Goal: Task Accomplishment & Management: Complete application form

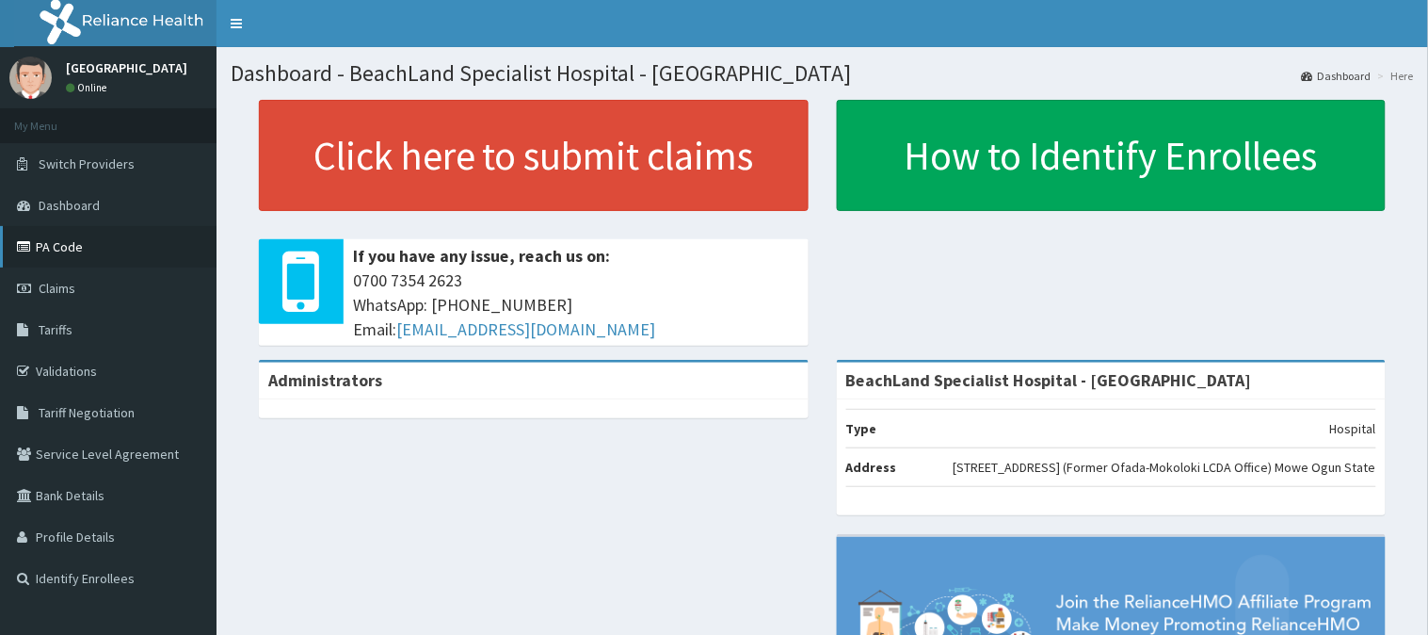
click at [99, 254] on link "PA Code" at bounding box center [108, 246] width 217 height 41
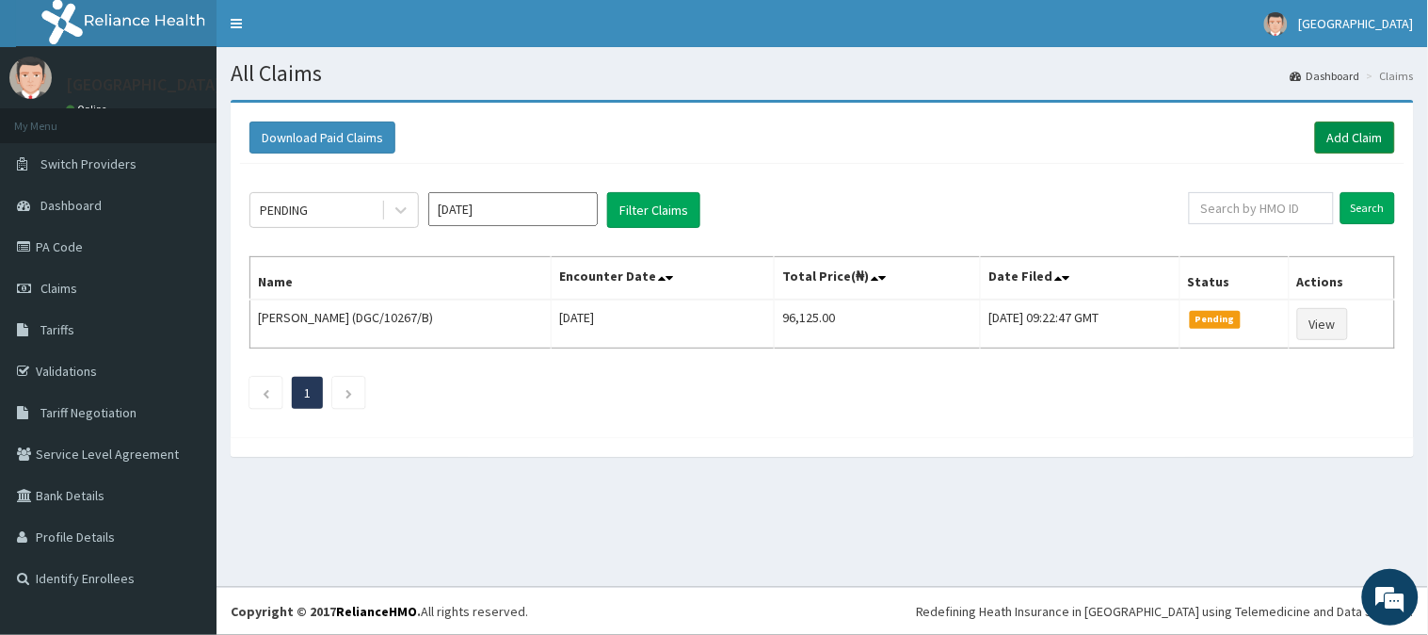
click at [1363, 137] on link "Add Claim" at bounding box center [1355, 137] width 80 height 32
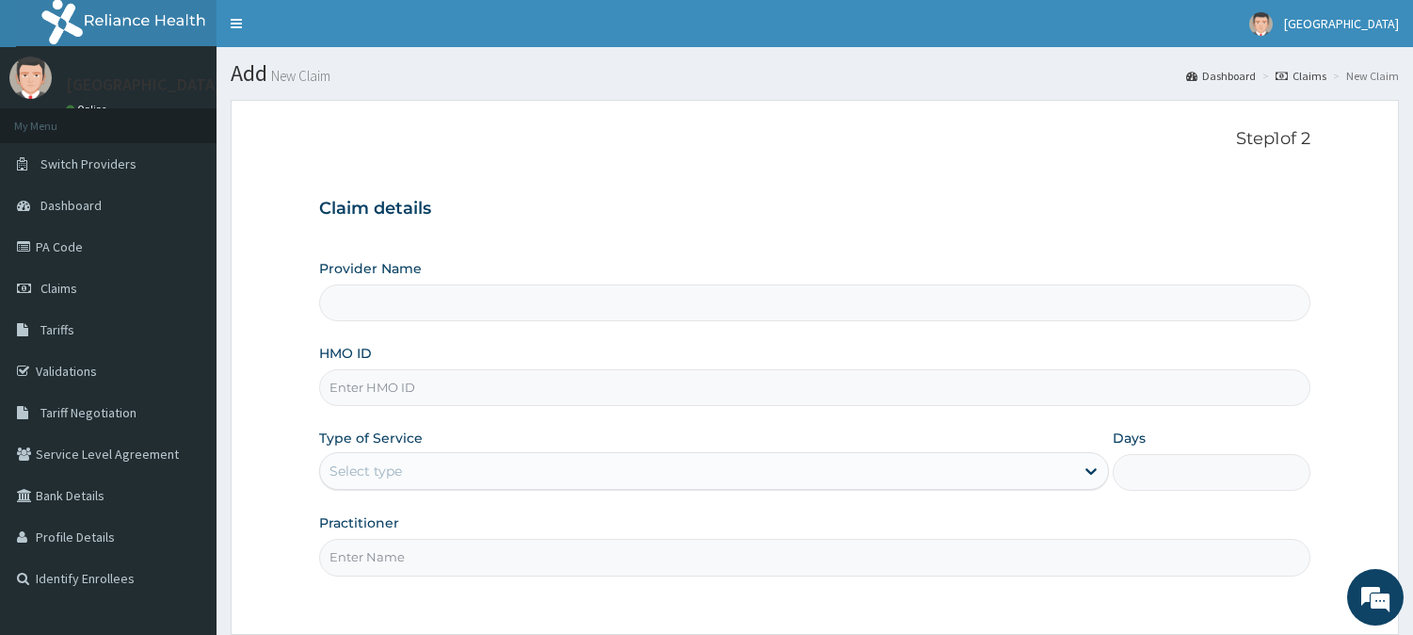
type input "BeachLand Specialist Hospital - Annex"
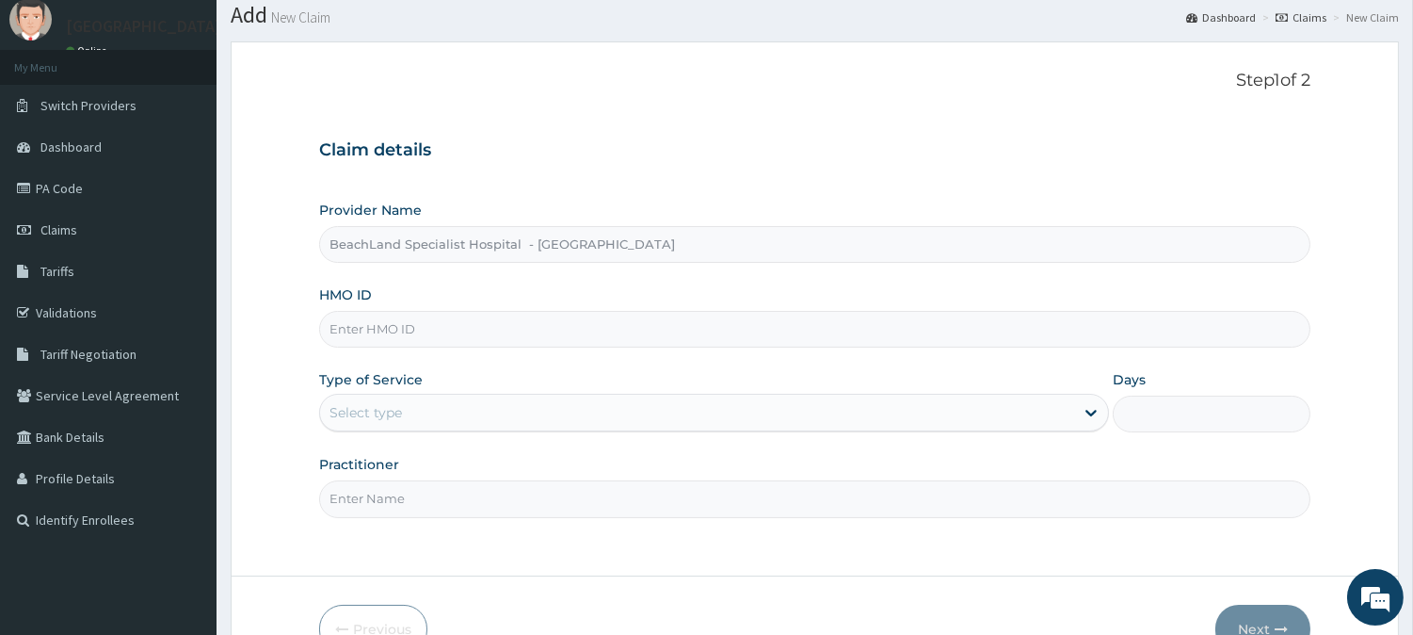
scroll to position [105, 0]
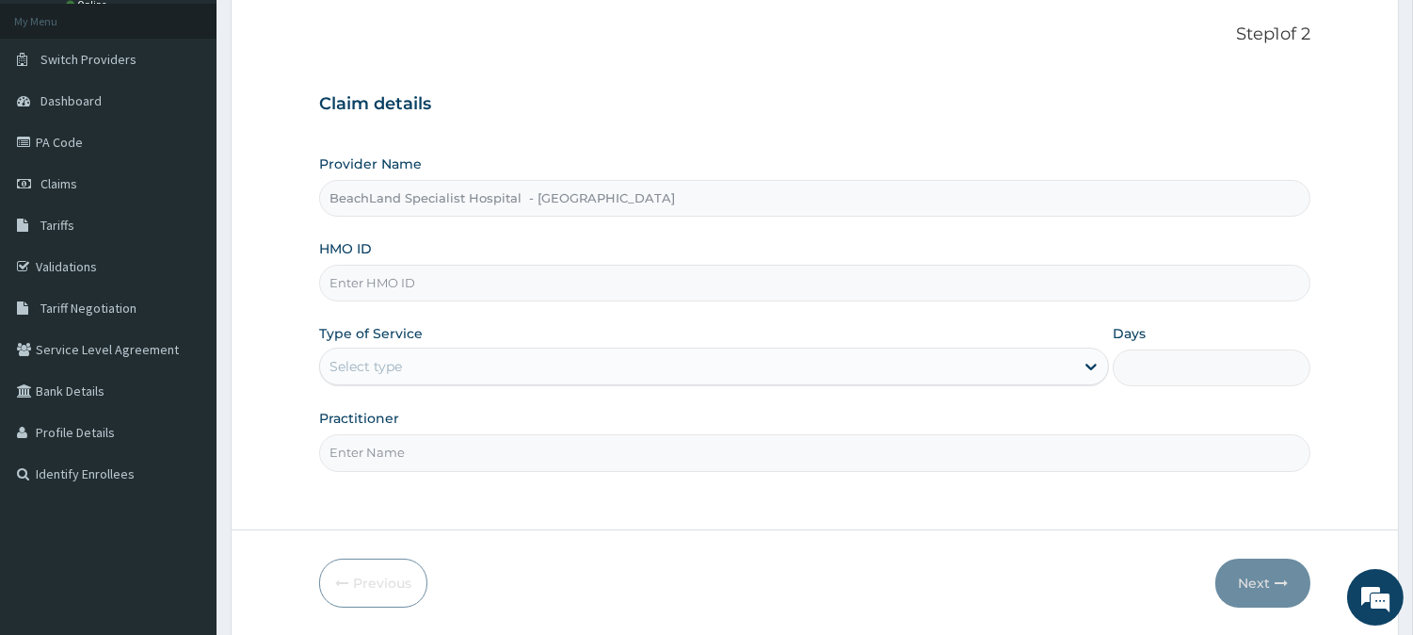
click at [365, 284] on input "HMO ID" at bounding box center [815, 283] width 992 height 37
paste input "TFI/10004/B"
type input "TFI/10004/B"
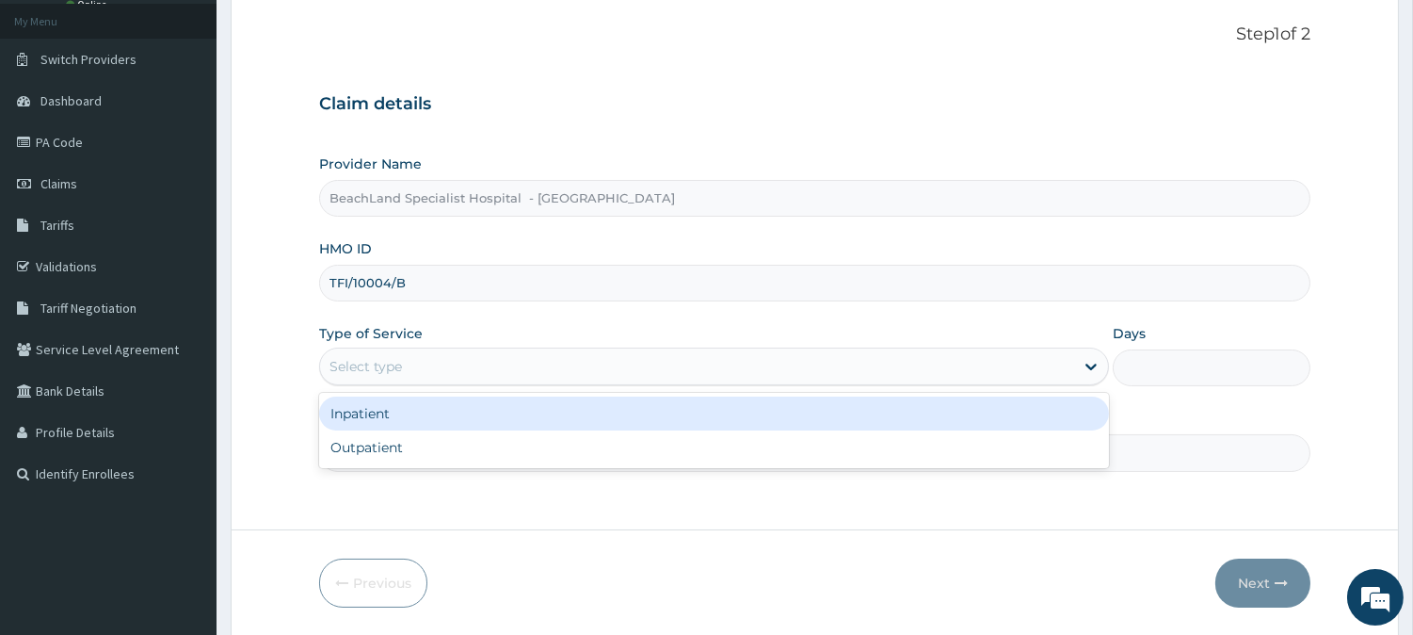
drag, startPoint x: 369, startPoint y: 352, endPoint x: 397, endPoint y: 405, distance: 59.8
click at [375, 361] on div "Select type" at bounding box center [697, 366] width 754 height 30
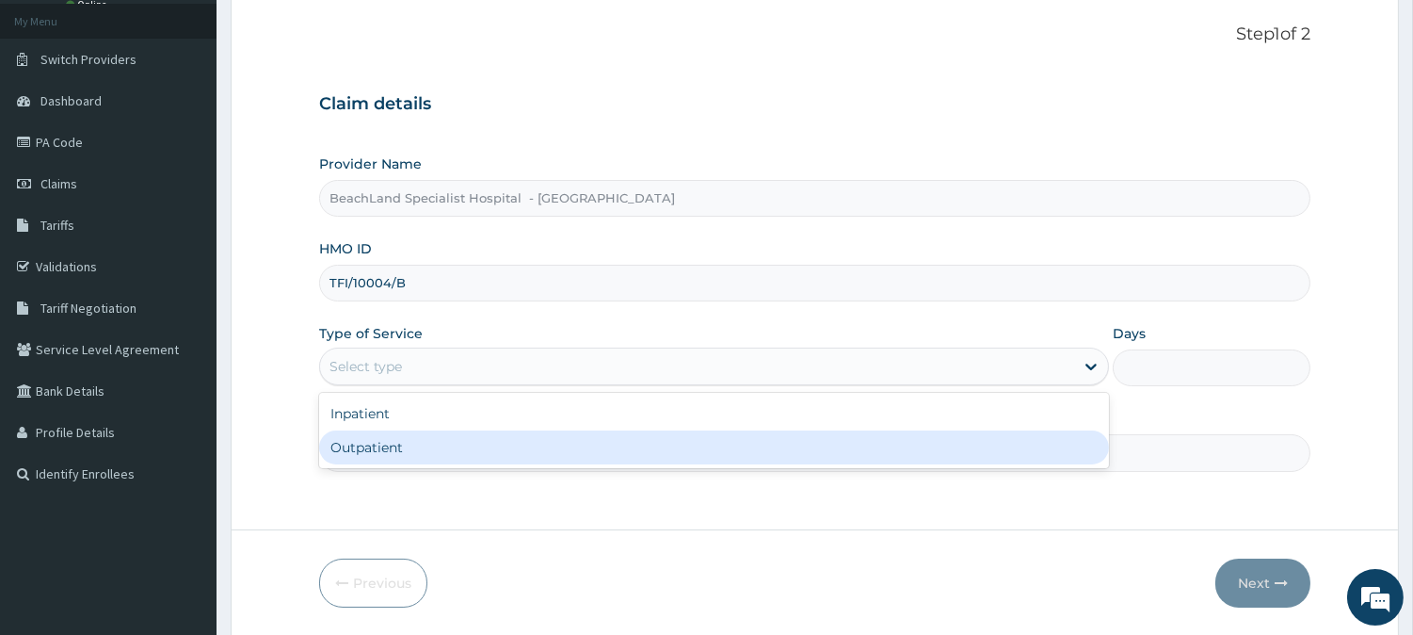
click at [410, 439] on div "Outpatient" at bounding box center [714, 447] width 790 height 34
type input "1"
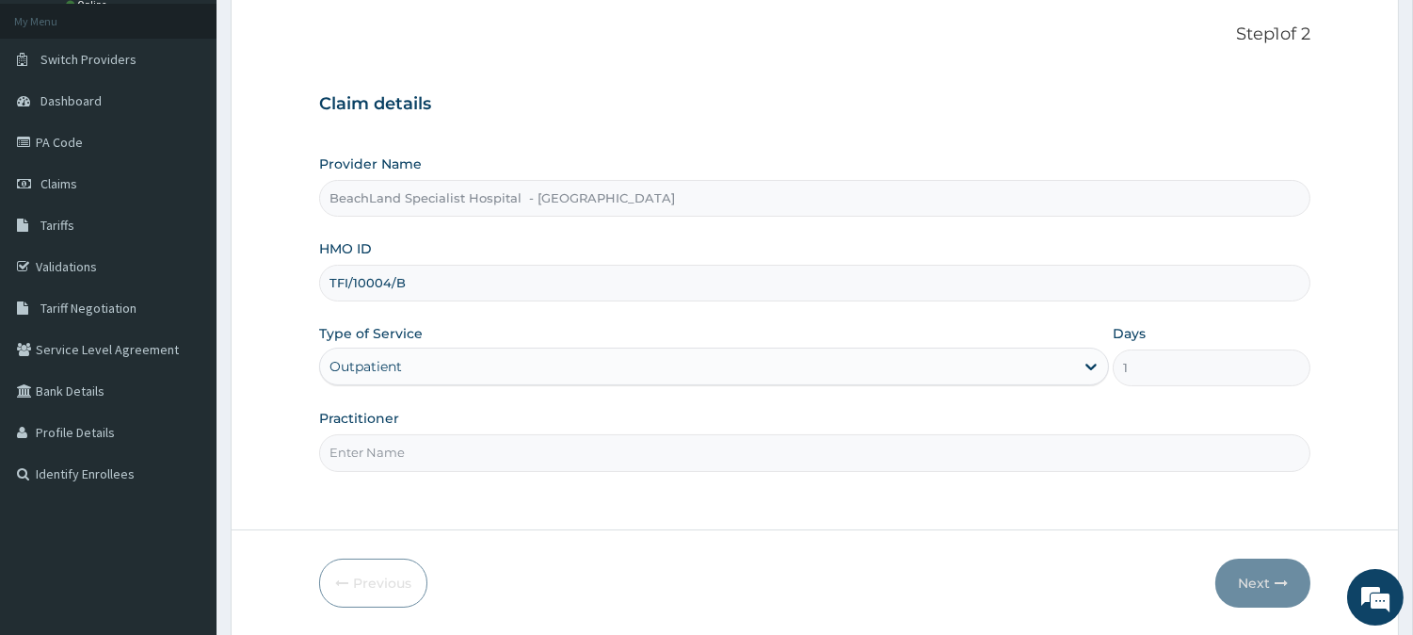
drag, startPoint x: 411, startPoint y: 455, endPoint x: 411, endPoint y: 471, distance: 16.0
click at [411, 456] on input "Practitioner" at bounding box center [815, 452] width 992 height 37
type input "DR.AJALA"
click at [1260, 576] on button "Next" at bounding box center [1263, 582] width 95 height 49
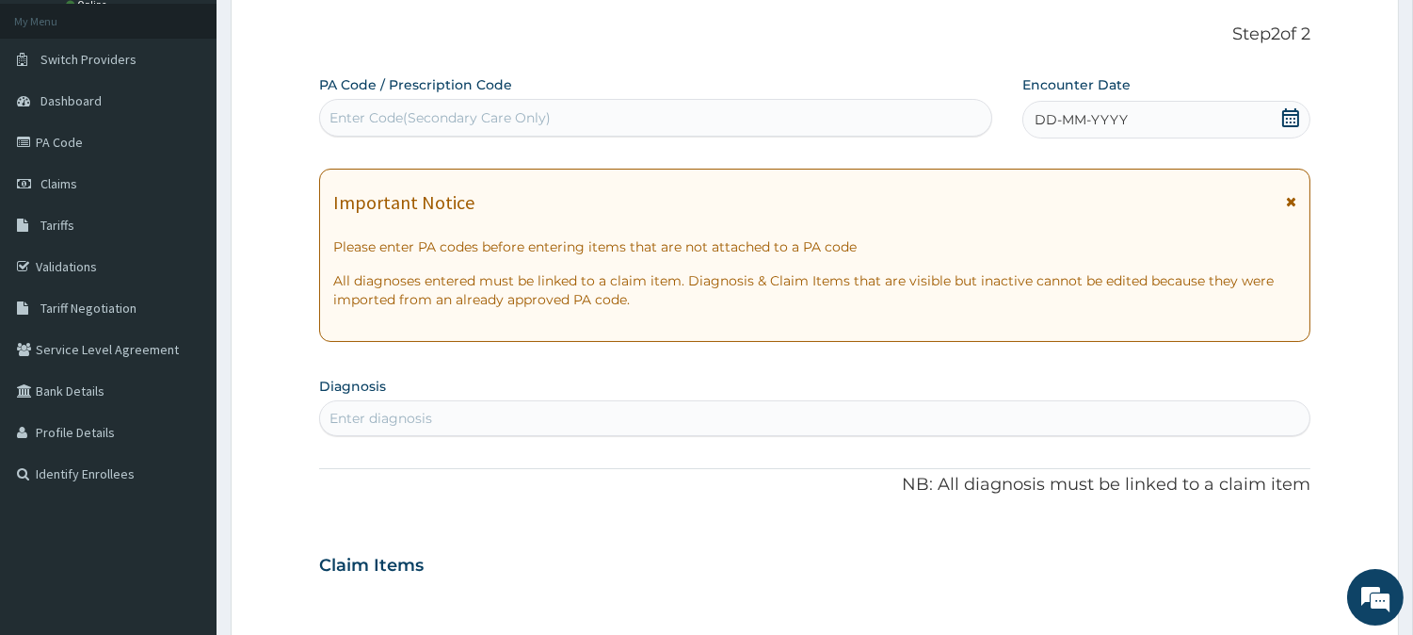
click at [456, 124] on div "Enter Code(Secondary Care Only)" at bounding box center [655, 118] width 671 height 30
paste input "PA/431007"
type input "PA/431007"
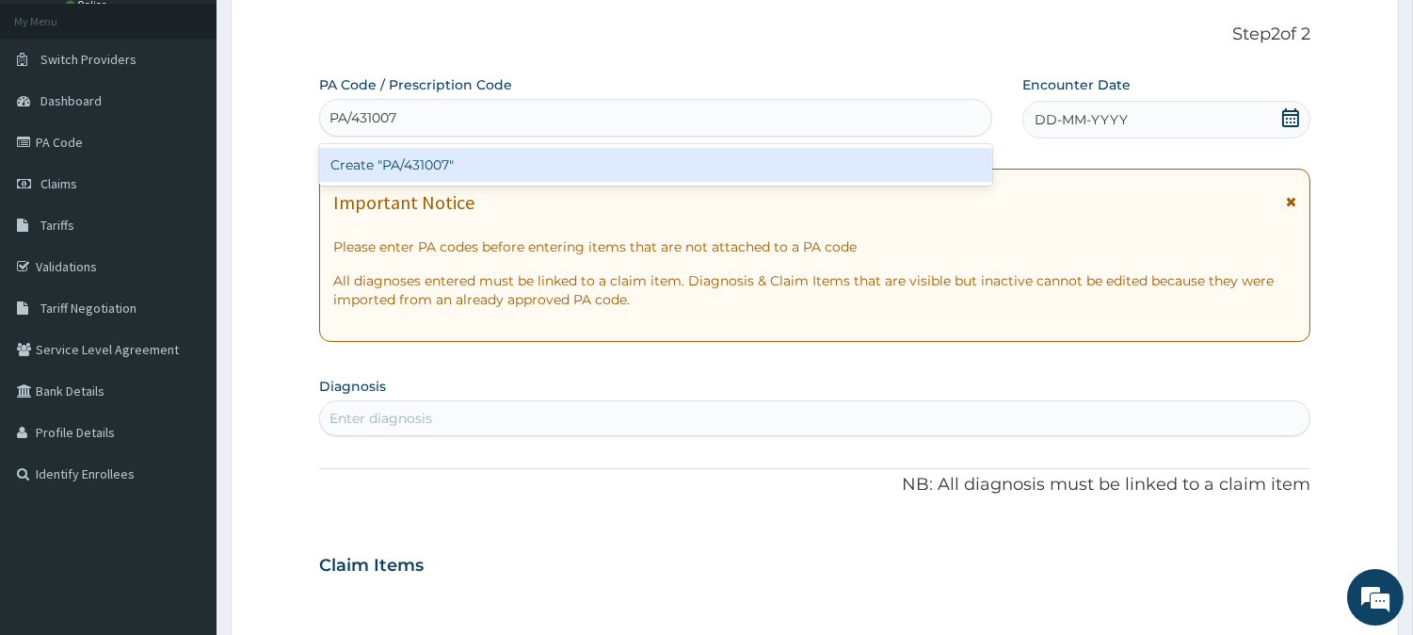
click at [532, 168] on div "Create "PA/431007"" at bounding box center [655, 165] width 673 height 34
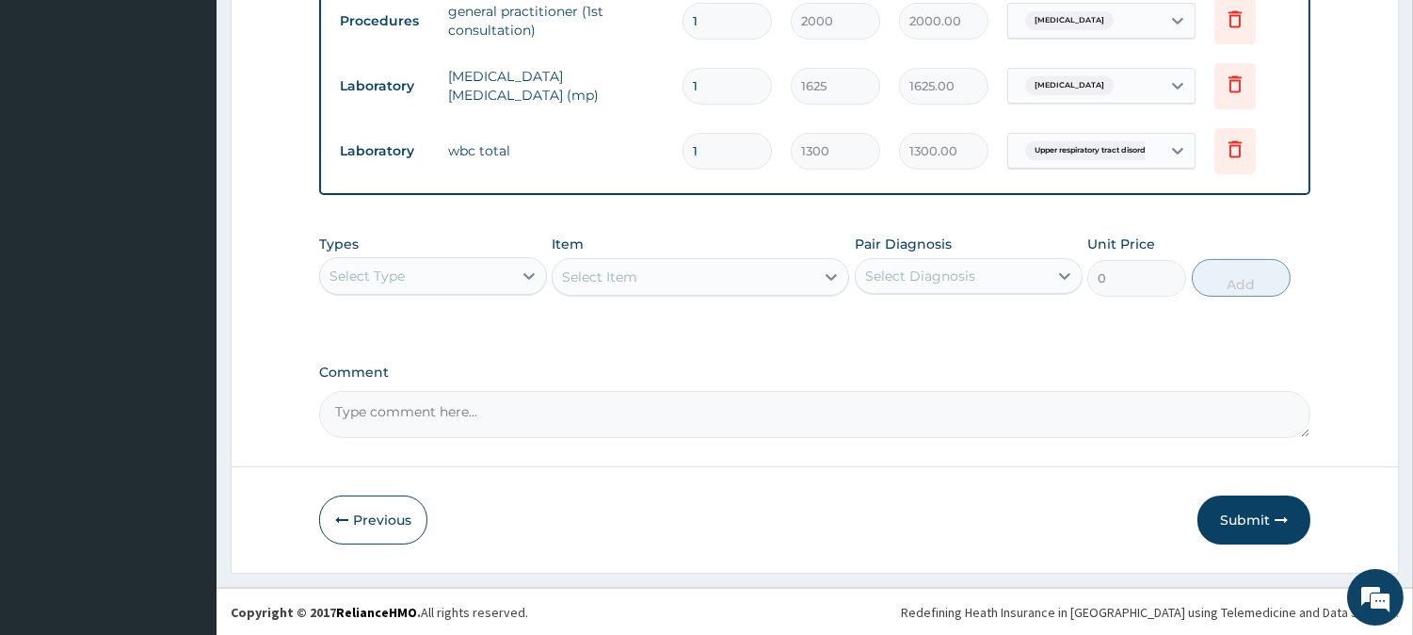
scroll to position [1040, 0]
click at [1229, 524] on button "Submit" at bounding box center [1254, 518] width 113 height 49
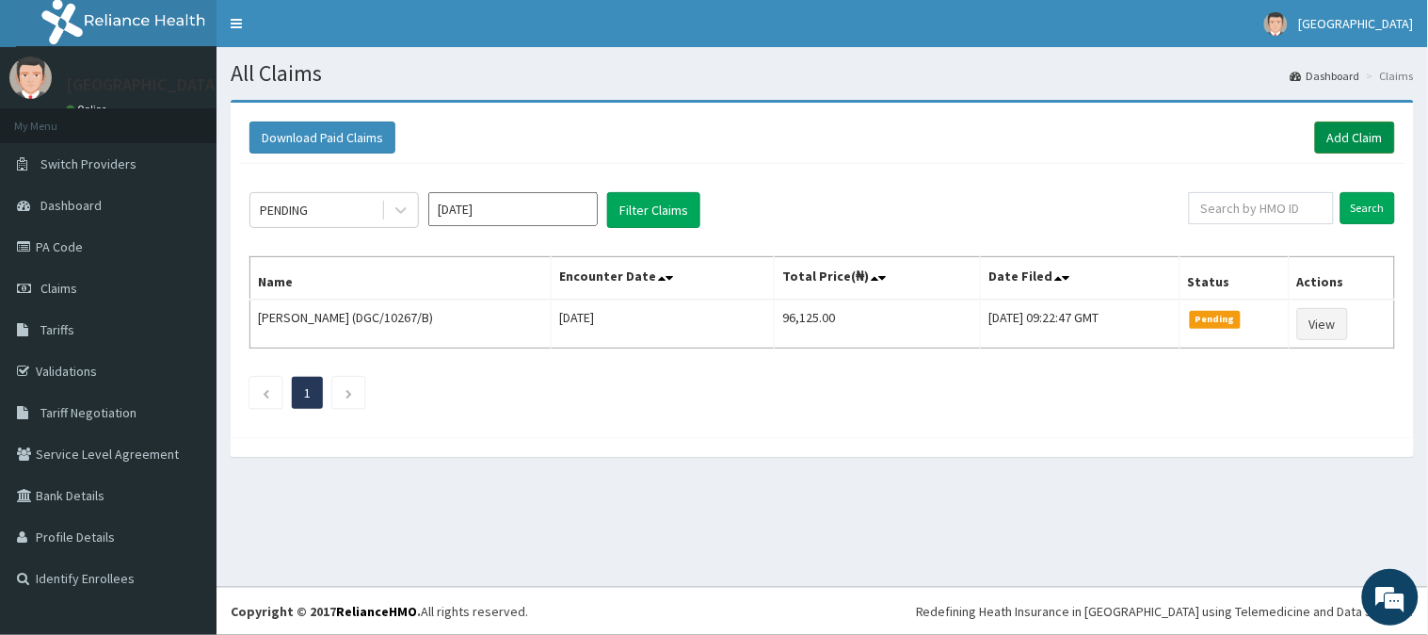
click at [1349, 129] on link "Add Claim" at bounding box center [1355, 137] width 80 height 32
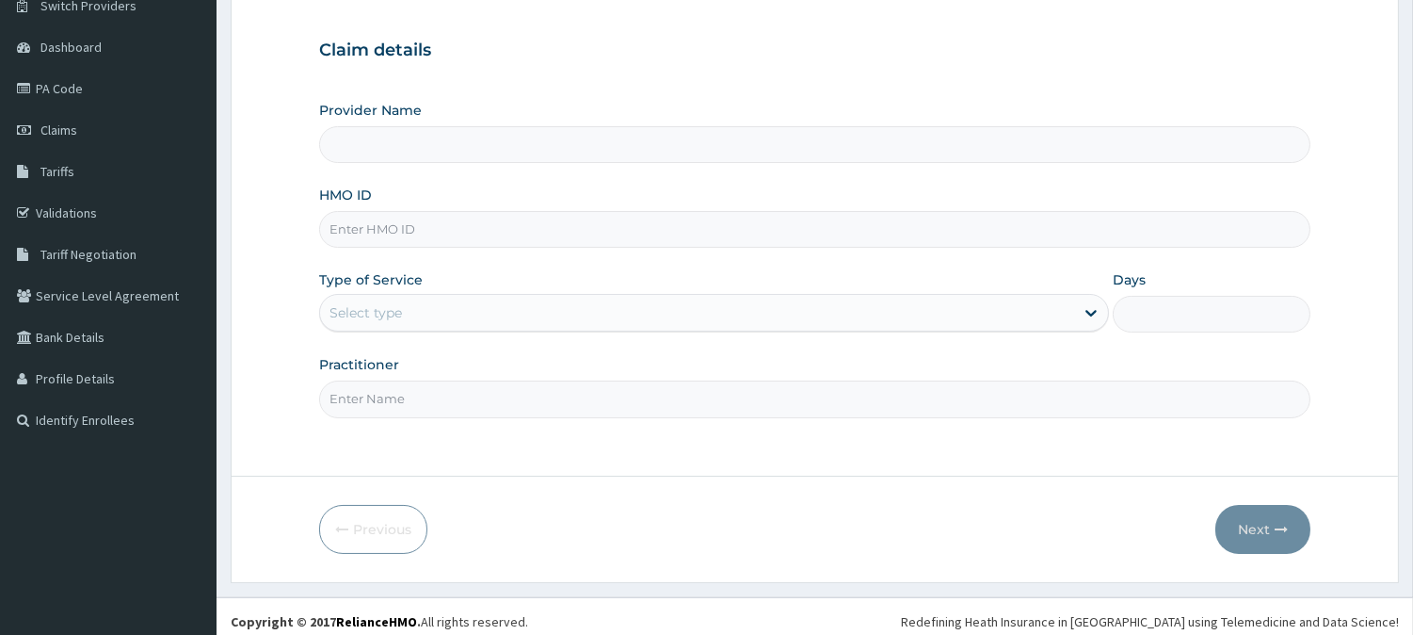
scroll to position [168, 0]
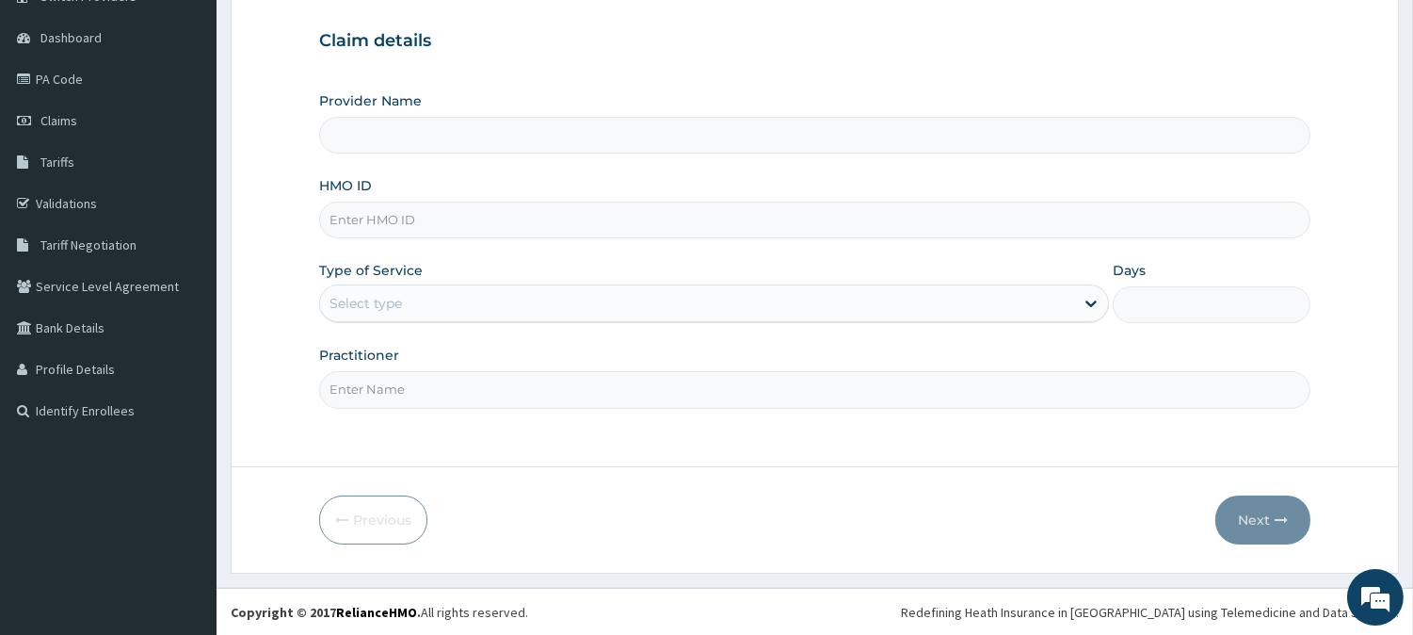
click at [433, 222] on input "HMO ID" at bounding box center [815, 220] width 992 height 37
type input "BeachLand Specialist Hospital - [GEOGRAPHIC_DATA]"
paste input "DGC/10267/A"
type input "DGC/10267/A"
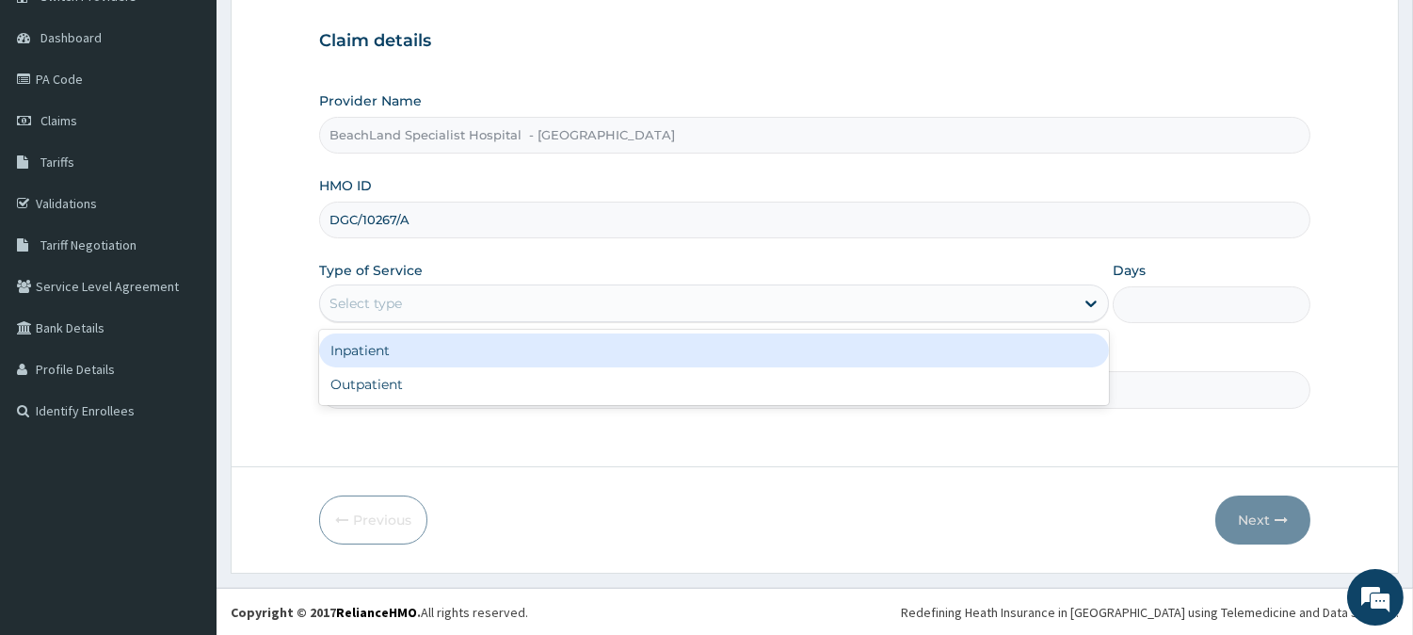
click at [355, 297] on div "Select type" at bounding box center [366, 303] width 73 height 19
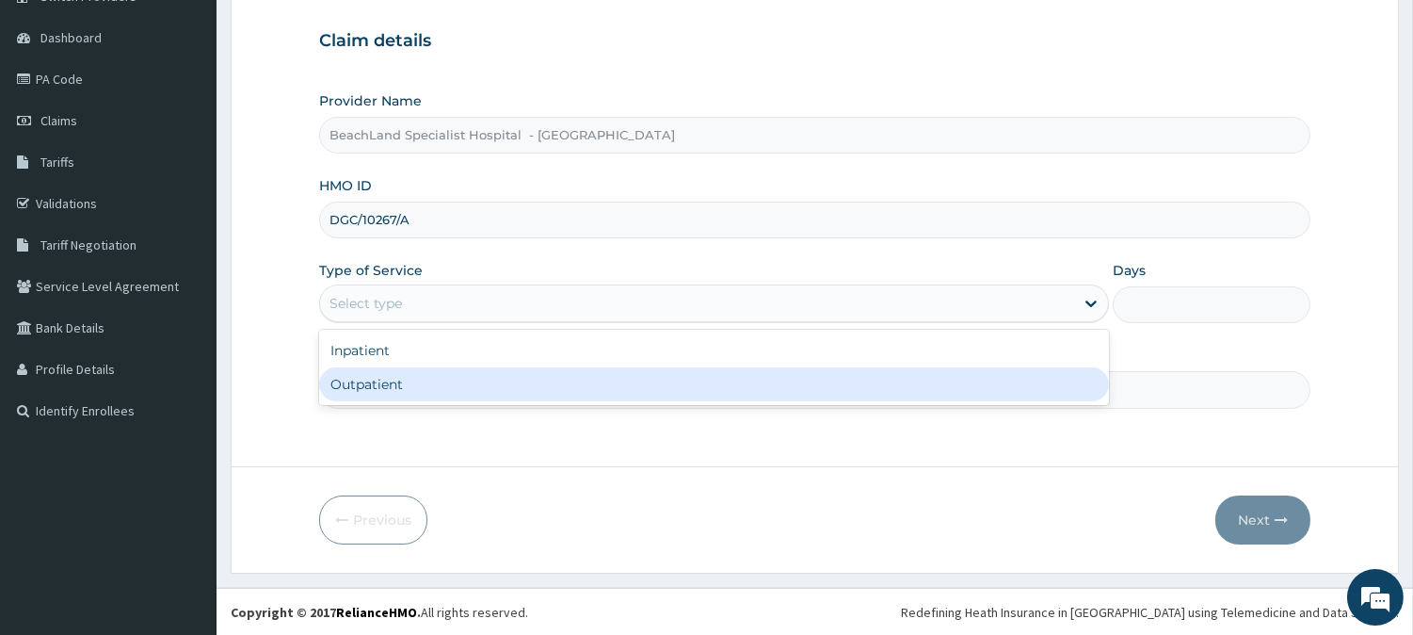
click at [390, 381] on div "Outpatient" at bounding box center [714, 384] width 790 height 34
type input "1"
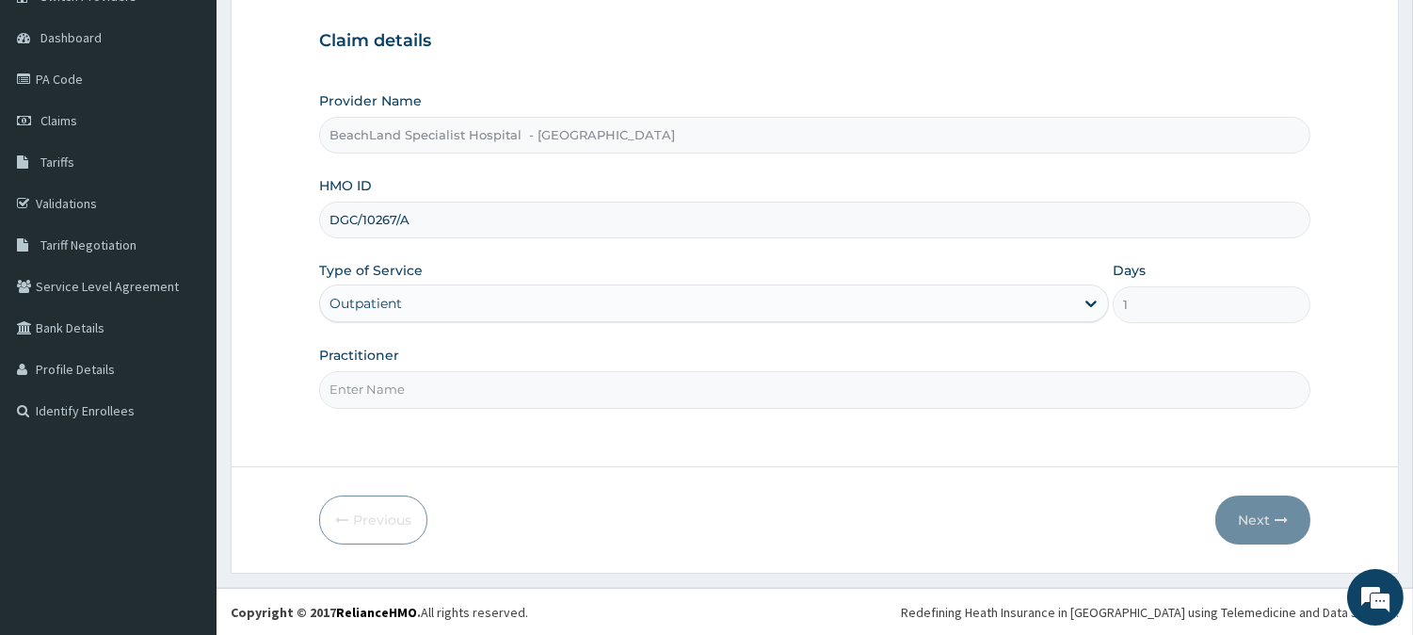
click at [390, 381] on input "Practitioner" at bounding box center [815, 389] width 992 height 37
type input "DR VICTORY"
click at [1300, 509] on button "Next" at bounding box center [1263, 519] width 95 height 49
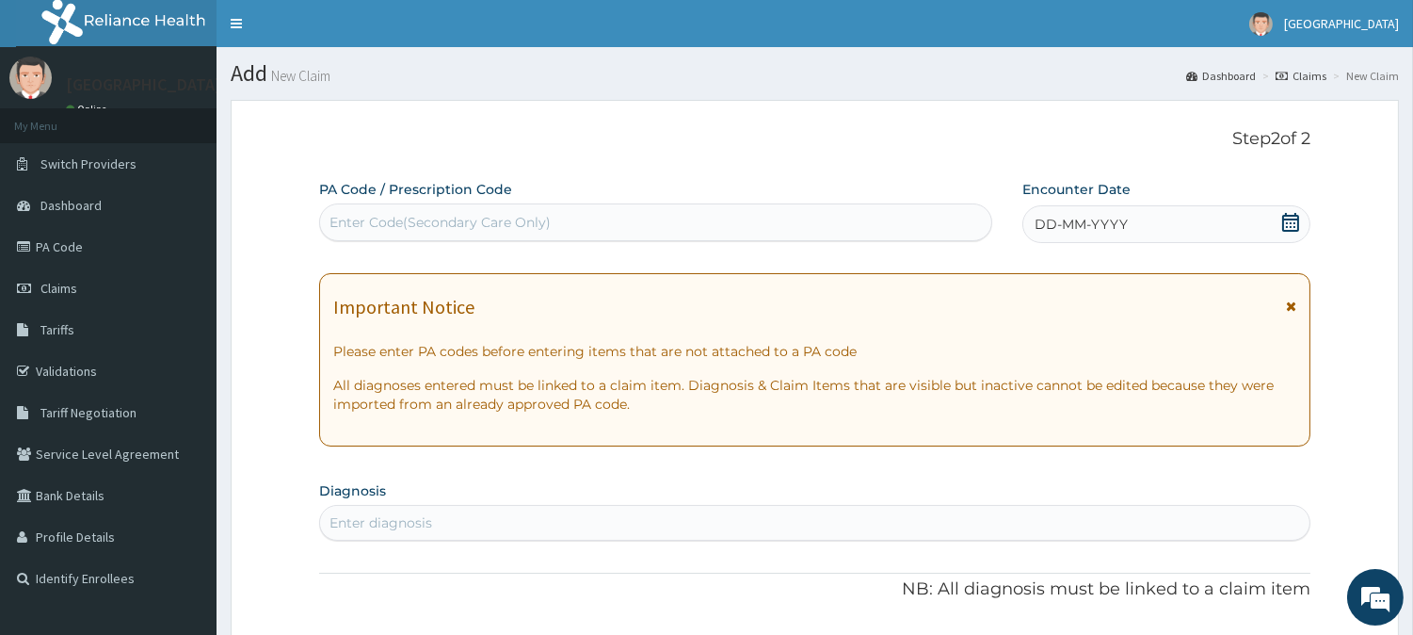
scroll to position [0, 0]
click at [427, 219] on div "Enter Code(Secondary Care Only)" at bounding box center [440, 222] width 221 height 19
paste input "PA/AB1EB6"
type input "PA/AB1EB6"
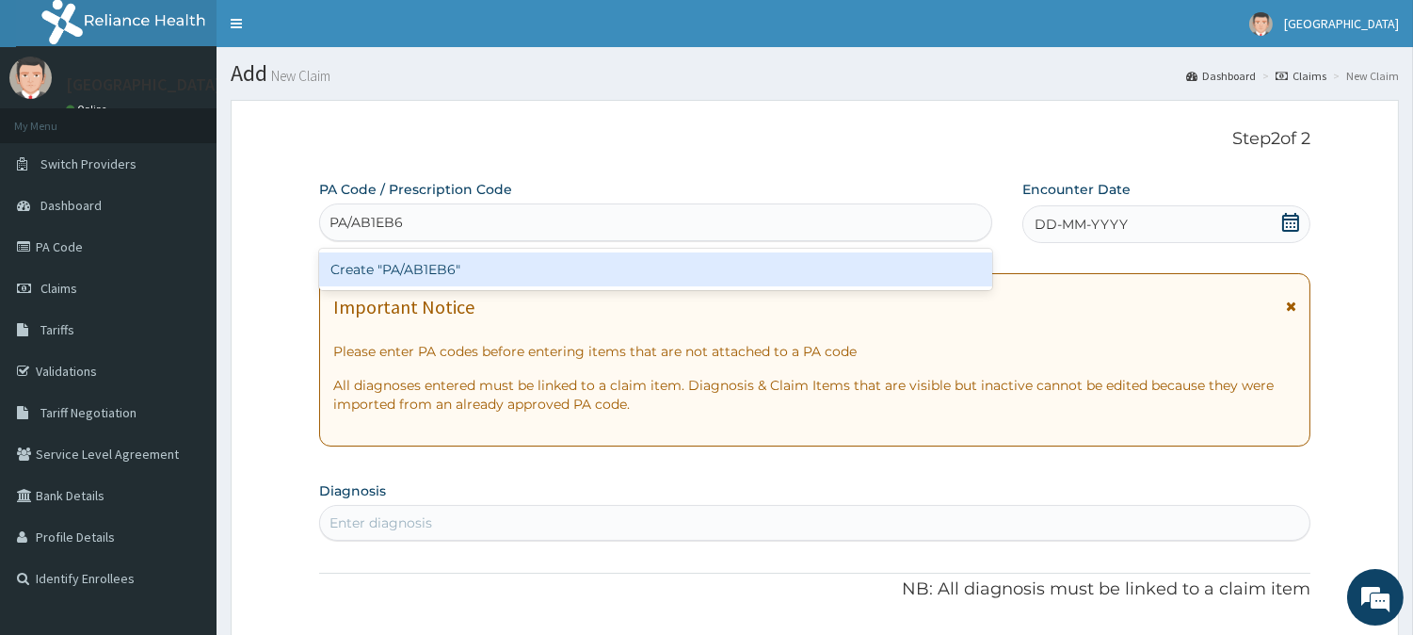
click at [441, 268] on div "Create "PA/AB1EB6"" at bounding box center [655, 269] width 673 height 34
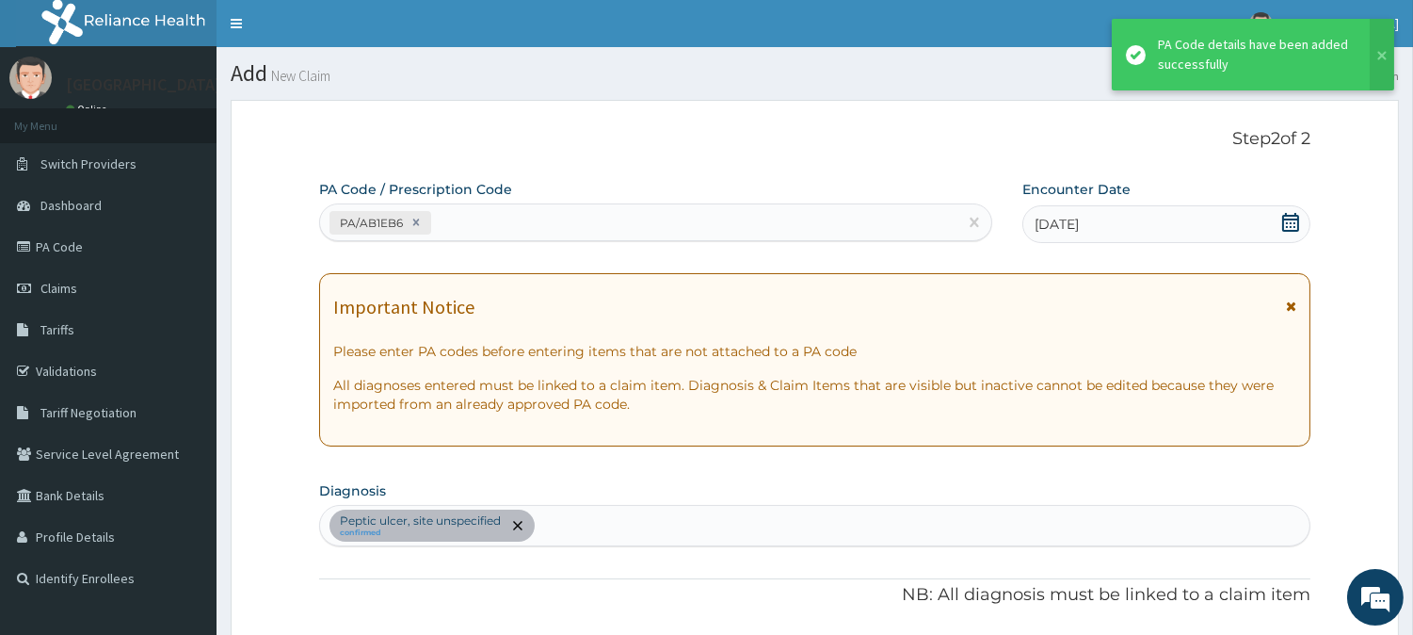
scroll to position [596, 0]
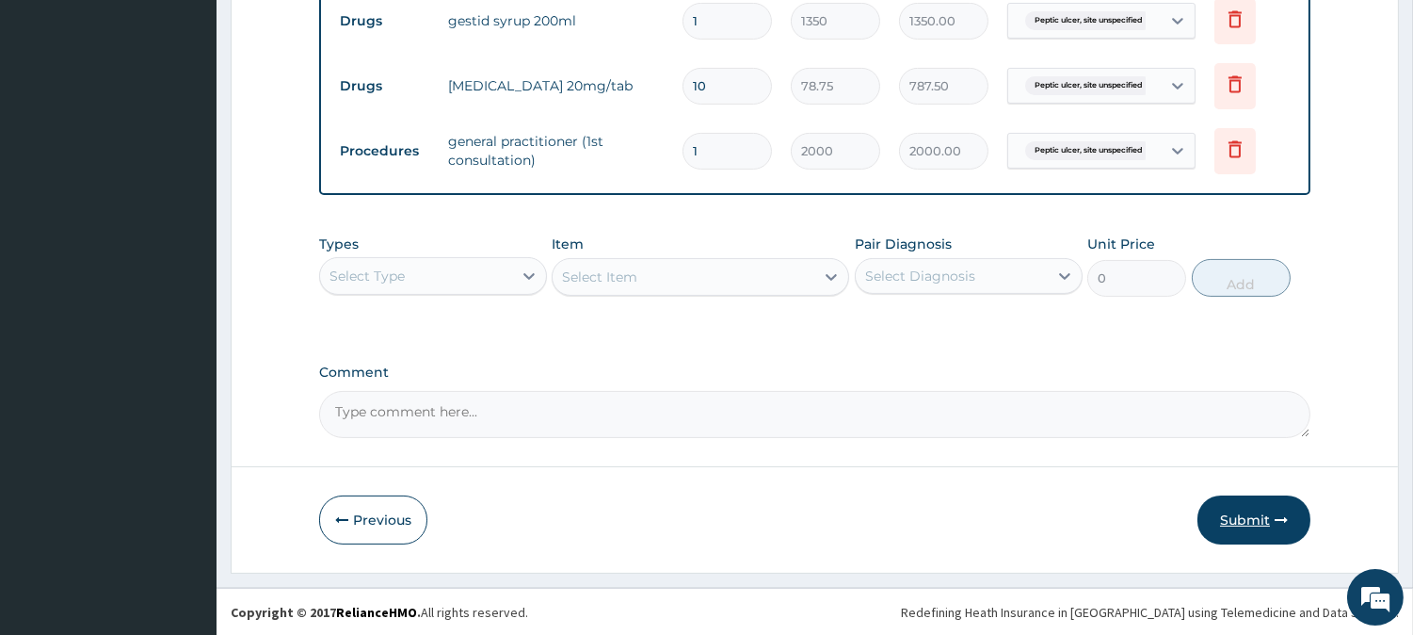
click at [1246, 520] on button "Submit" at bounding box center [1254, 519] width 113 height 49
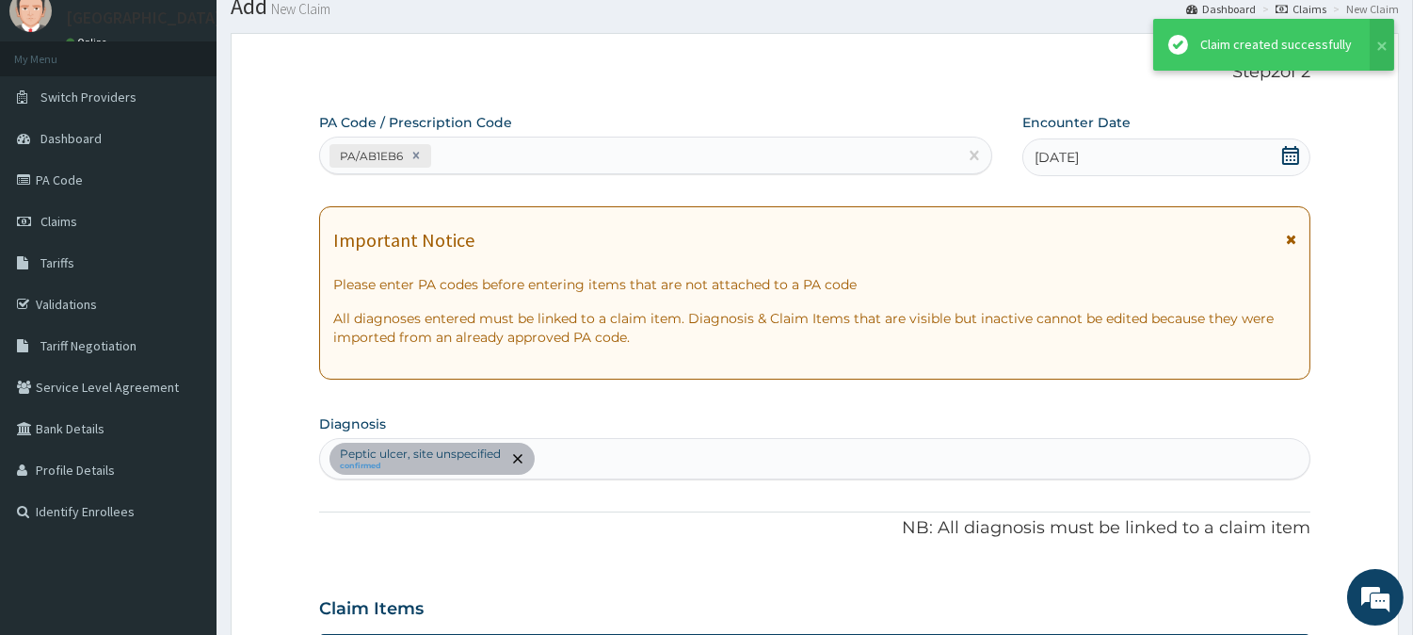
scroll to position [763, 0]
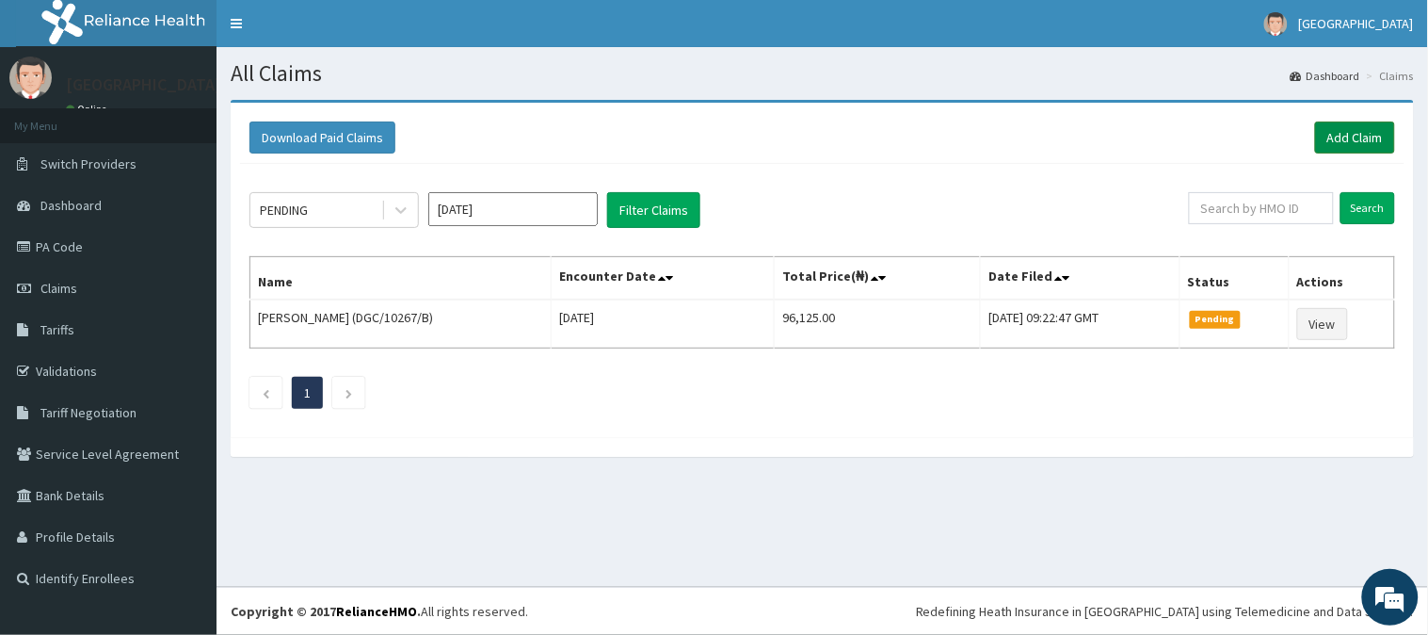
click at [1348, 135] on link "Add Claim" at bounding box center [1355, 137] width 80 height 32
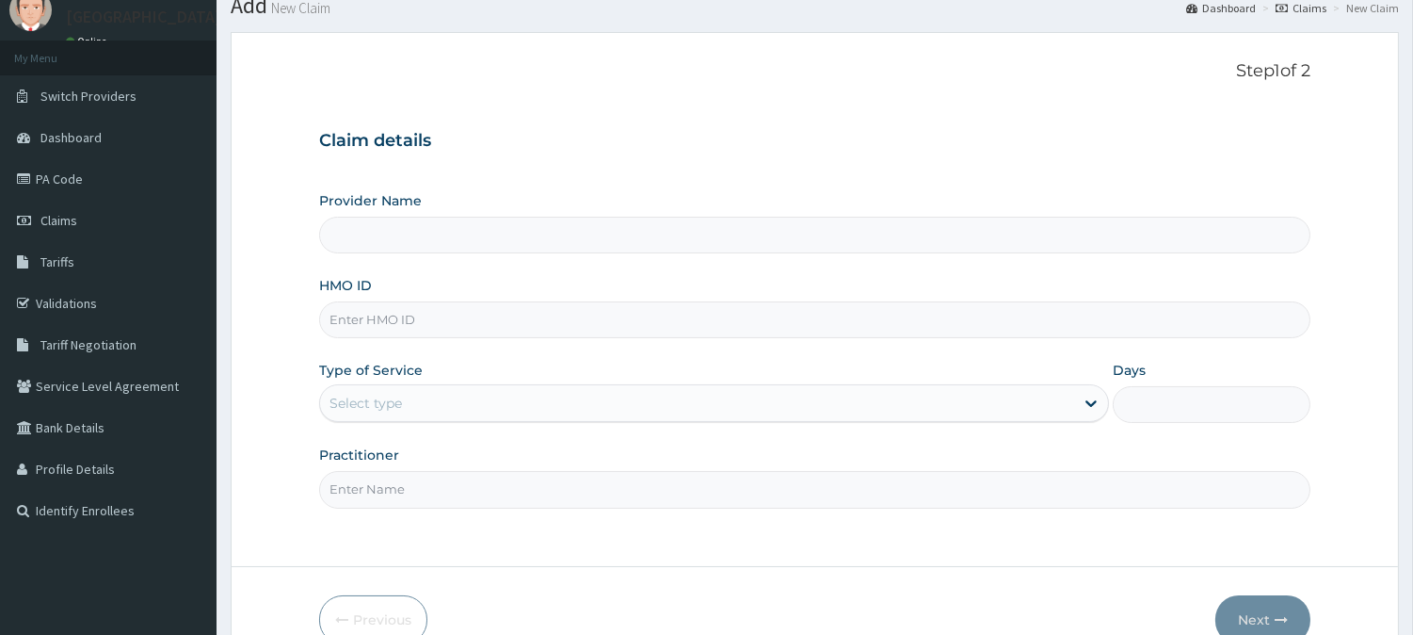
scroll to position [105, 0]
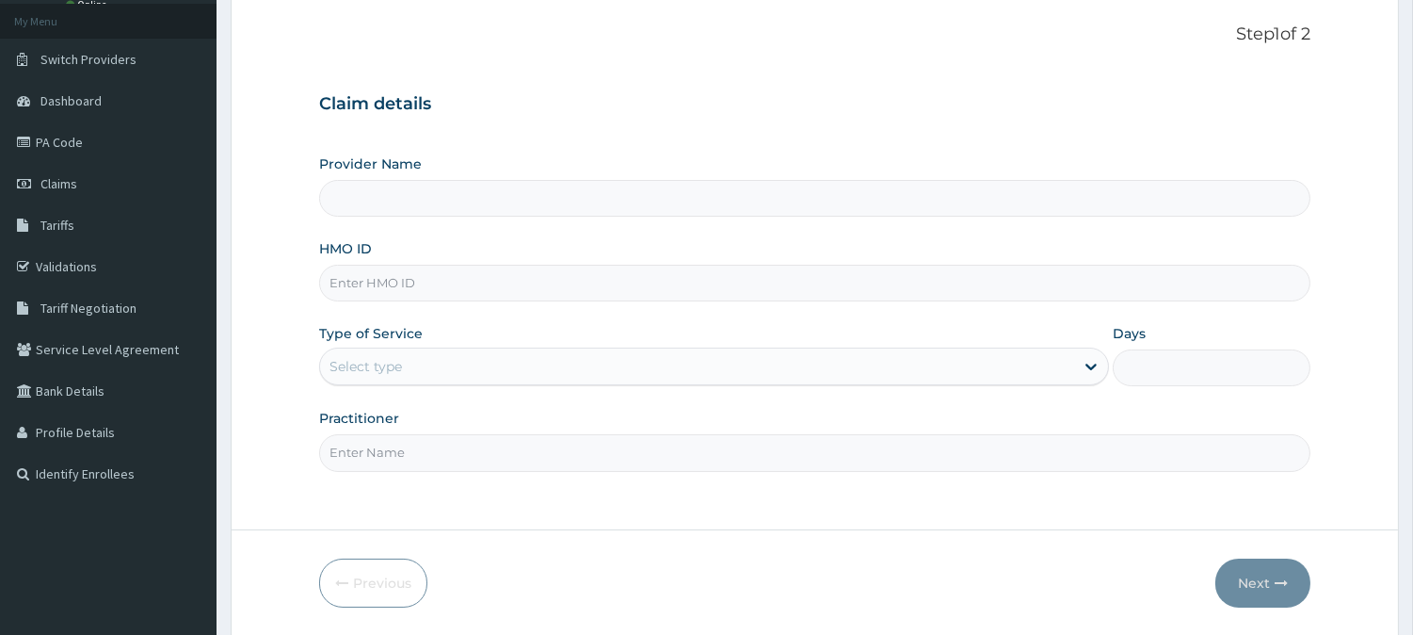
type input "BeachLand Specialist Hospital - [GEOGRAPHIC_DATA]"
click at [358, 283] on input "HMO ID" at bounding box center [815, 283] width 992 height 37
paste input "MRA/10038/A"
type input "MRA/10038/A"
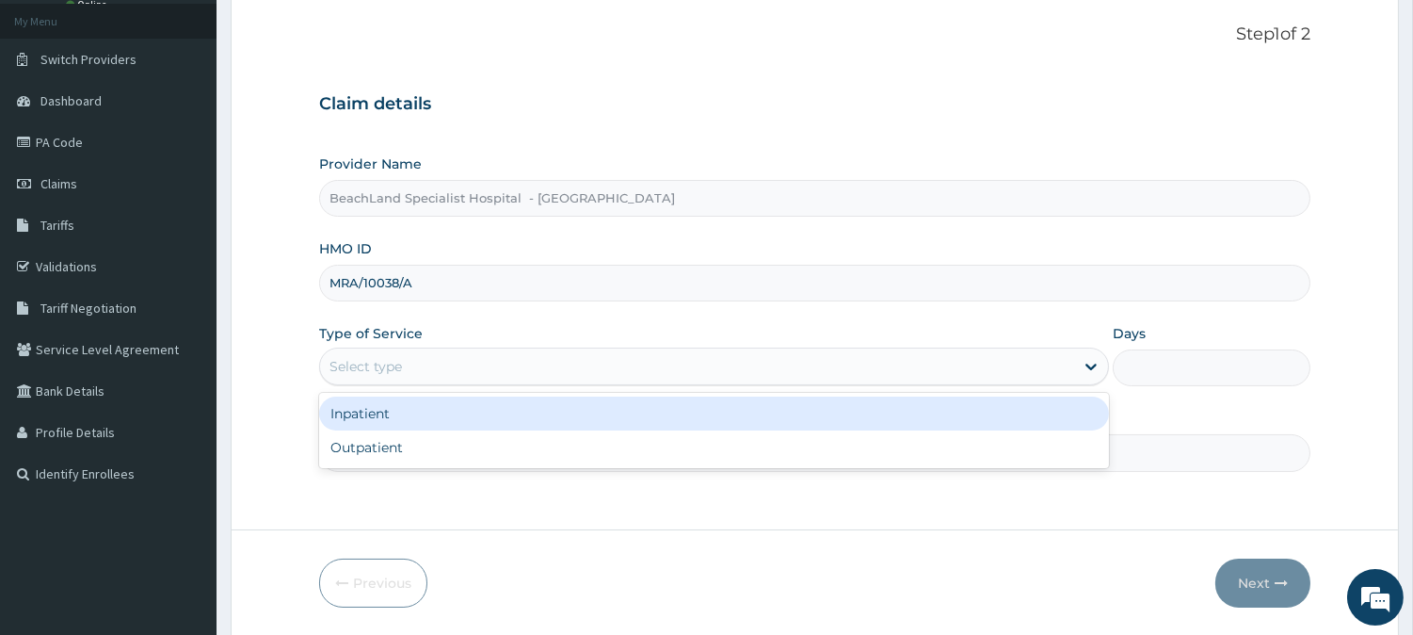
click at [439, 374] on div "Select type" at bounding box center [697, 366] width 754 height 30
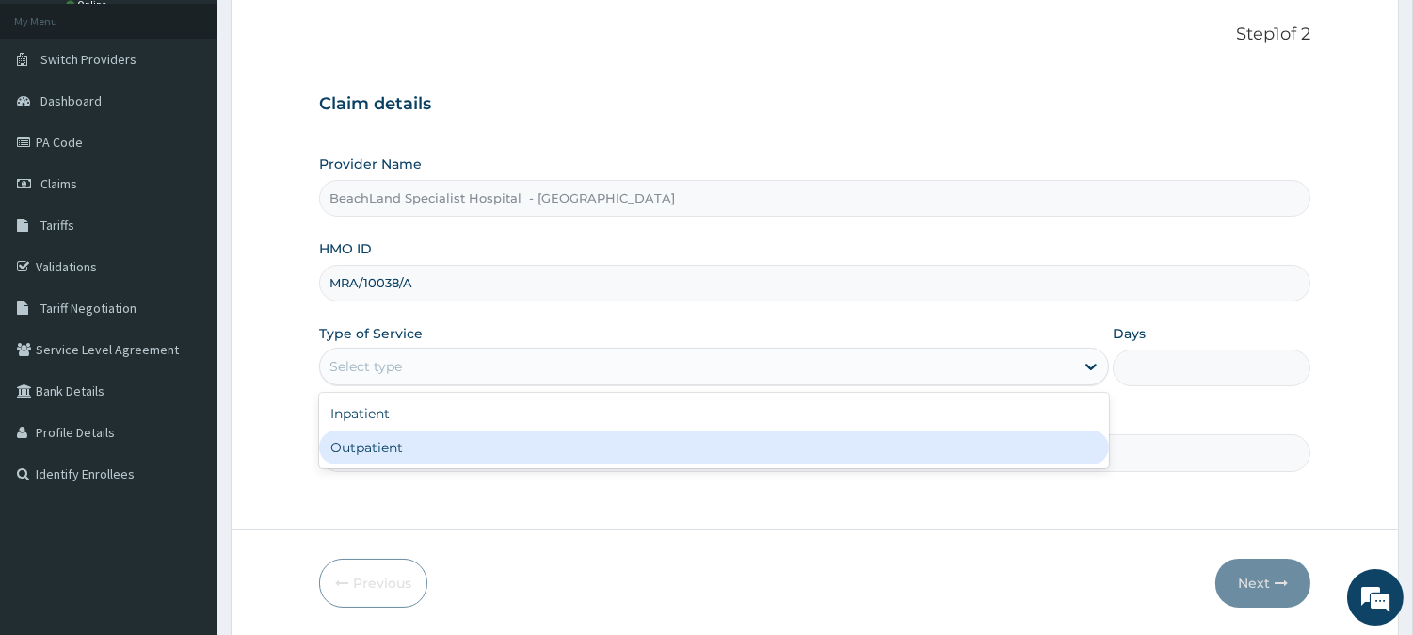
click at [435, 453] on div "Outpatient" at bounding box center [714, 447] width 790 height 34
type input "1"
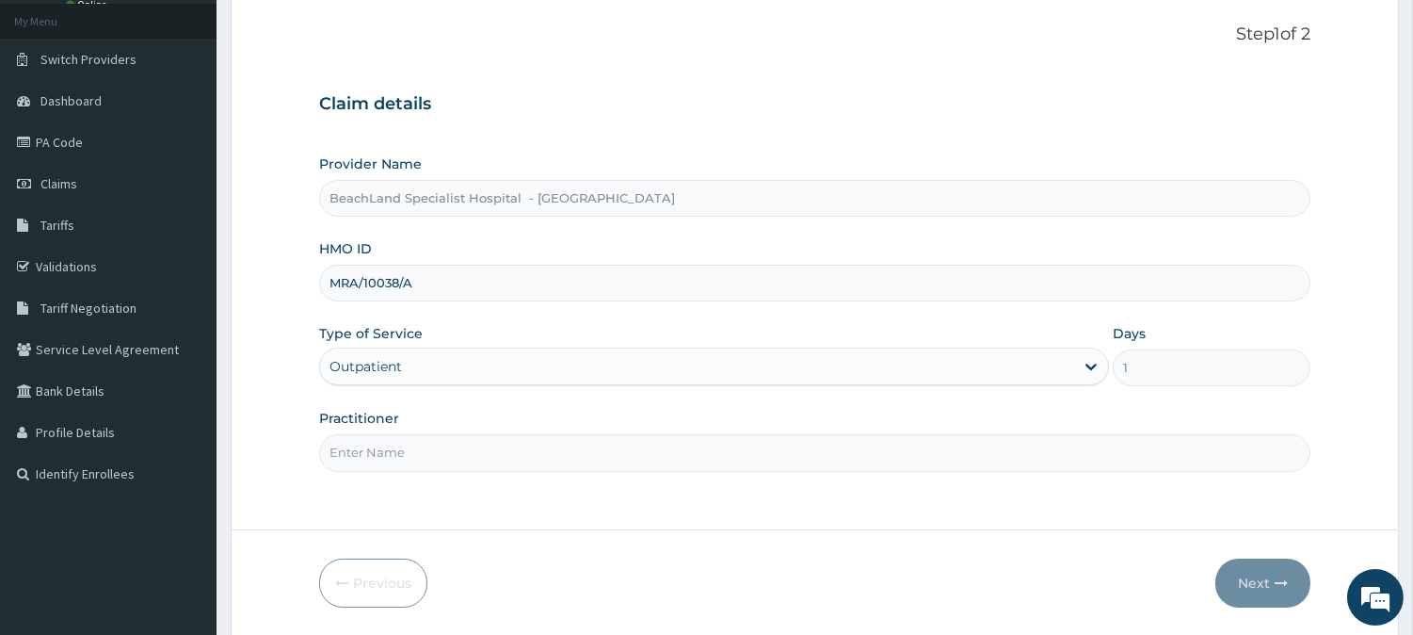
click at [429, 462] on input "Practitioner" at bounding box center [815, 452] width 992 height 37
type input "DR BOLAJI"
click at [1255, 586] on button "Next" at bounding box center [1263, 582] width 95 height 49
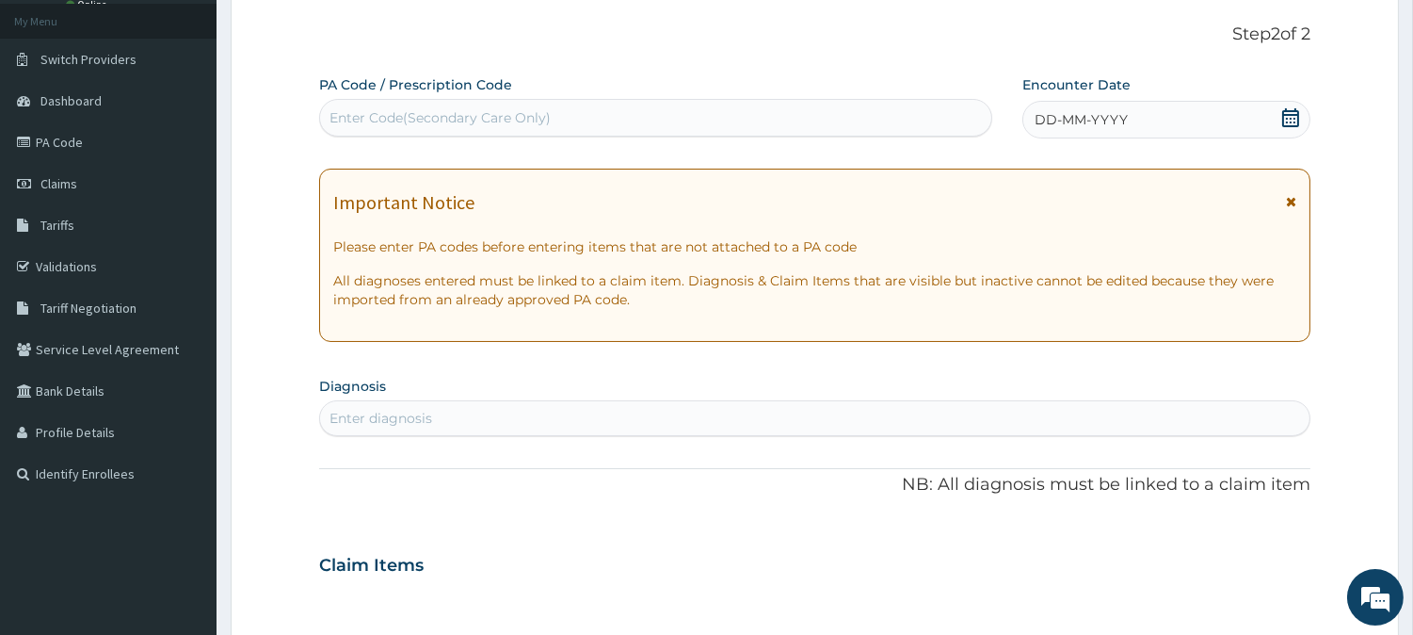
click at [507, 117] on div "Enter Code(Secondary Care Only)" at bounding box center [440, 117] width 221 height 19
paste input "PA/7607B7"
type input "PA/7607B7"
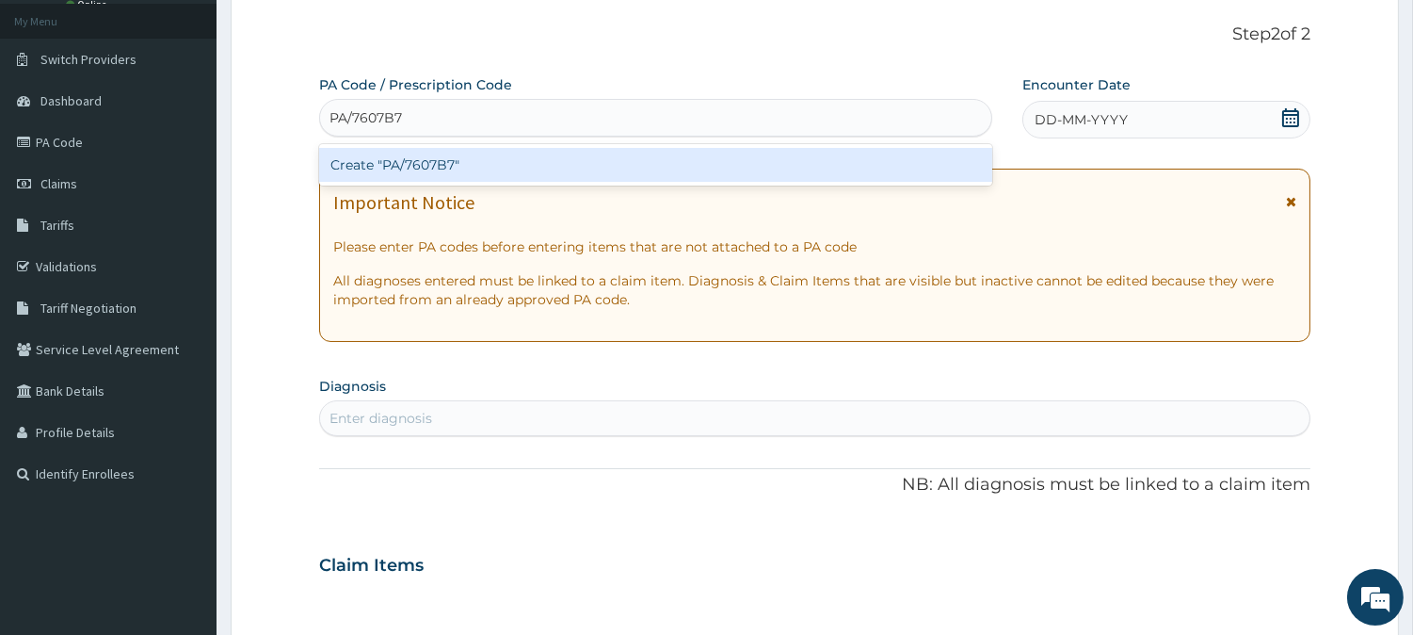
click at [513, 167] on div "Create "PA/7607B7"" at bounding box center [655, 165] width 673 height 34
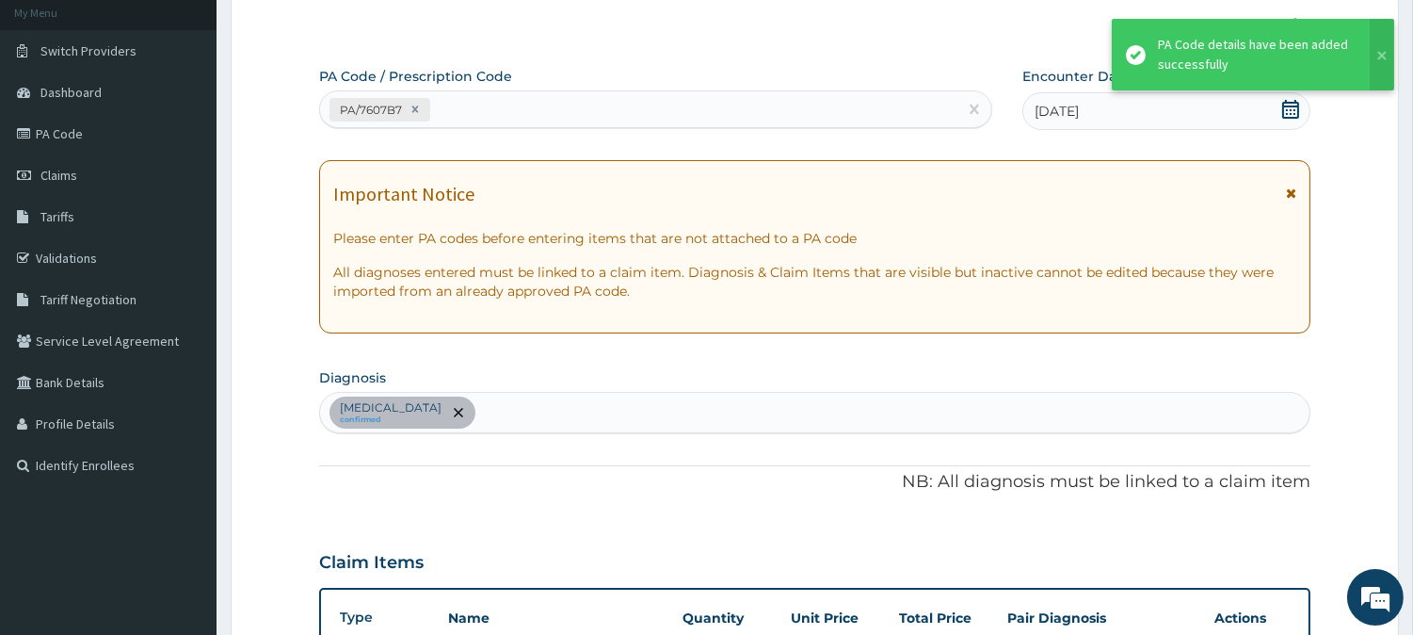
scroll to position [111, 0]
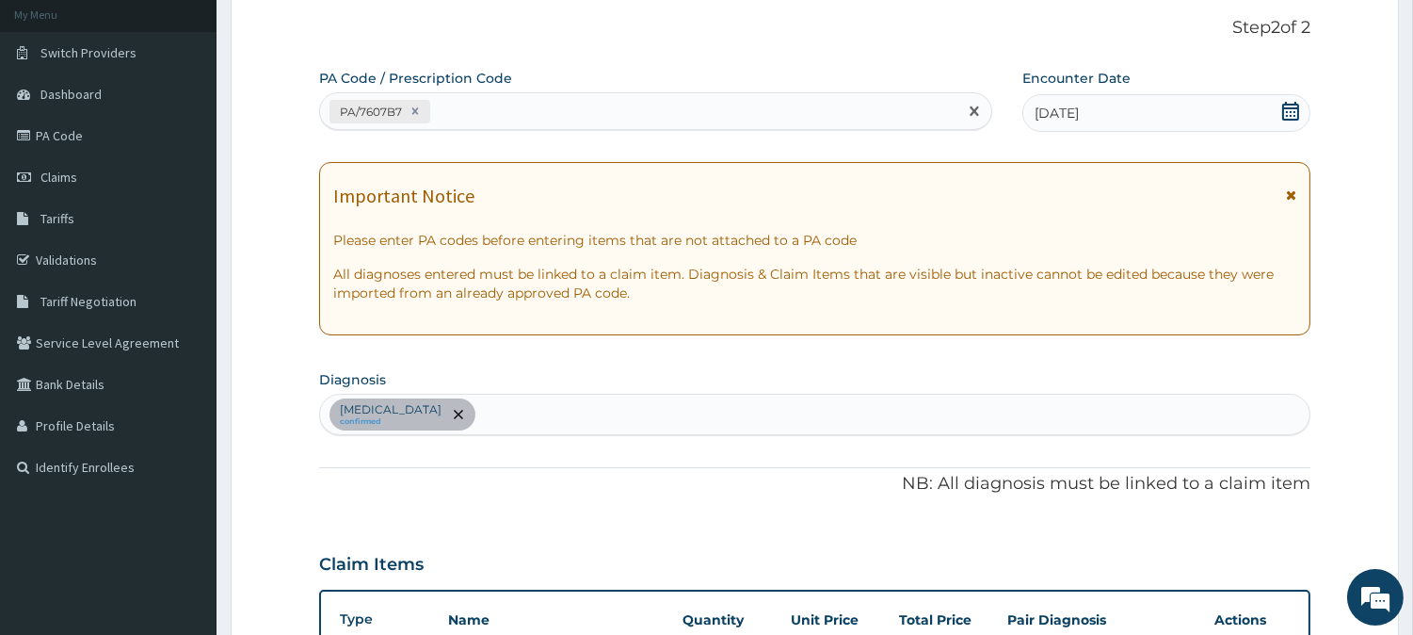
click at [522, 106] on div "PA/7607B7" at bounding box center [638, 111] width 637 height 31
paste input "PA/3DDF7C"
type input "PA/3DDF7C"
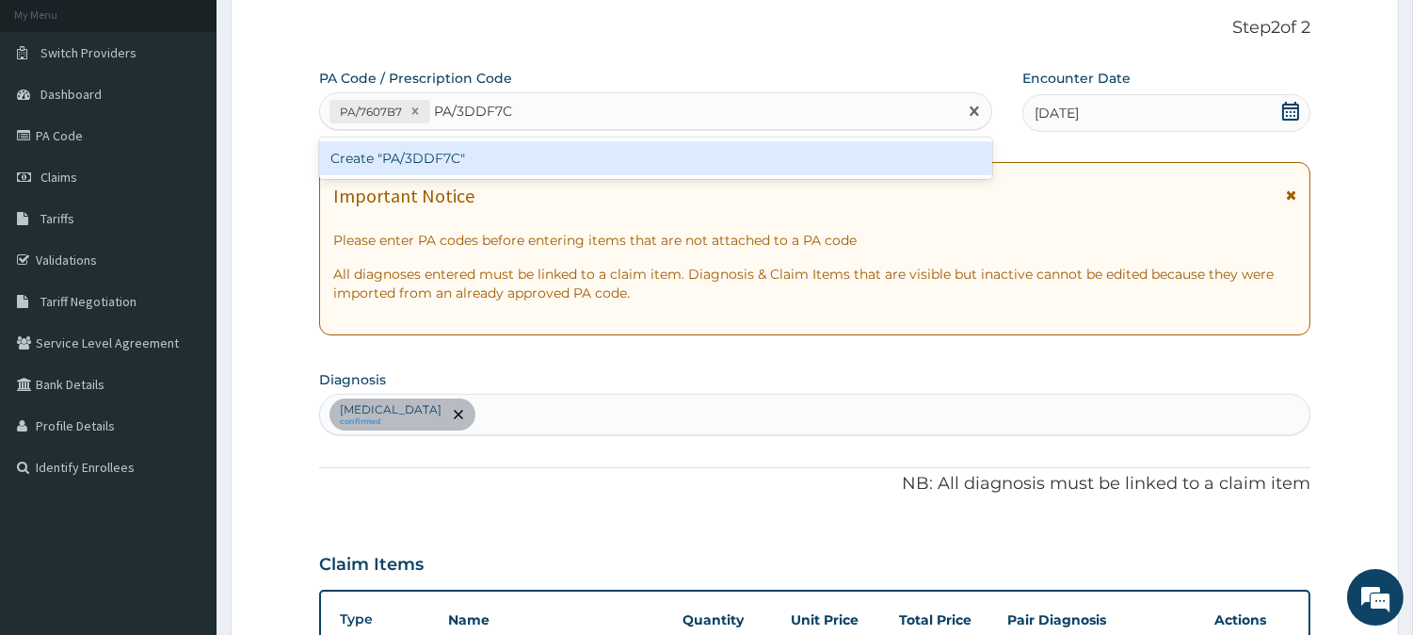
click at [495, 152] on div "Create "PA/3DDF7C"" at bounding box center [655, 158] width 673 height 34
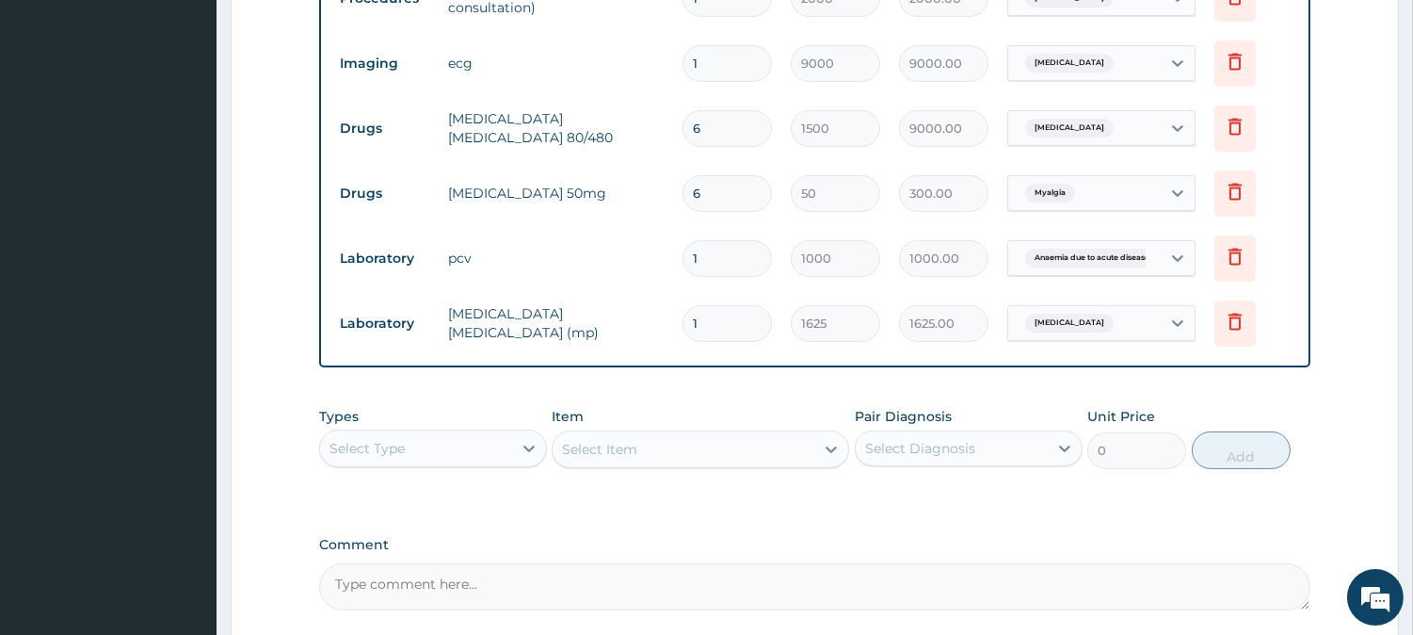
scroll to position [959, 0]
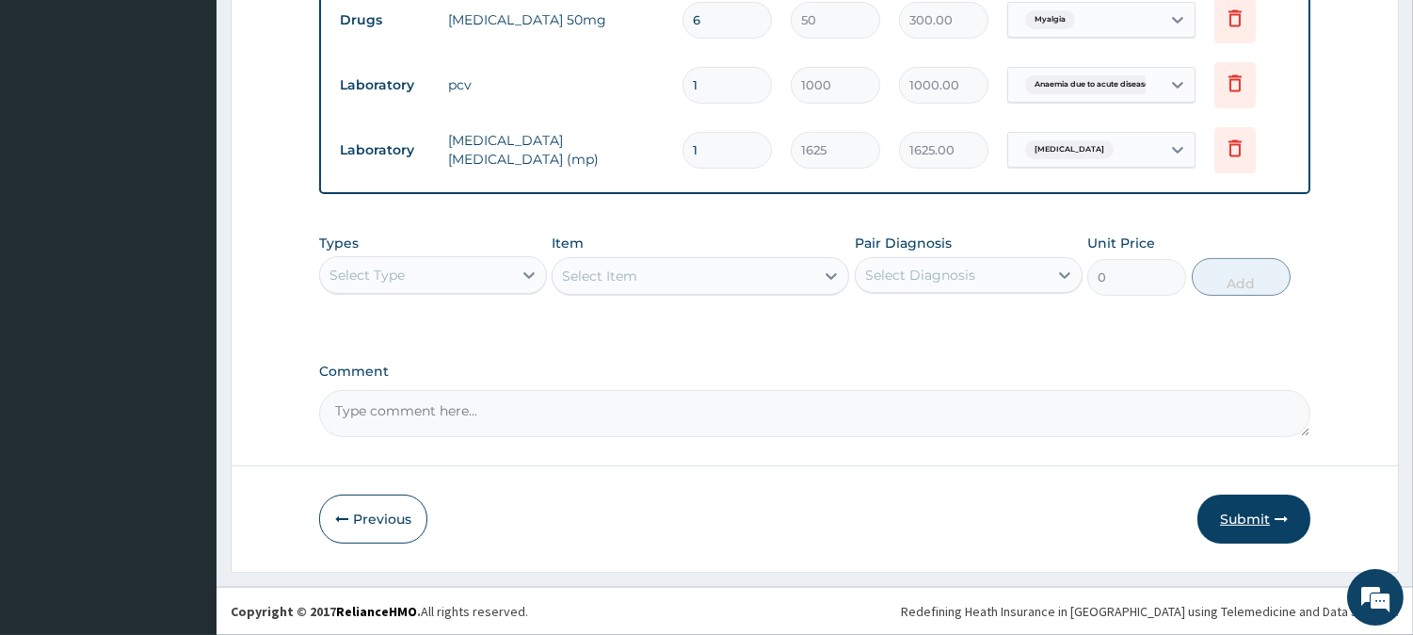
click at [1264, 528] on button "Submit" at bounding box center [1254, 518] width 113 height 49
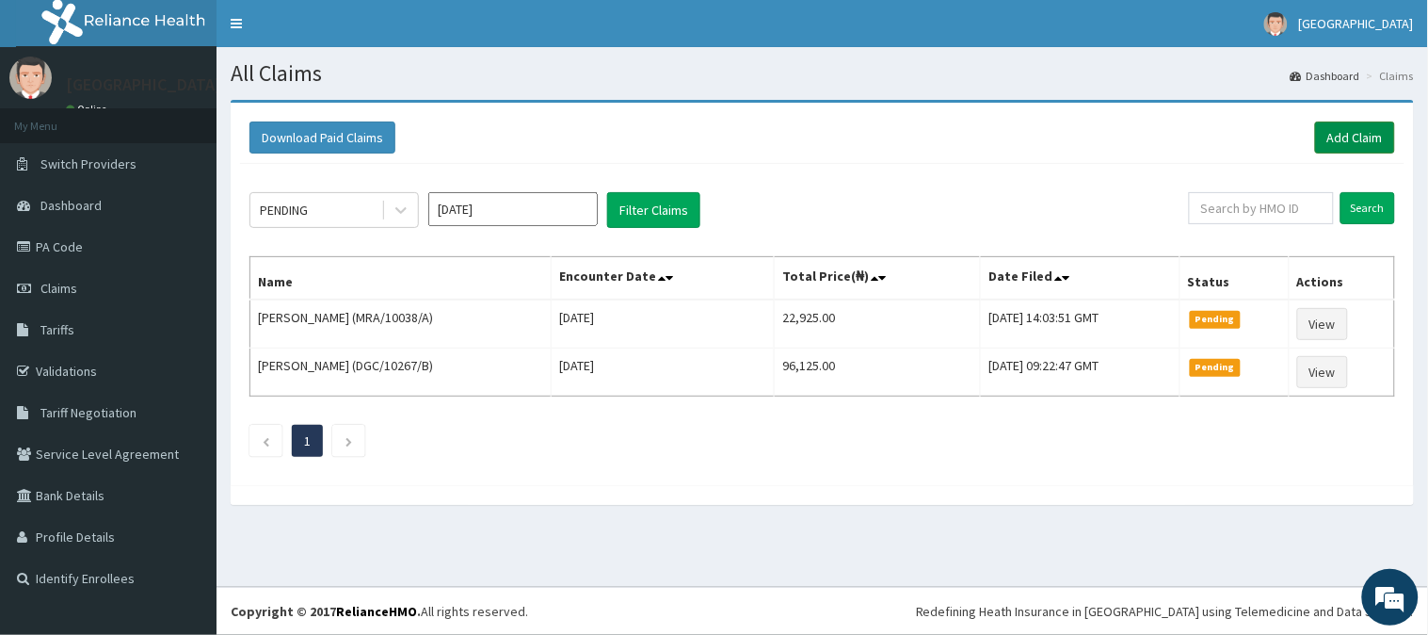
click at [1356, 126] on link "Add Claim" at bounding box center [1355, 137] width 80 height 32
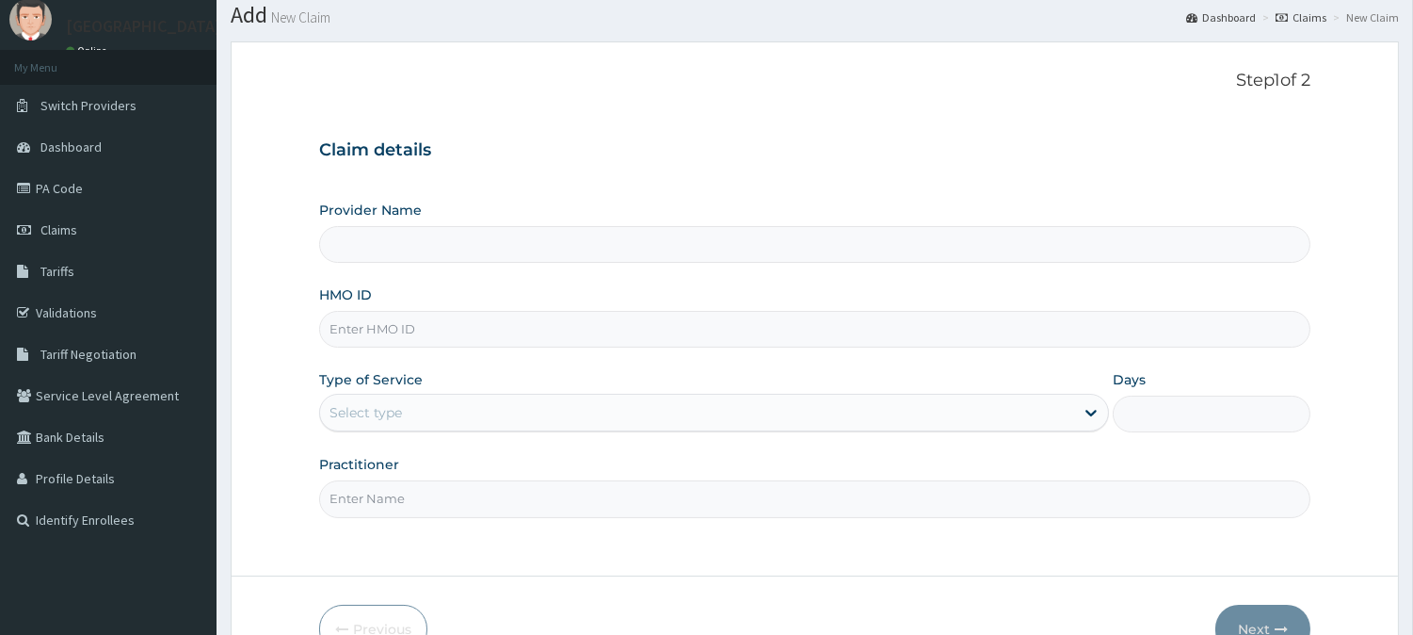
scroll to position [105, 0]
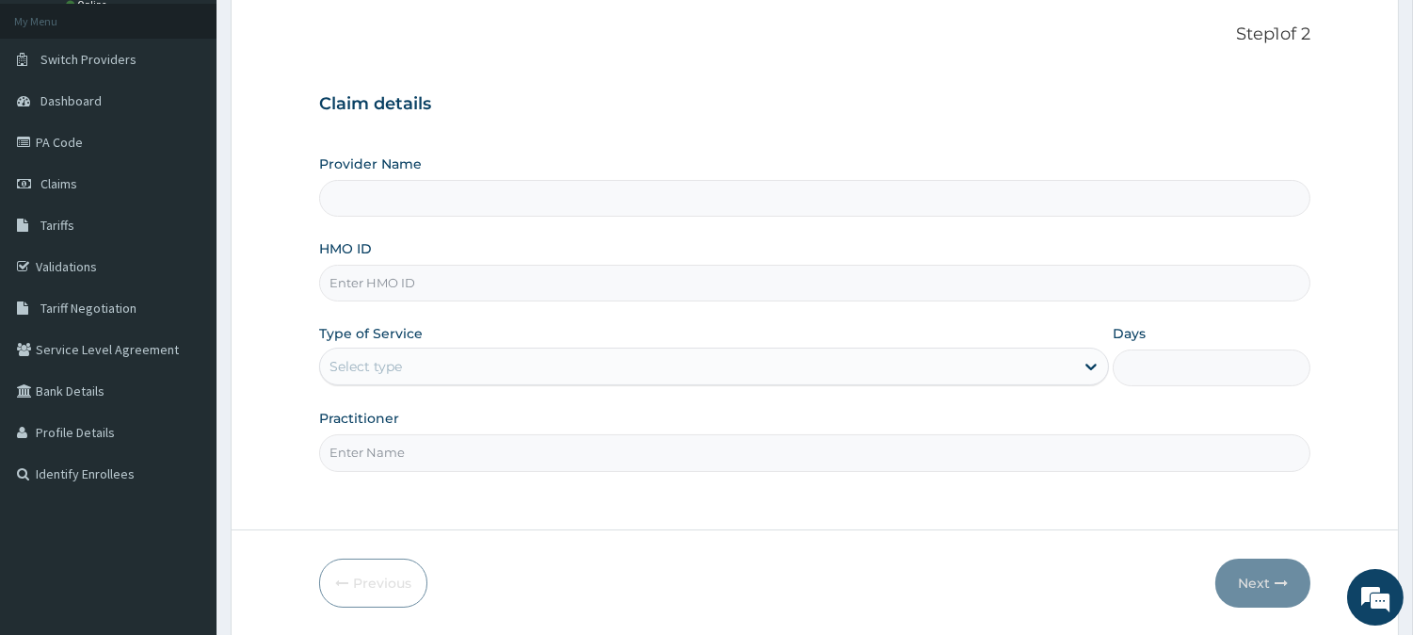
click at [331, 281] on input "HMO ID" at bounding box center [815, 283] width 992 height 37
type input "BeachLand Specialist Hospital - [GEOGRAPHIC_DATA]"
paste input "HFI/10010/D"
type input "HFI/10010/D"
drag, startPoint x: 368, startPoint y: 371, endPoint x: 372, endPoint y: 391, distance: 20.1
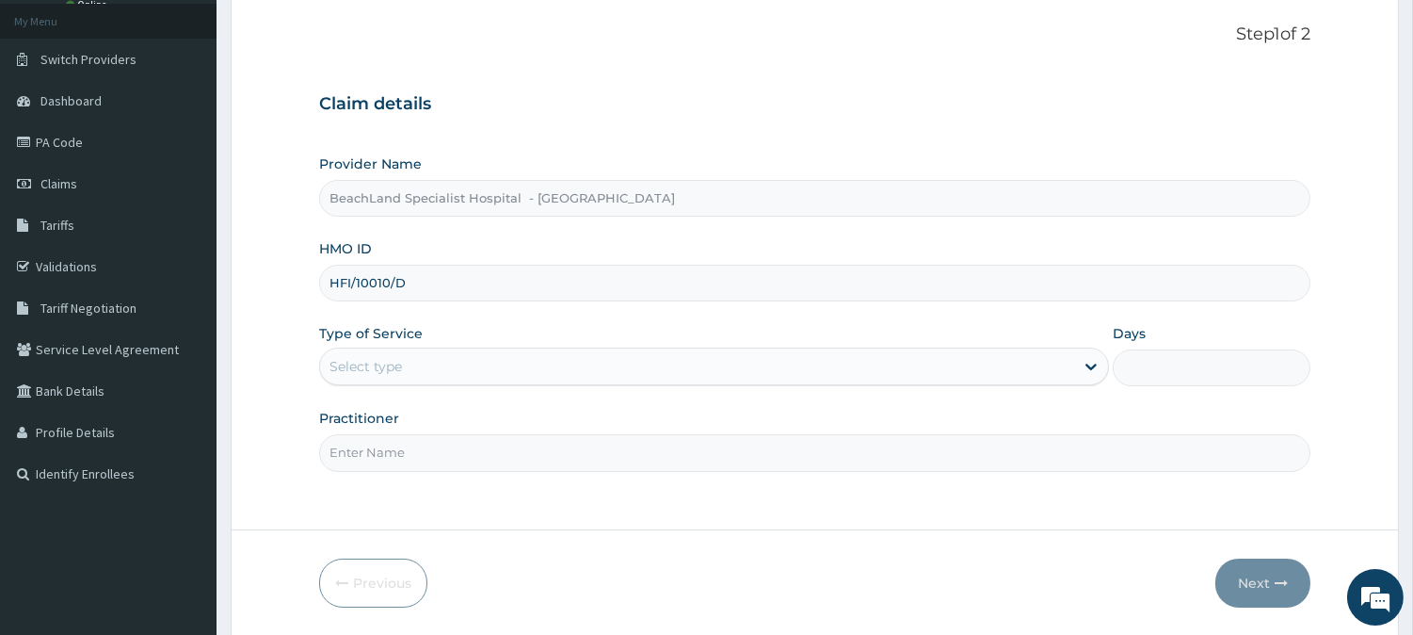
click at [370, 369] on div "Select type" at bounding box center [366, 366] width 73 height 19
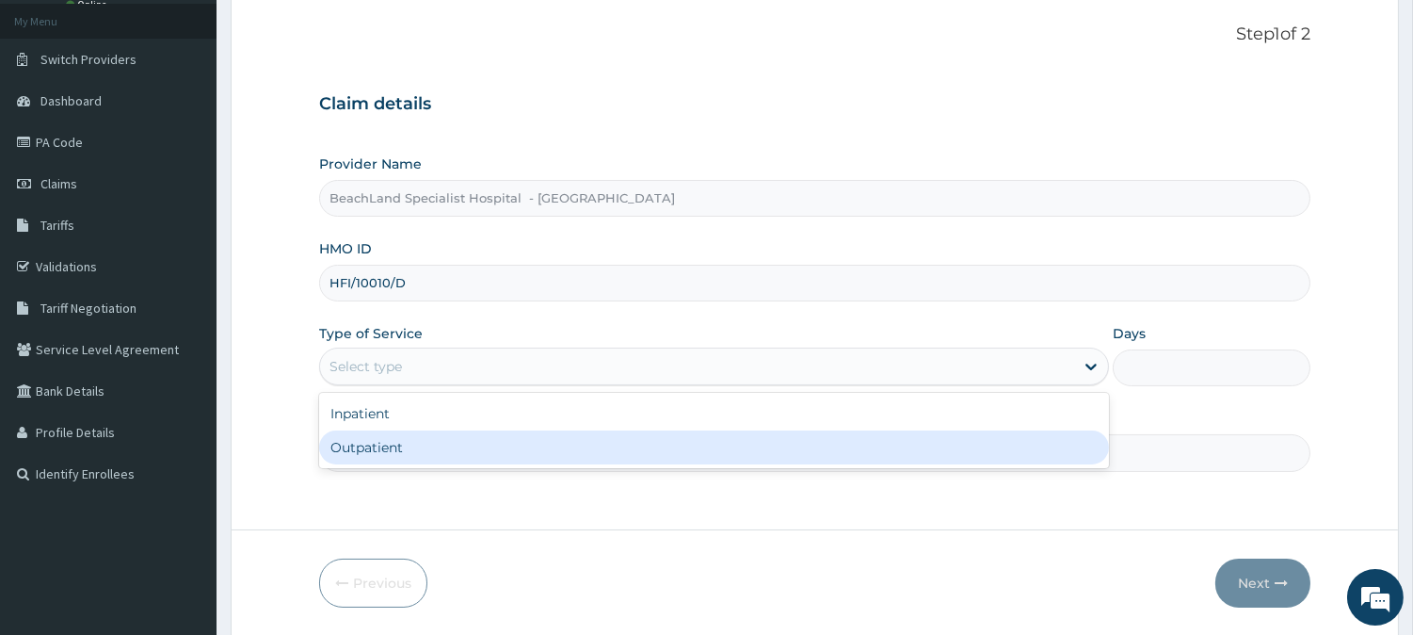
click at [386, 443] on div "Outpatient" at bounding box center [714, 447] width 790 height 34
type input "1"
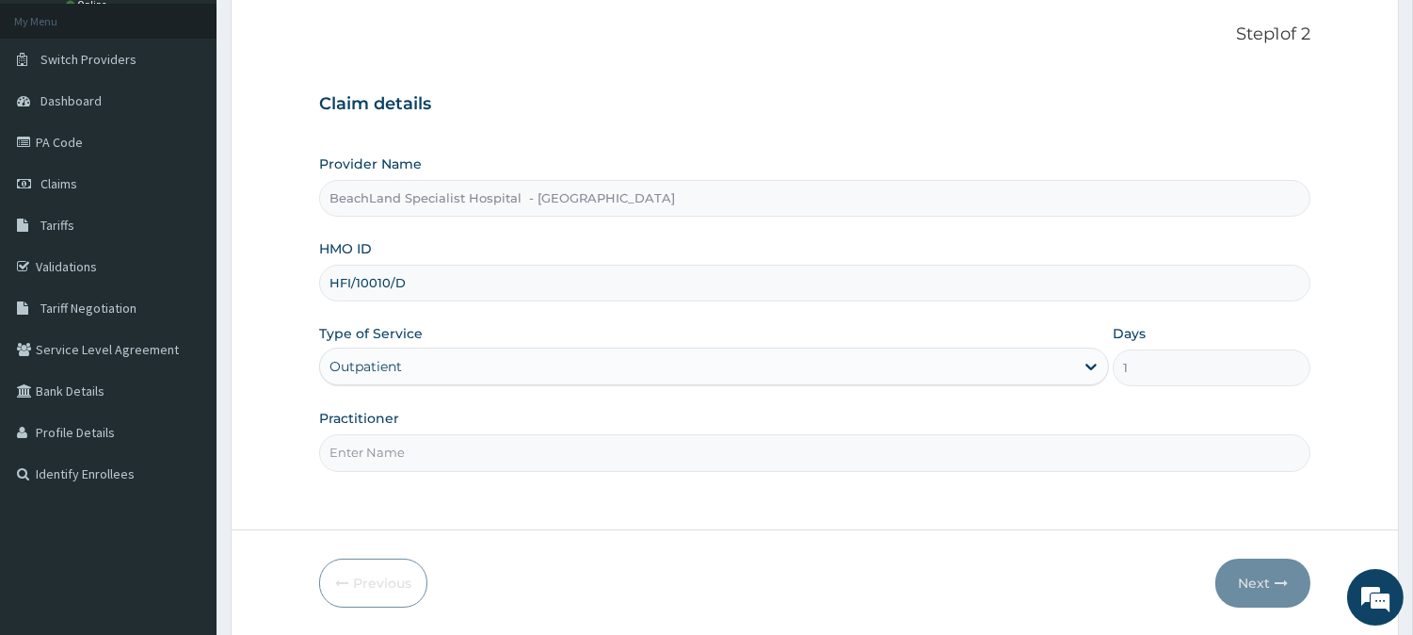
scroll to position [0, 0]
click at [380, 453] on input "Practitioner" at bounding box center [815, 452] width 992 height 37
type input "DR JEREMIAH"
click at [1266, 574] on button "Next" at bounding box center [1263, 582] width 95 height 49
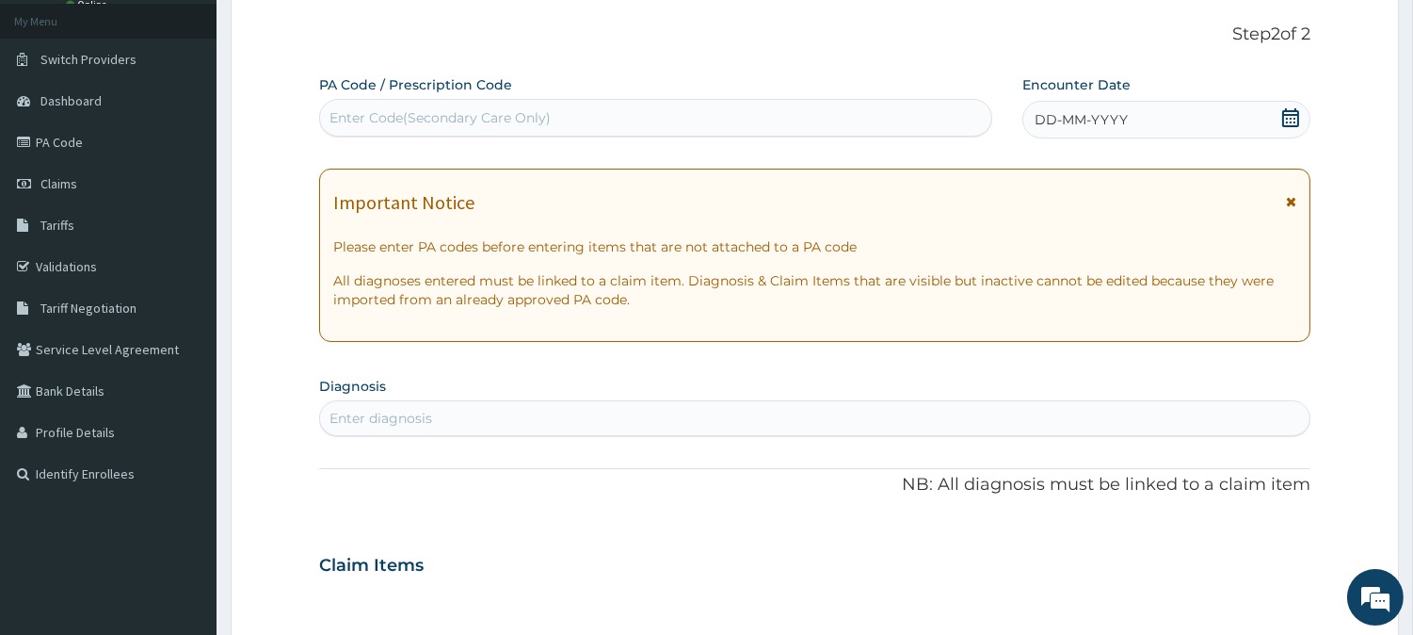
click at [430, 116] on div "Enter Code(Secondary Care Only)" at bounding box center [440, 117] width 221 height 19
paste input "PA/D05596"
type input "PA/D05596"
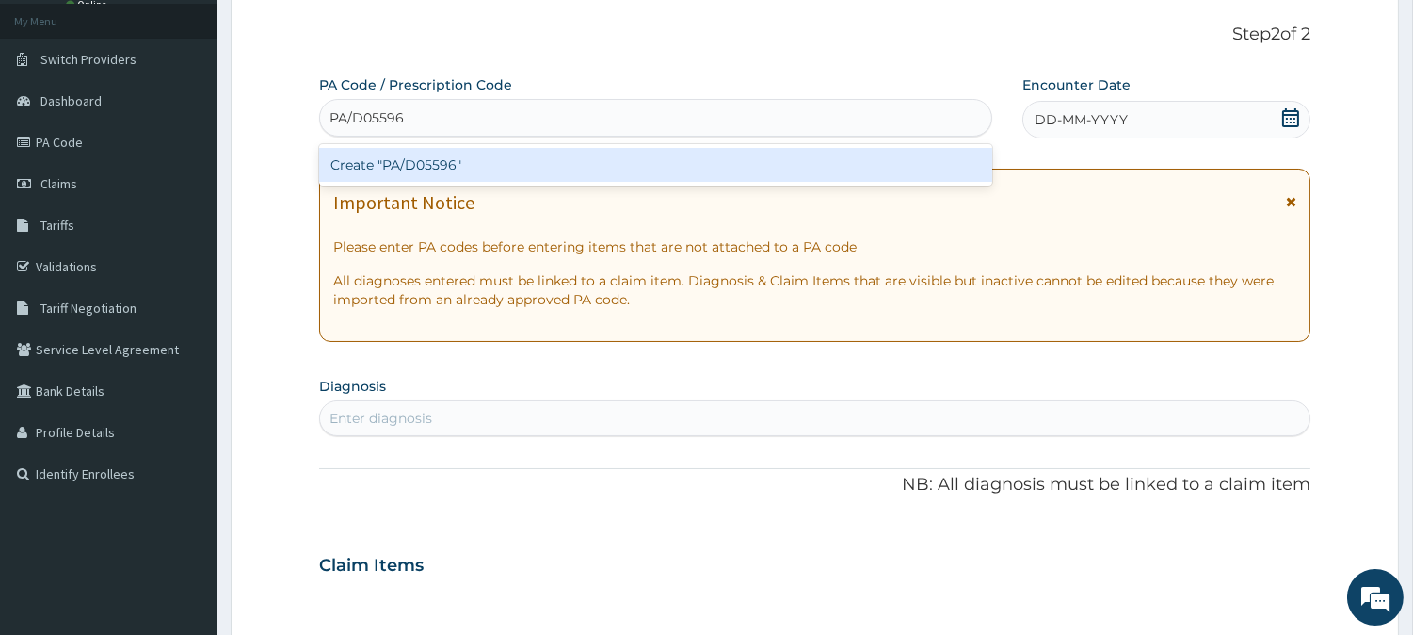
click at [420, 168] on div "Create "PA/D05596"" at bounding box center [655, 165] width 673 height 34
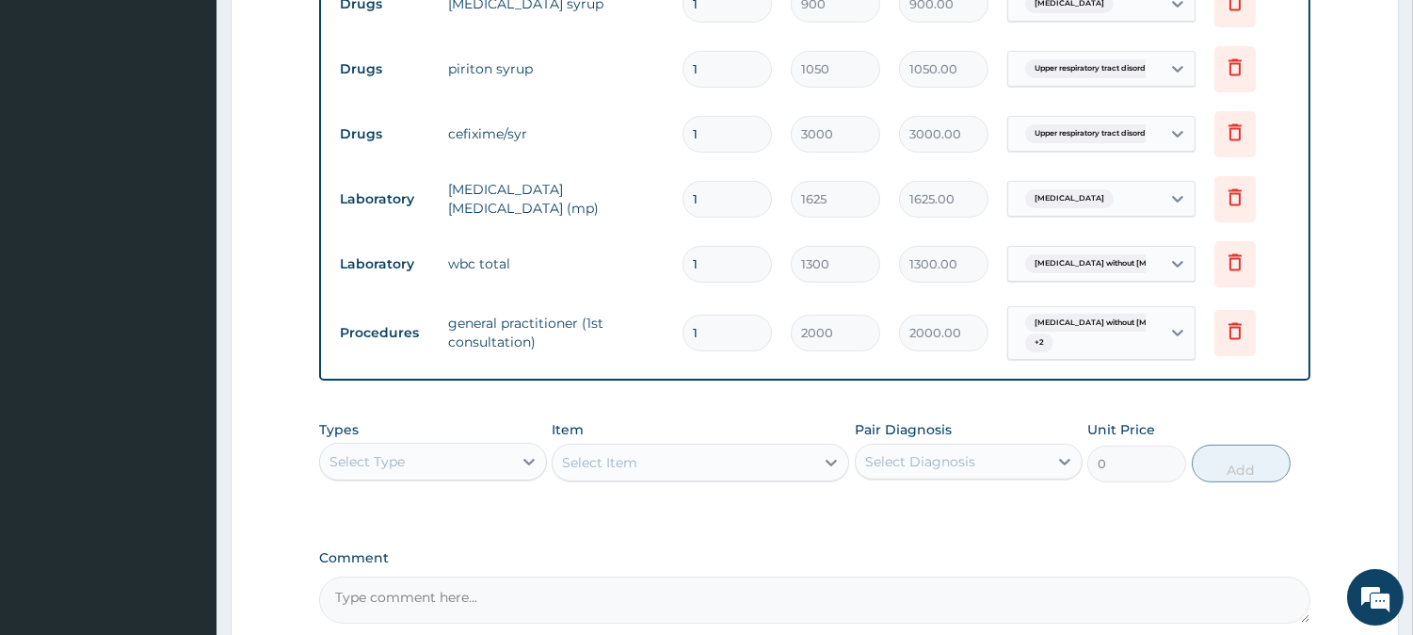
scroll to position [1032, 0]
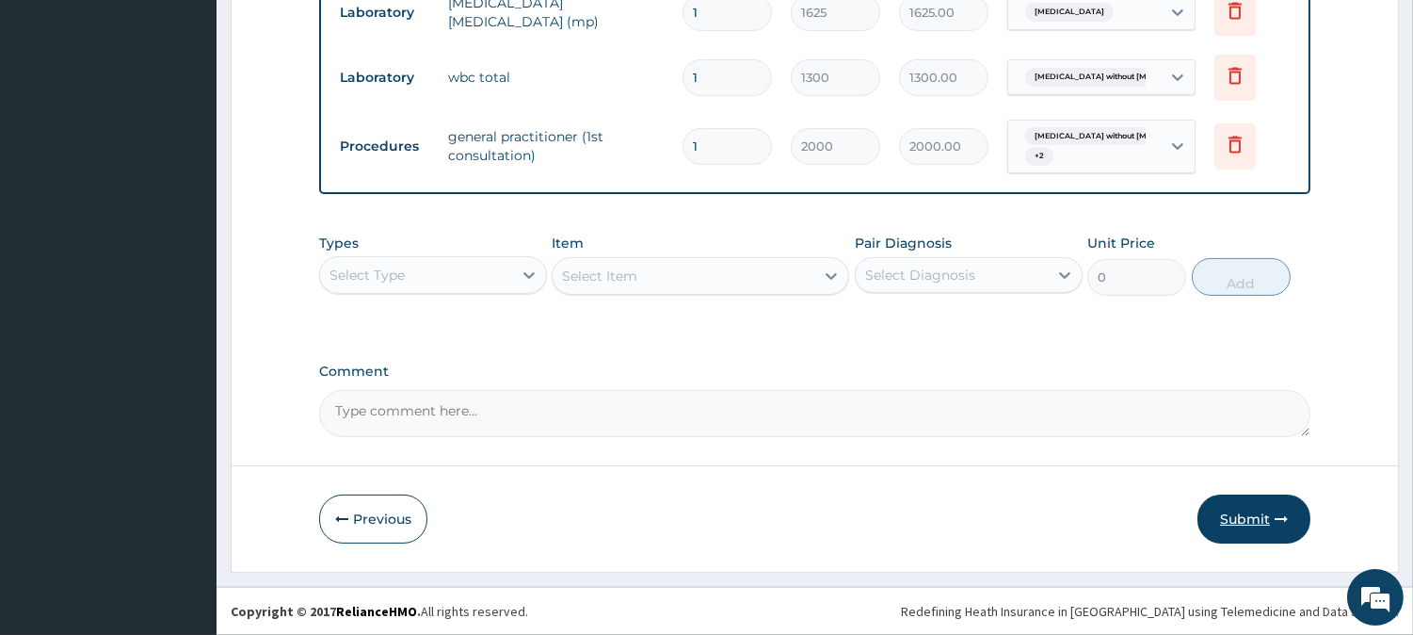
click at [1250, 516] on button "Submit" at bounding box center [1254, 518] width 113 height 49
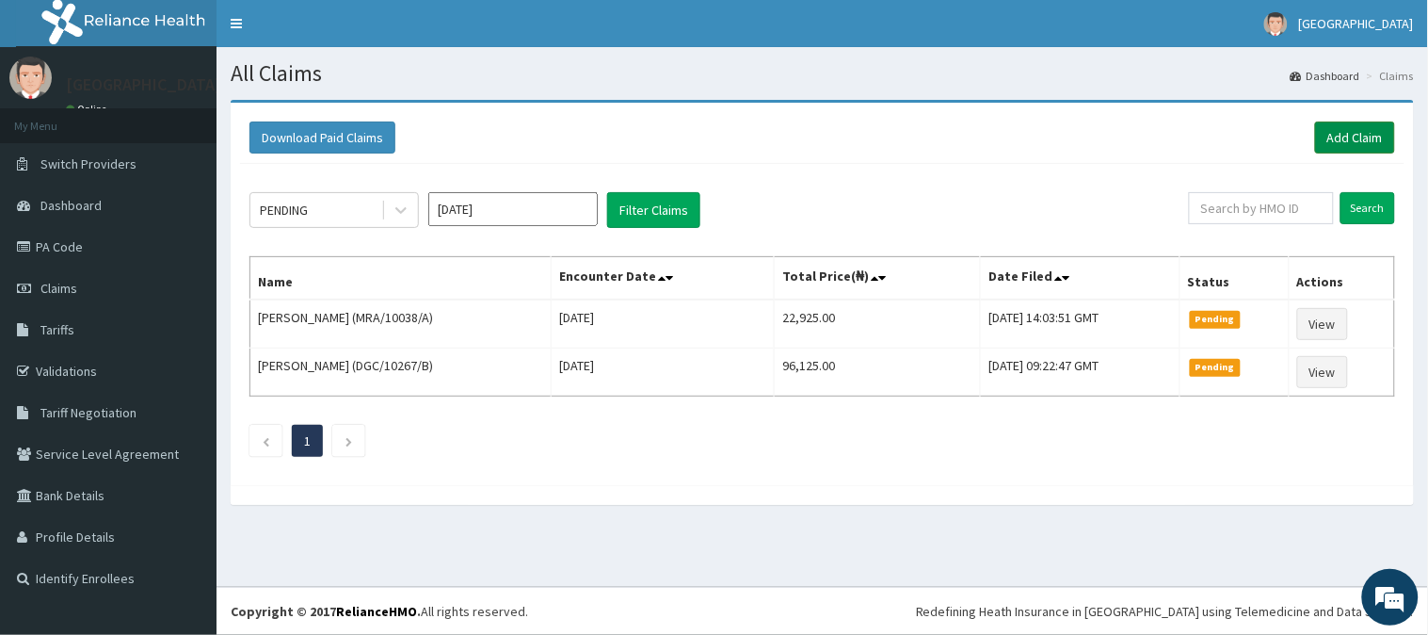
click at [1326, 143] on link "Add Claim" at bounding box center [1355, 137] width 80 height 32
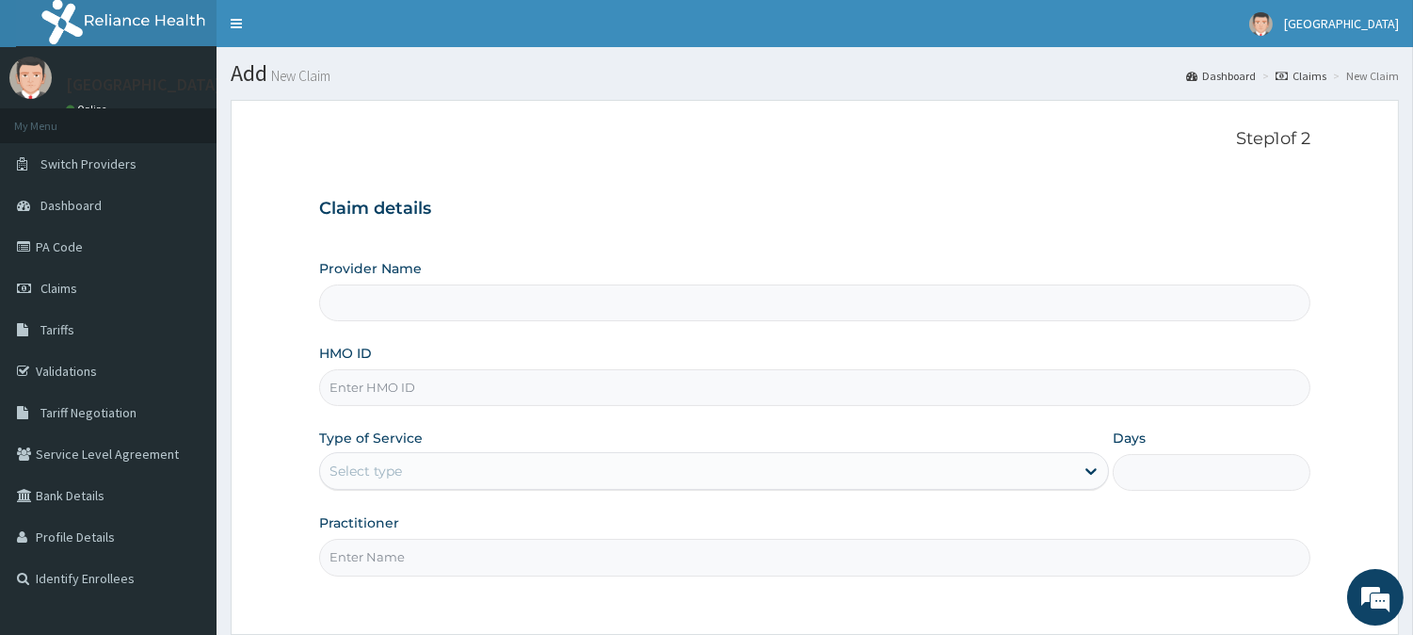
type input "BeachLand Specialist Hospital - [GEOGRAPHIC_DATA]"
click at [409, 394] on input "HMO ID" at bounding box center [815, 387] width 992 height 37
paste input "TFI/10004/A"
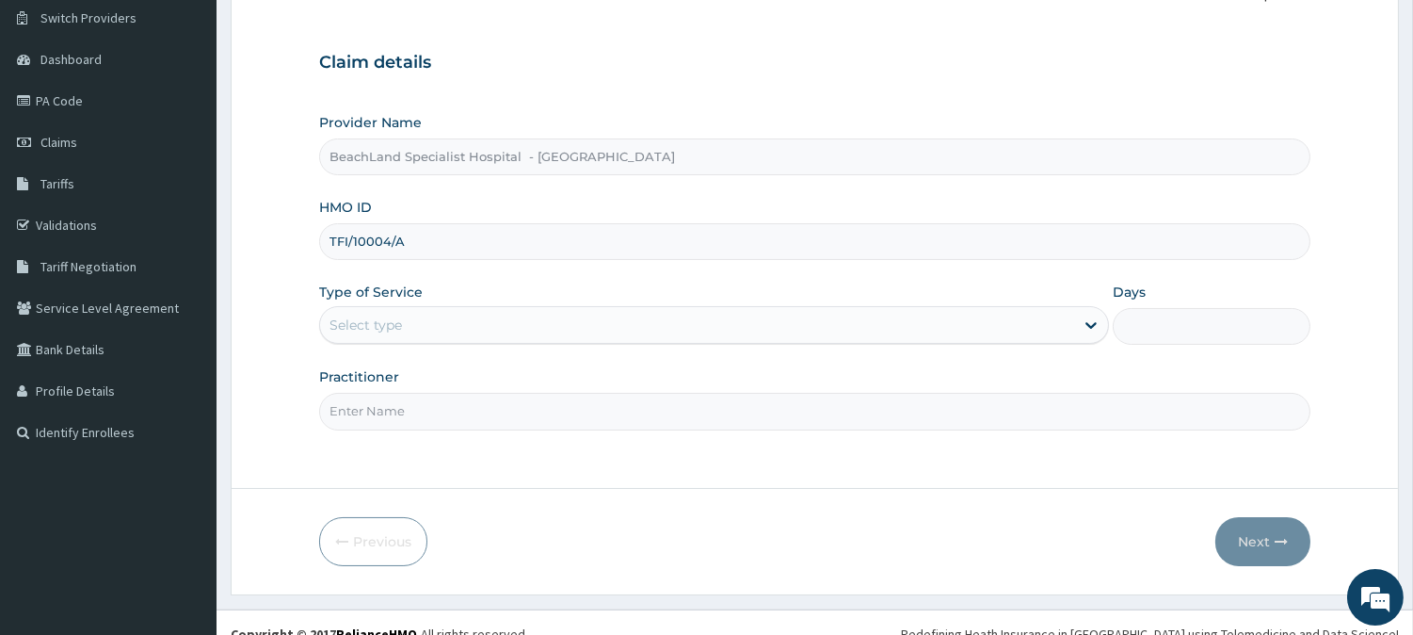
scroll to position [168, 0]
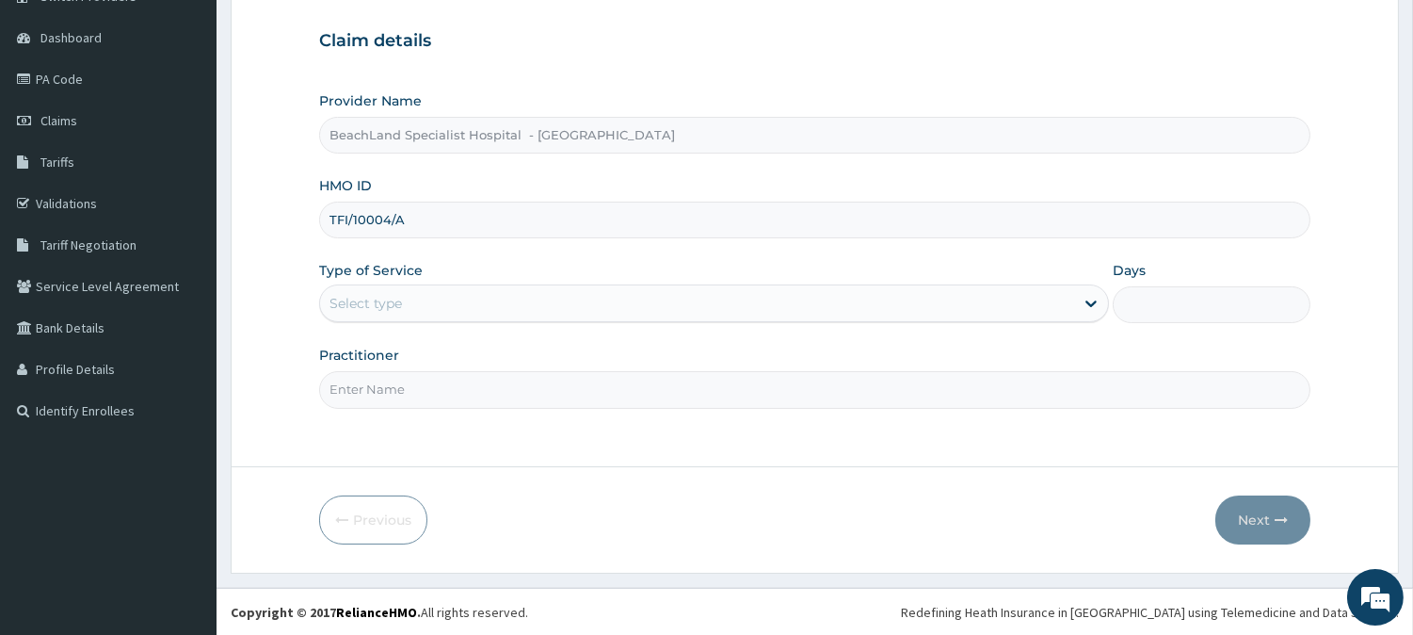
type input "TFI/10004/A"
click at [503, 313] on div "Select type" at bounding box center [697, 303] width 754 height 30
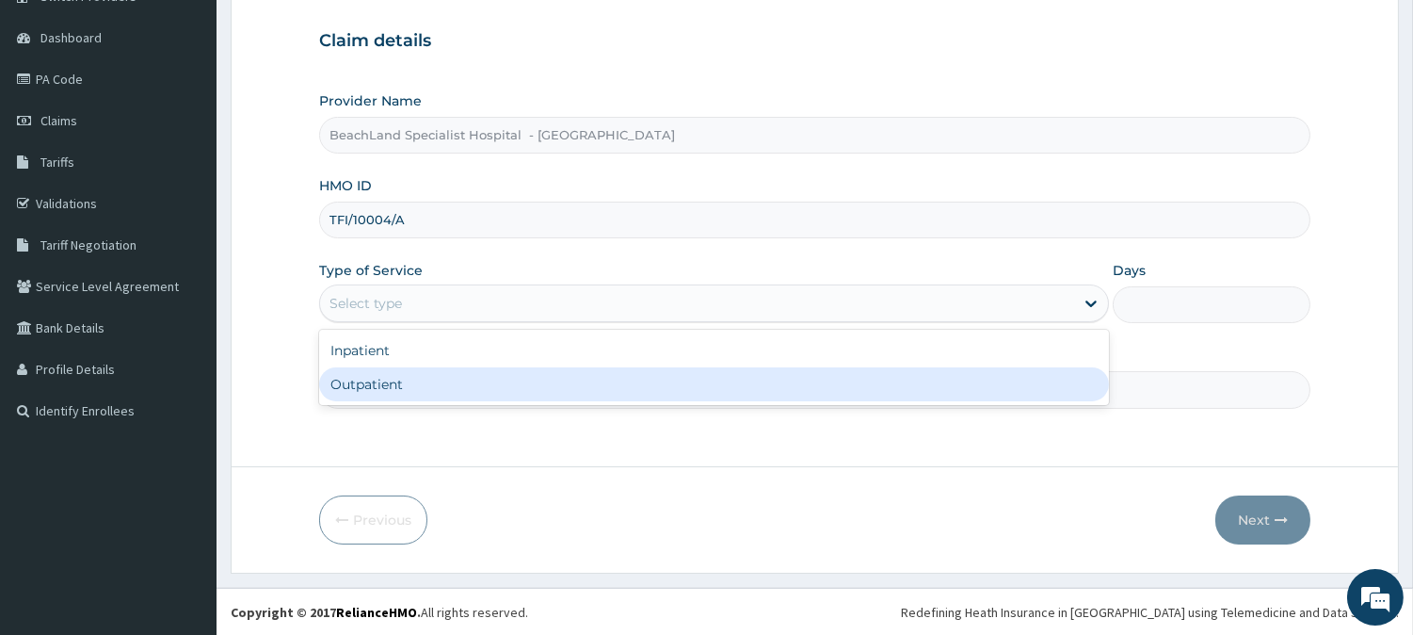
click at [523, 400] on div "Inpatient Outpatient" at bounding box center [714, 367] width 790 height 75
drag, startPoint x: 482, startPoint y: 392, endPoint x: 503, endPoint y: 394, distance: 20.8
click at [483, 392] on div "Outpatient" at bounding box center [714, 384] width 790 height 34
type input "1"
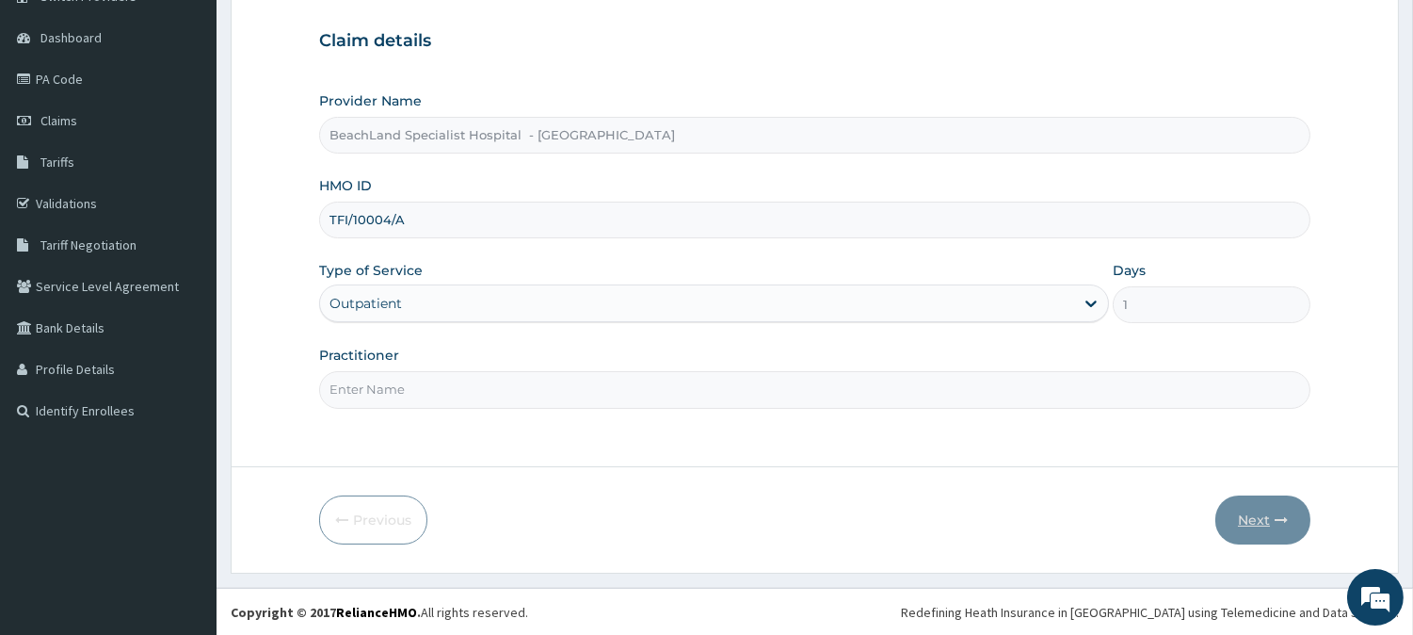
scroll to position [0, 0]
click at [412, 392] on input "Practitioner" at bounding box center [815, 389] width 992 height 37
type input "[PERSON_NAME]"
click at [1244, 507] on button "Next" at bounding box center [1263, 519] width 95 height 49
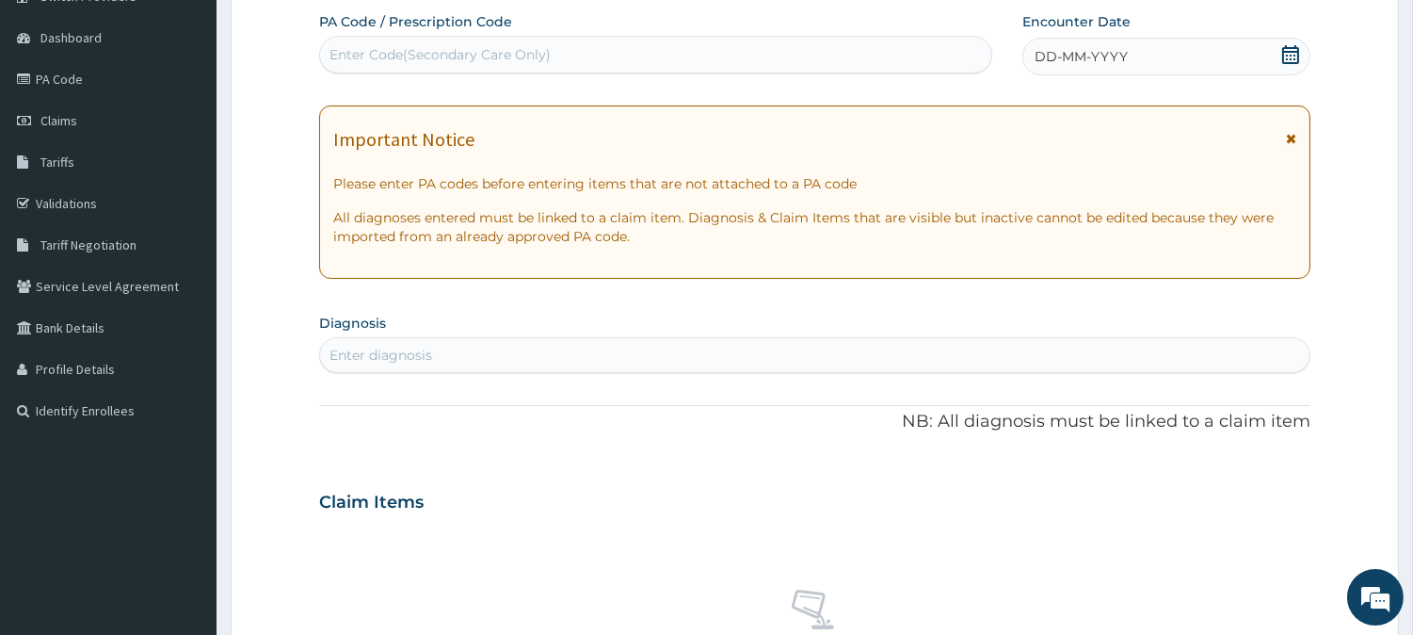
click at [613, 57] on div "Enter Code(Secondary Care Only)" at bounding box center [655, 55] width 671 height 30
paste input "PA/E360CB"
type input "PA/E360CB"
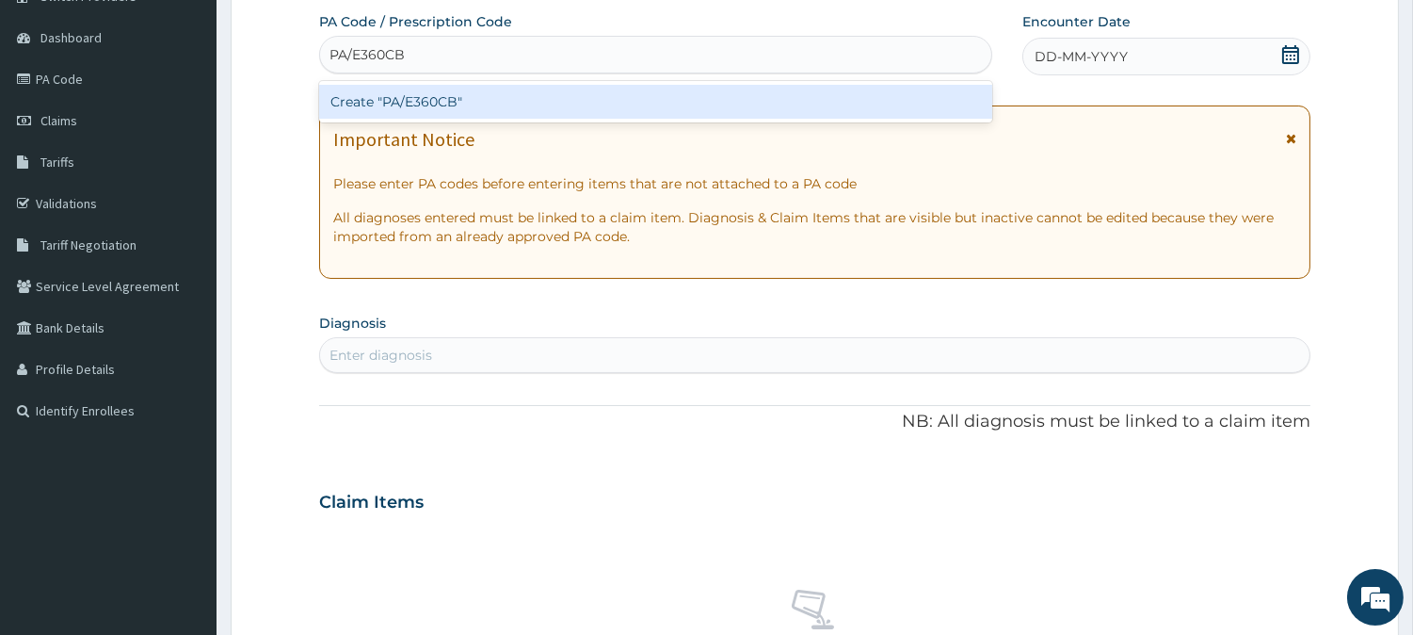
click at [570, 99] on div "Create "PA/E360CB"" at bounding box center [655, 102] width 673 height 34
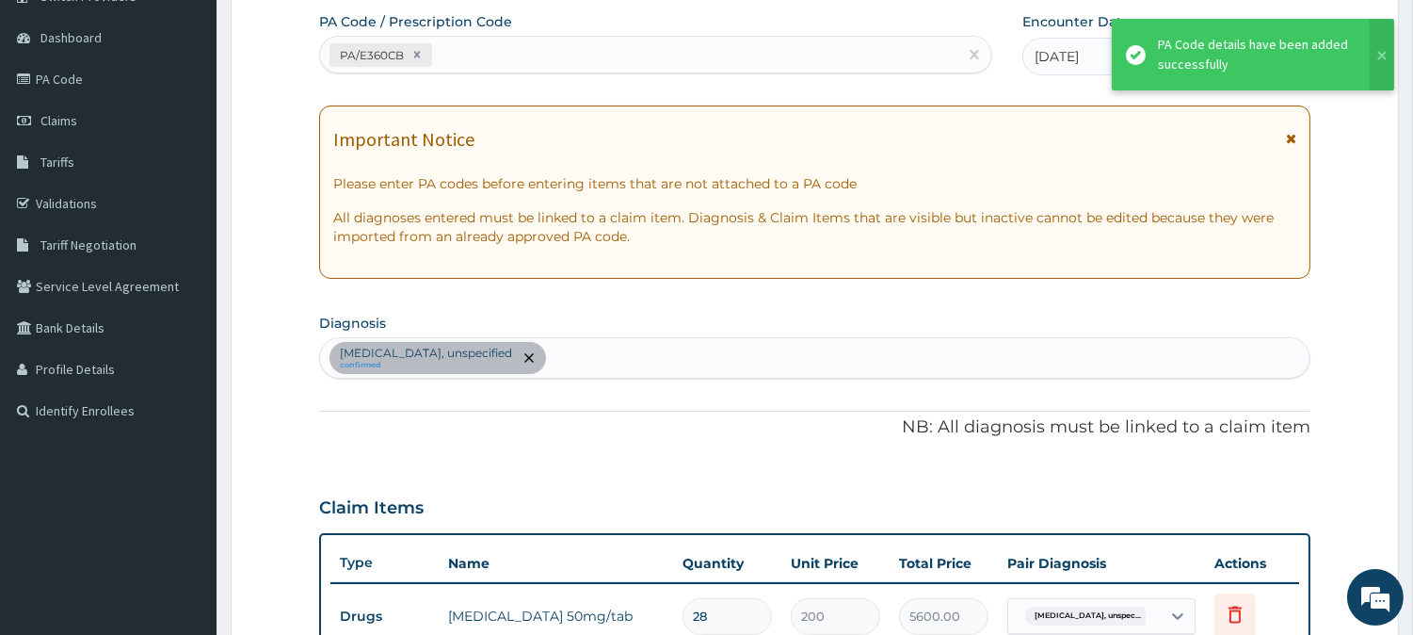
scroll to position [596, 0]
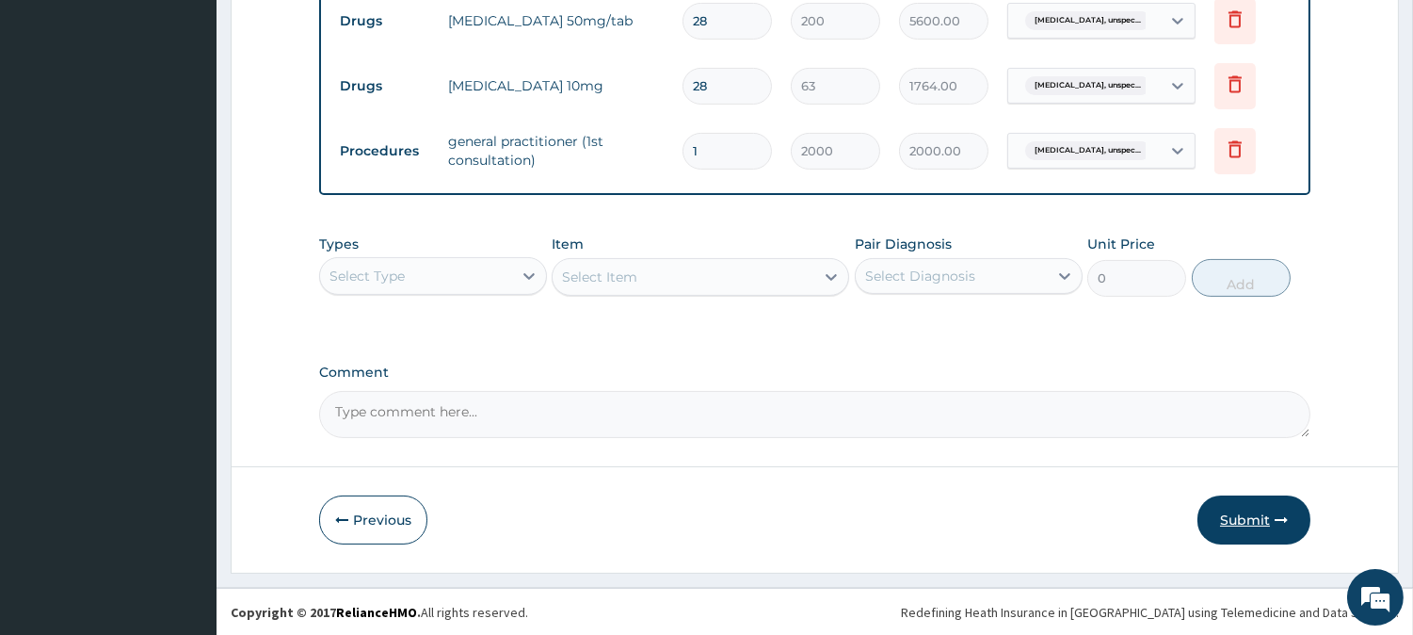
click at [1252, 516] on button "Submit" at bounding box center [1254, 519] width 113 height 49
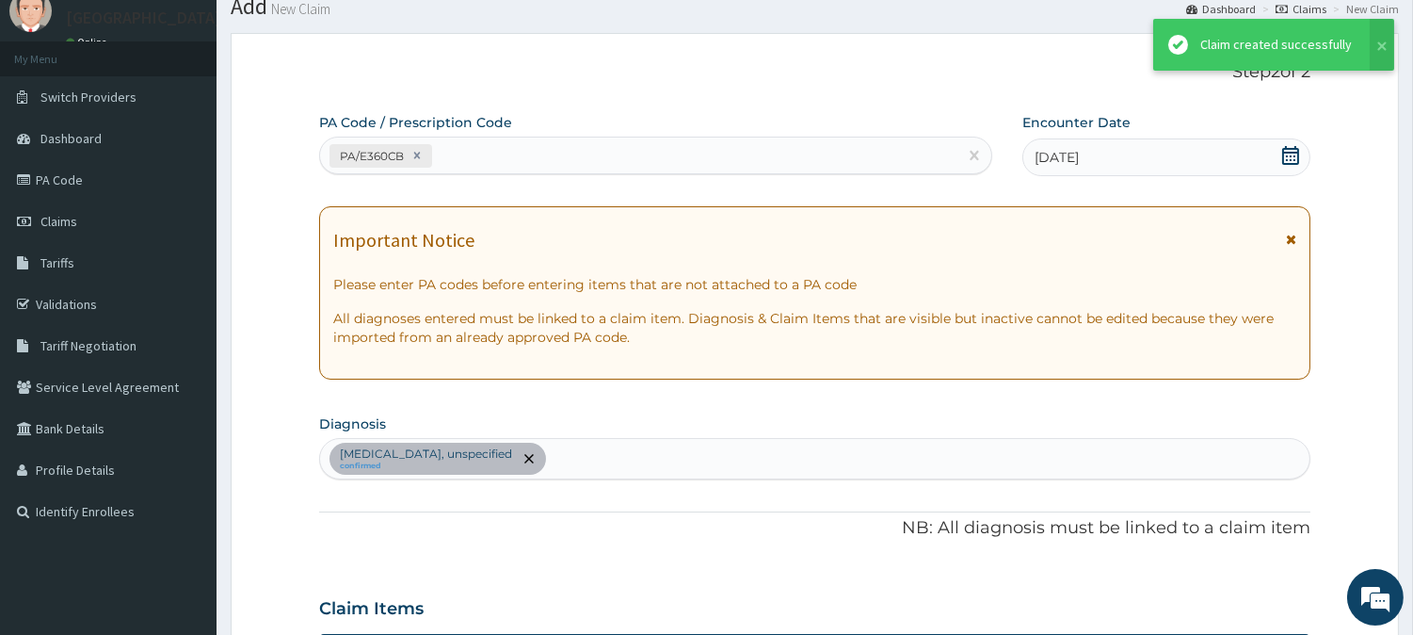
scroll to position [763, 0]
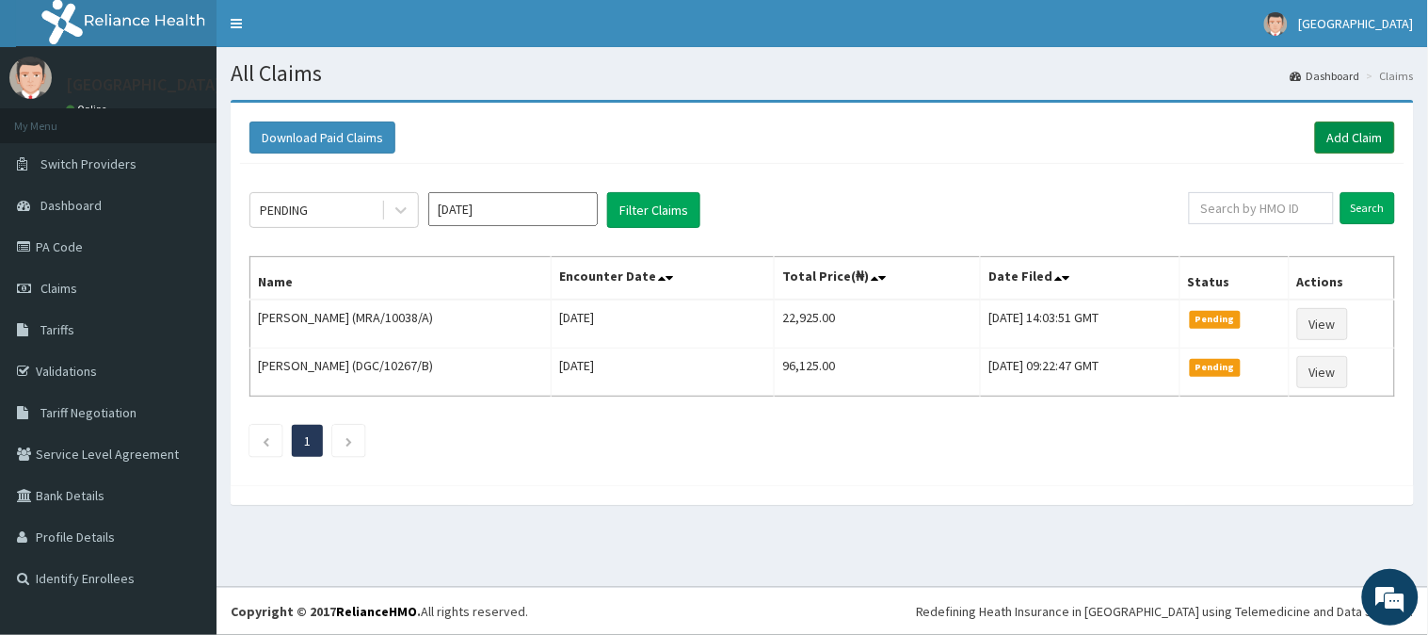
click at [1349, 134] on link "Add Claim" at bounding box center [1355, 137] width 80 height 32
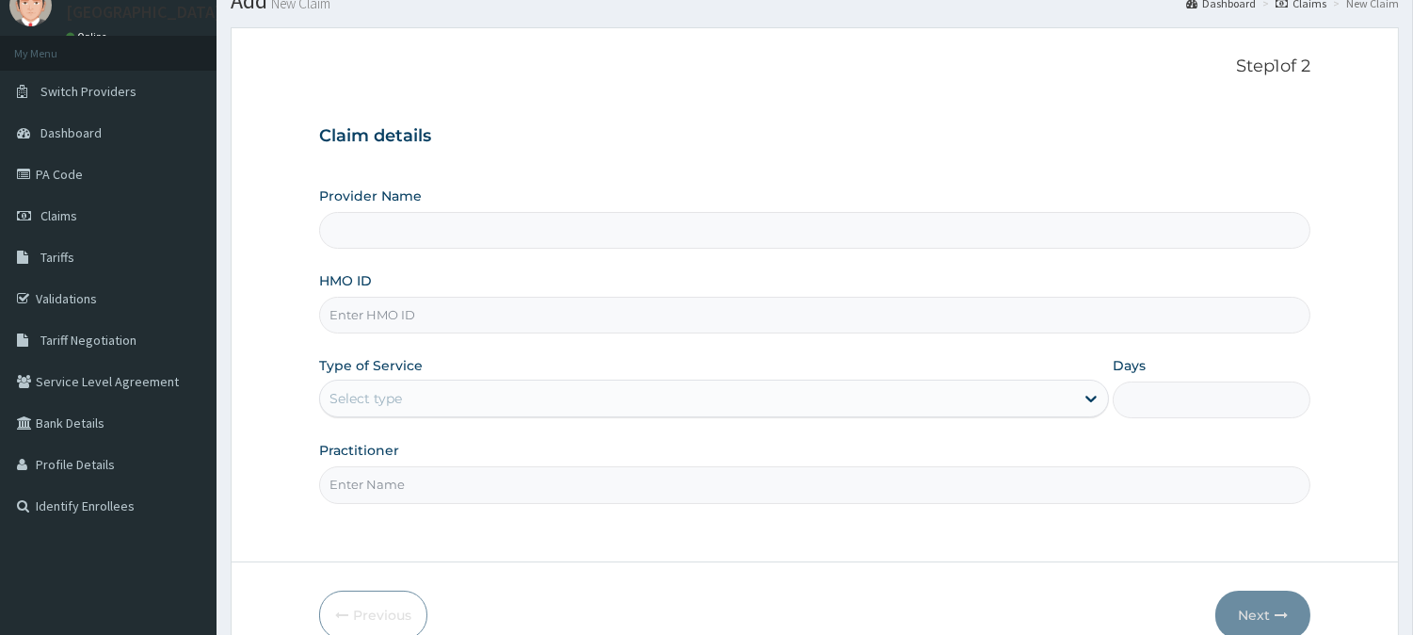
scroll to position [168, 0]
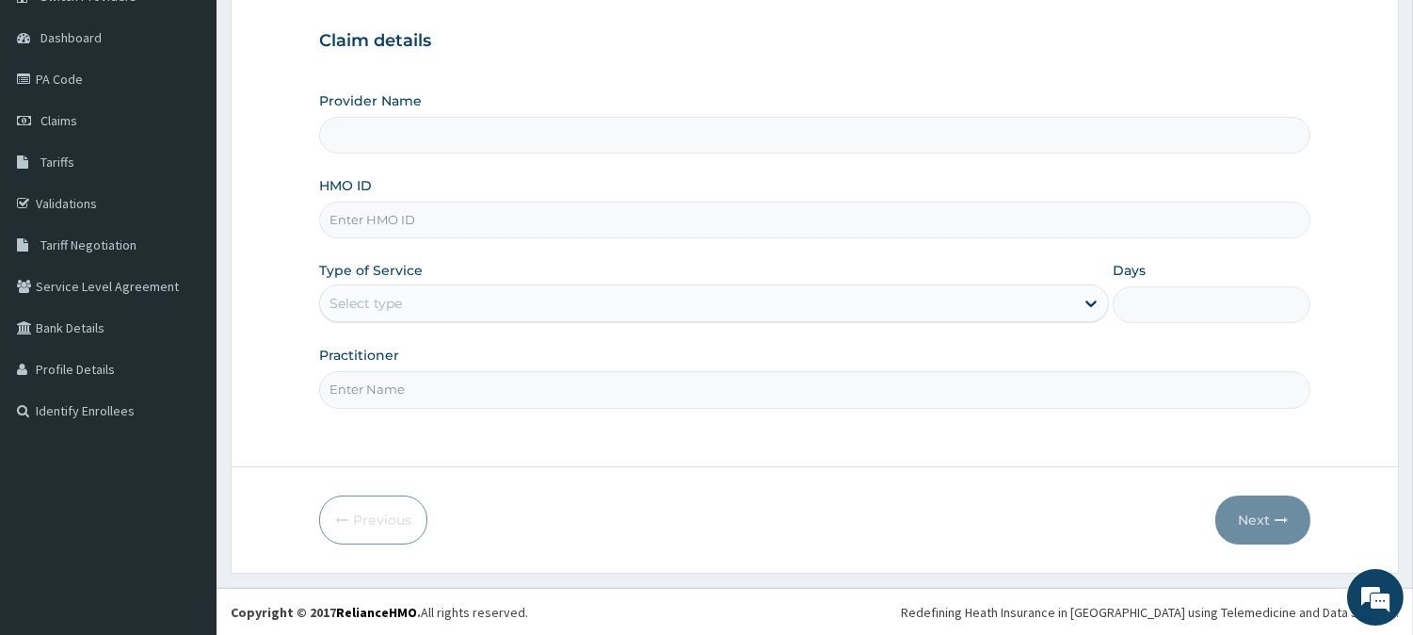
type input "BeachLand Specialist Hospital - [GEOGRAPHIC_DATA]"
click at [396, 219] on input "HMO ID" at bounding box center [815, 220] width 992 height 37
paste input "SIA/10012/A"
type input "SIA/10012/A"
drag, startPoint x: 396, startPoint y: 296, endPoint x: 394, endPoint y: 318, distance: 22.8
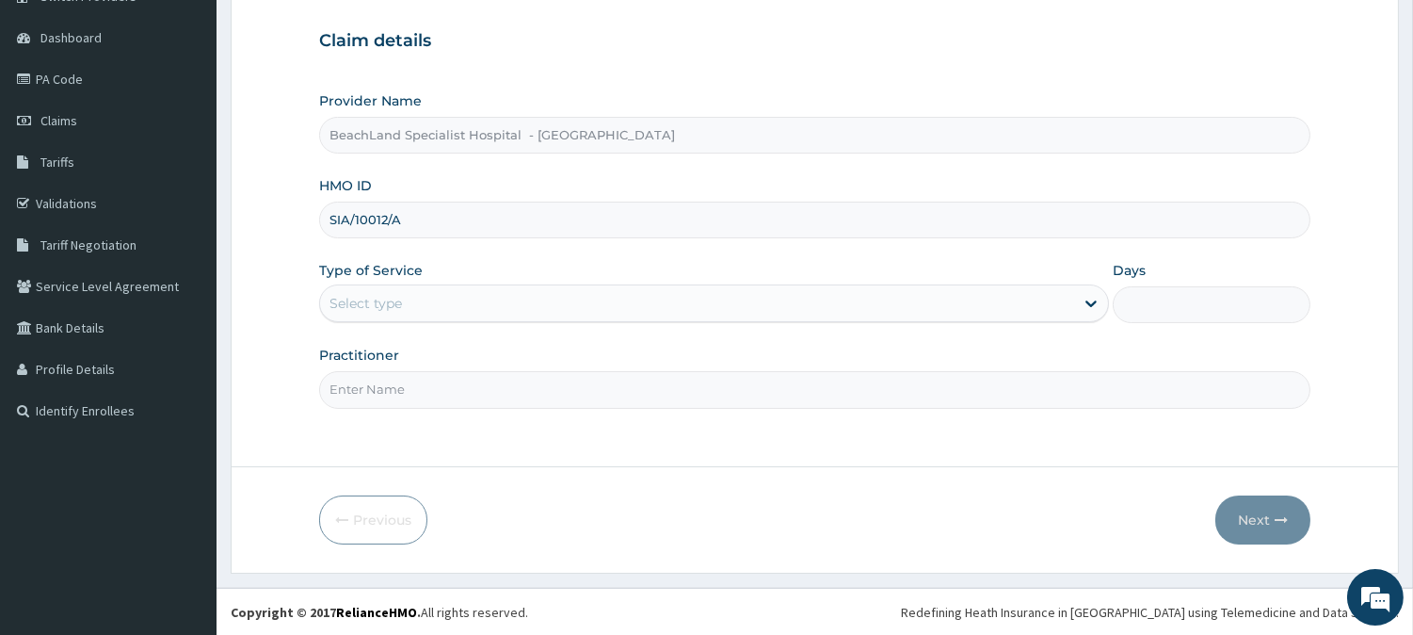
click at [396, 297] on div "Select type" at bounding box center [366, 303] width 73 height 19
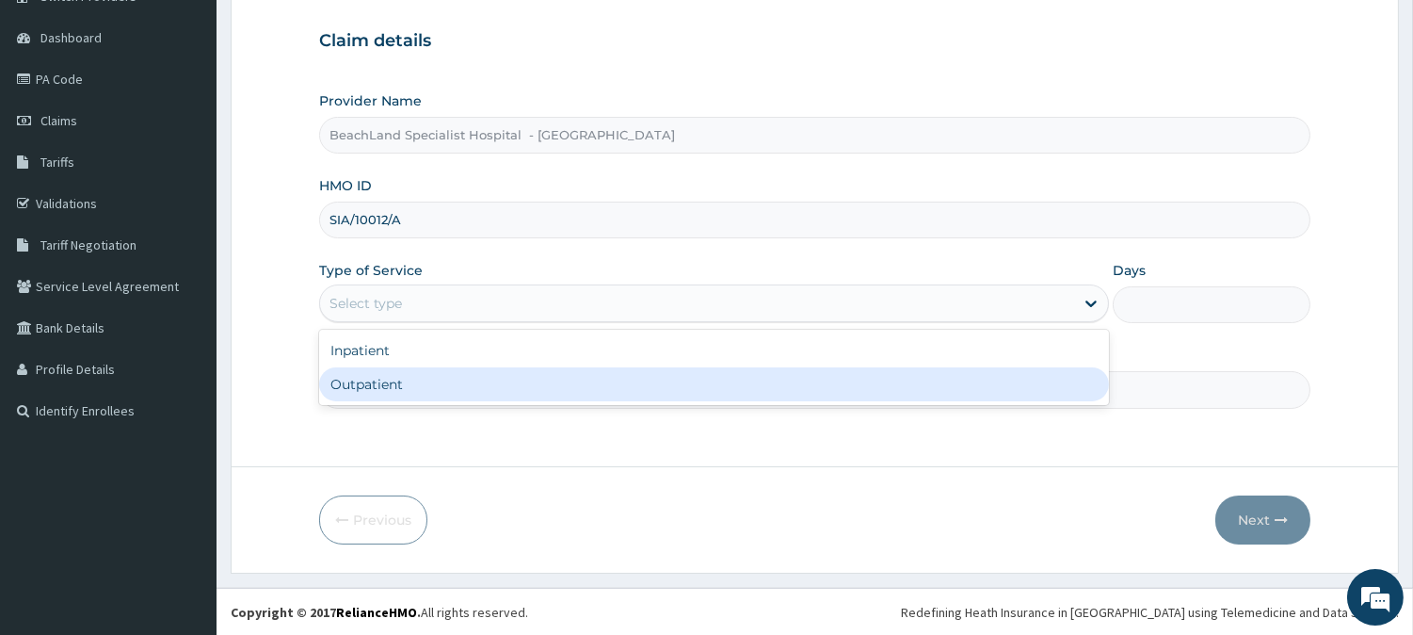
click at [398, 382] on div "Outpatient" at bounding box center [714, 384] width 790 height 34
type input "1"
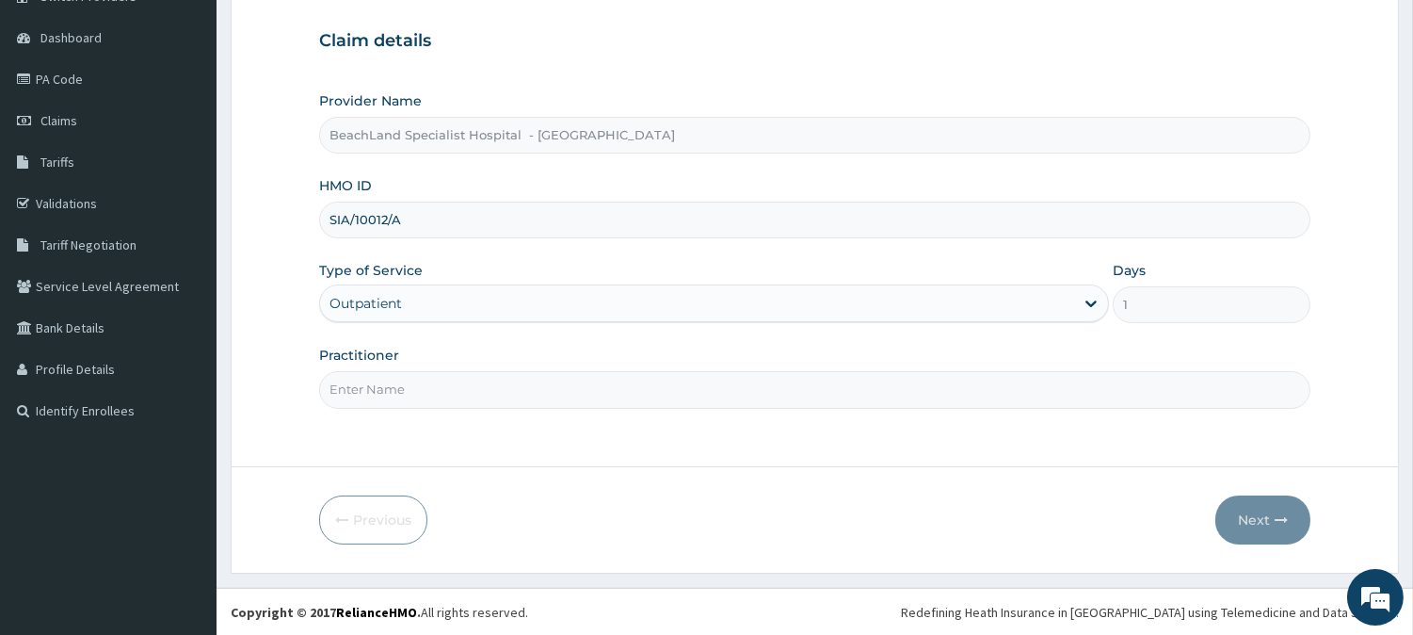
click at [398, 382] on input "Practitioner" at bounding box center [815, 389] width 992 height 37
type input "[PERSON_NAME]"
click at [1249, 507] on button "Next" at bounding box center [1263, 519] width 95 height 49
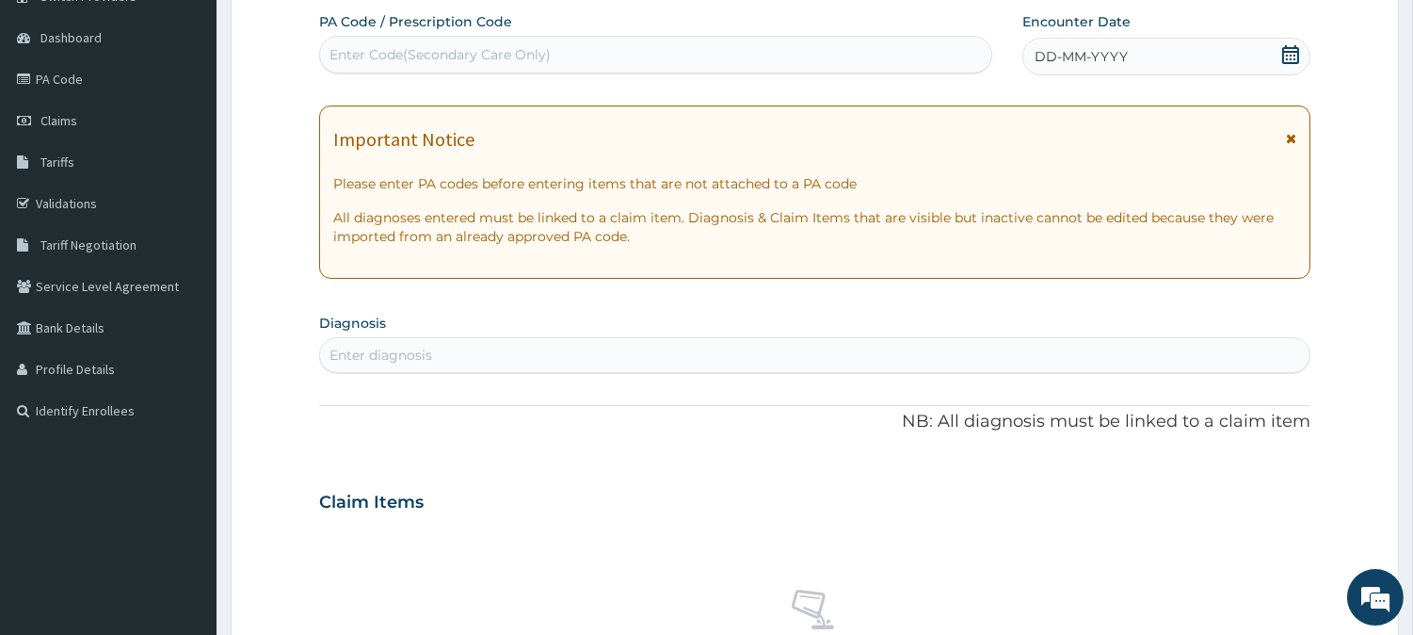
scroll to position [0, 0]
click at [581, 47] on div "Enter Code(Secondary Care Only)" at bounding box center [655, 55] width 671 height 30
paste input "PA/BBBFD5"
type input "PA/BBBFD5"
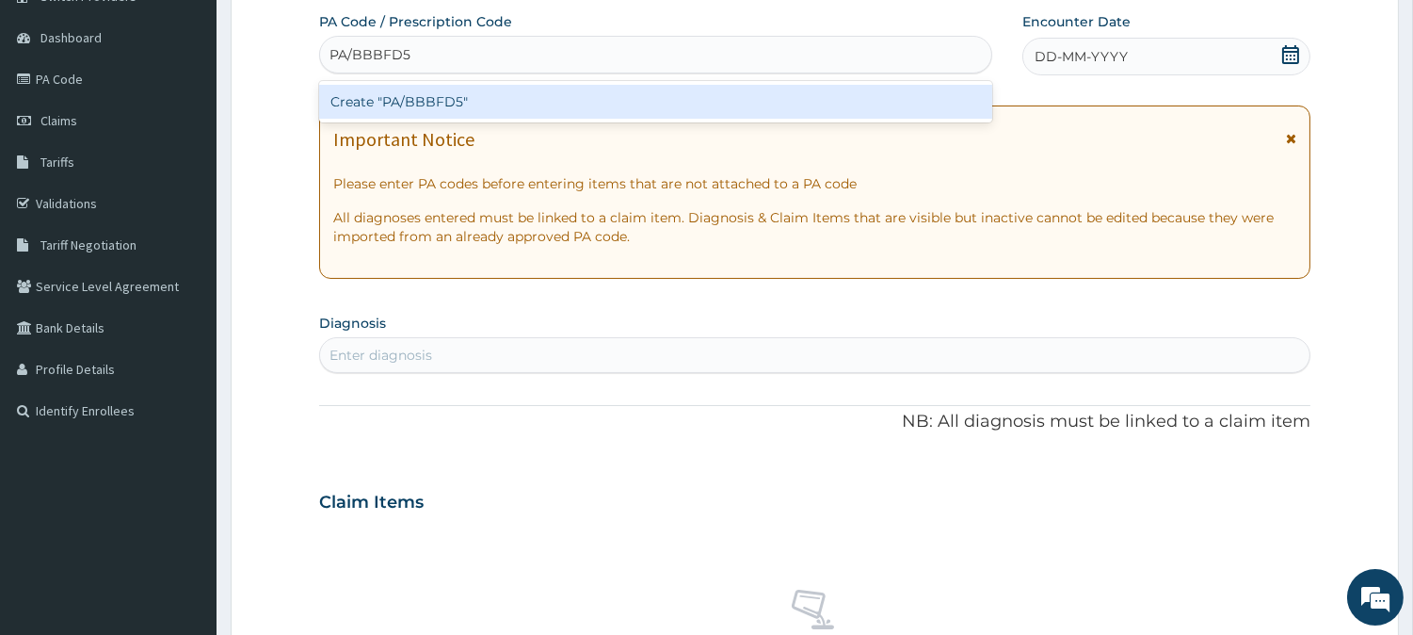
click at [572, 99] on div "Create "PA/BBBFD5"" at bounding box center [655, 102] width 673 height 34
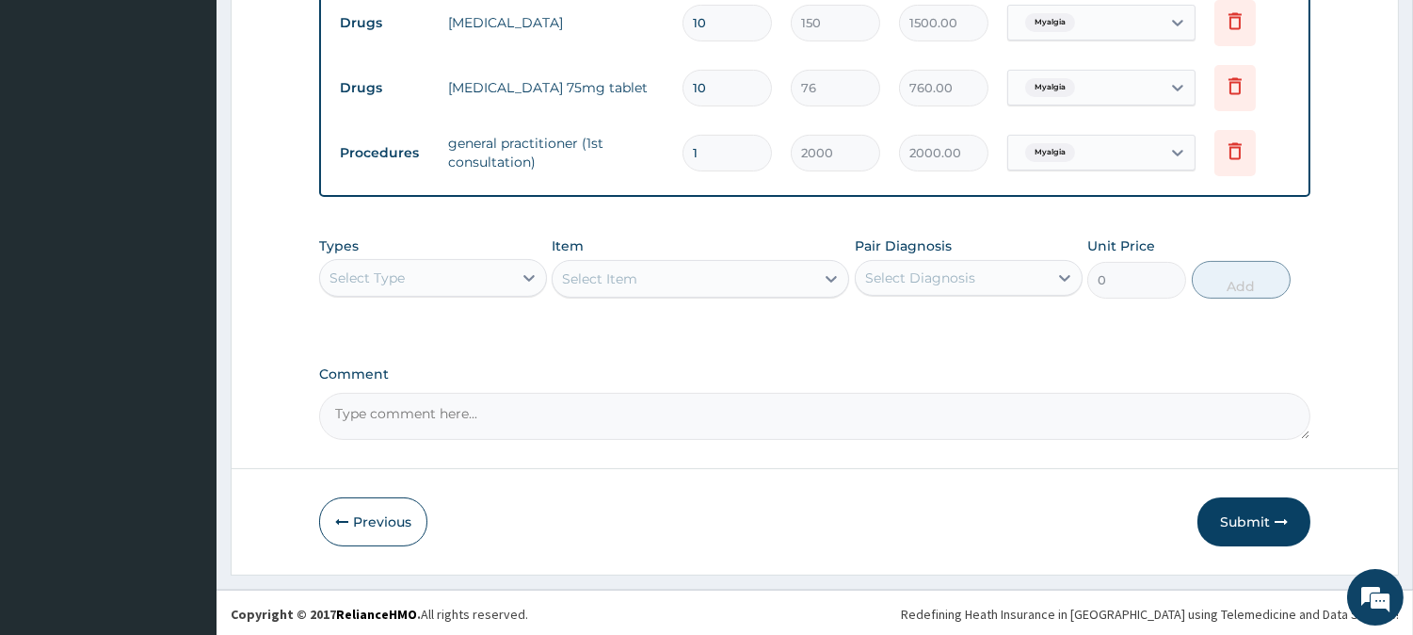
scroll to position [763, 0]
click at [1229, 515] on button "Submit" at bounding box center [1254, 519] width 113 height 49
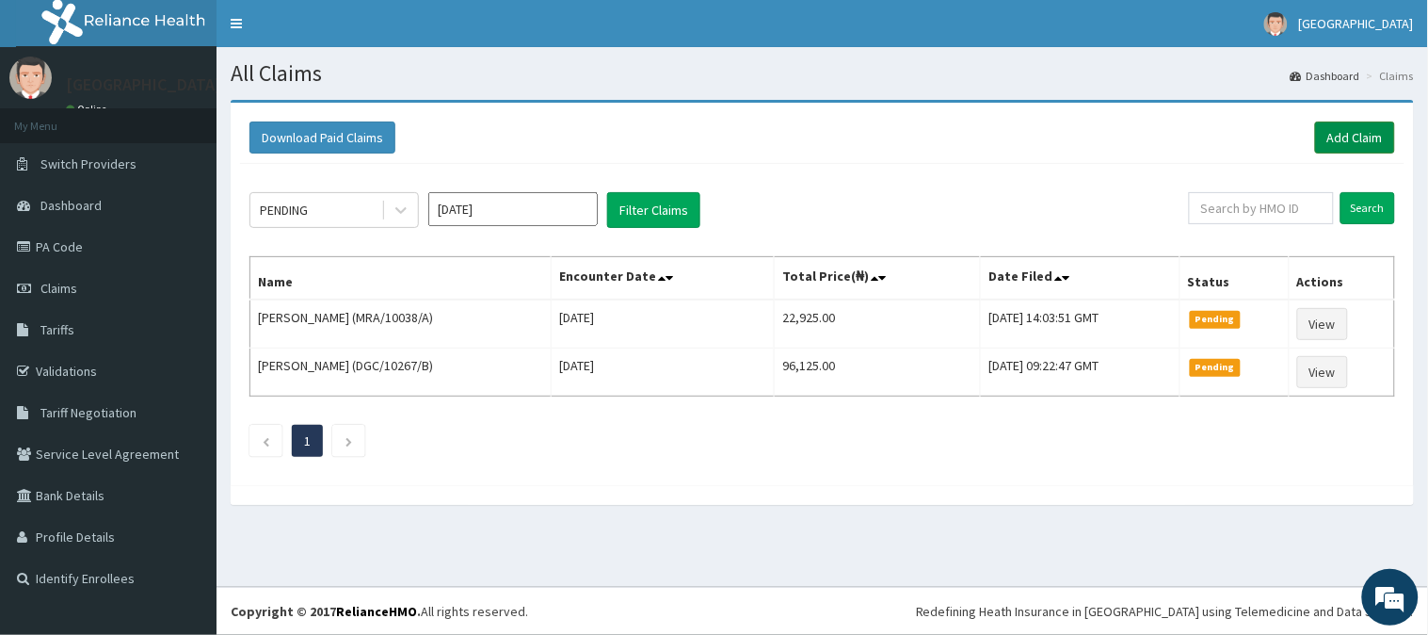
click at [1357, 129] on link "Add Claim" at bounding box center [1355, 137] width 80 height 32
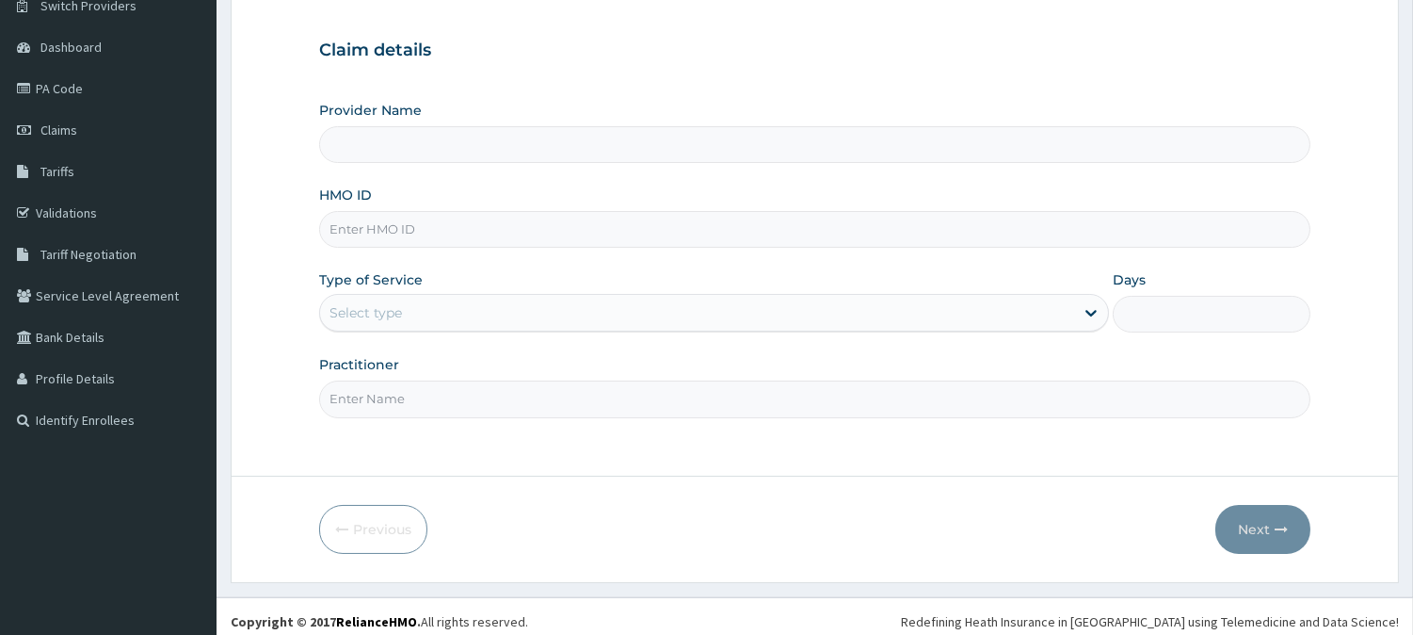
scroll to position [168, 0]
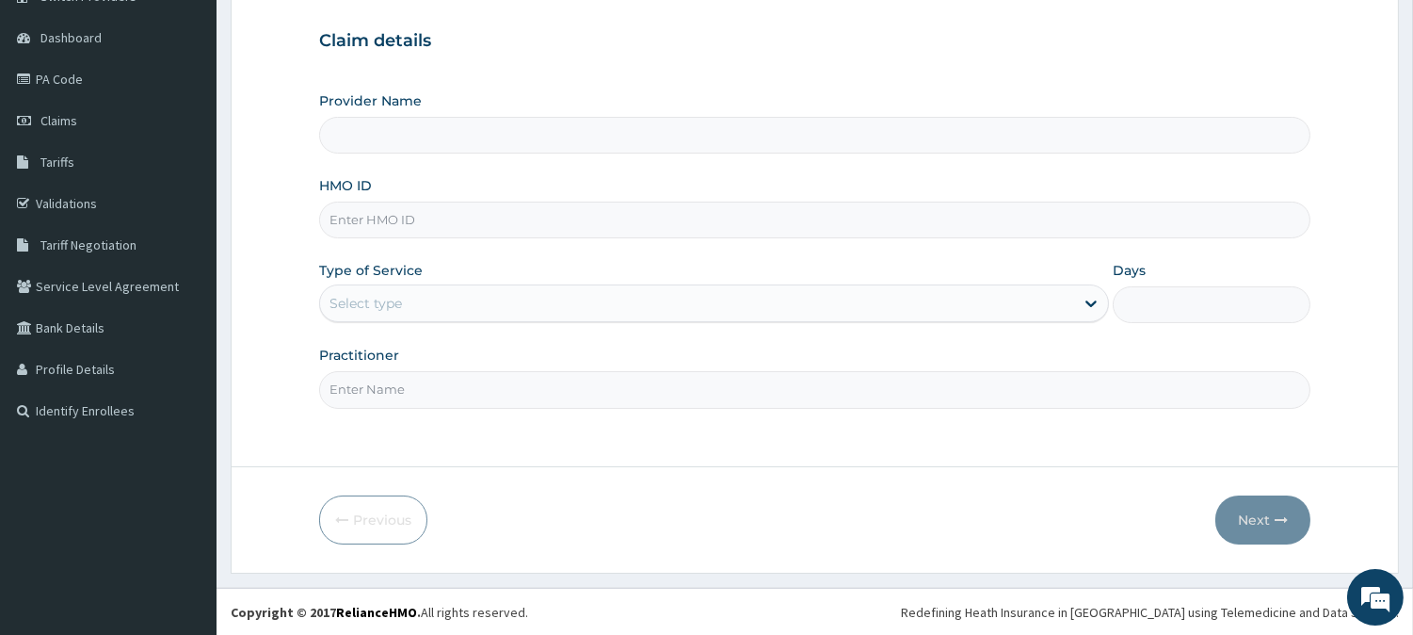
type input "BeachLand Specialist Hospital - Annex"
click at [375, 222] on input "HMO ID" at bounding box center [815, 220] width 992 height 37
paste input "WTC/10082/C"
type input "WTC/10082/C"
click at [381, 294] on div "Select type" at bounding box center [366, 303] width 73 height 19
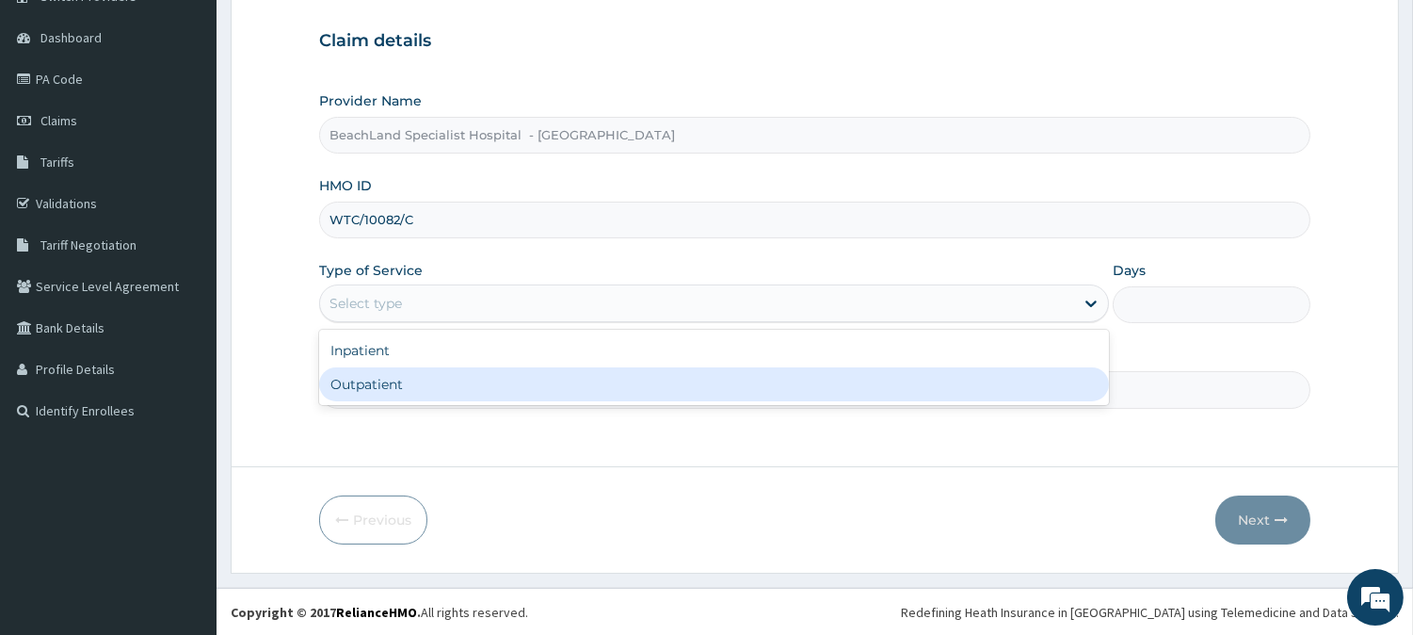
click at [396, 383] on div "Outpatient" at bounding box center [714, 384] width 790 height 34
type input "1"
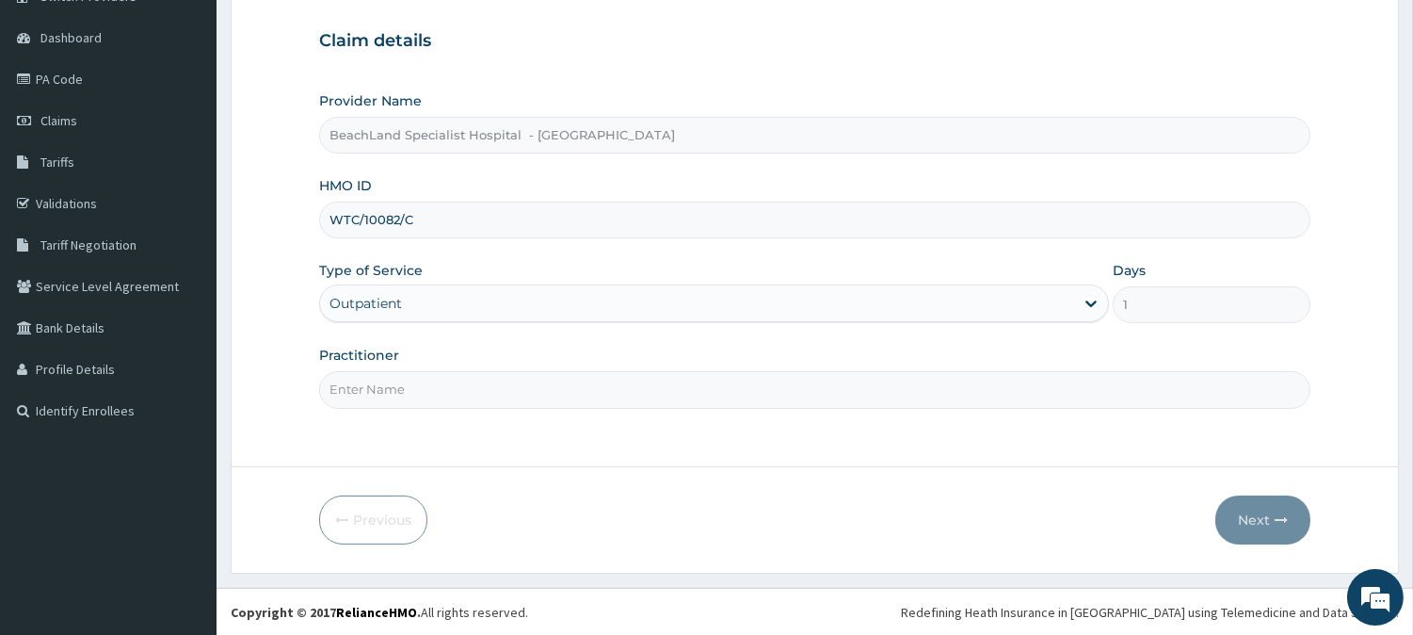
drag, startPoint x: 396, startPoint y: 386, endPoint x: 400, endPoint y: 415, distance: 29.4
click at [396, 386] on input "Practitioner" at bounding box center [815, 389] width 992 height 37
type input "DR JEREMIAH"
click at [1228, 509] on button "Next" at bounding box center [1263, 519] width 95 height 49
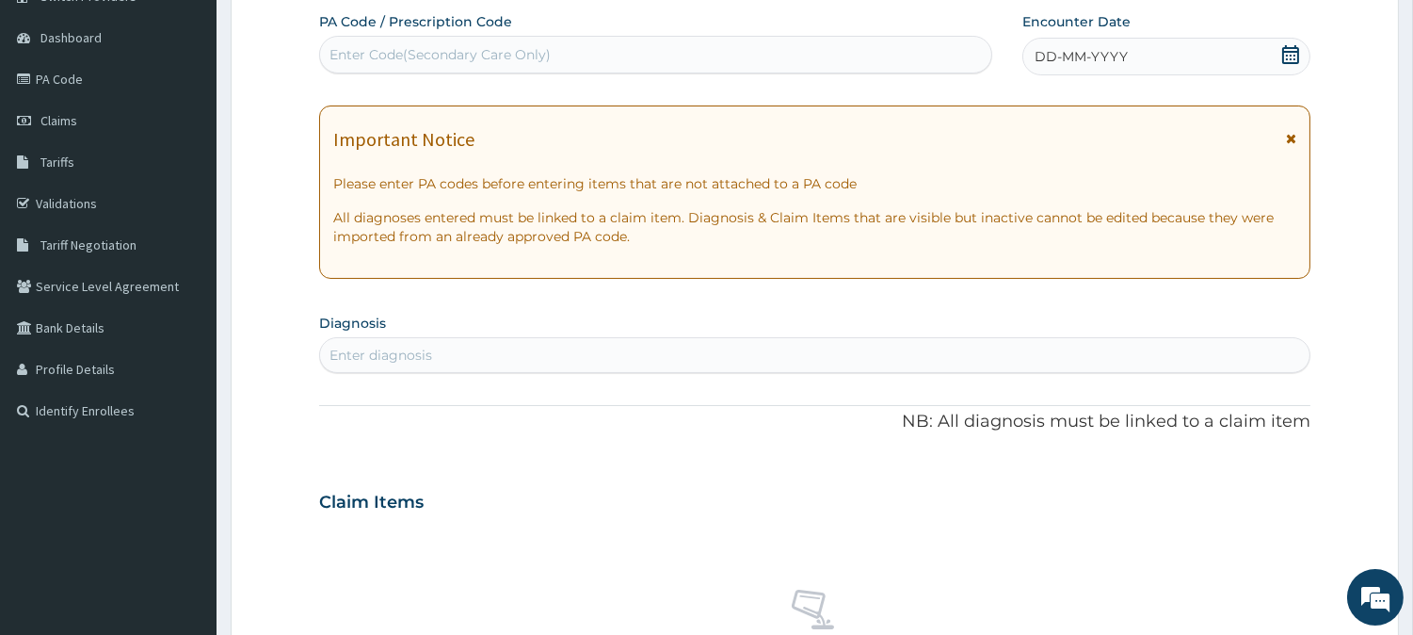
click at [747, 62] on div "Enter Code(Secondary Care Only)" at bounding box center [655, 55] width 671 height 30
paste input "PA/5514A4"
type input "PA/5514A4"
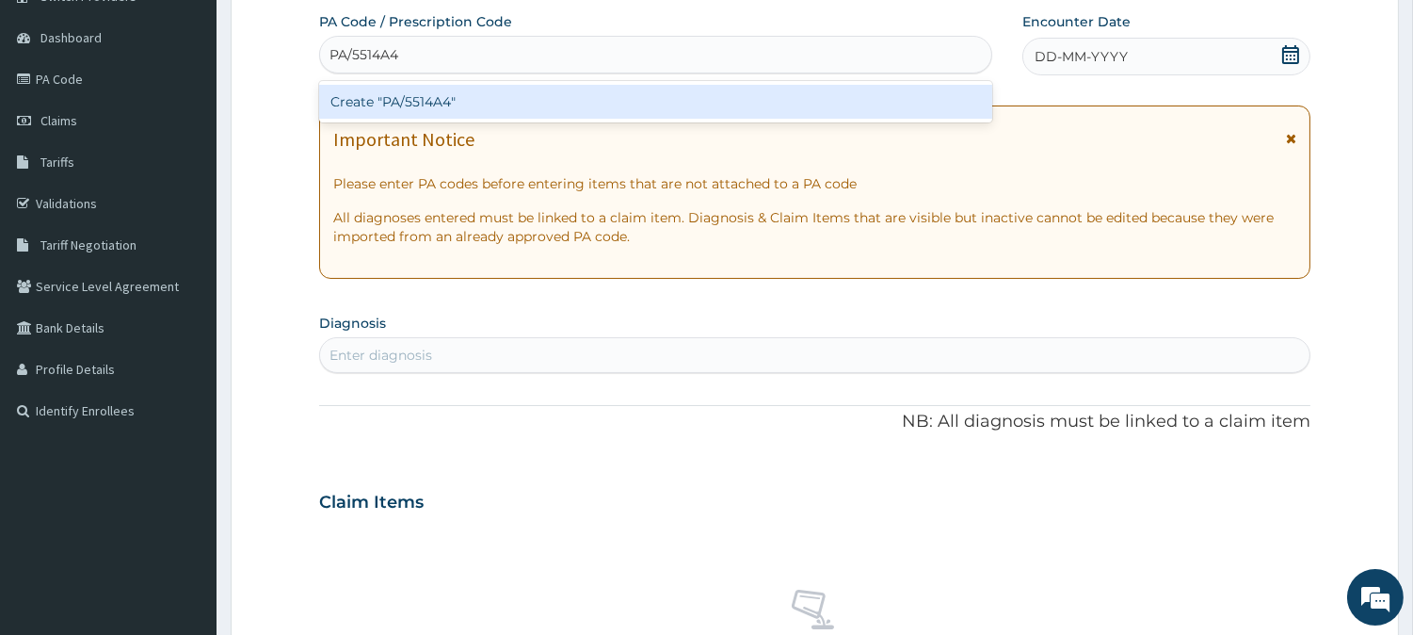
click at [684, 94] on div "Create "PA/5514A4"" at bounding box center [655, 102] width 673 height 34
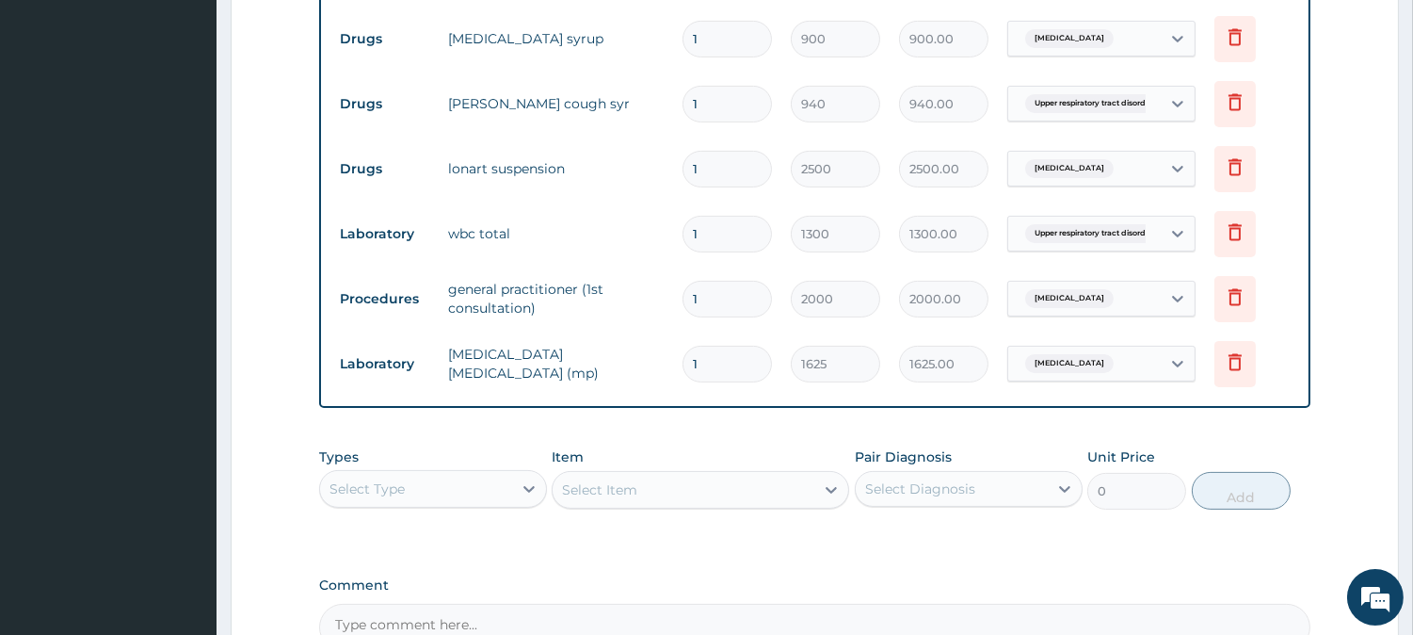
scroll to position [1024, 0]
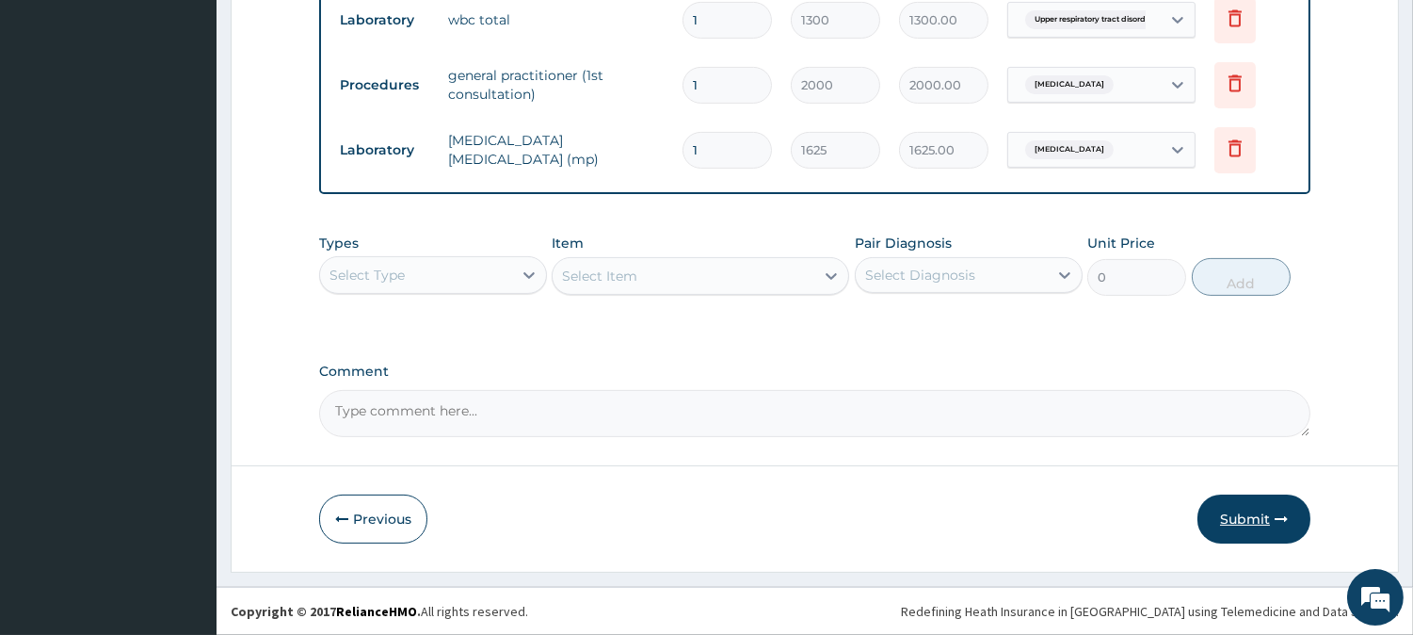
click at [1257, 516] on button "Submit" at bounding box center [1254, 518] width 113 height 49
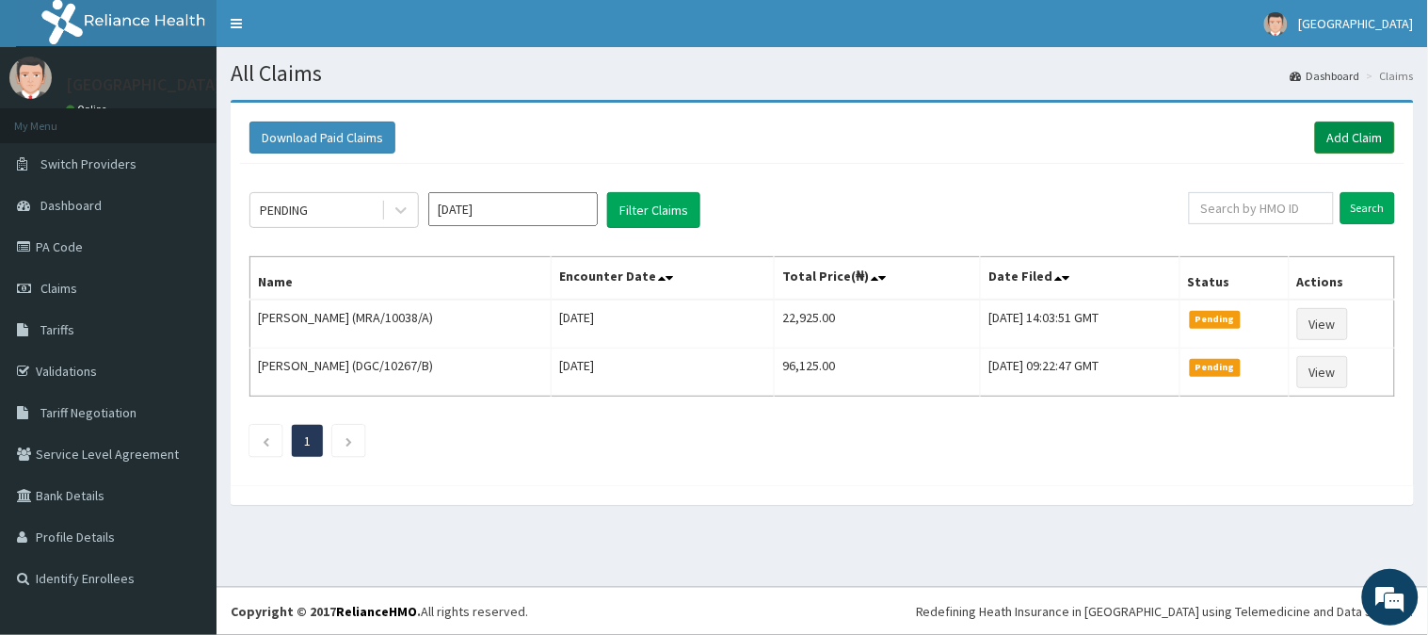
click at [1330, 133] on link "Add Claim" at bounding box center [1355, 137] width 80 height 32
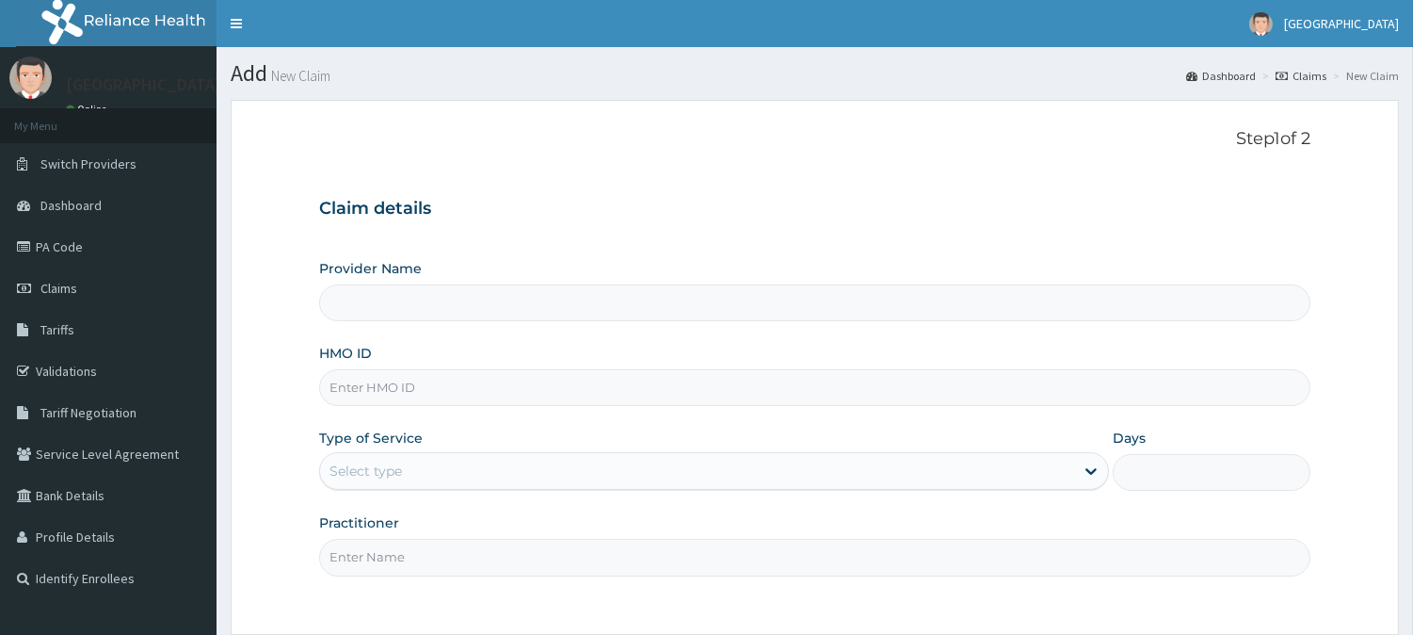
type input "BeachLand Specialist Hospital - [GEOGRAPHIC_DATA]"
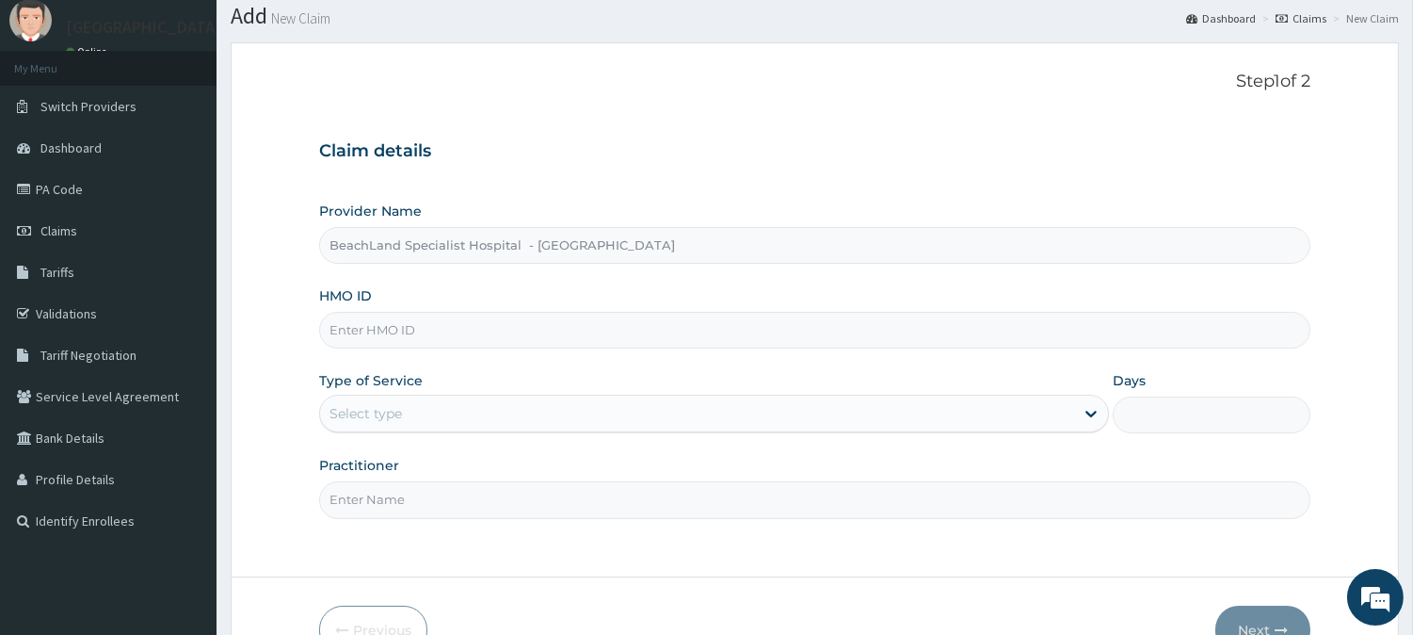
scroll to position [105, 0]
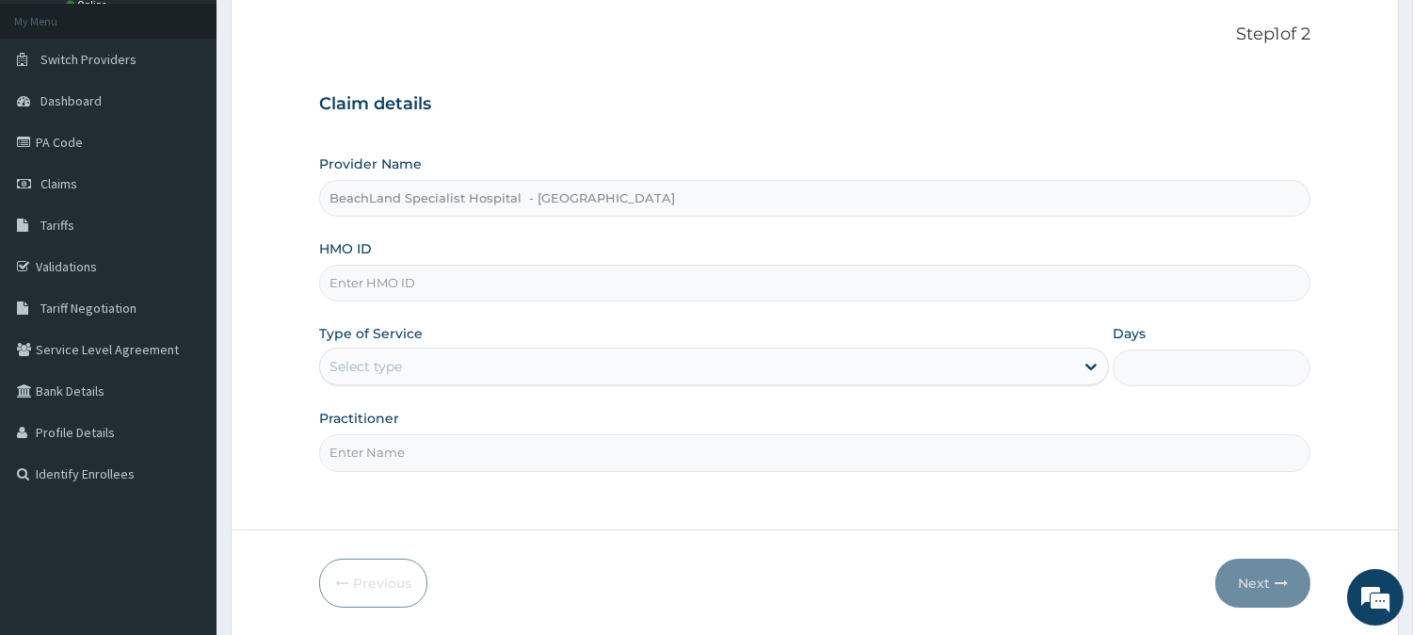
click at [387, 280] on input "HMO ID" at bounding box center [815, 283] width 992 height 37
paste input "WTC/10178/A"
type input "WTC/10178/A"
click at [410, 365] on div "Select type" at bounding box center [697, 366] width 754 height 30
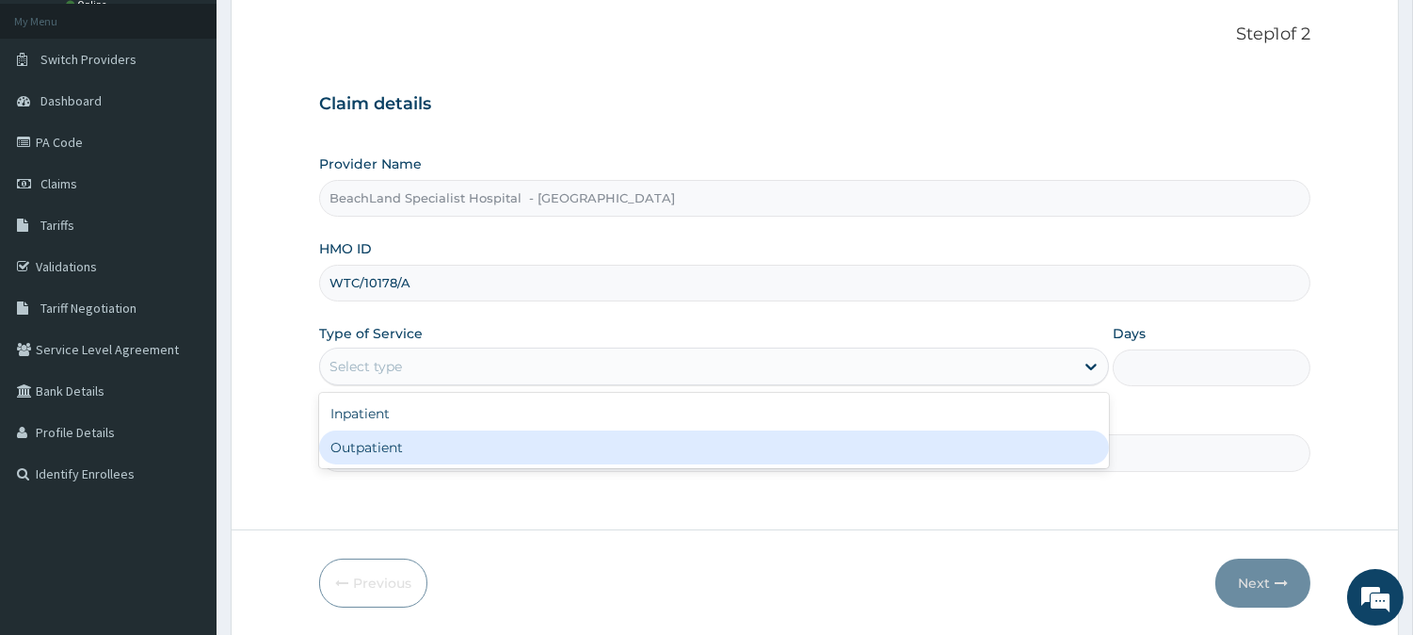
click at [405, 449] on div "Outpatient" at bounding box center [714, 447] width 790 height 34
type input "1"
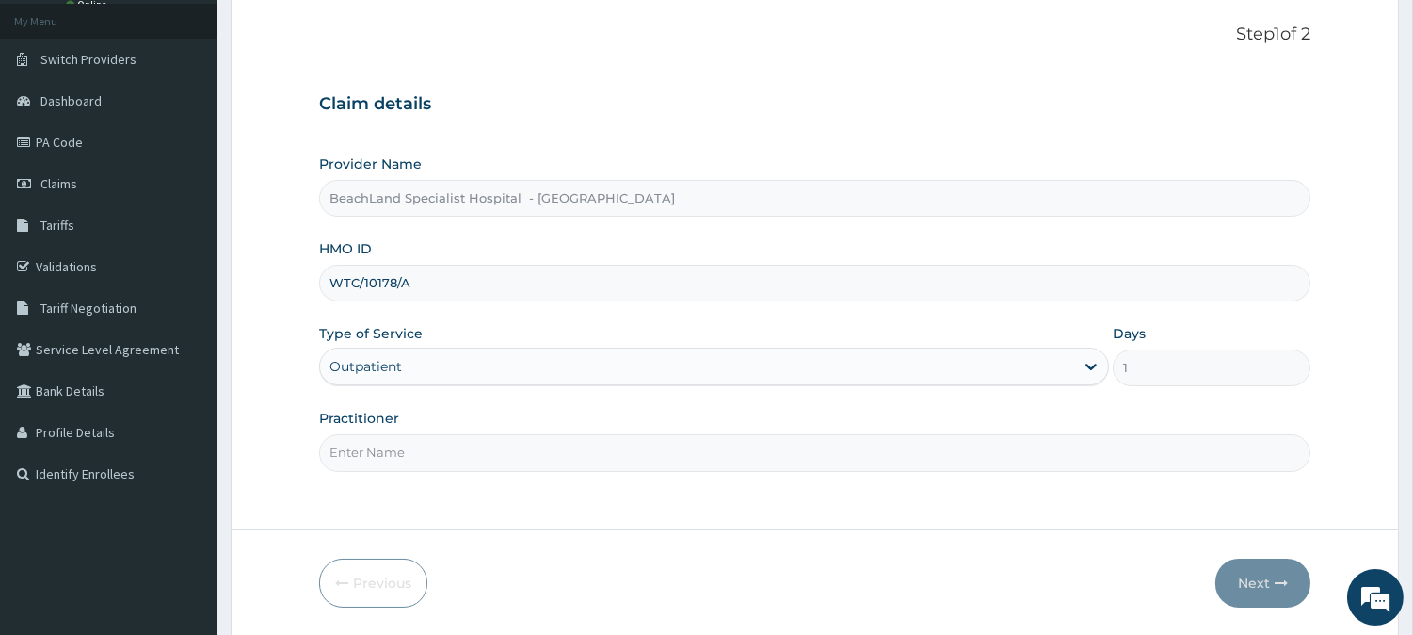
click at [405, 449] on input "Practitioner" at bounding box center [815, 452] width 992 height 37
type input "Dr UDOKA"
click at [1244, 563] on button "Next" at bounding box center [1263, 582] width 95 height 49
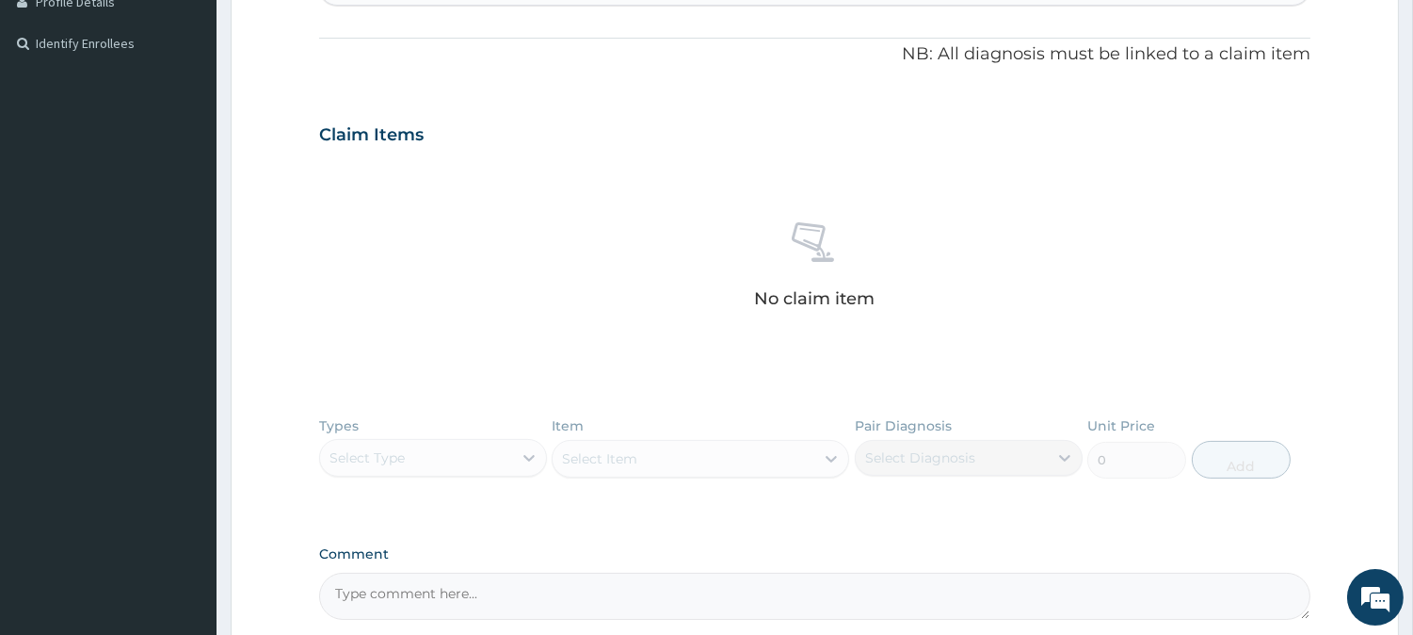
scroll to position [718, 0]
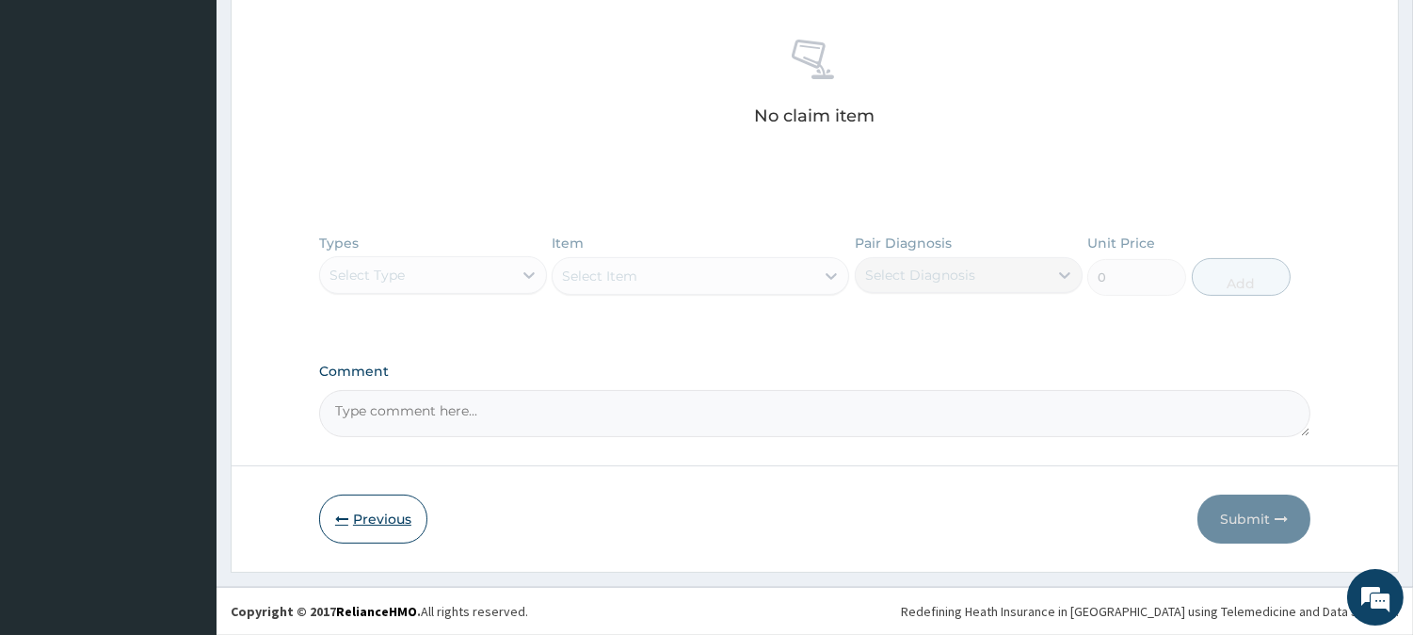
click at [364, 515] on button "Previous" at bounding box center [373, 518] width 108 height 49
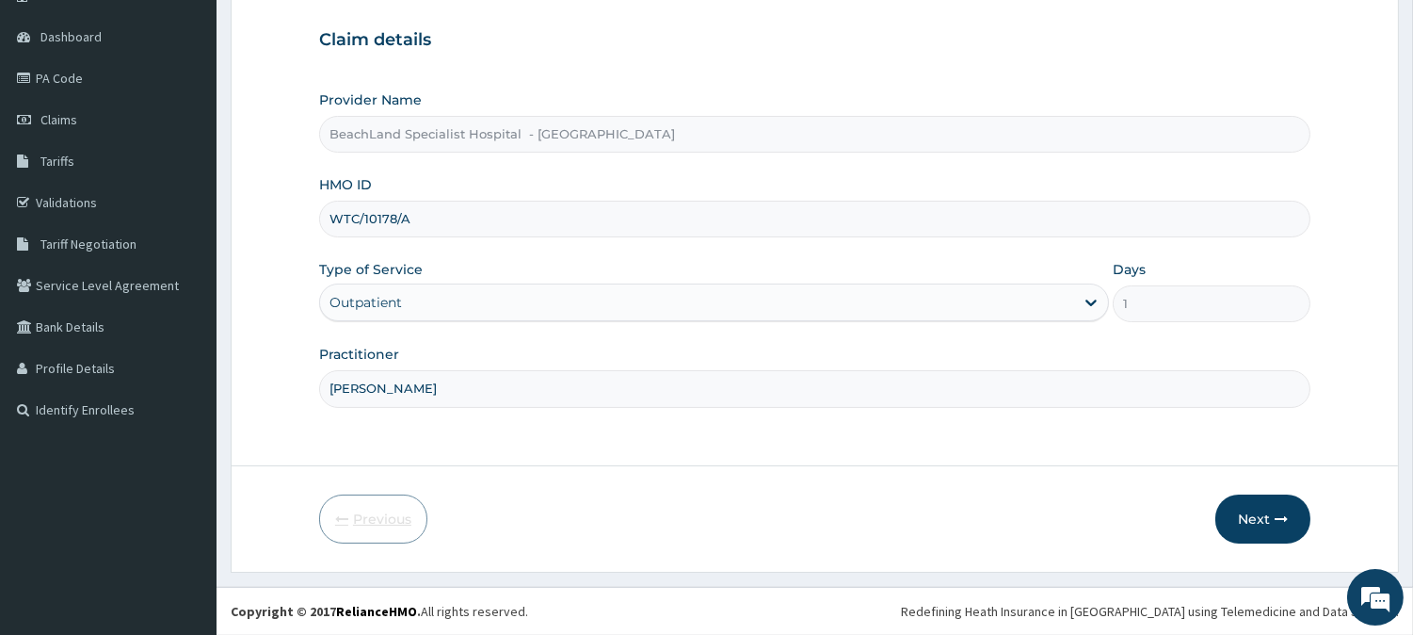
scroll to position [168, 0]
click at [1266, 507] on button "Next" at bounding box center [1263, 519] width 95 height 49
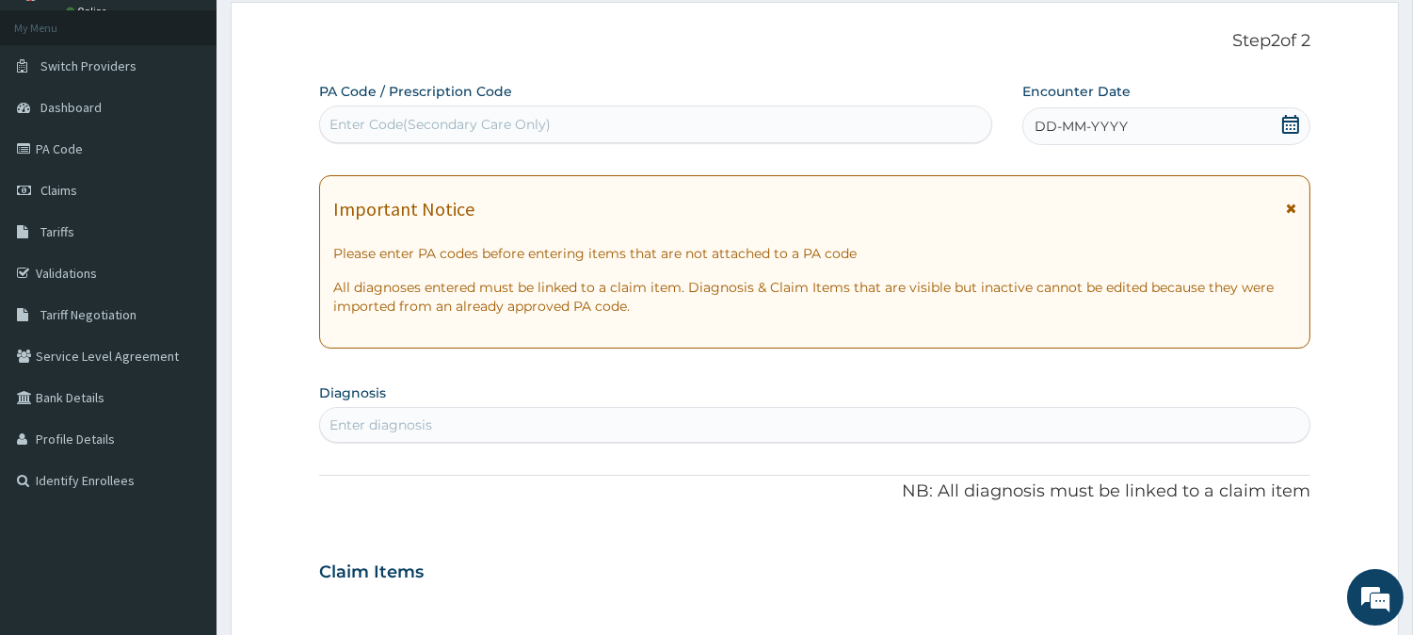
scroll to position [0, 0]
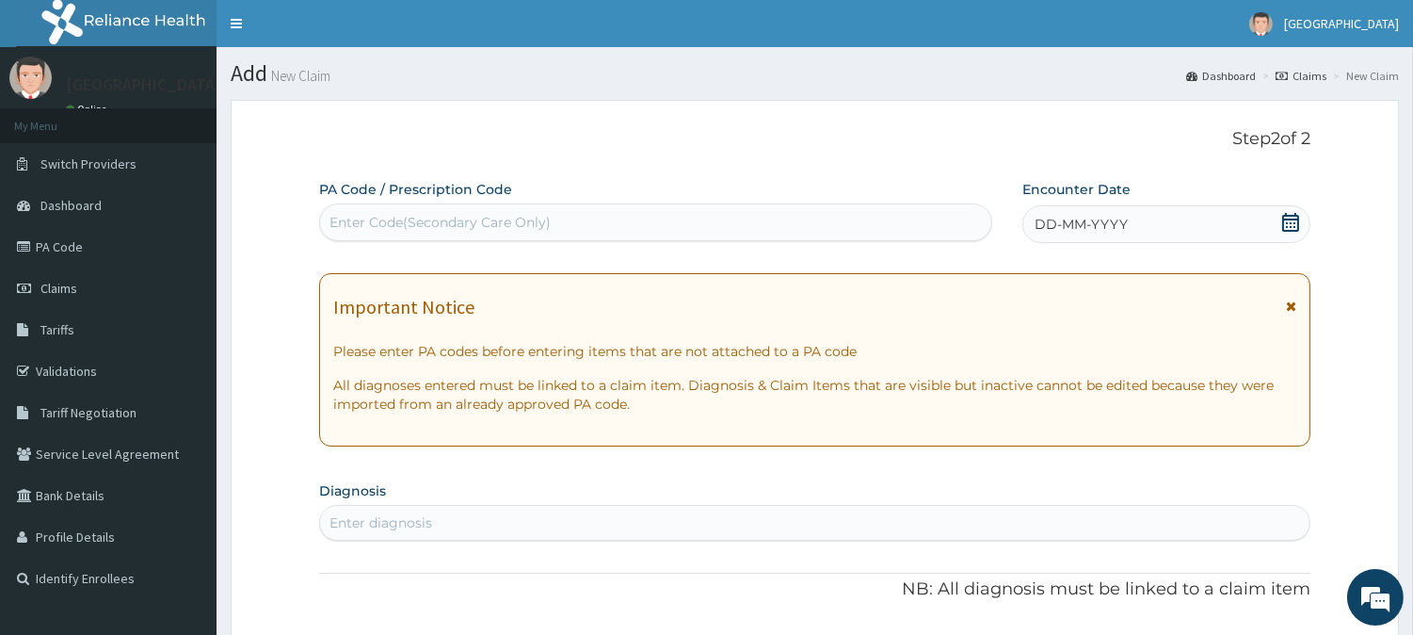
click at [567, 227] on div "Enter Code(Secondary Care Only)" at bounding box center [655, 222] width 671 height 30
paste input "PA/3DC85D"
type input "PA/3DC85D"
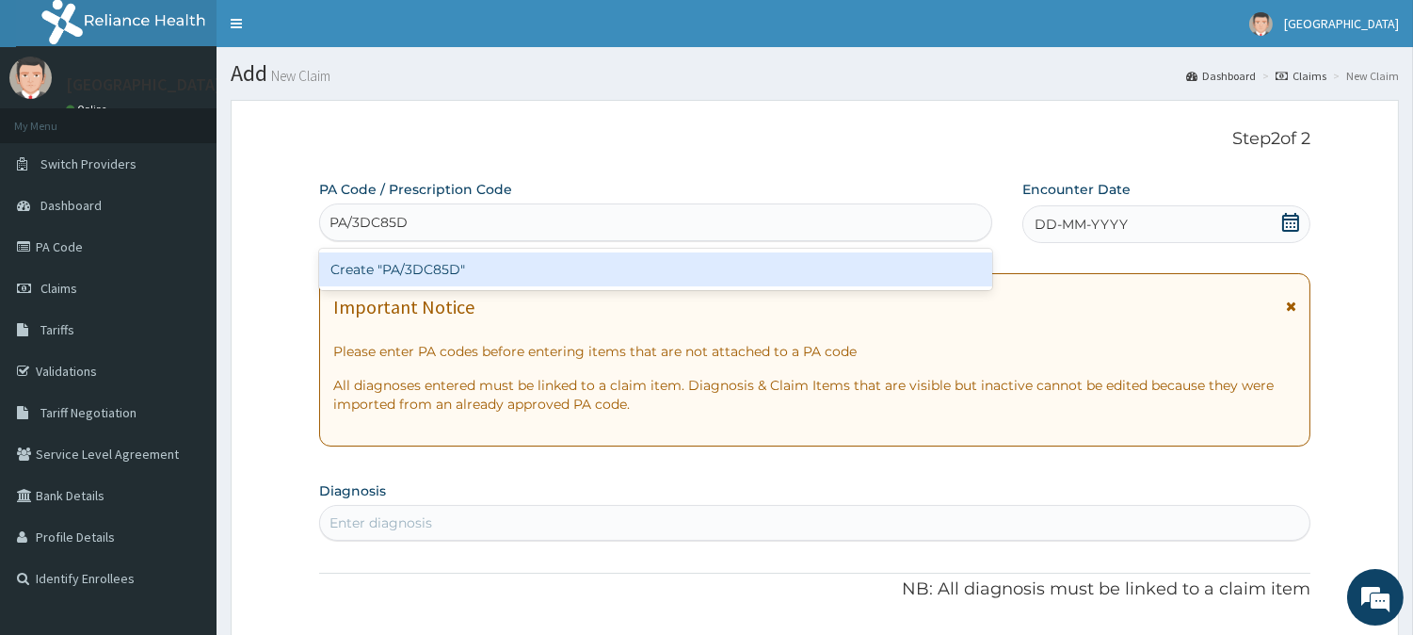
click at [538, 265] on div "Create "PA/3DC85D"" at bounding box center [655, 269] width 673 height 34
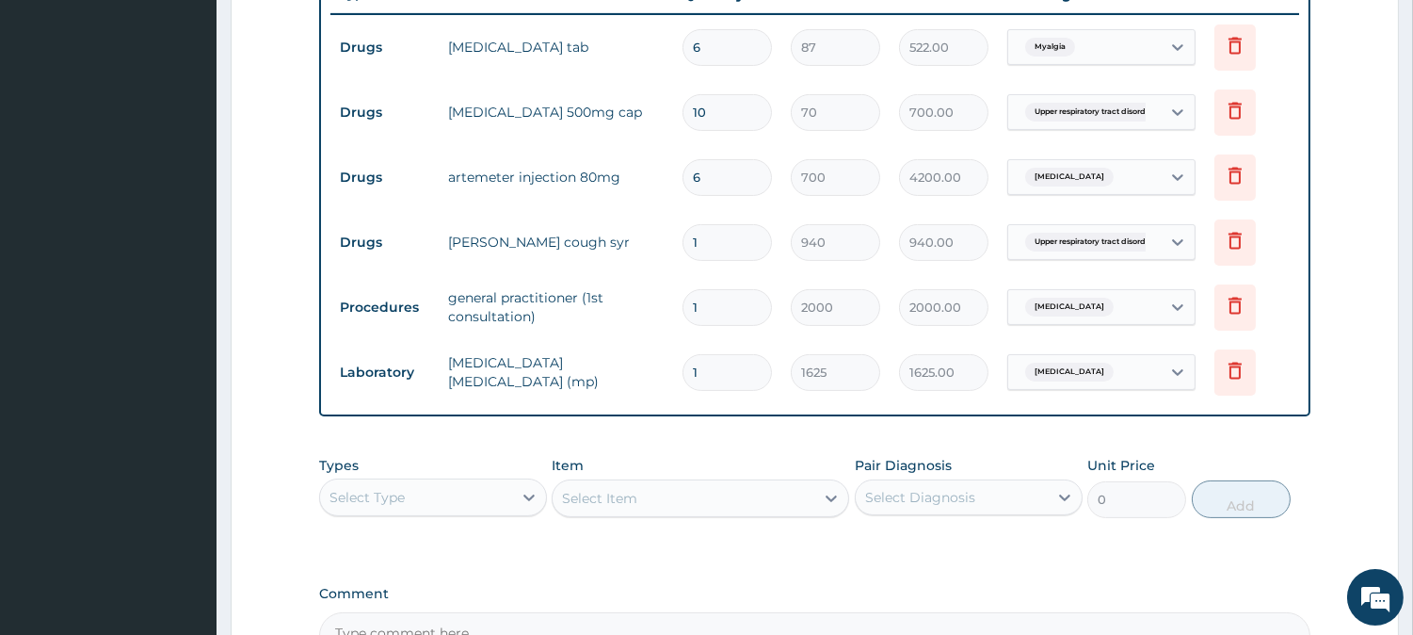
scroll to position [687, 0]
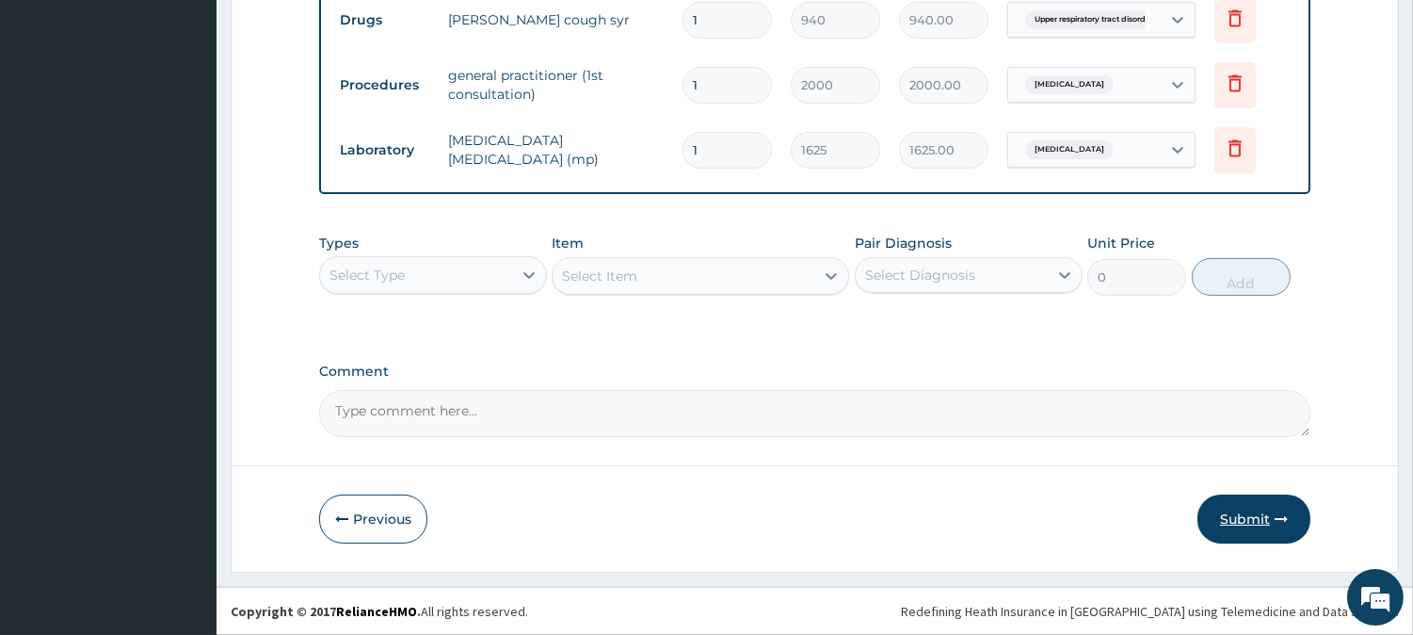
click at [1263, 527] on button "Submit" at bounding box center [1254, 518] width 113 height 49
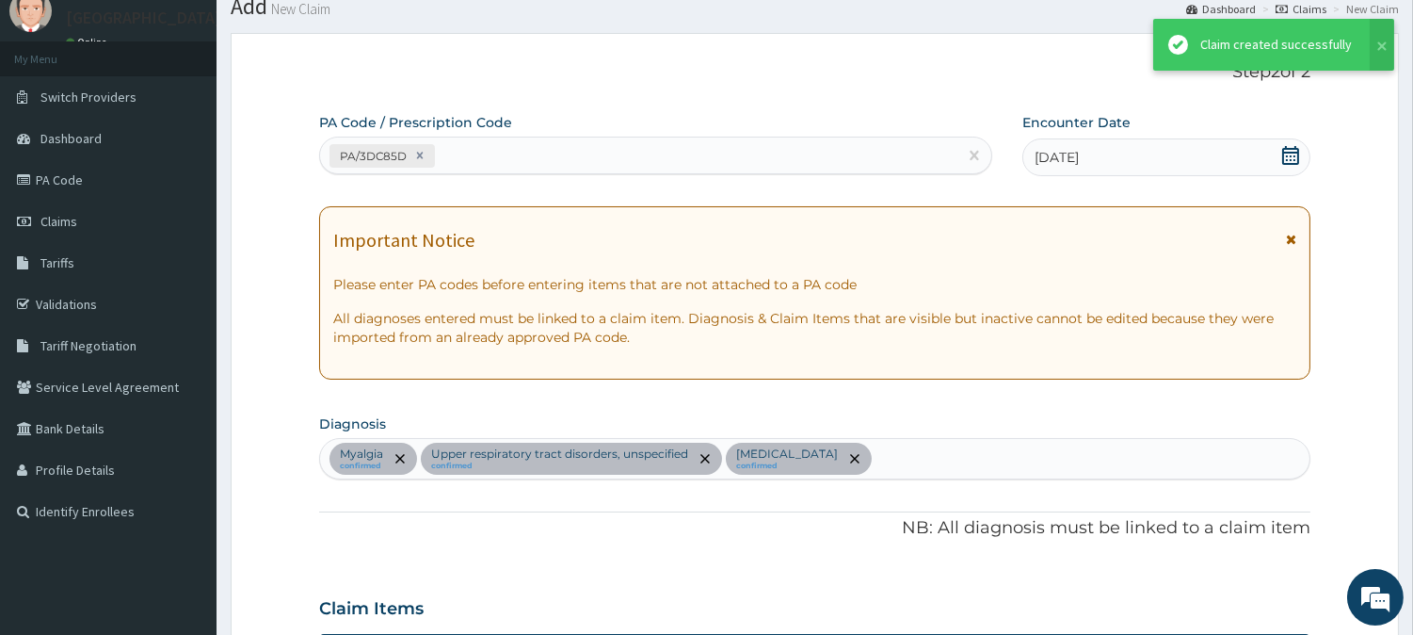
scroll to position [959, 0]
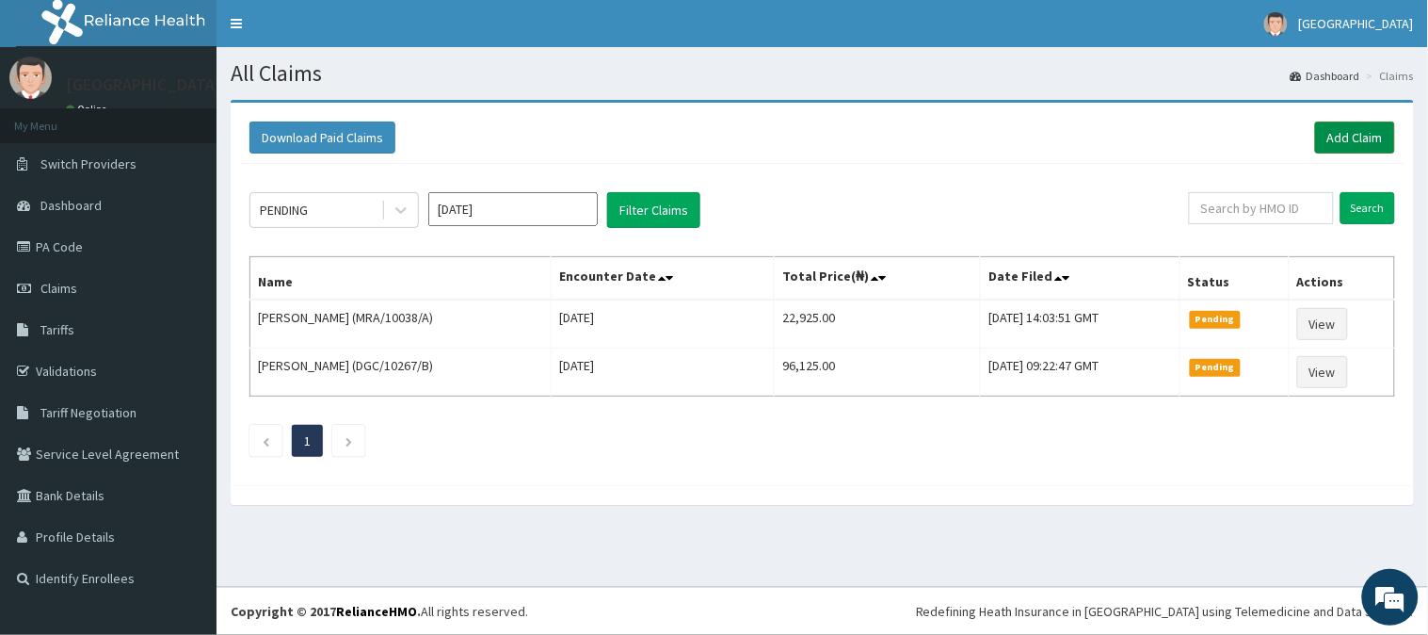
click at [1349, 134] on link "Add Claim" at bounding box center [1355, 137] width 80 height 32
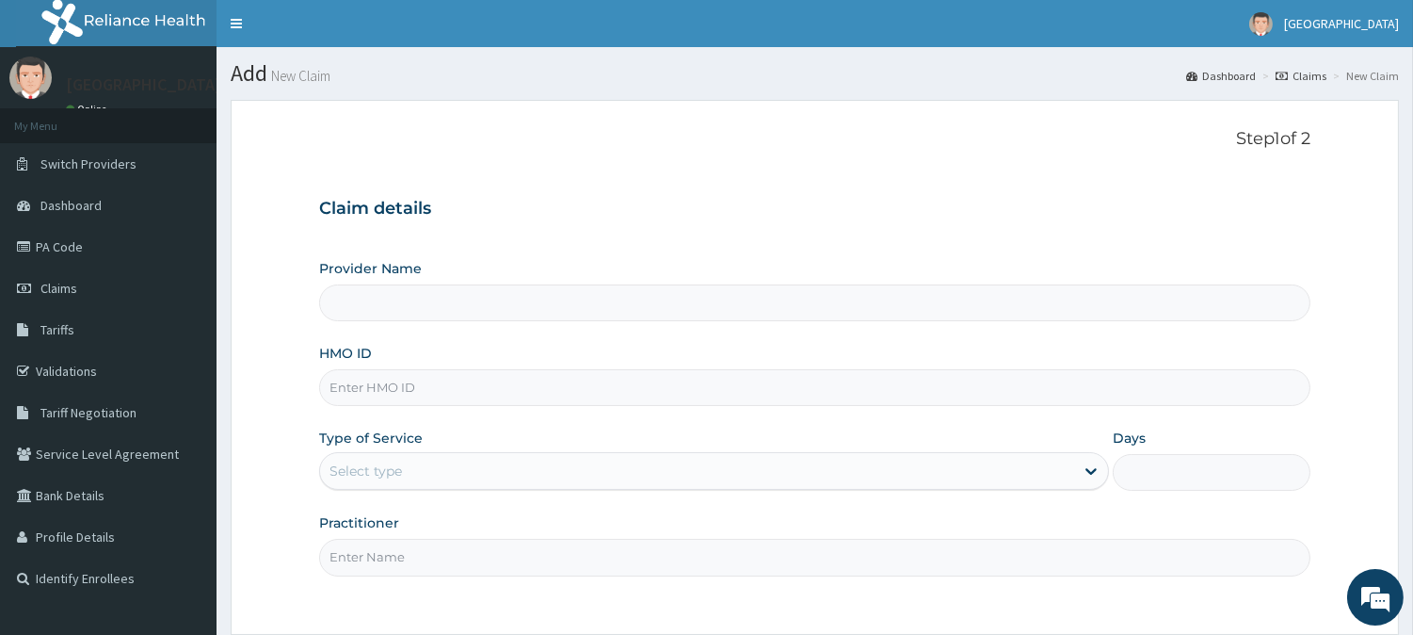
type input "BeachLand Specialist Hospital - [GEOGRAPHIC_DATA]"
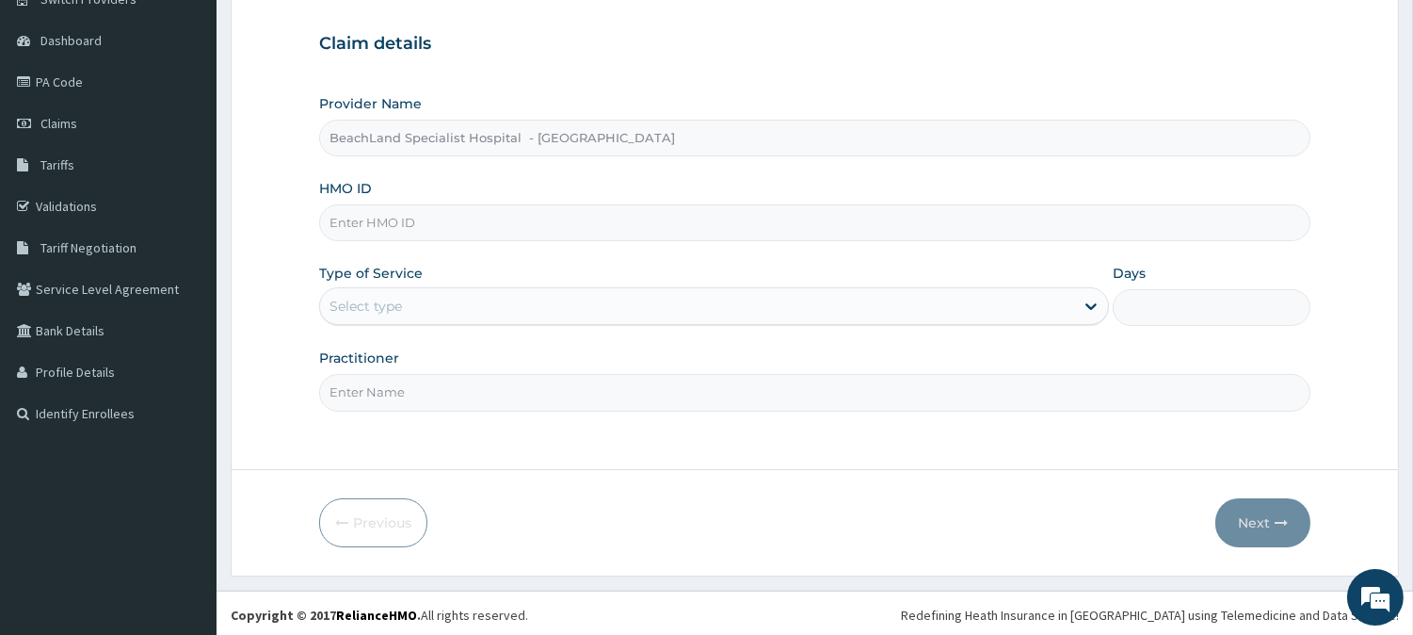
scroll to position [168, 0]
click at [429, 226] on input "HMO ID" at bounding box center [815, 220] width 992 height 37
paste input "COT/10007/C"
type input "COT/10007/C"
drag, startPoint x: 450, startPoint y: 299, endPoint x: 460, endPoint y: 322, distance: 24.5
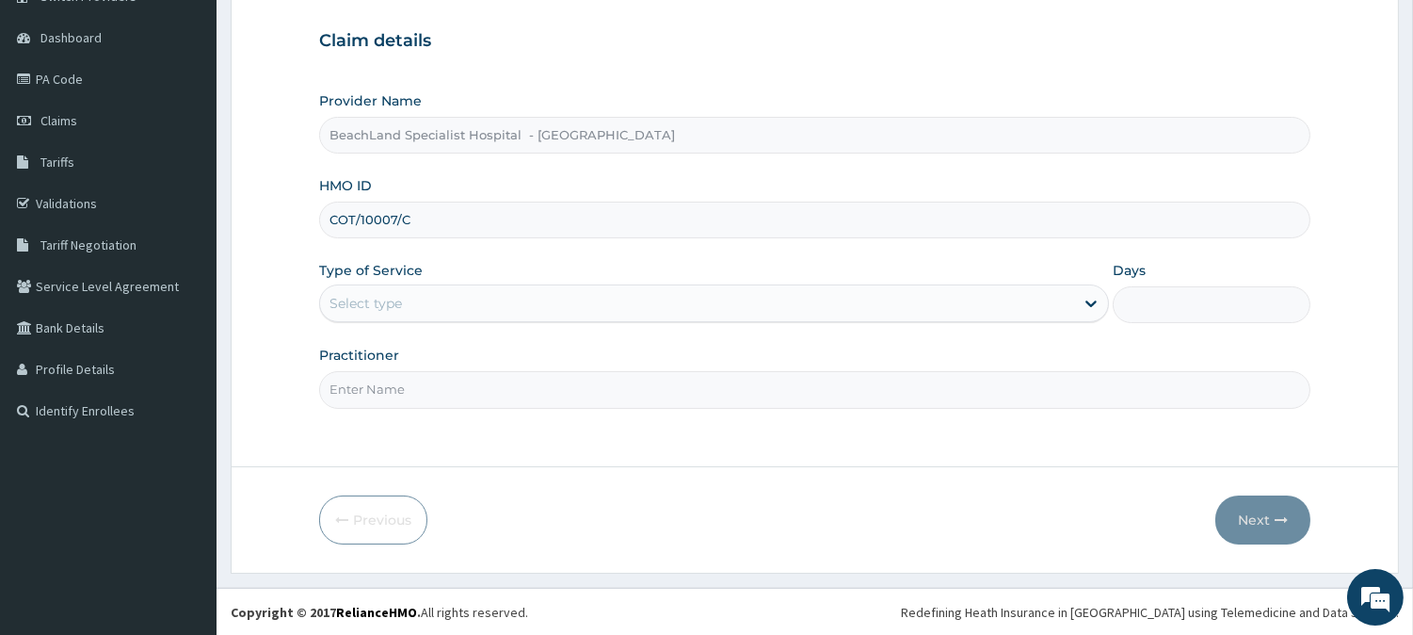
click at [453, 304] on div "Select type" at bounding box center [697, 303] width 754 height 30
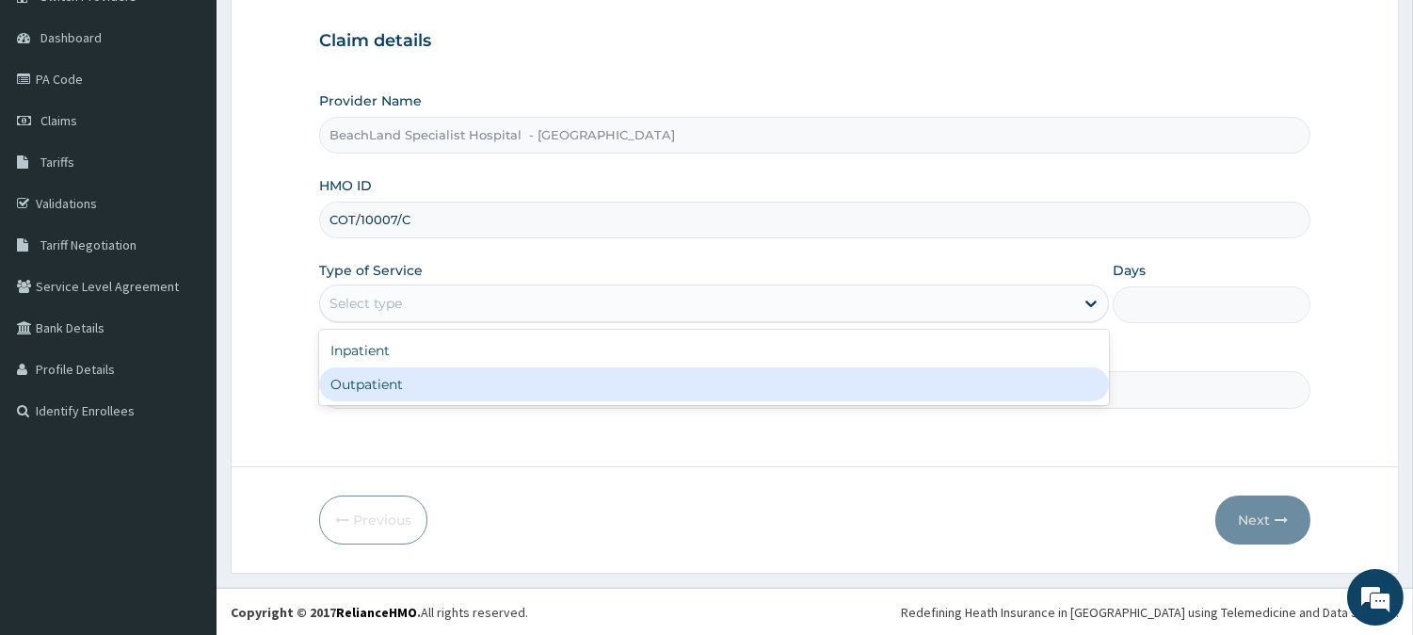
click at [473, 379] on div "Outpatient" at bounding box center [714, 384] width 790 height 34
type input "1"
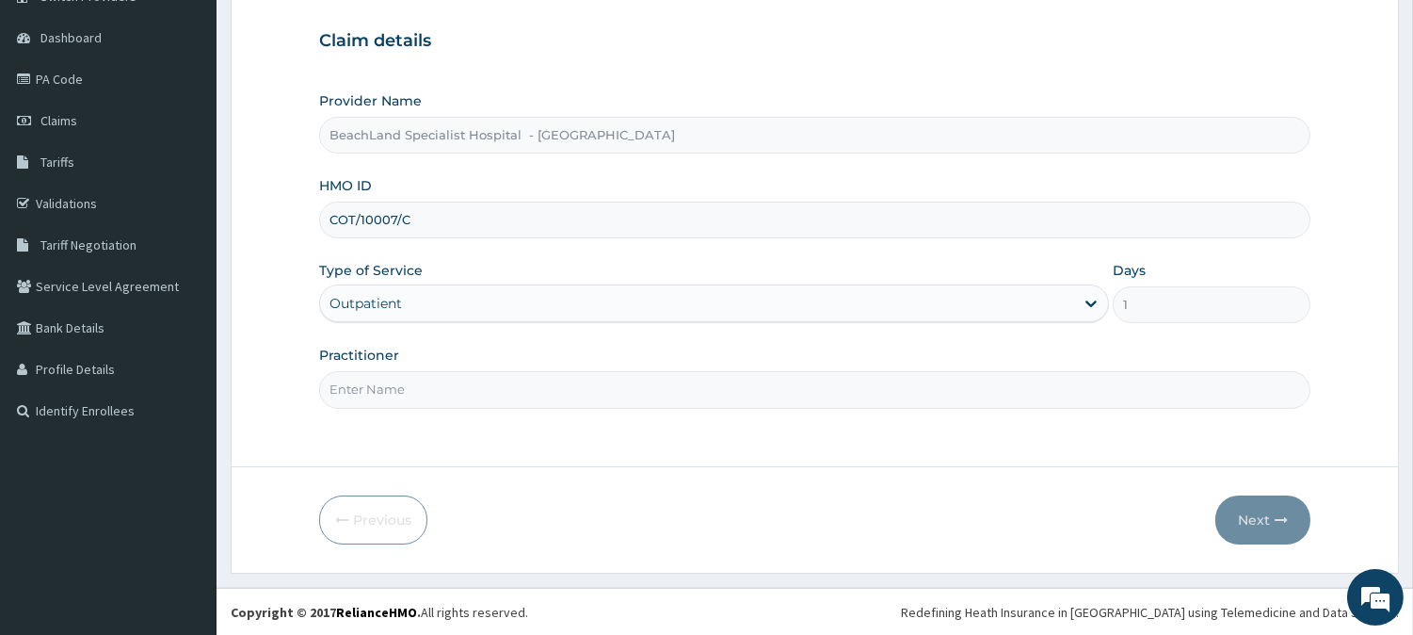
click at [424, 391] on input "Practitioner" at bounding box center [815, 389] width 992 height 37
type input "Dr UDOKA"
click at [1247, 519] on button "Next" at bounding box center [1263, 519] width 95 height 49
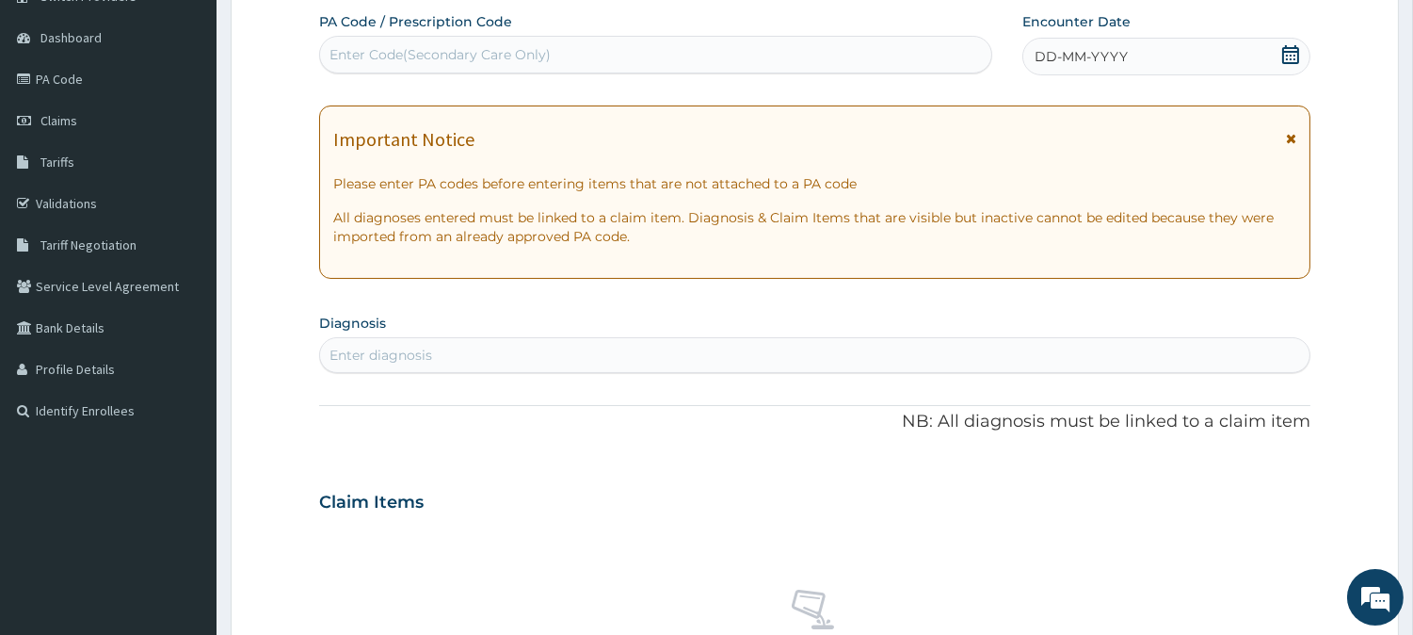
click at [461, 61] on div "Enter Code(Secondary Care Only)" at bounding box center [440, 54] width 221 height 19
paste input "PA/600F4C"
type input "PA/600F4C"
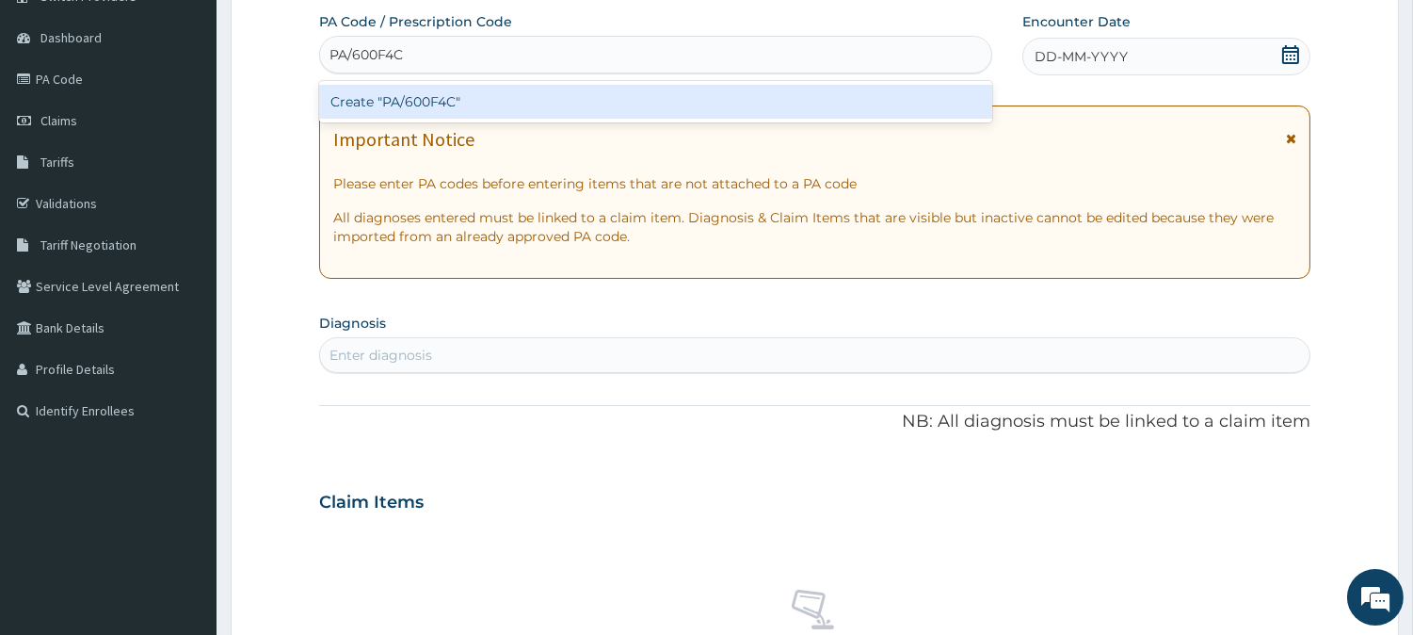
click at [465, 99] on div "Create "PA/600F4C"" at bounding box center [655, 102] width 673 height 34
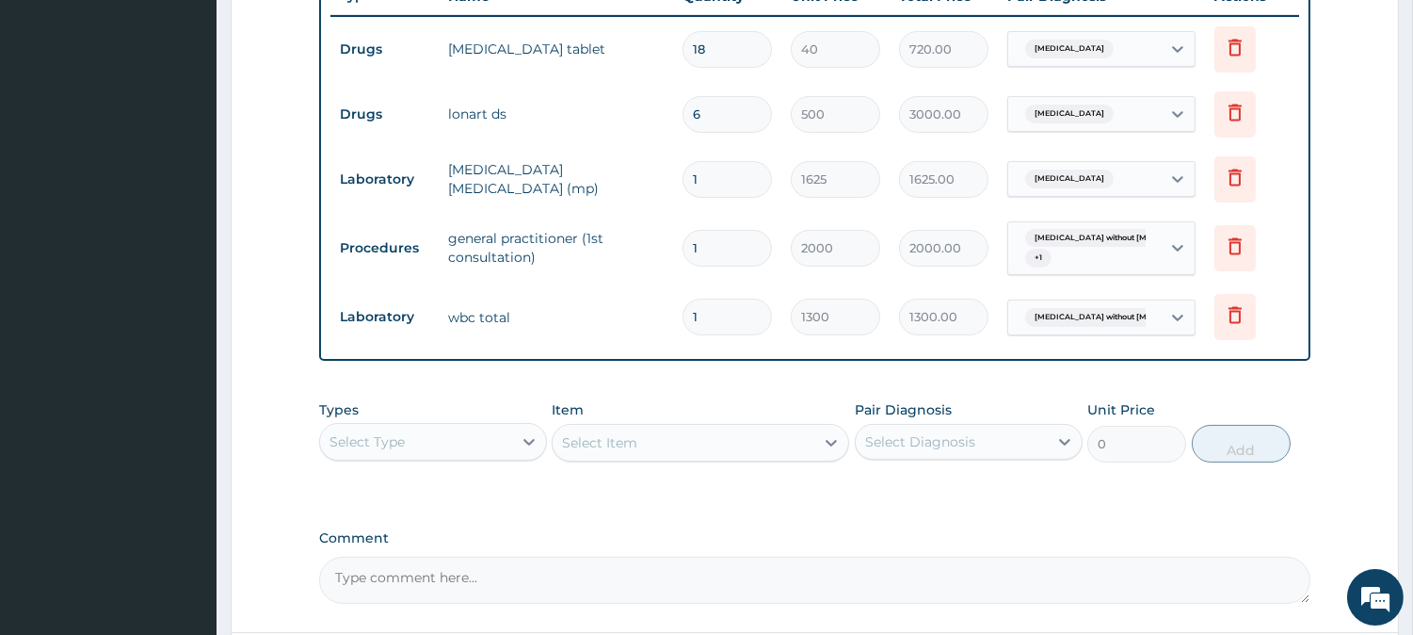
scroll to position [629, 0]
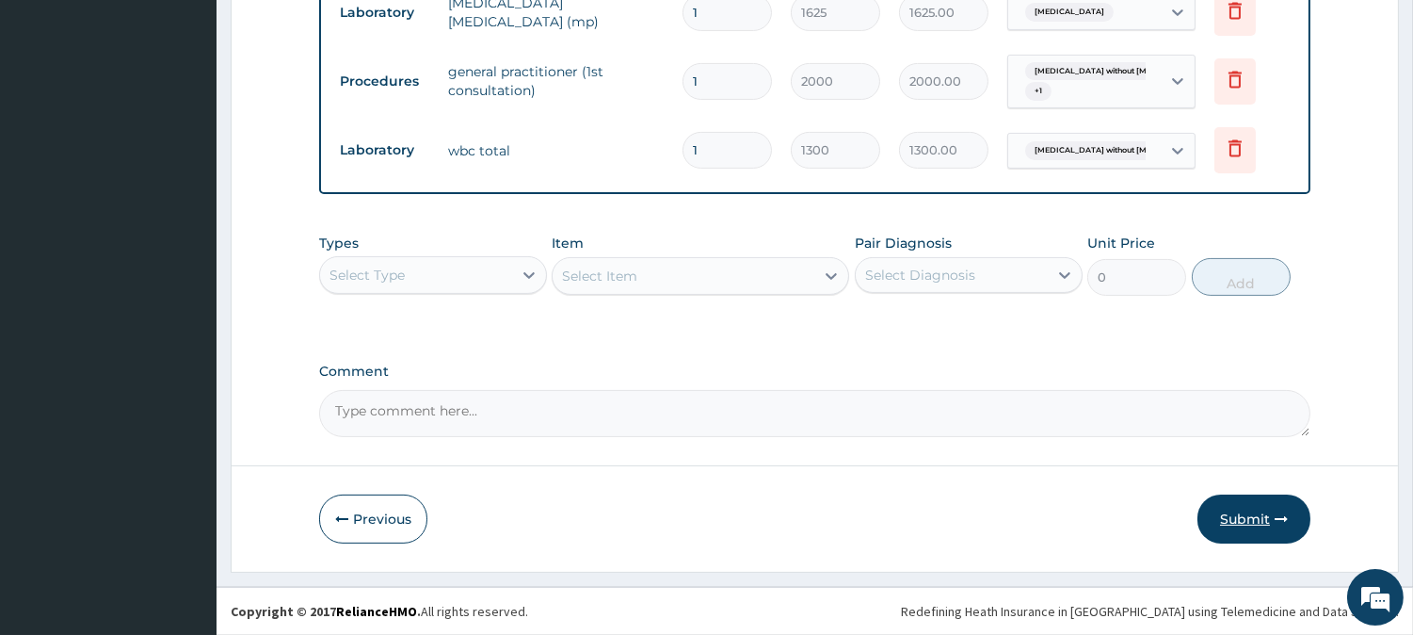
click at [1283, 525] on button "Submit" at bounding box center [1254, 518] width 113 height 49
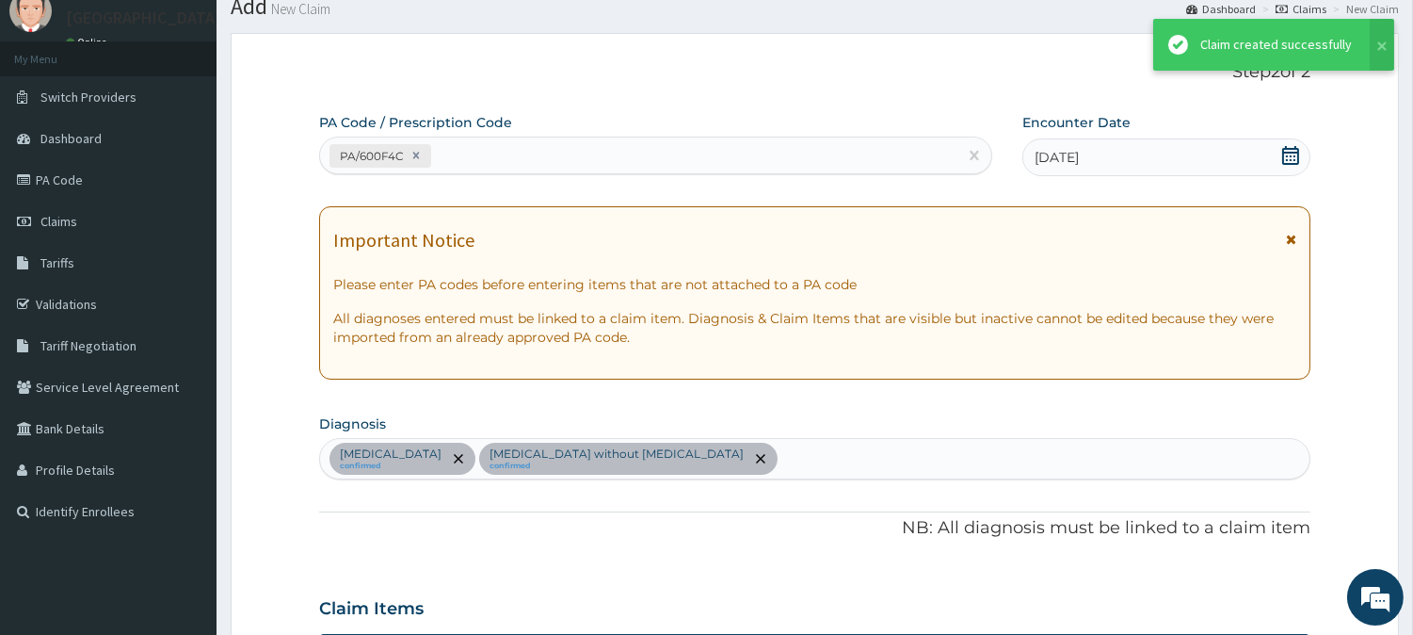
scroll to position [901, 0]
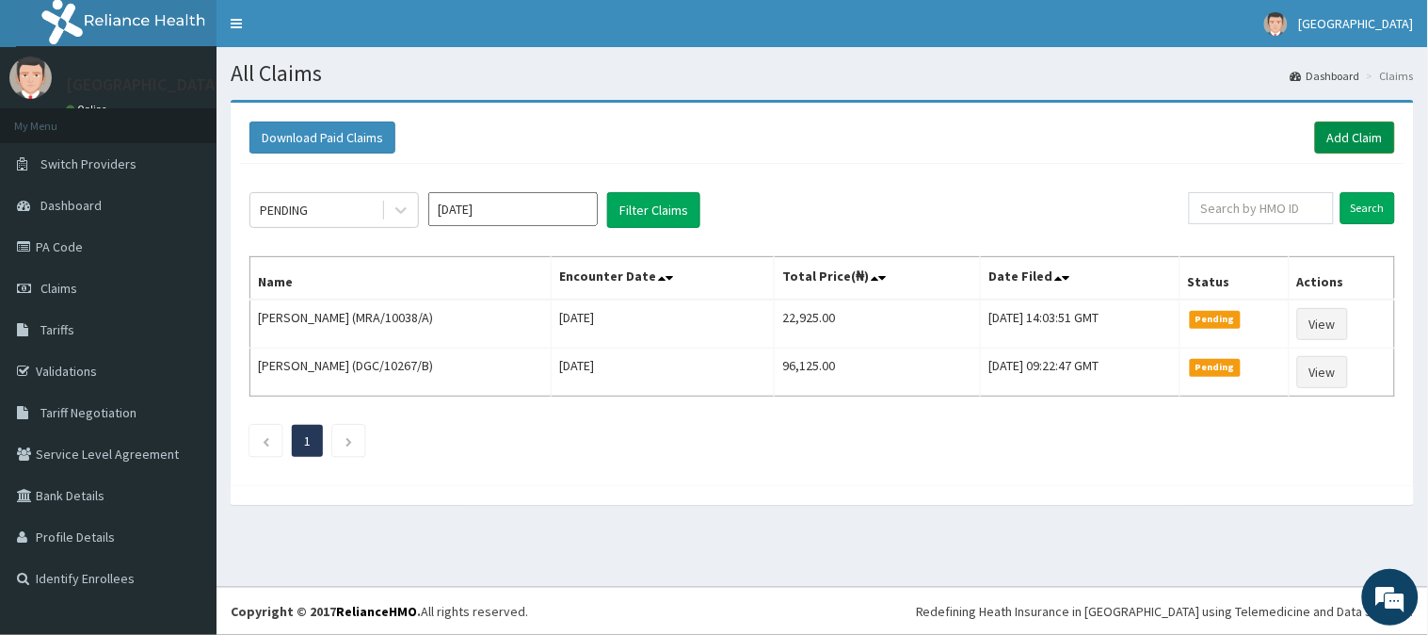
click at [1357, 128] on link "Add Claim" at bounding box center [1355, 137] width 80 height 32
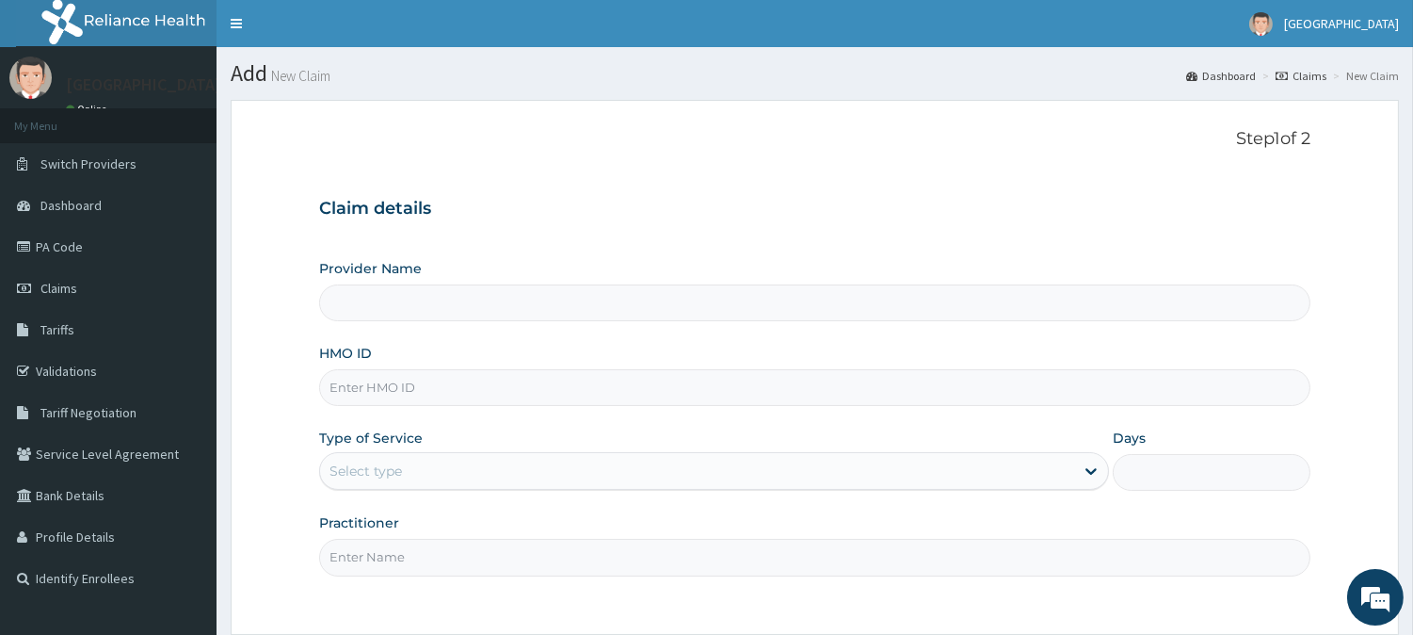
type input "BeachLand Specialist Hospital - [GEOGRAPHIC_DATA]"
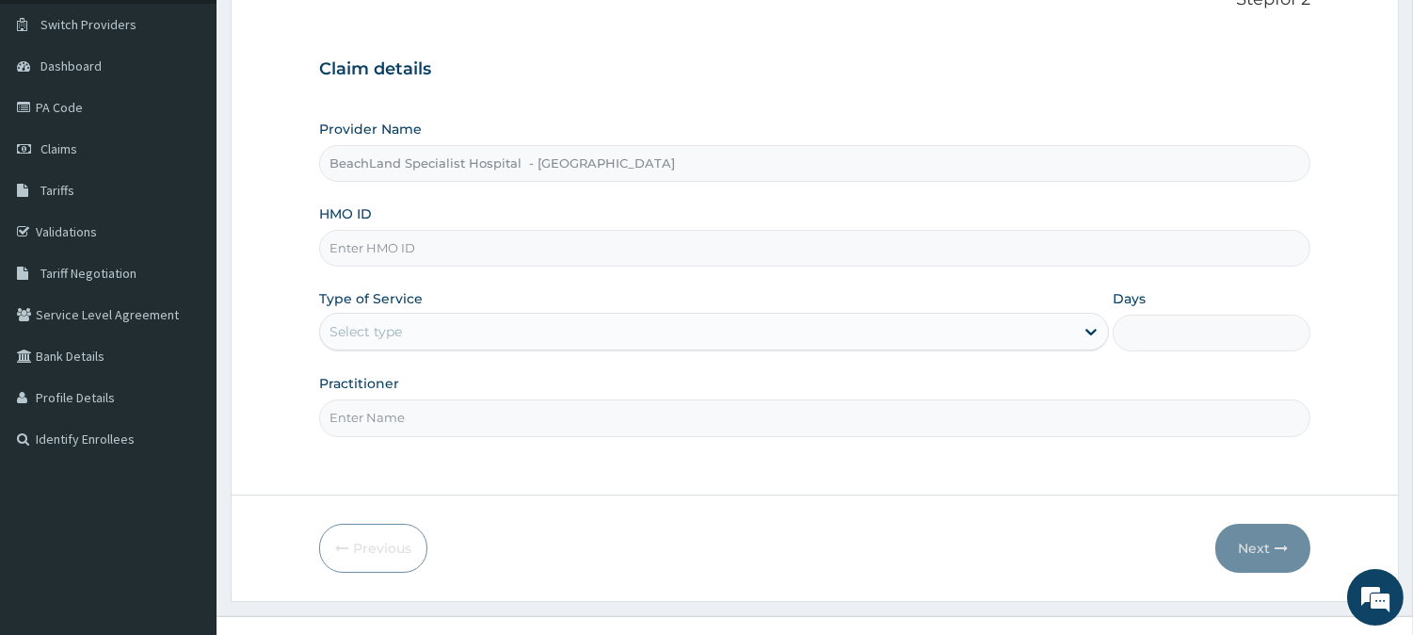
scroll to position [168, 0]
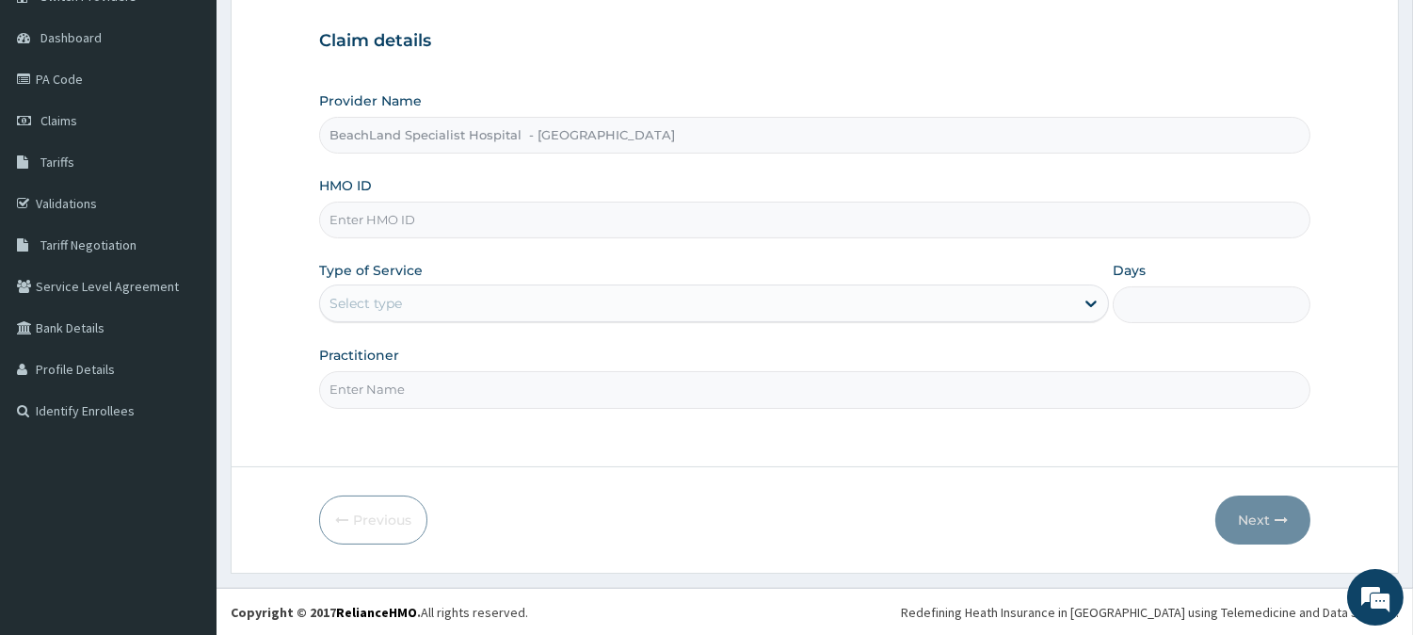
click at [395, 223] on input "HMO ID" at bounding box center [815, 220] width 992 height 37
paste input "COT/10007/B"
type input "COT/10007/B"
drag, startPoint x: 353, startPoint y: 299, endPoint x: 353, endPoint y: 314, distance: 15.1
click at [353, 299] on div "Select type" at bounding box center [366, 303] width 73 height 19
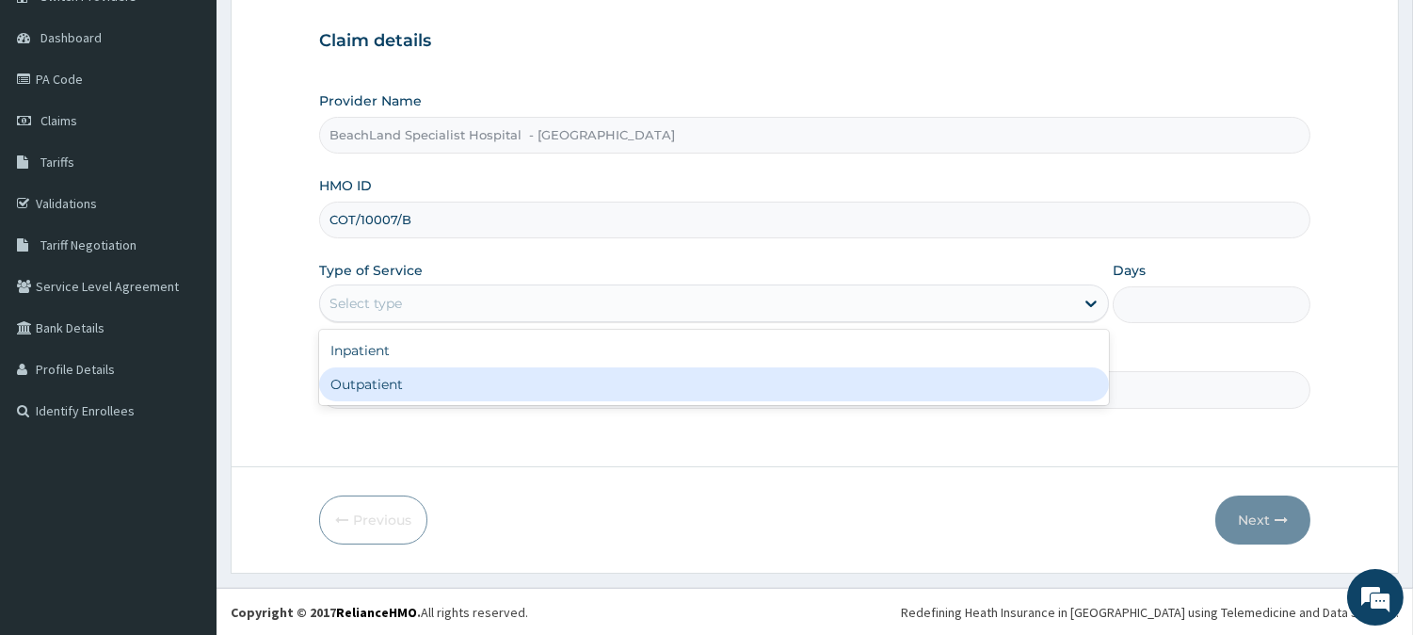
click at [382, 390] on div "Outpatient" at bounding box center [714, 384] width 790 height 34
type input "1"
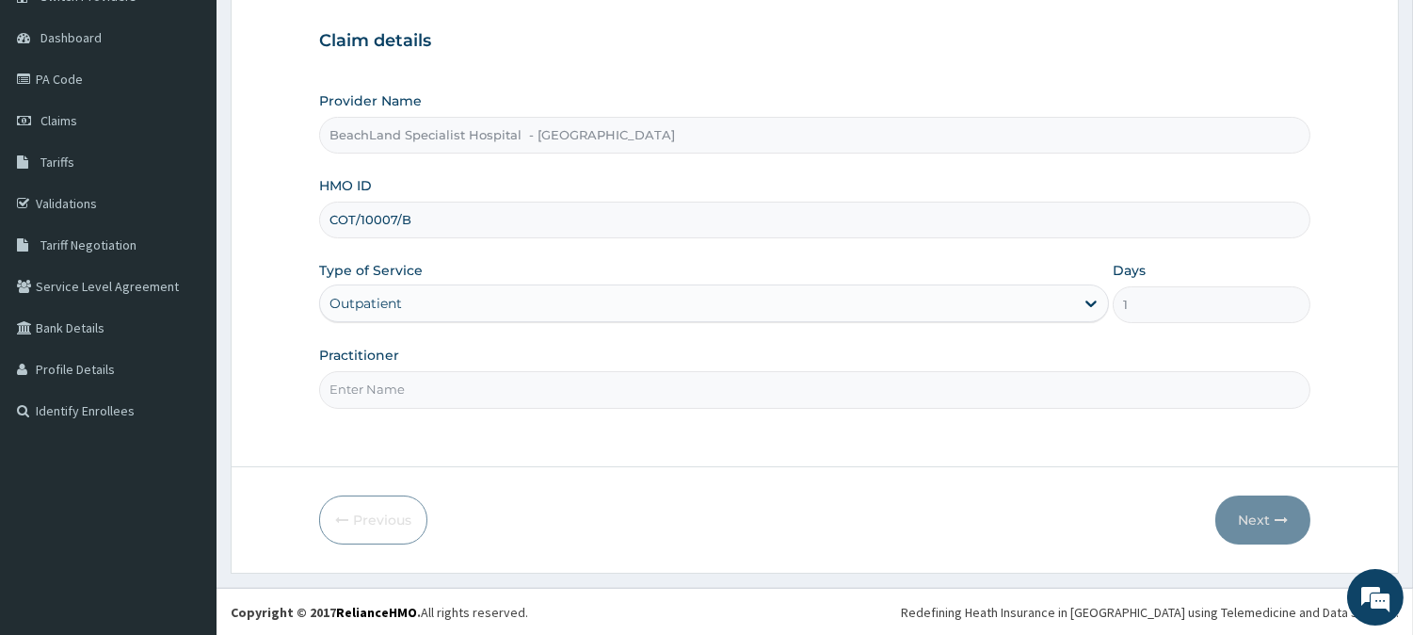
click at [382, 390] on input "Practitioner" at bounding box center [815, 389] width 992 height 37
type input "DR.AJALA"
click at [1250, 506] on button "Next" at bounding box center [1263, 519] width 95 height 49
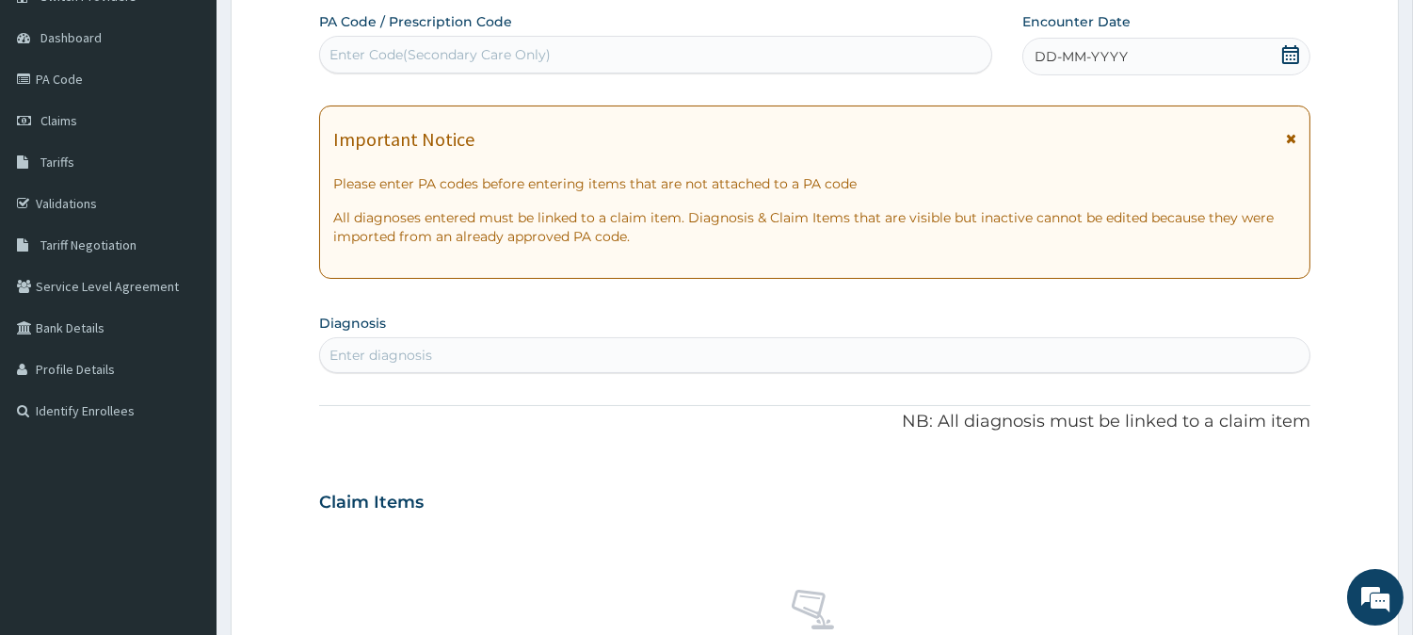
click at [430, 53] on div "Enter Code(Secondary Care Only)" at bounding box center [440, 54] width 221 height 19
paste input "PA/76D7A7"
type input "PA/76D7A7"
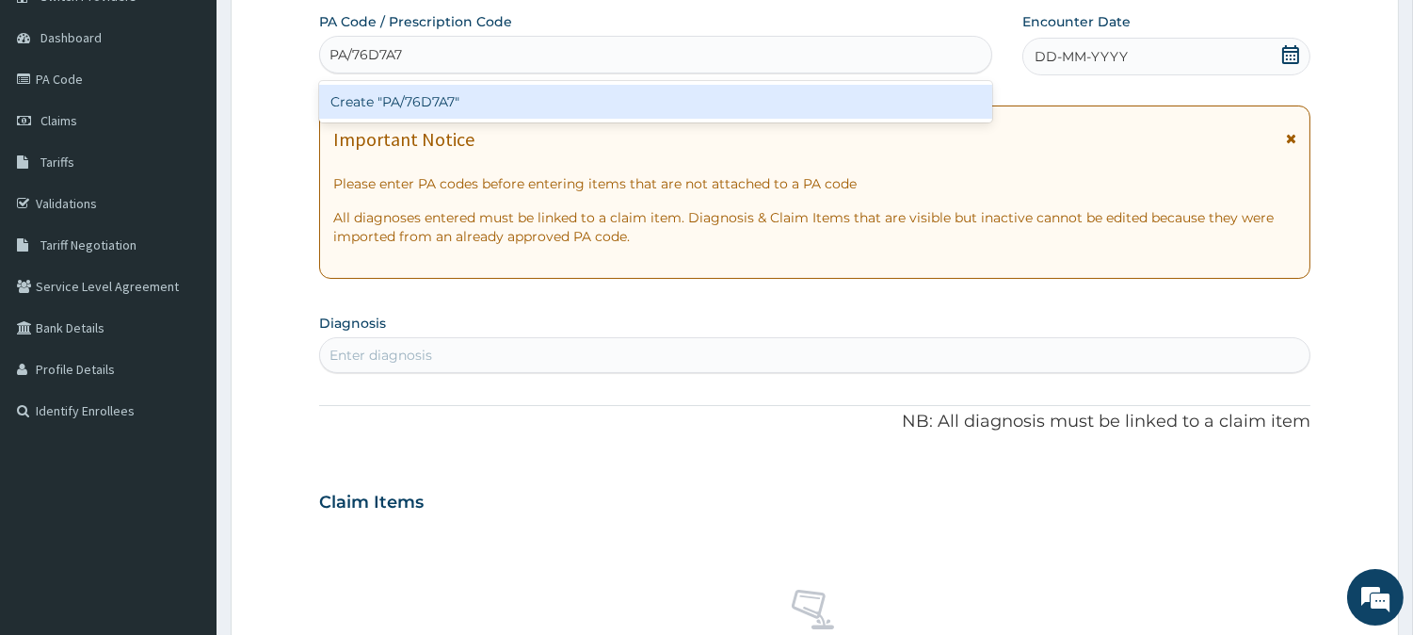
click at [444, 89] on div "Create "PA/76D7A7"" at bounding box center [655, 102] width 673 height 34
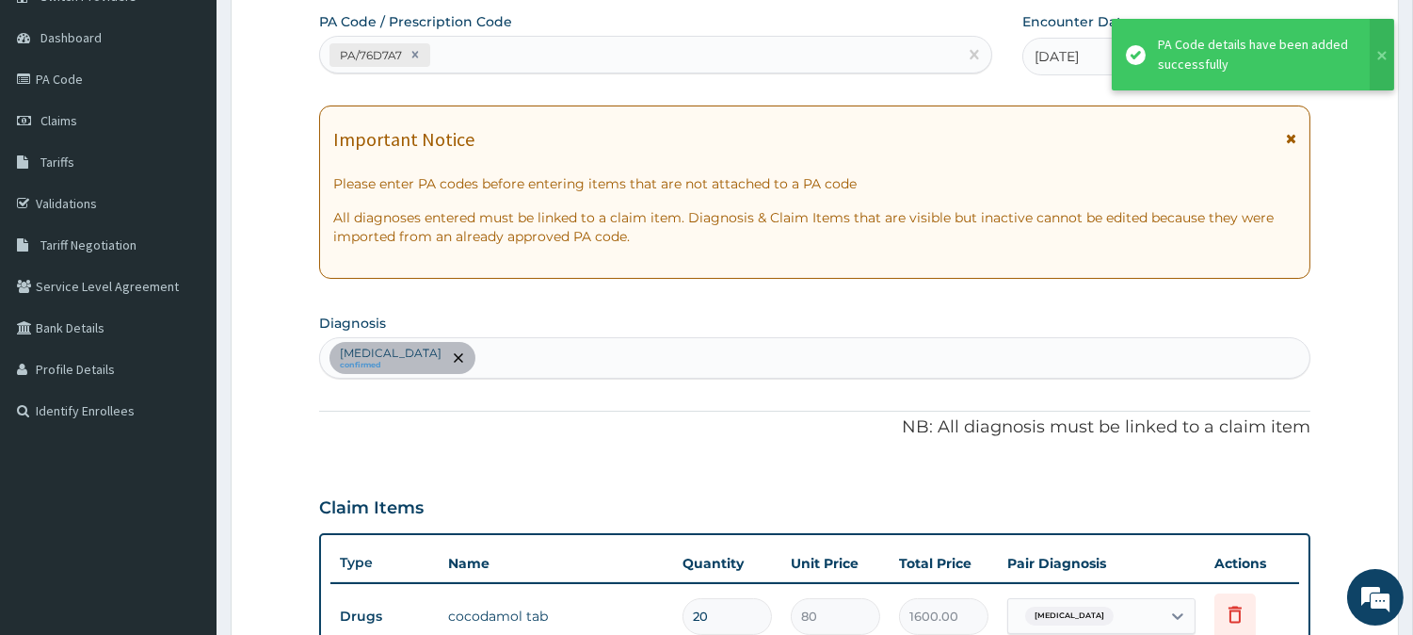
scroll to position [596, 0]
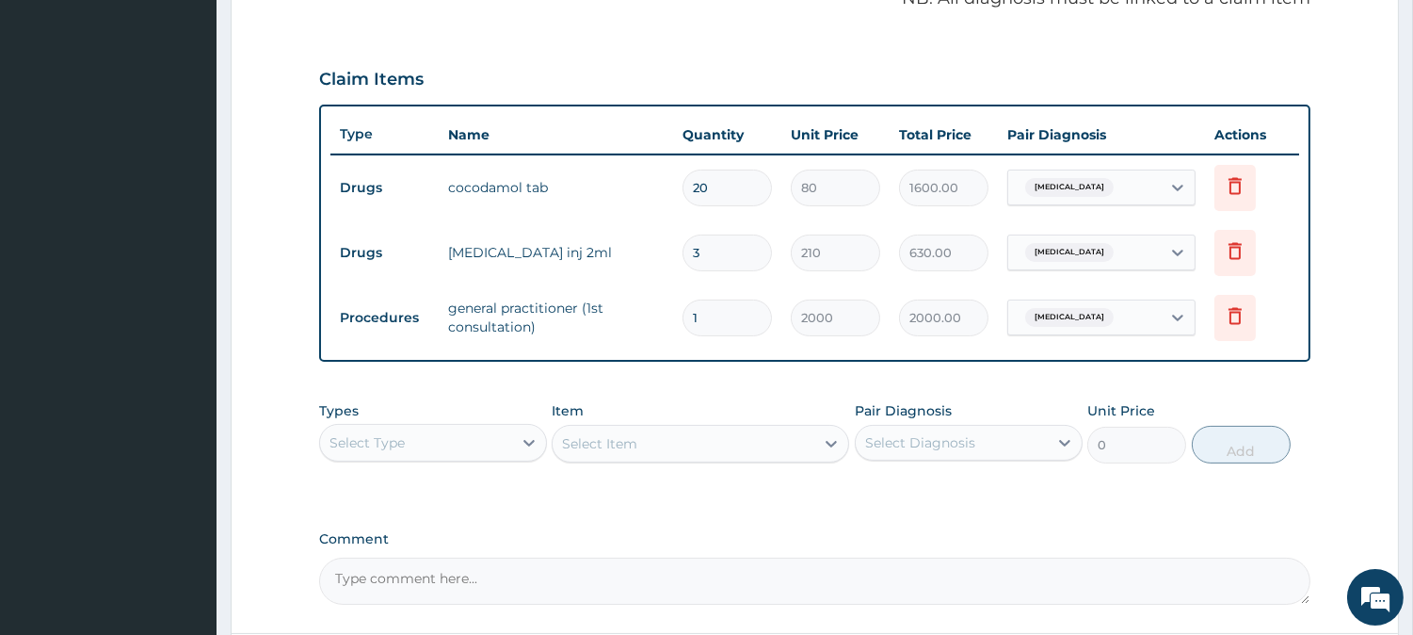
click at [718, 249] on input "3" at bounding box center [727, 252] width 89 height 37
type input "0.00"
type input "6"
type input "1260.00"
type input "6"
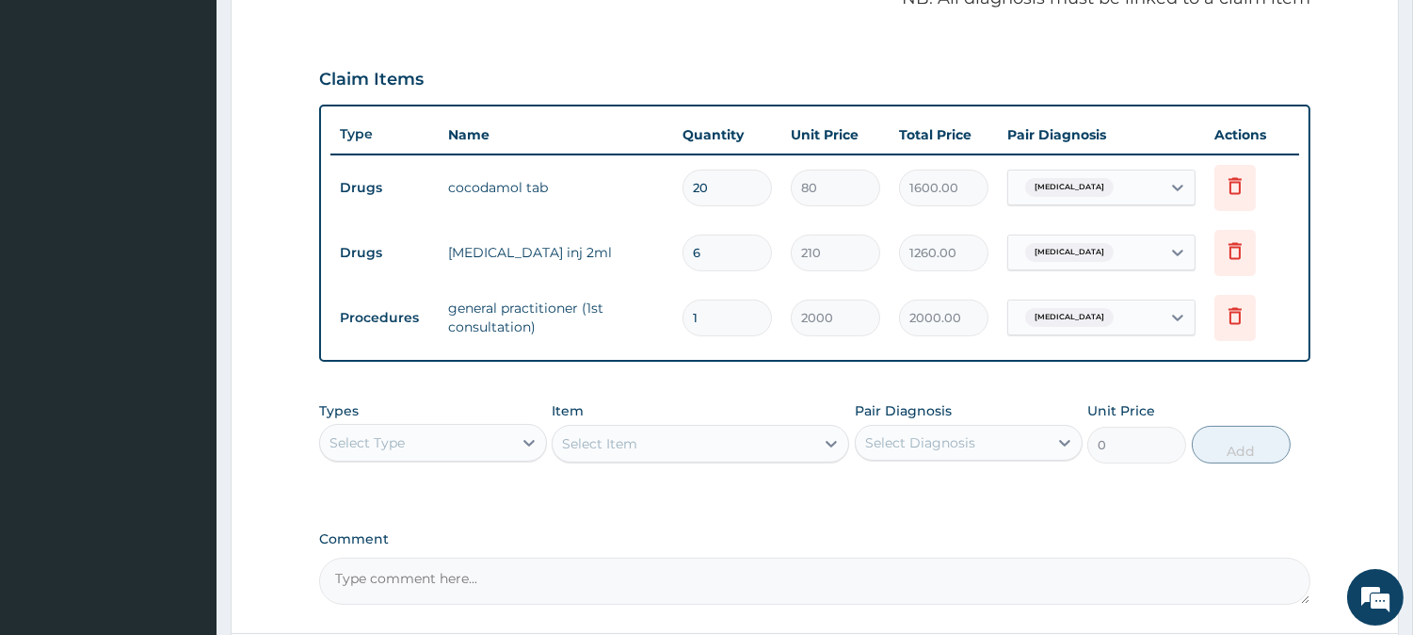
click at [792, 210] on td "80" at bounding box center [836, 188] width 108 height 56
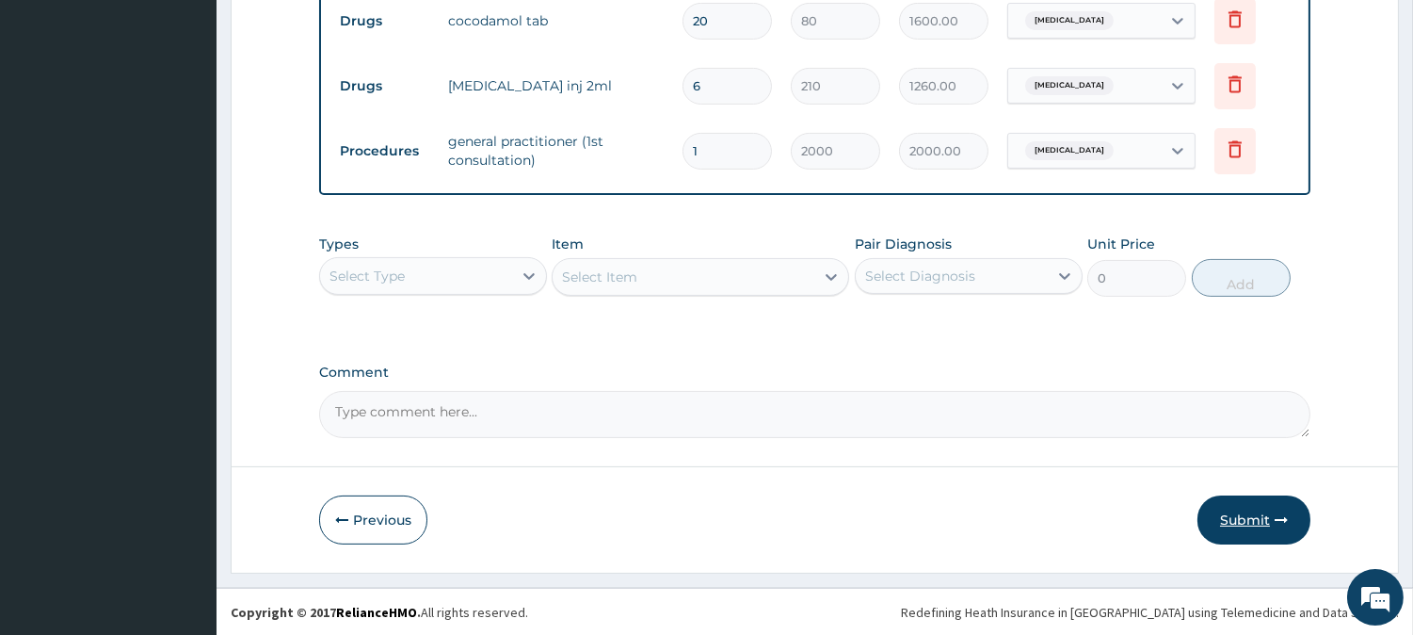
click at [1267, 524] on button "Submit" at bounding box center [1254, 519] width 113 height 49
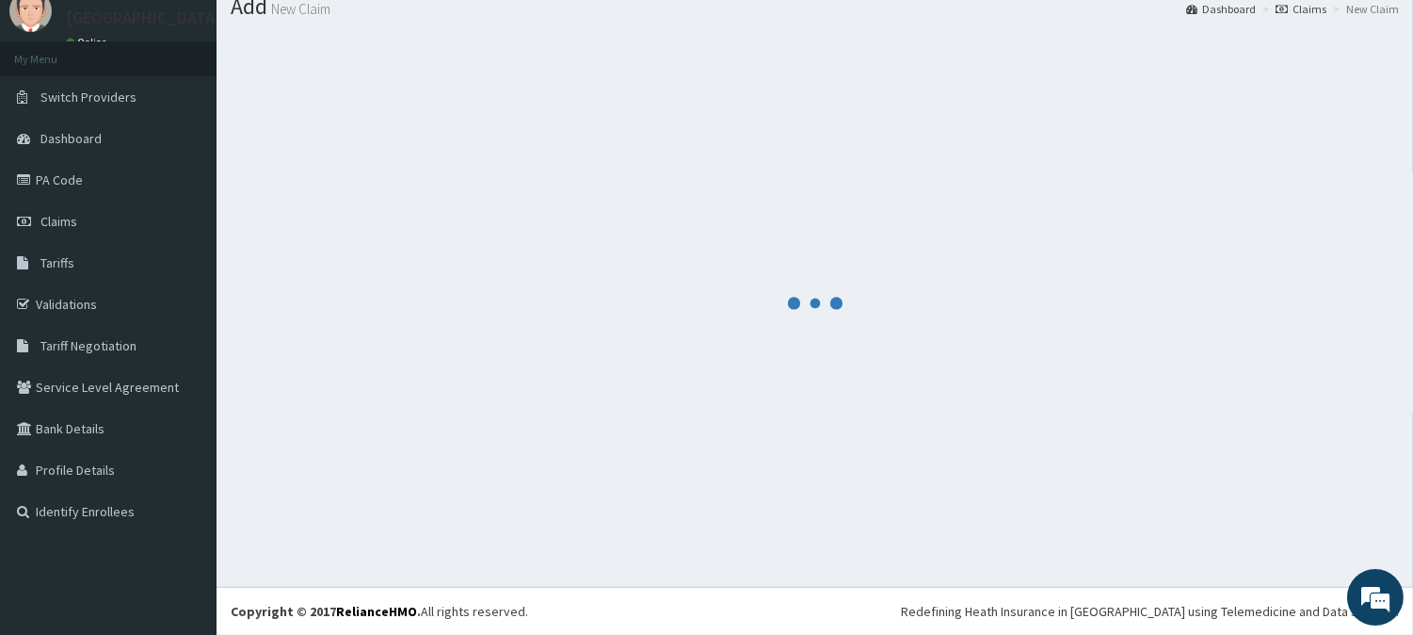
scroll to position [763, 0]
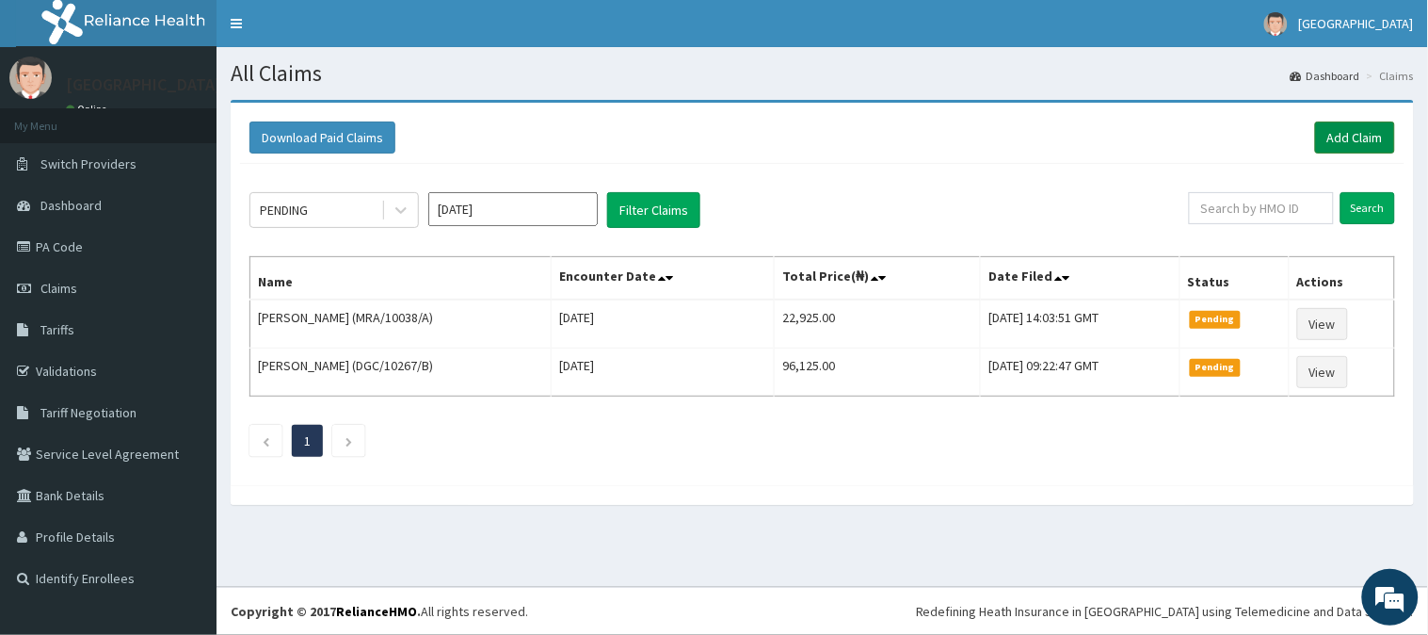
click at [1361, 135] on link "Add Claim" at bounding box center [1355, 137] width 80 height 32
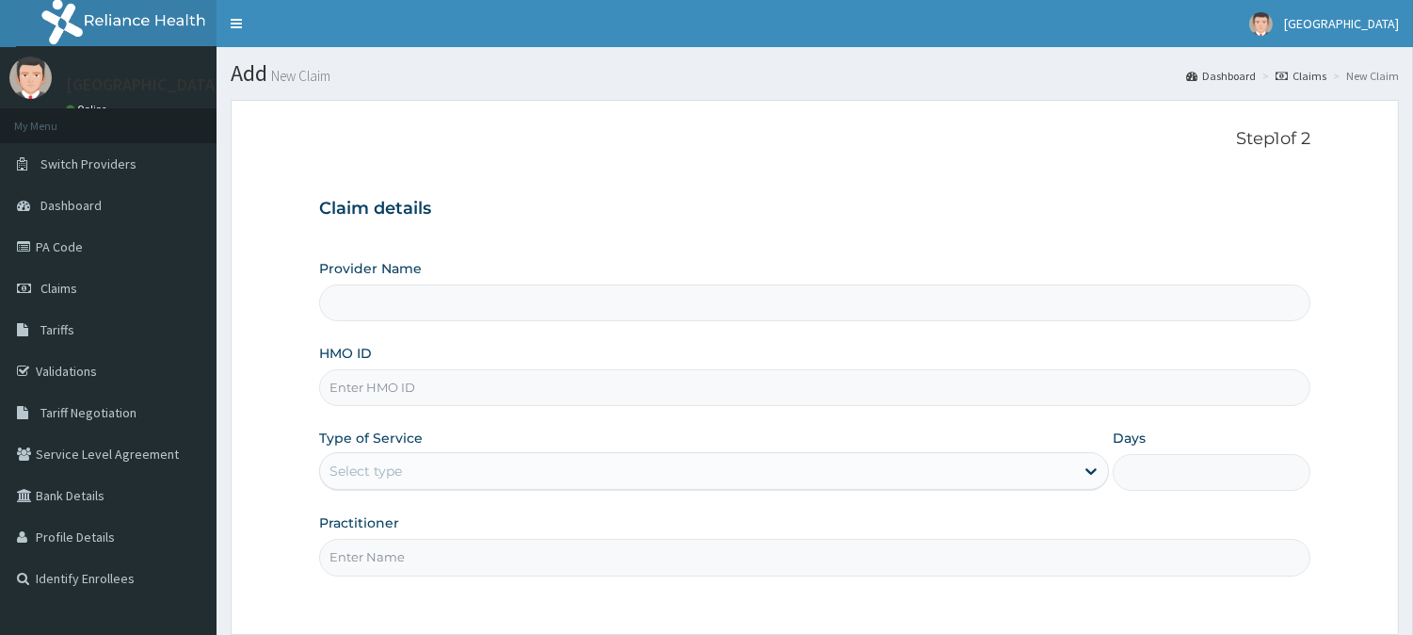
scroll to position [105, 0]
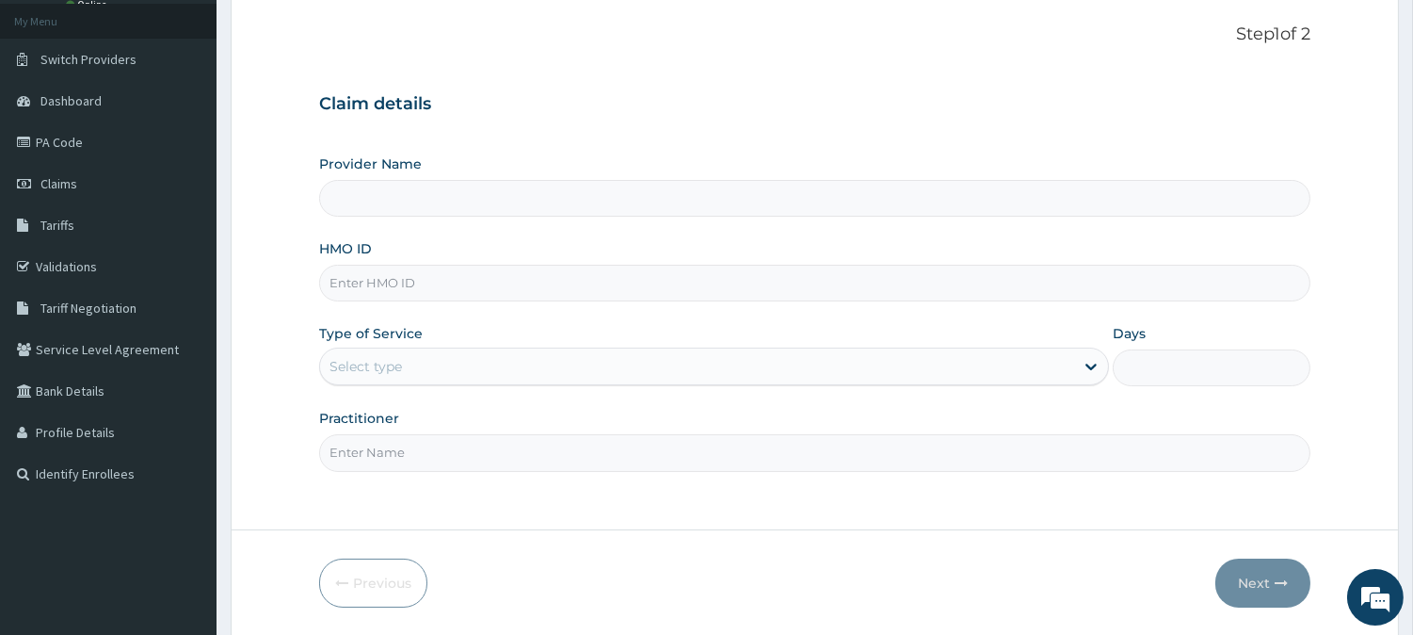
type input "BeachLand Specialist Hospital - [GEOGRAPHIC_DATA]"
click at [403, 284] on input "HMO ID" at bounding box center [815, 283] width 992 height 37
paste input "HFI/10010/C"
type input "HFI/10010/C"
click at [414, 362] on div "Select type" at bounding box center [697, 366] width 754 height 30
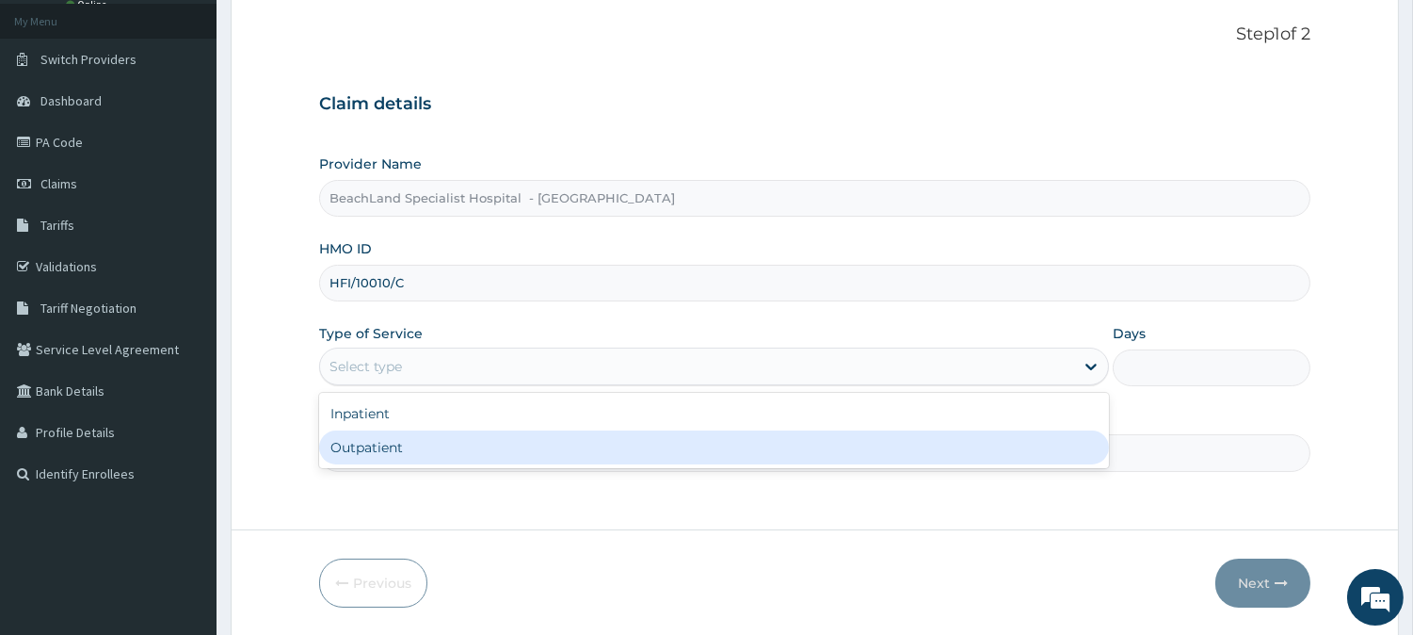
click at [418, 456] on div "Outpatient" at bounding box center [714, 447] width 790 height 34
type input "1"
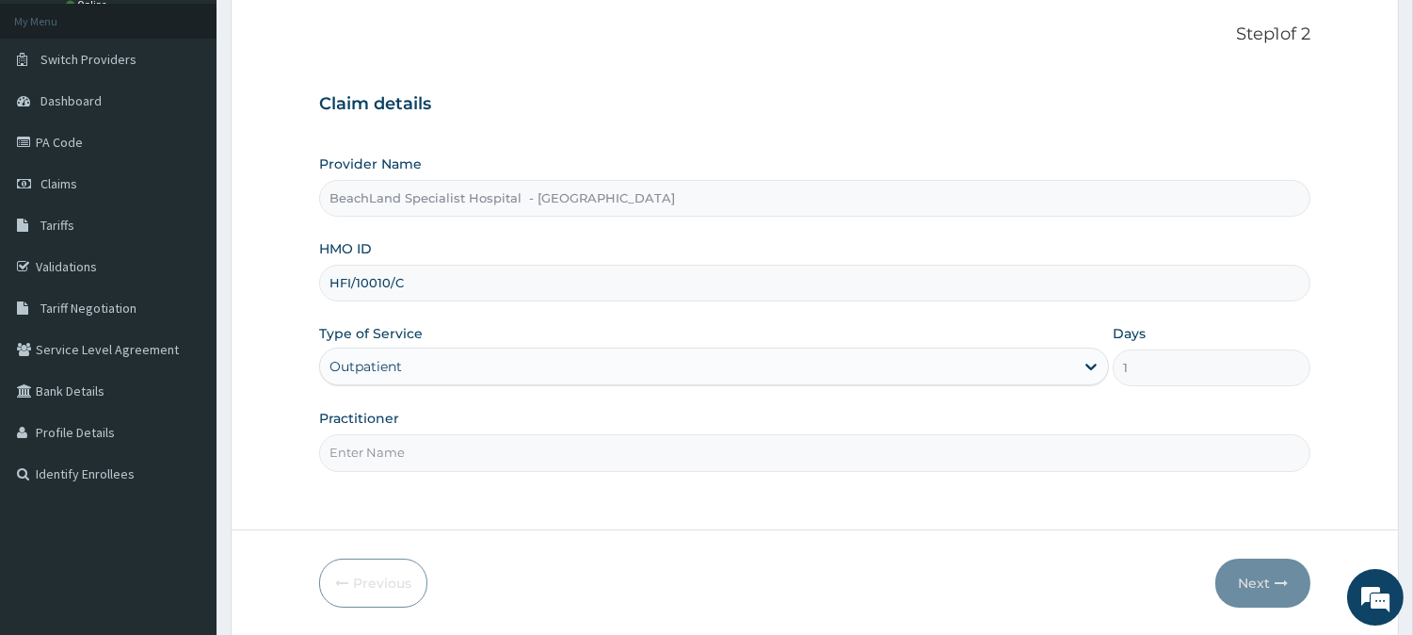
click at [418, 456] on input "Practitioner" at bounding box center [815, 452] width 992 height 37
type input "[PERSON_NAME]"
click at [1266, 580] on button "Next" at bounding box center [1263, 582] width 95 height 49
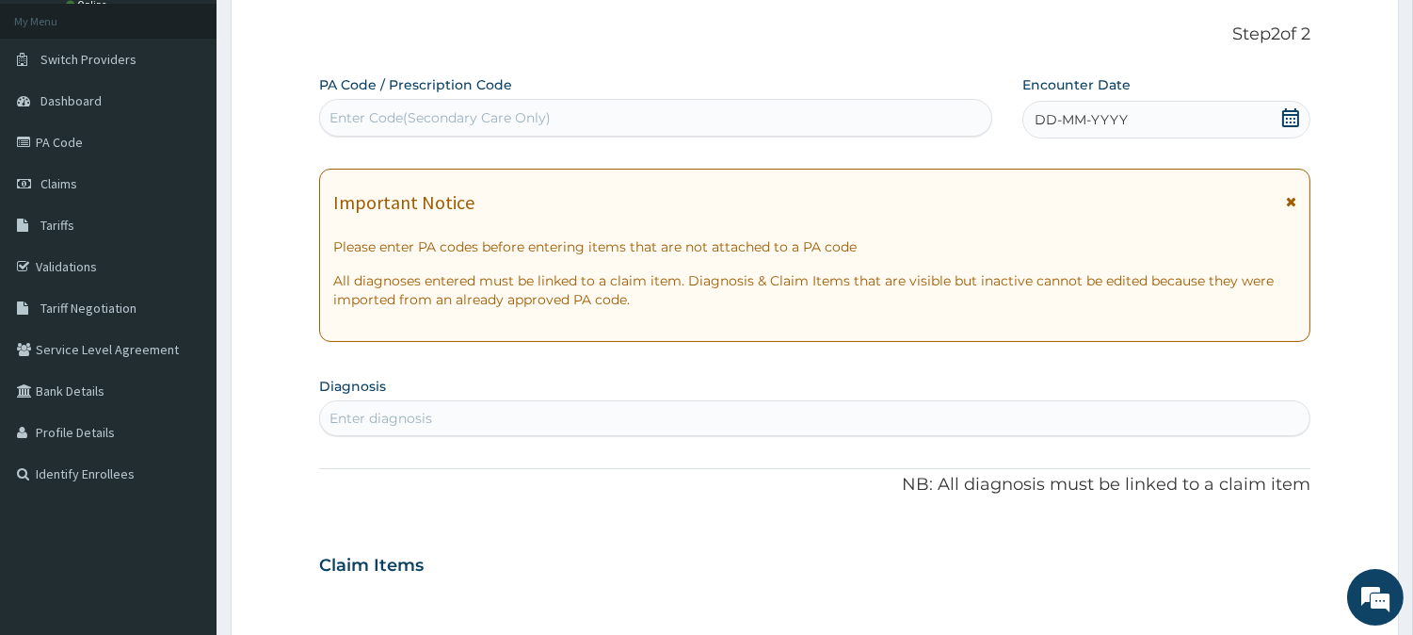
scroll to position [0, 0]
click at [556, 111] on div "Enter Code(Secondary Care Only)" at bounding box center [655, 118] width 671 height 30
paste input "PA/D3E4CF"
type input "PA/D3E4CF"
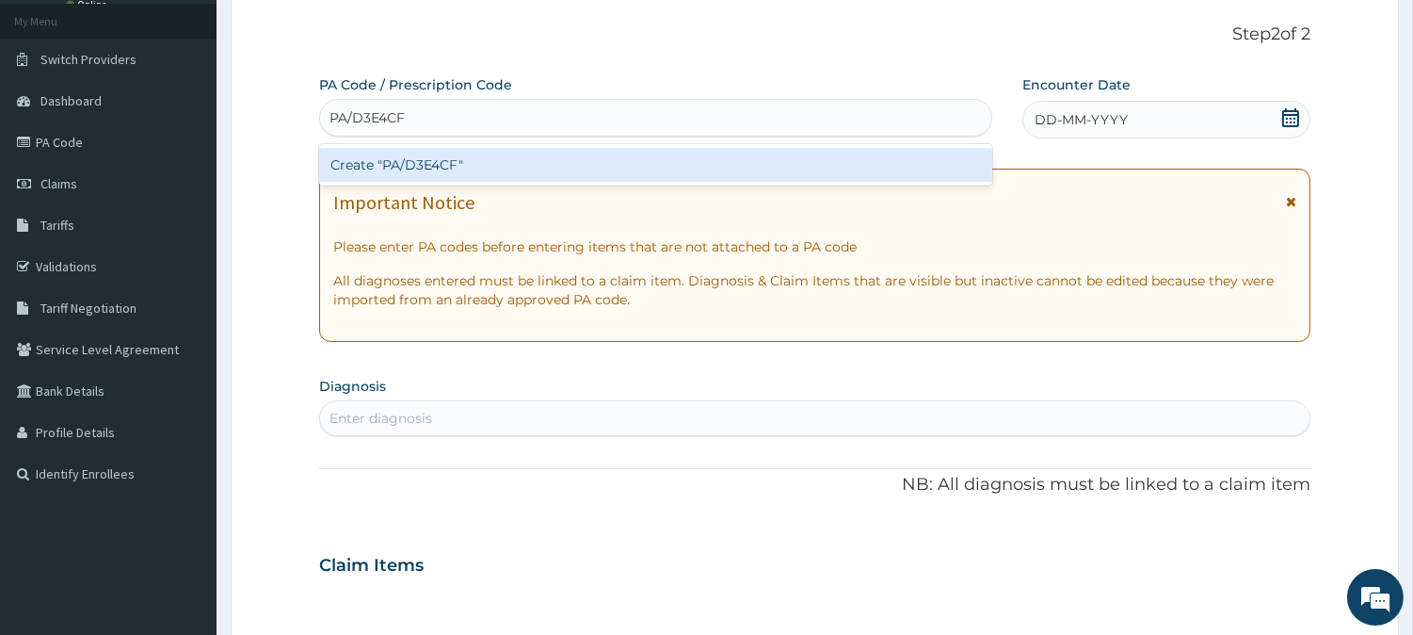
click at [528, 170] on div "Create "PA/D3E4CF"" at bounding box center [655, 165] width 673 height 34
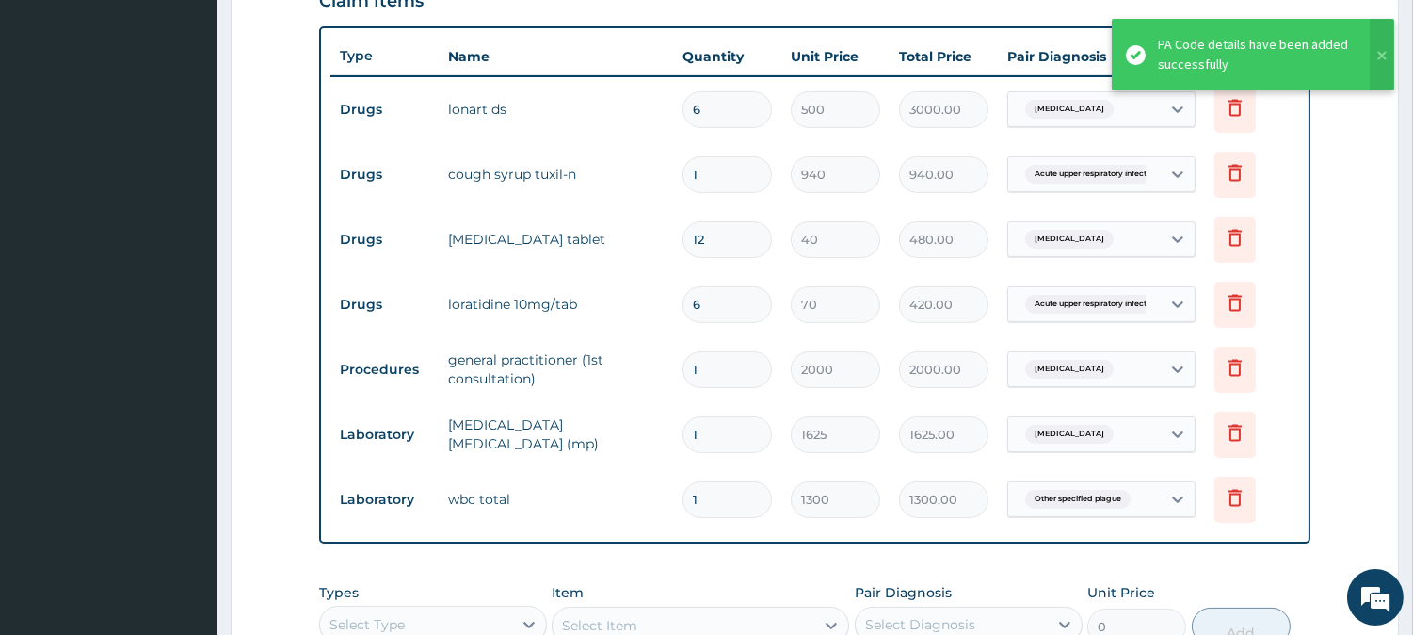
scroll to position [648, 0]
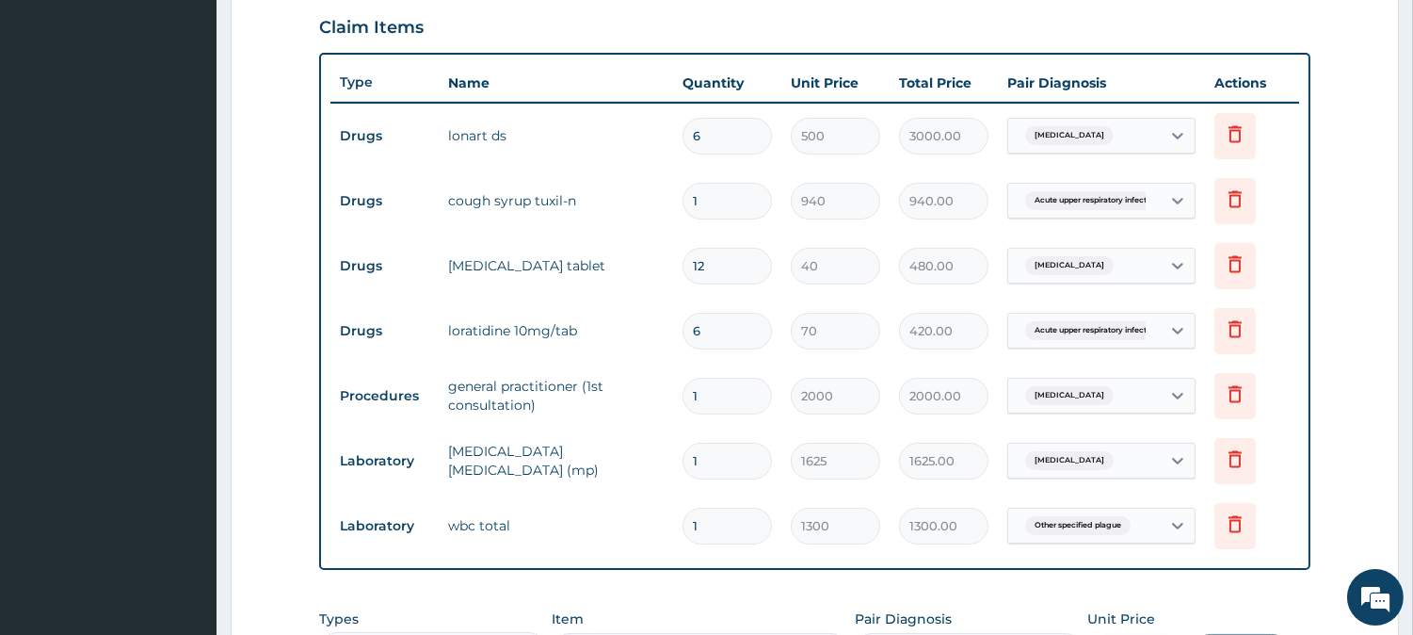
click at [719, 332] on input "6" at bounding box center [727, 331] width 89 height 37
type input "0.00"
type input "5"
type input "350.00"
type input "5"
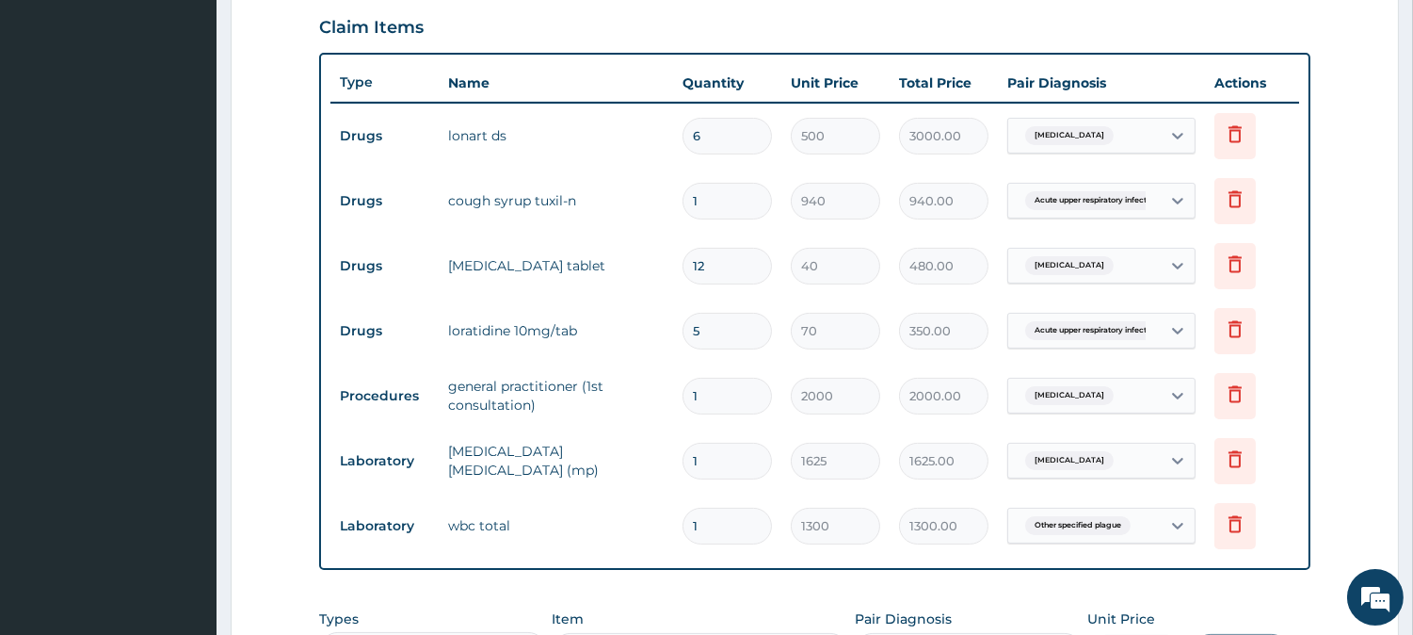
click at [1002, 286] on td "Malaria, unspecified" at bounding box center [1101, 265] width 207 height 55
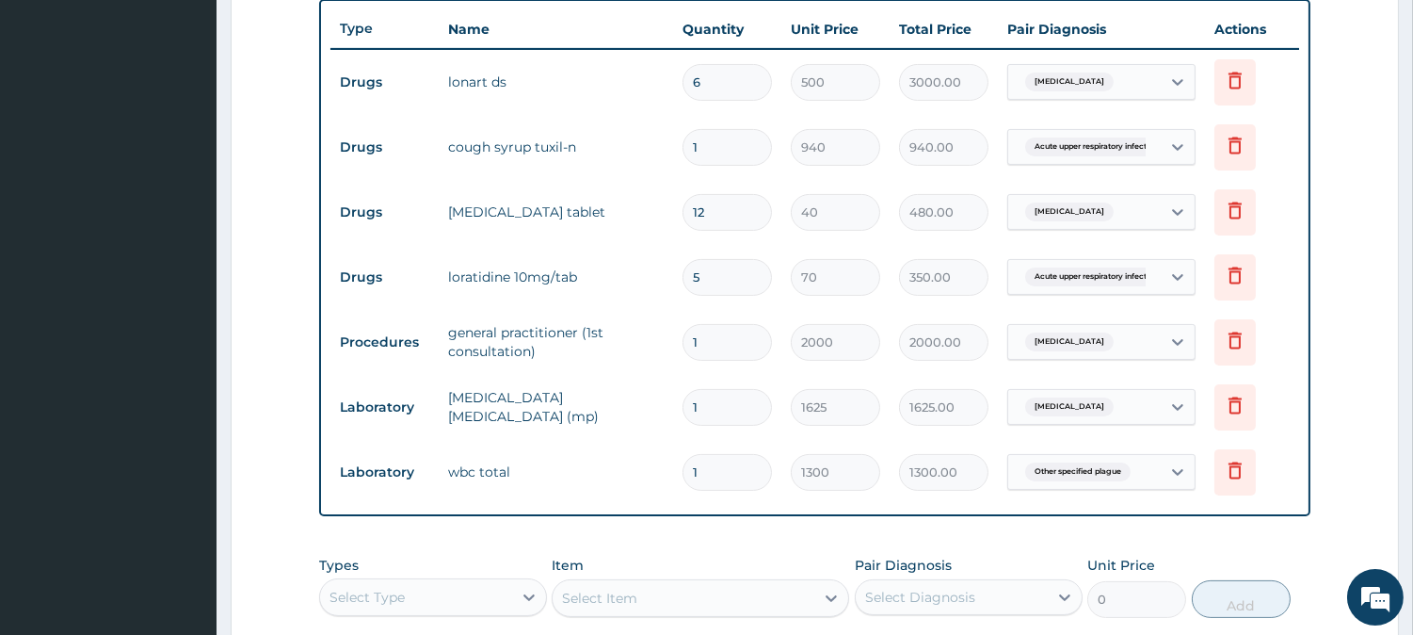
scroll to position [1024, 0]
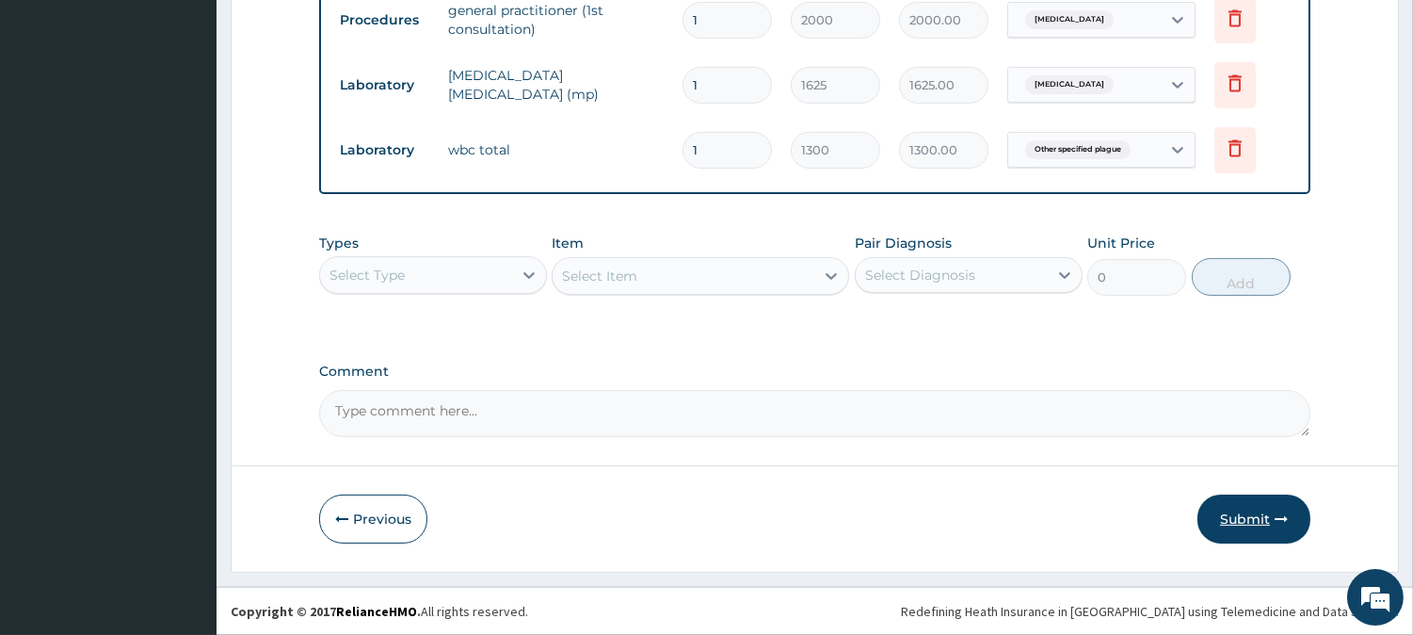
click at [1275, 523] on icon "button" at bounding box center [1281, 518] width 13 height 13
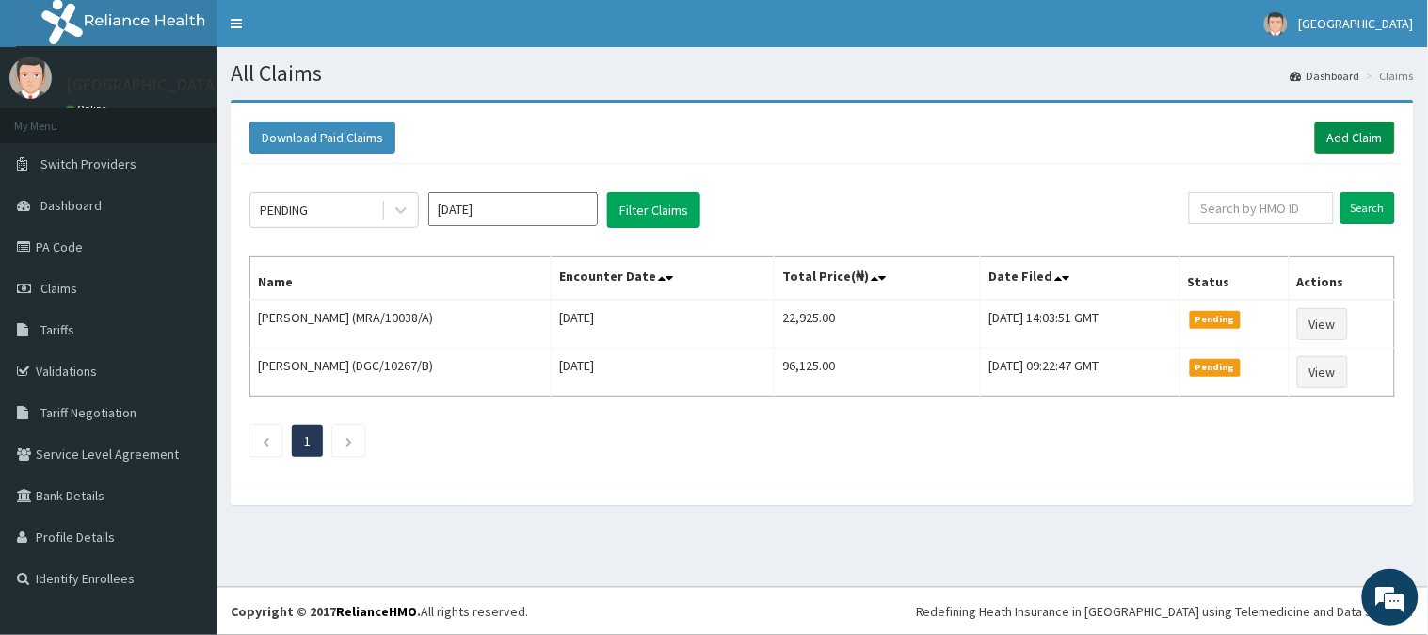
click at [1358, 127] on link "Add Claim" at bounding box center [1355, 137] width 80 height 32
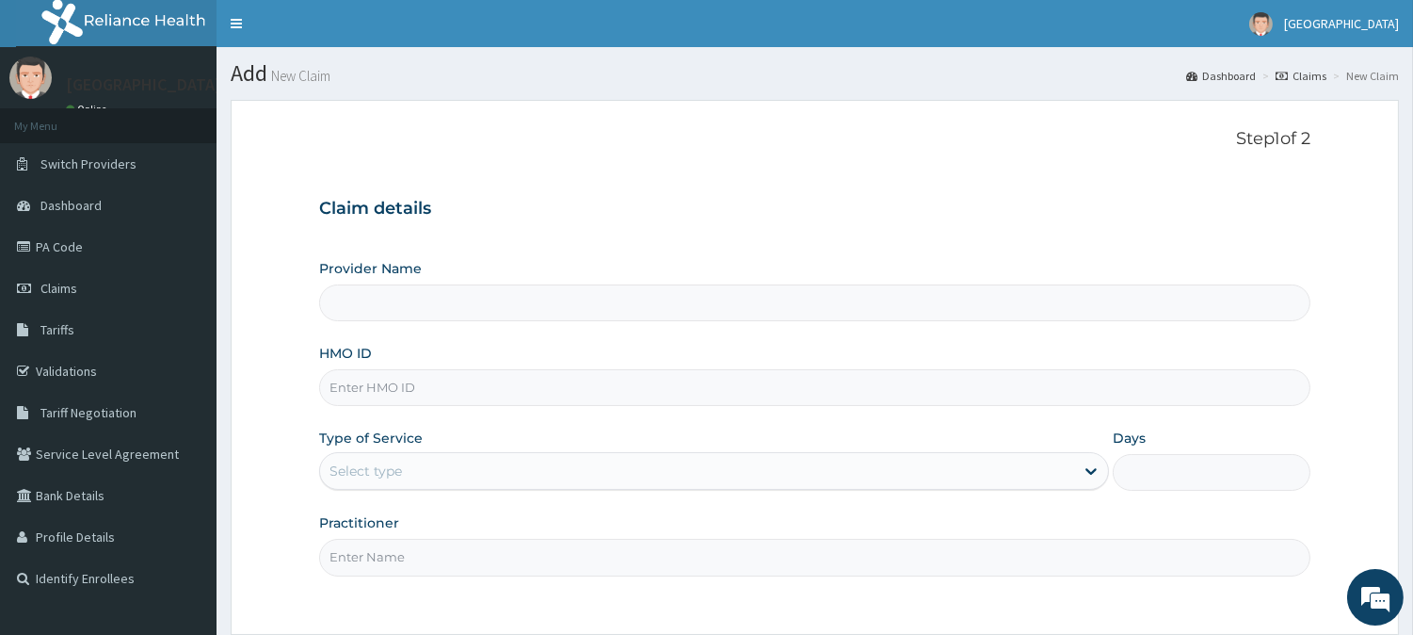
type input "BeachLand Specialist Hospital - [GEOGRAPHIC_DATA]"
click at [364, 382] on input "HMO ID" at bounding box center [815, 387] width 992 height 37
paste input "DGC/10312/A"
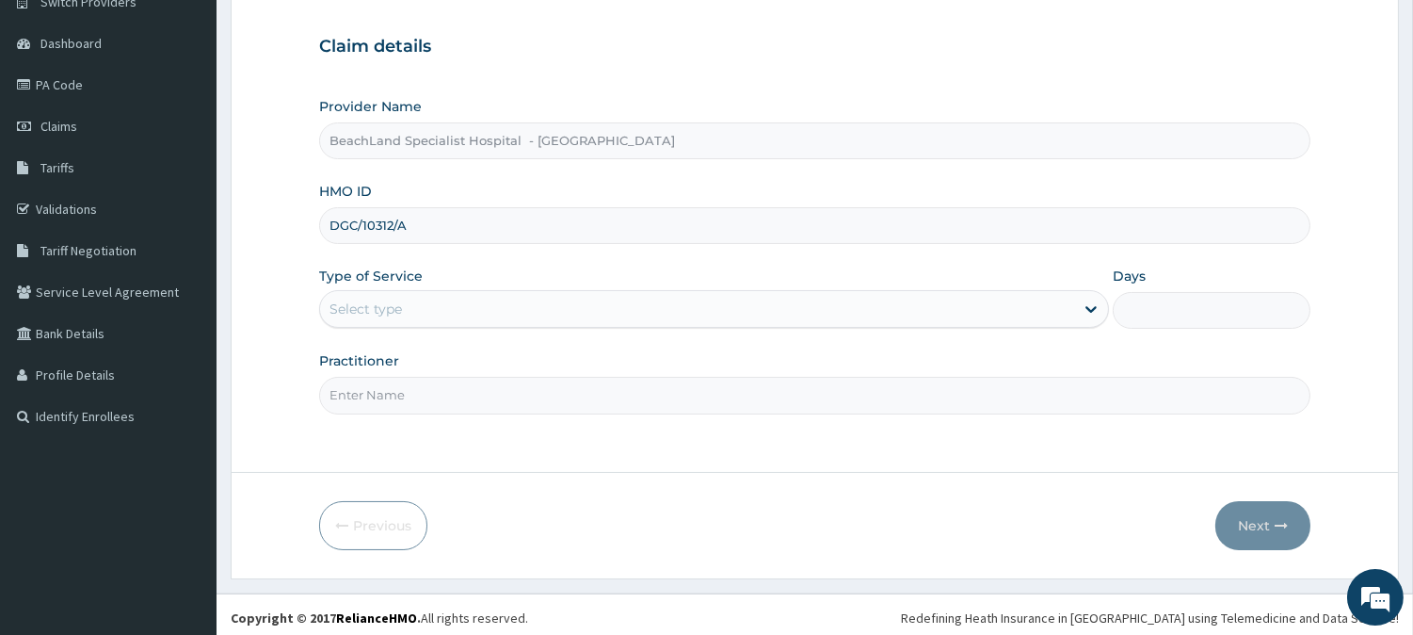
scroll to position [168, 0]
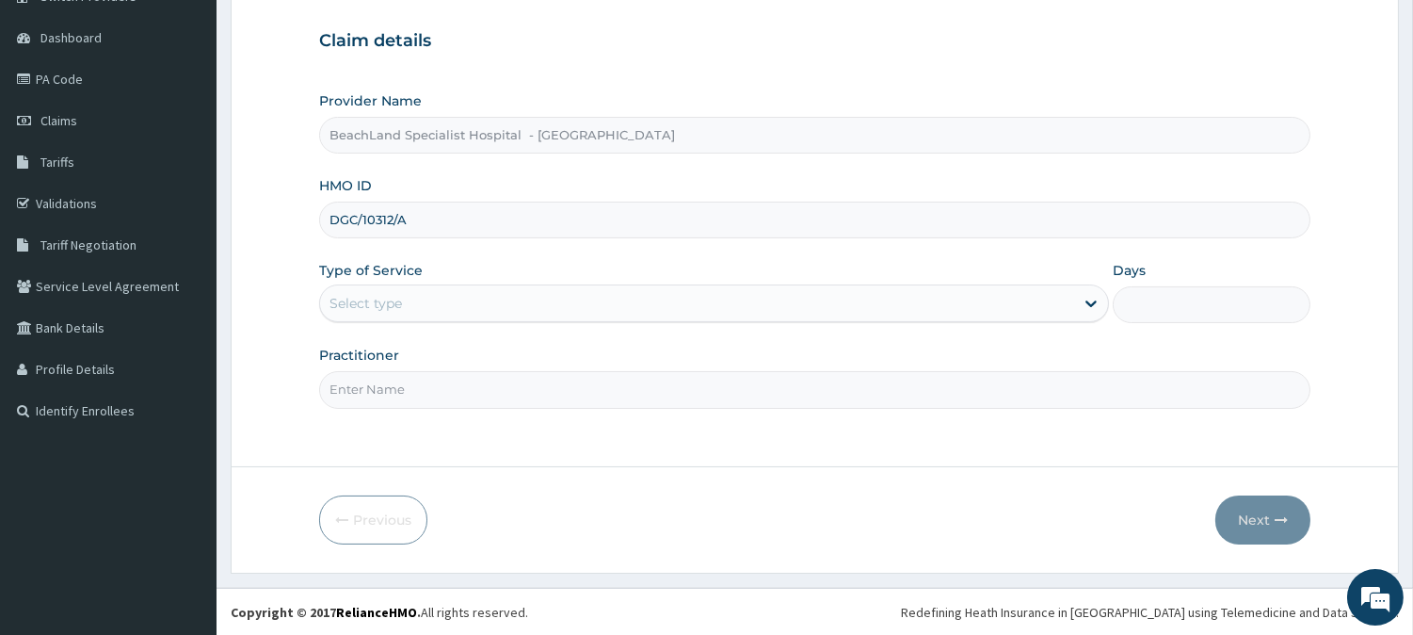
type input "DGC/10312/A"
drag, startPoint x: 411, startPoint y: 301, endPoint x: 415, endPoint y: 327, distance: 25.7
click at [411, 311] on div "Select type" at bounding box center [697, 303] width 754 height 30
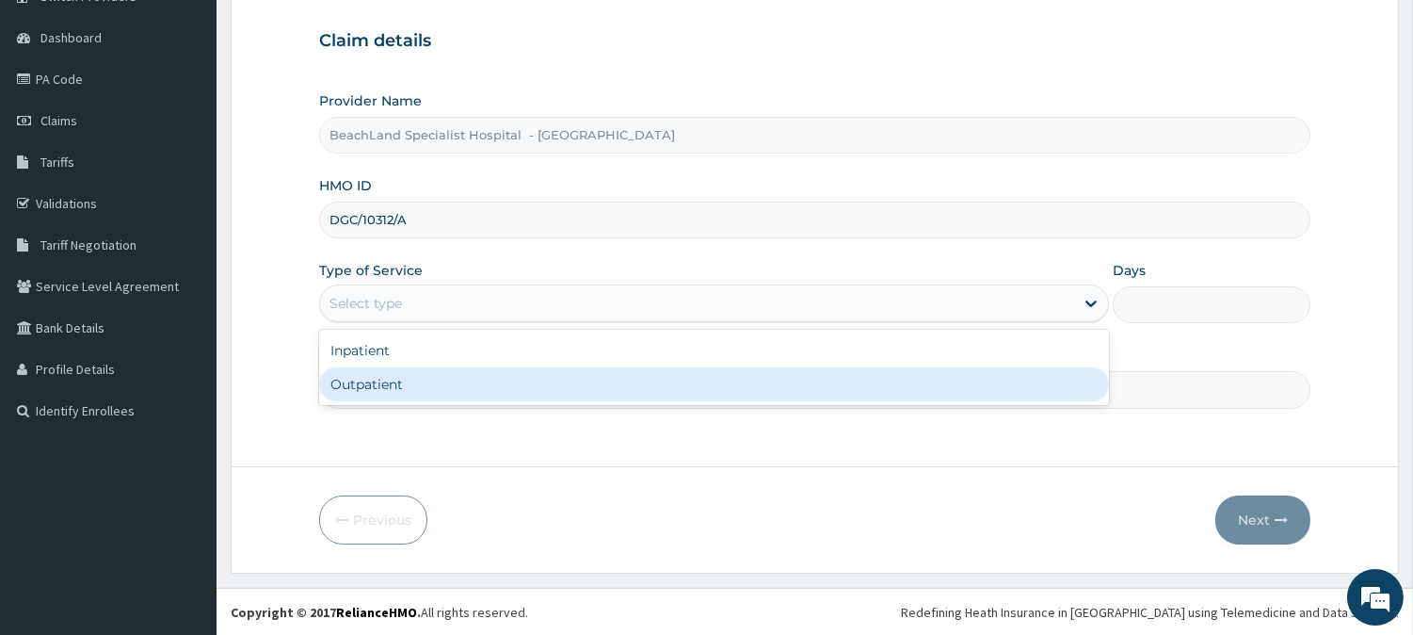
click at [415, 381] on div "Outpatient" at bounding box center [714, 384] width 790 height 34
type input "1"
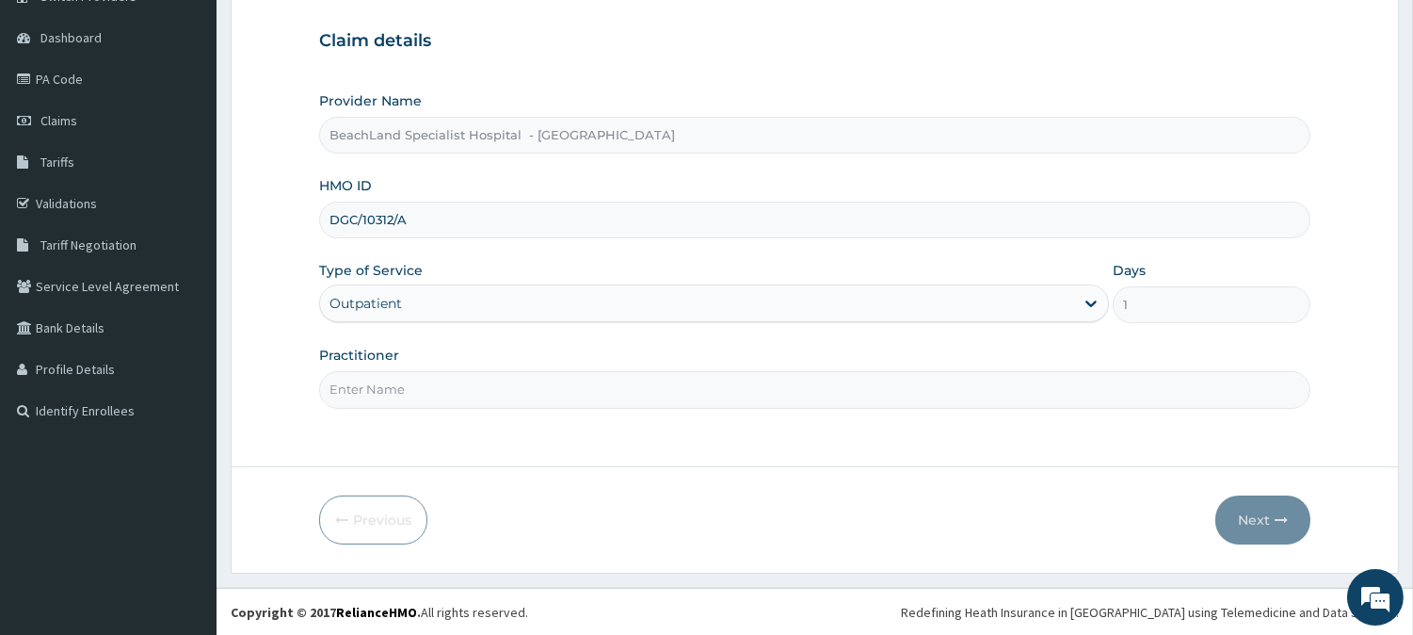
click at [415, 383] on input "Practitioner" at bounding box center [815, 389] width 992 height 37
type input "DR JEREMIAH"
click at [1282, 509] on button "Next" at bounding box center [1263, 519] width 95 height 49
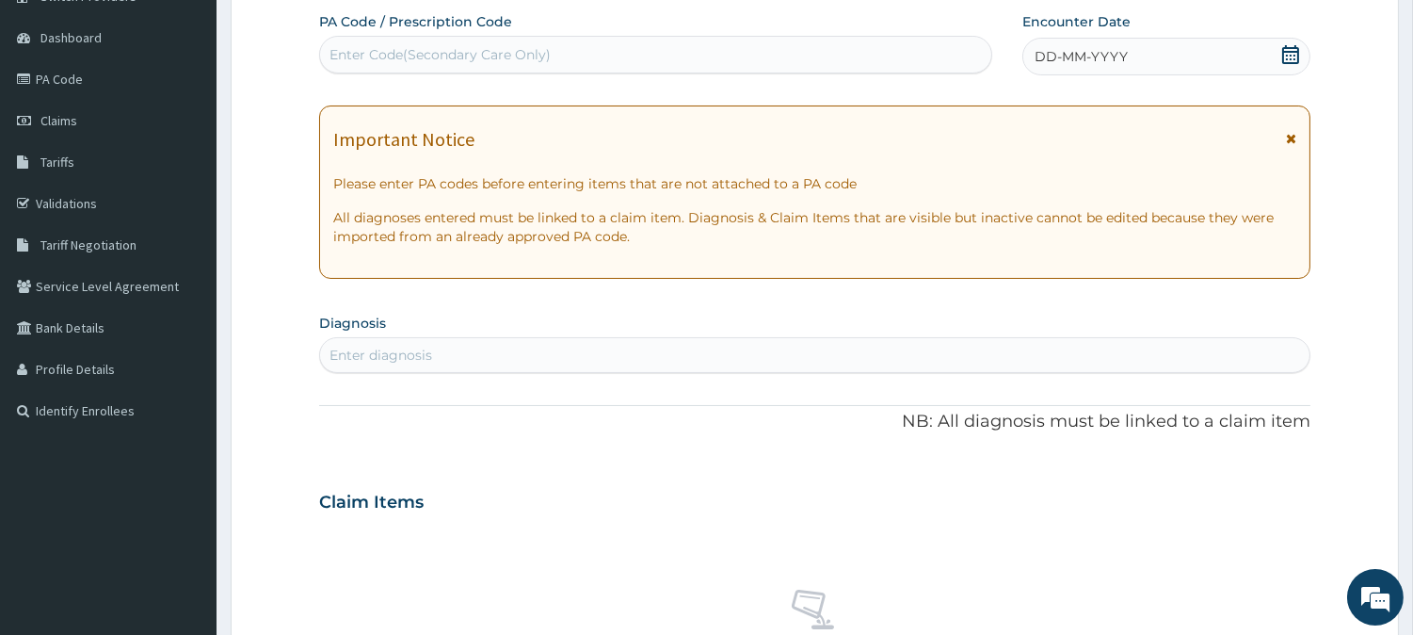
click at [570, 54] on div "Enter Code(Secondary Care Only)" at bounding box center [655, 55] width 671 height 30
paste input "PA/78D91F"
type input "PA/78D91F"
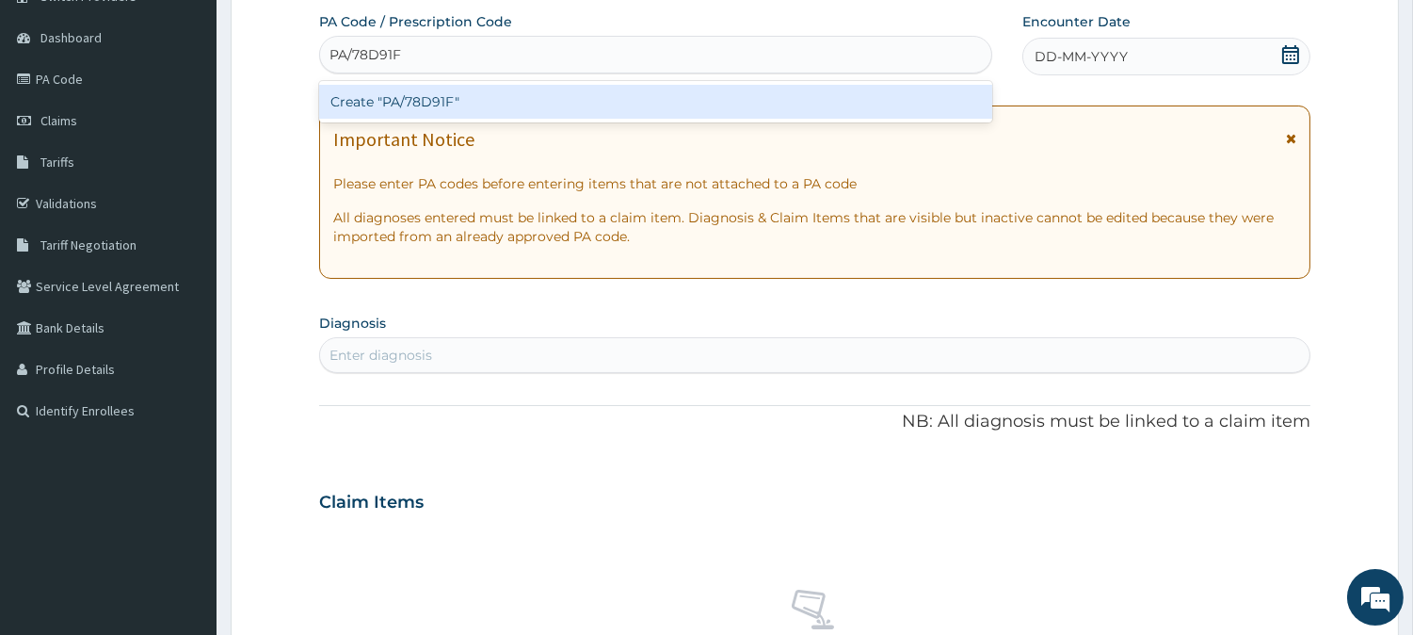
click at [505, 105] on div "Create "PA/78D91F"" at bounding box center [655, 102] width 673 height 34
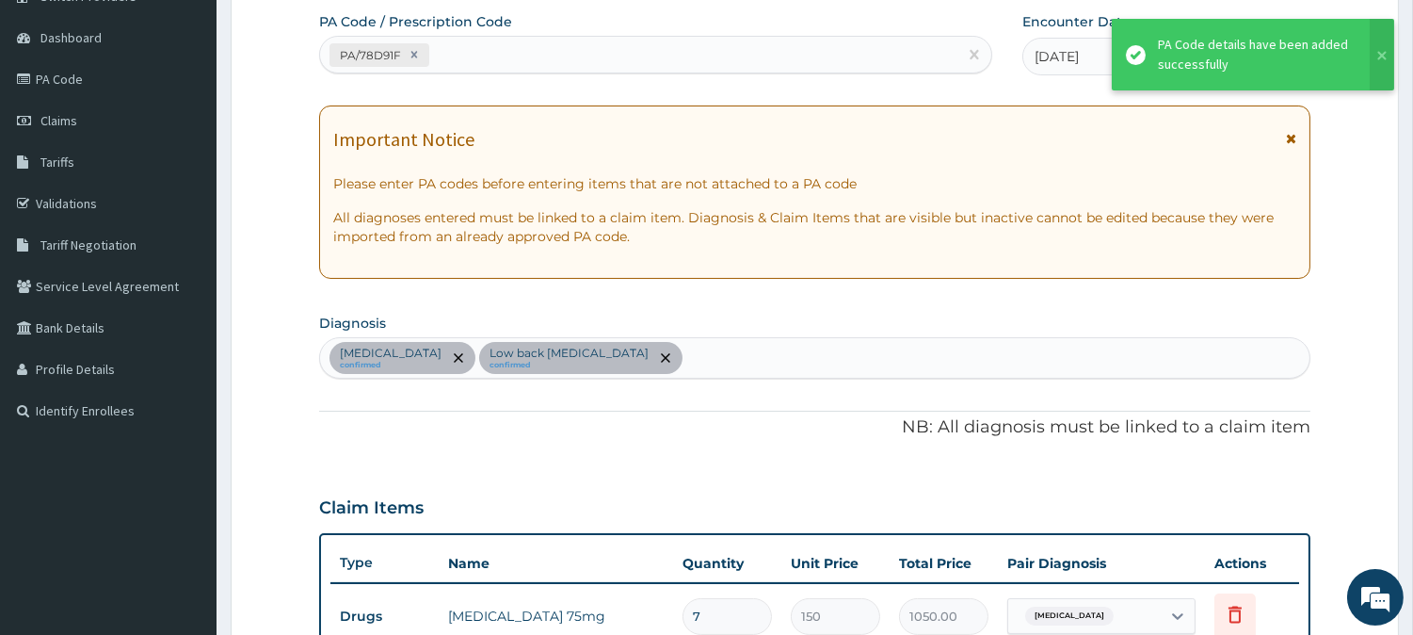
scroll to position [661, 0]
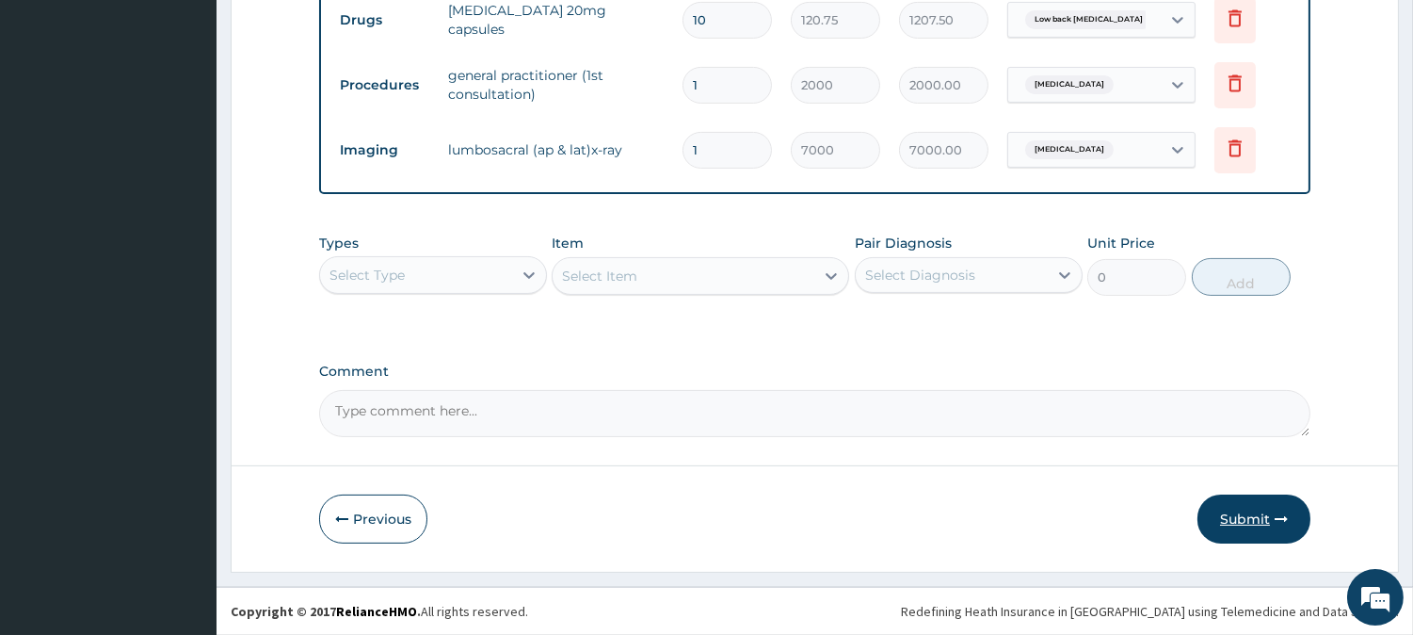
click at [1234, 501] on button "Submit" at bounding box center [1254, 518] width 113 height 49
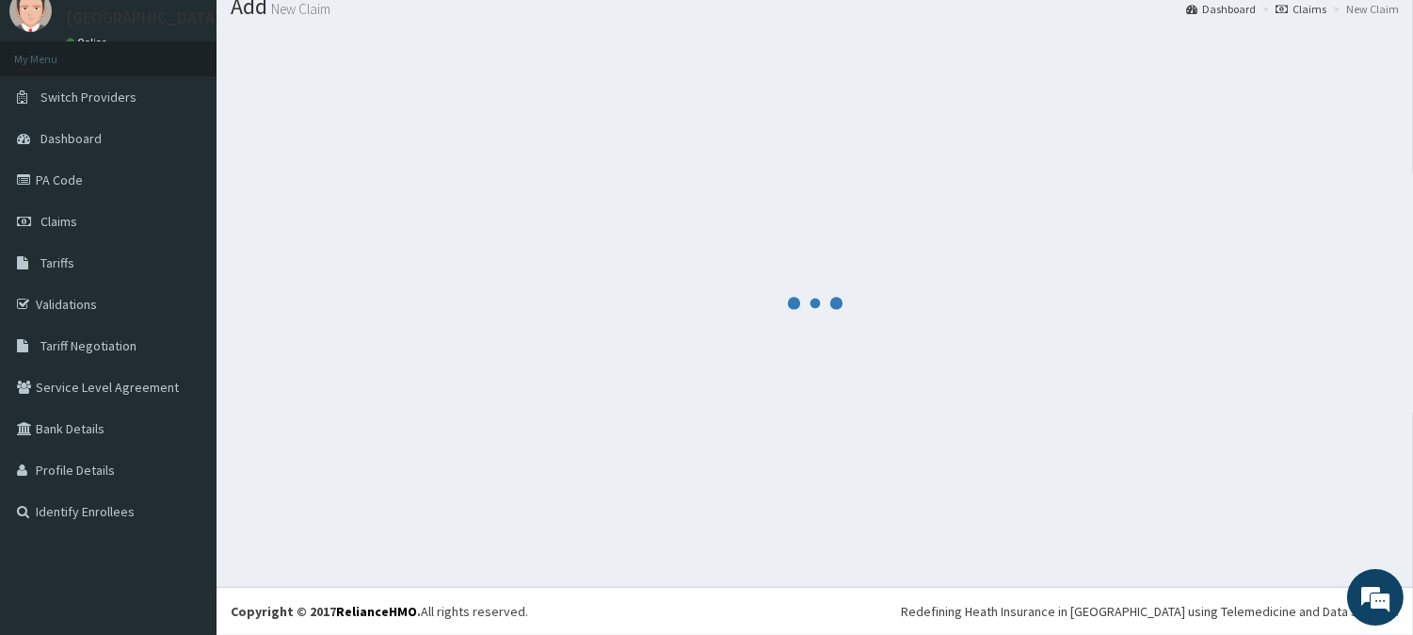
scroll to position [829, 0]
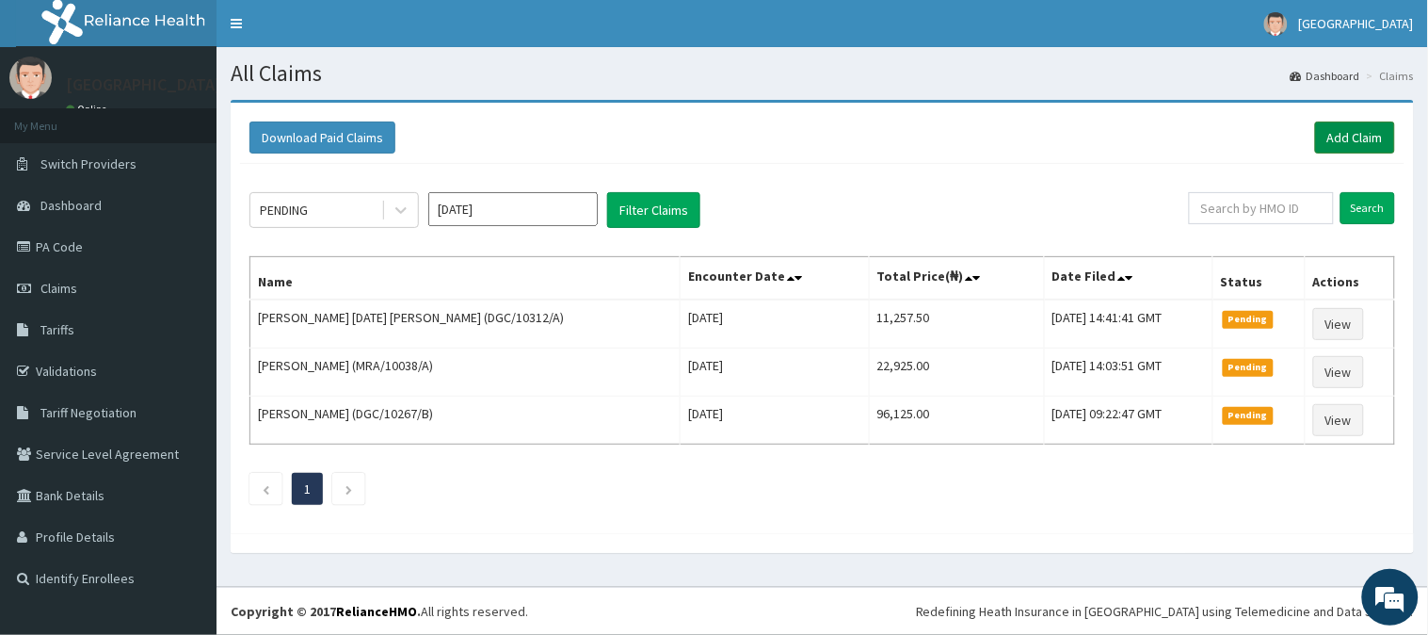
click at [1362, 132] on link "Add Claim" at bounding box center [1355, 137] width 80 height 32
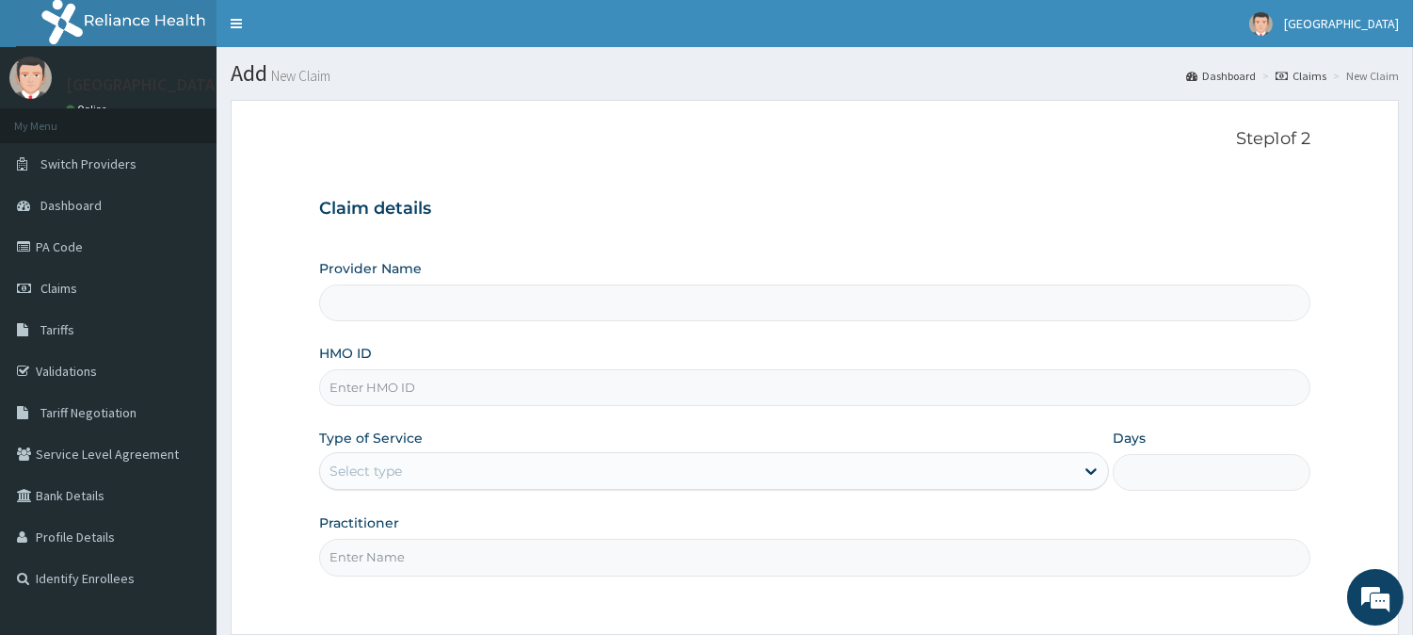
type input "BeachLand Specialist Hospital - [GEOGRAPHIC_DATA]"
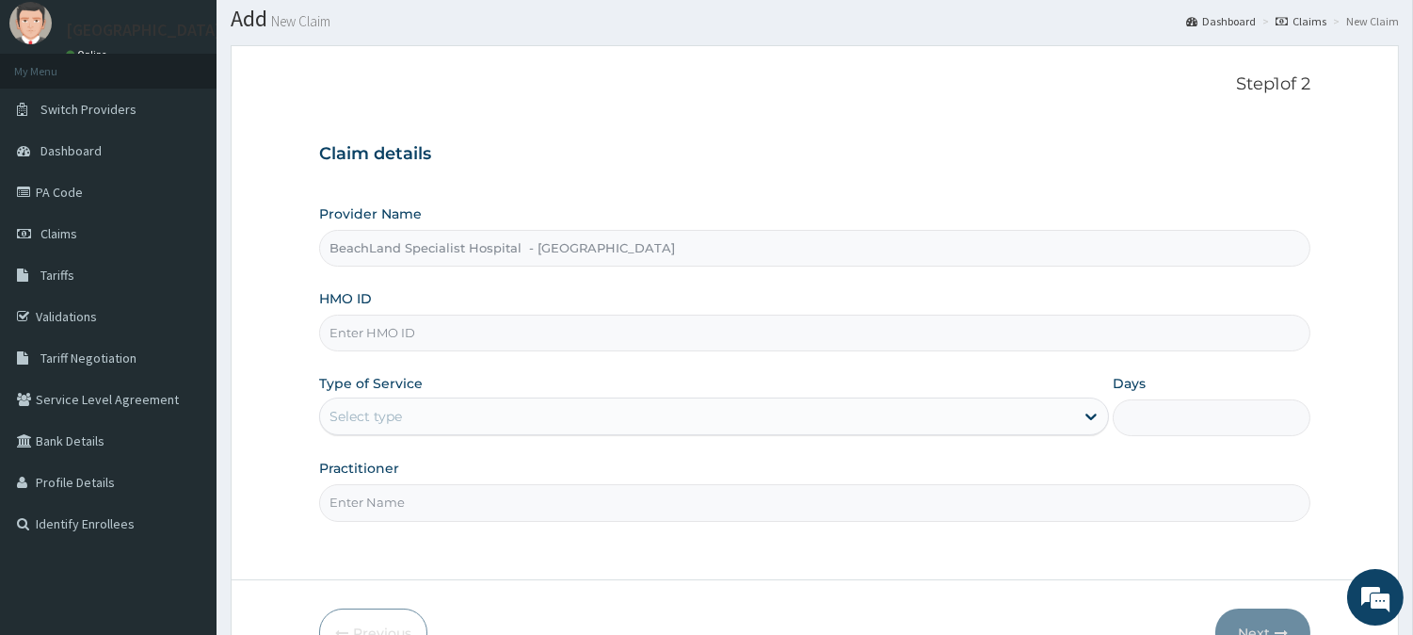
scroll to position [105, 0]
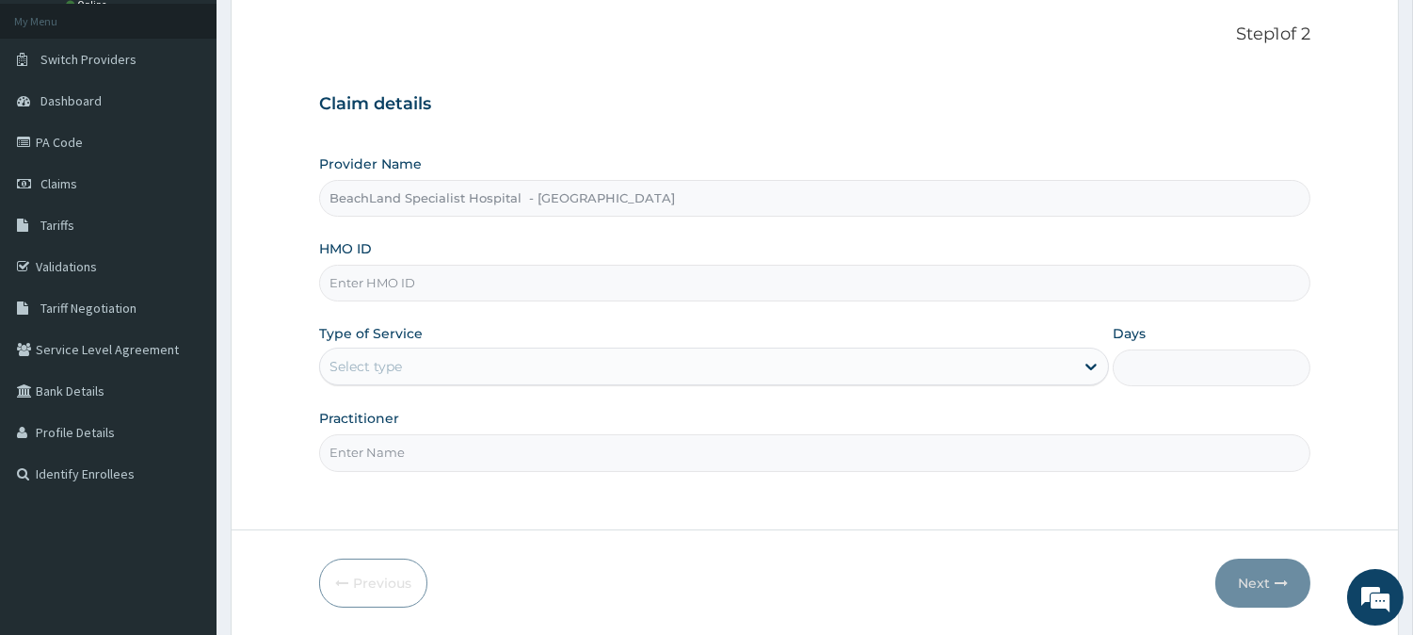
click at [403, 293] on input "HMO ID" at bounding box center [815, 283] width 992 height 37
paste input "ICN/10056/F"
type input "ICN/10056/F"
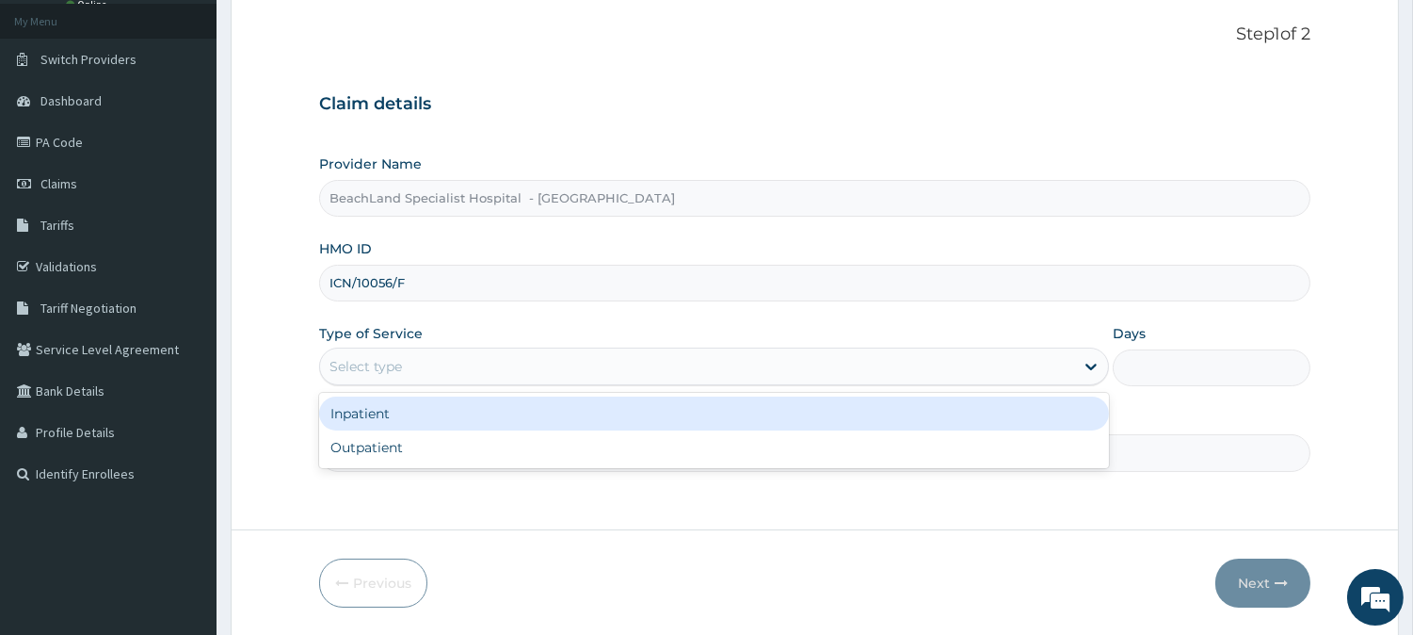
click at [485, 365] on div "Select type" at bounding box center [697, 366] width 754 height 30
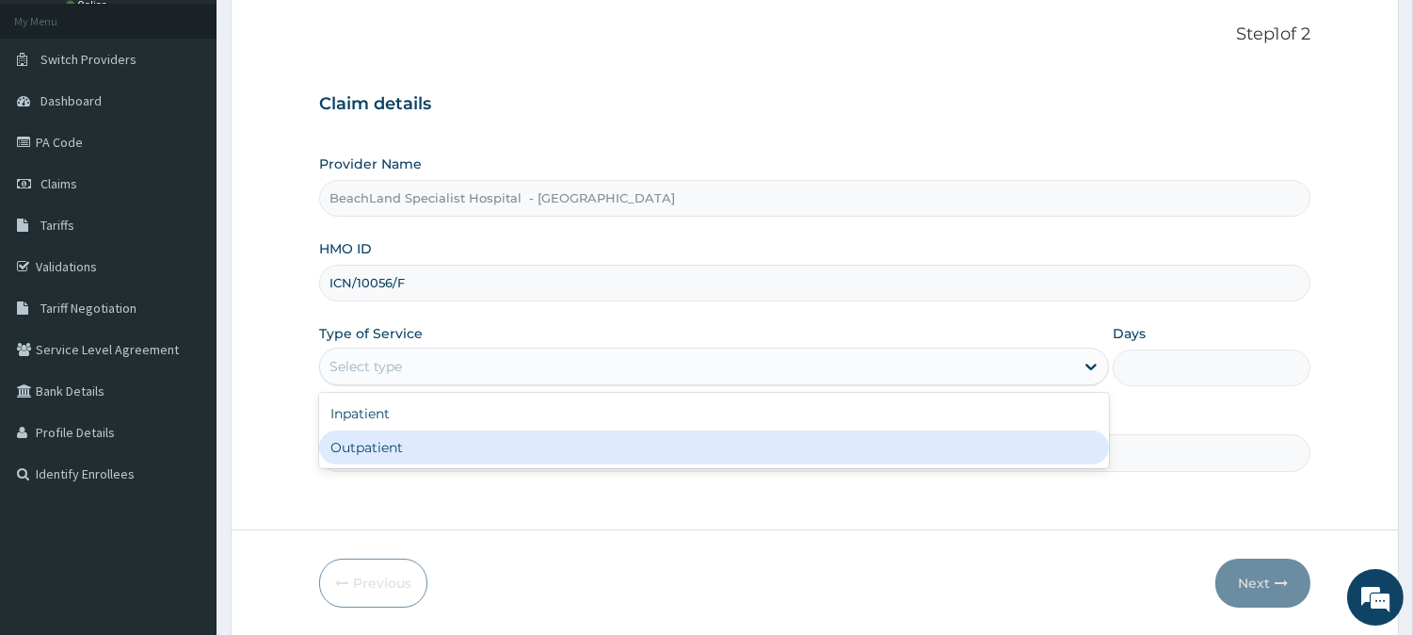
click at [475, 443] on div "Outpatient" at bounding box center [714, 447] width 790 height 34
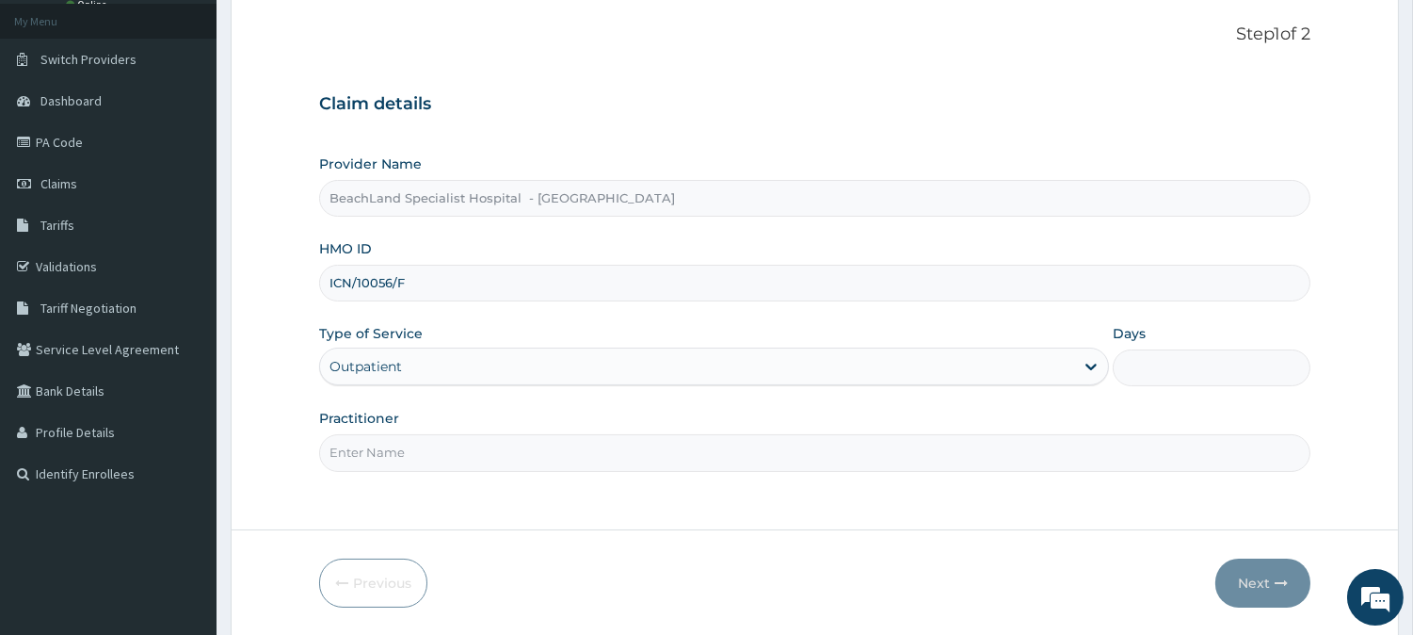
type input "1"
click at [448, 461] on input "Practitioner" at bounding box center [815, 452] width 992 height 37
type input "DR.AJALA"
click at [1236, 567] on button "Next" at bounding box center [1263, 582] width 95 height 49
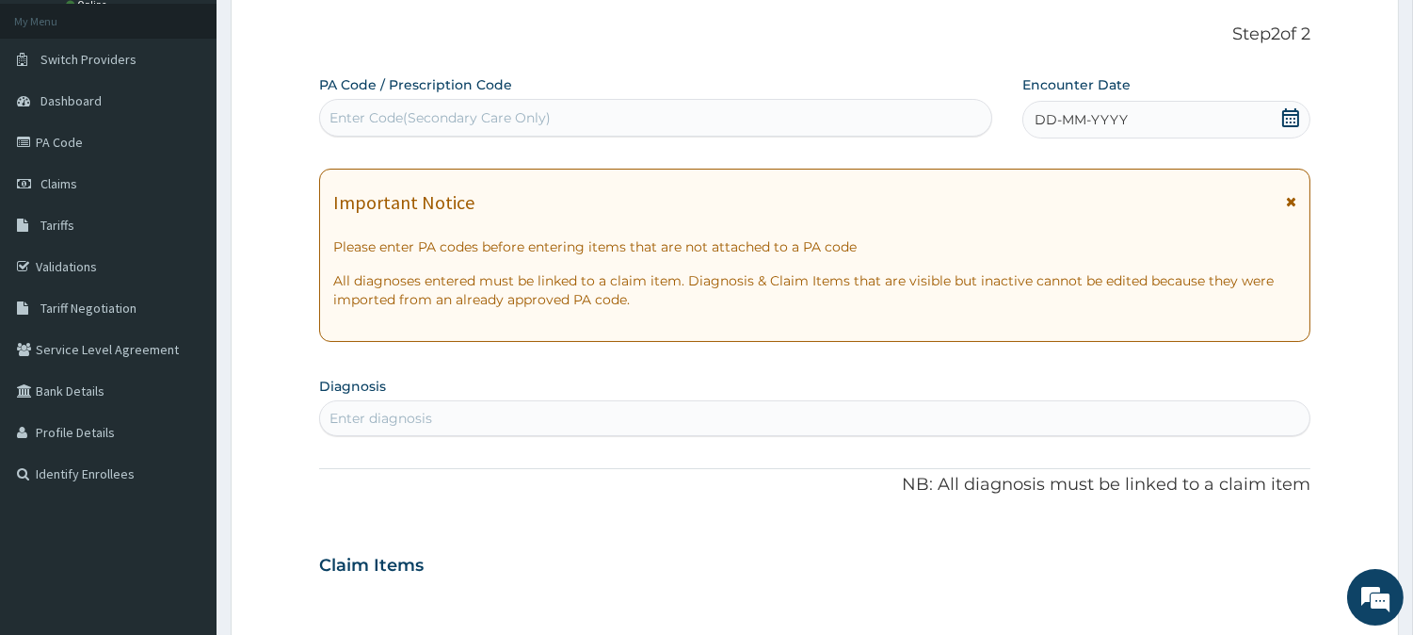
click at [648, 110] on div "Enter Code(Secondary Care Only)" at bounding box center [655, 118] width 671 height 30
paste input "PA/25F403"
type input "PA/25F403"
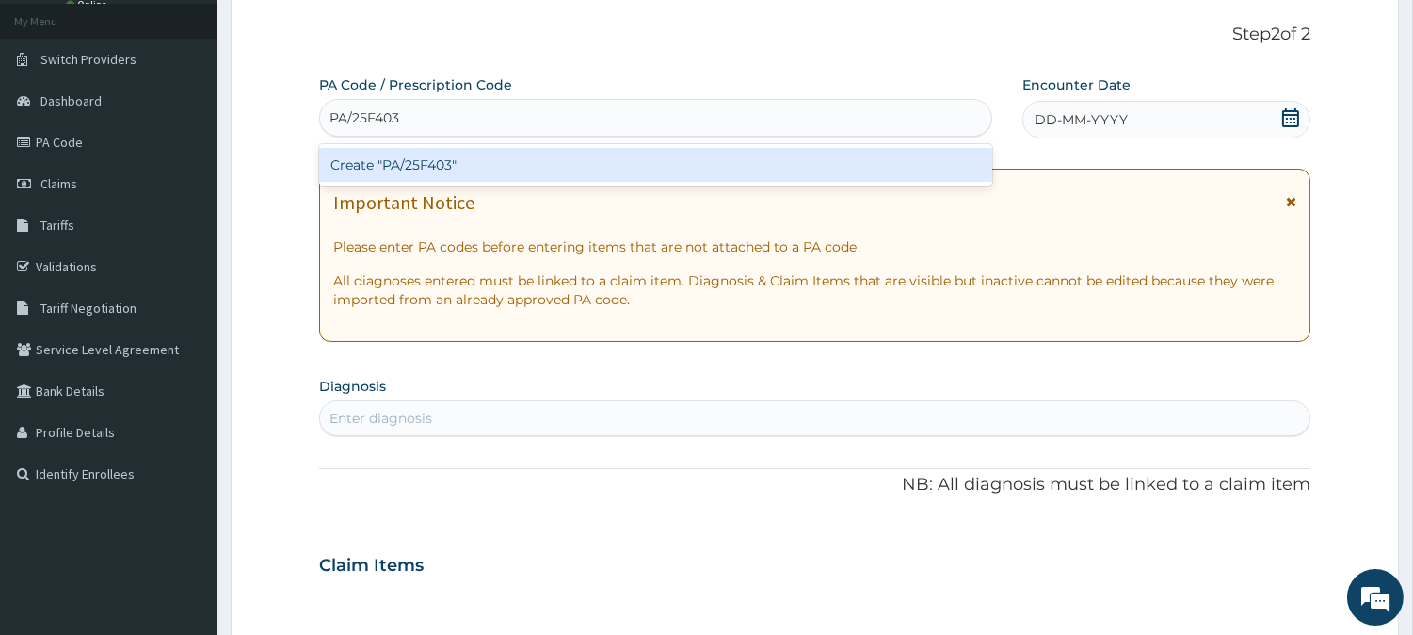
click at [756, 157] on div "Create "PA/25F403"" at bounding box center [655, 165] width 673 height 34
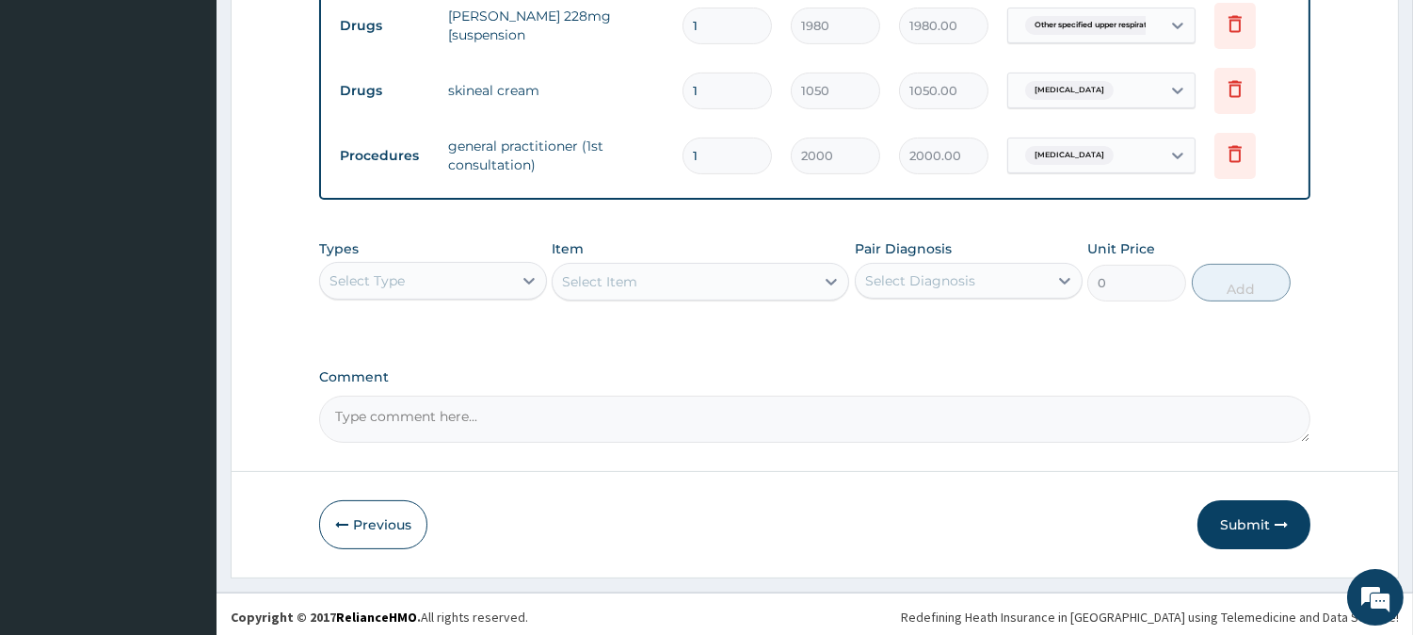
scroll to position [763, 0]
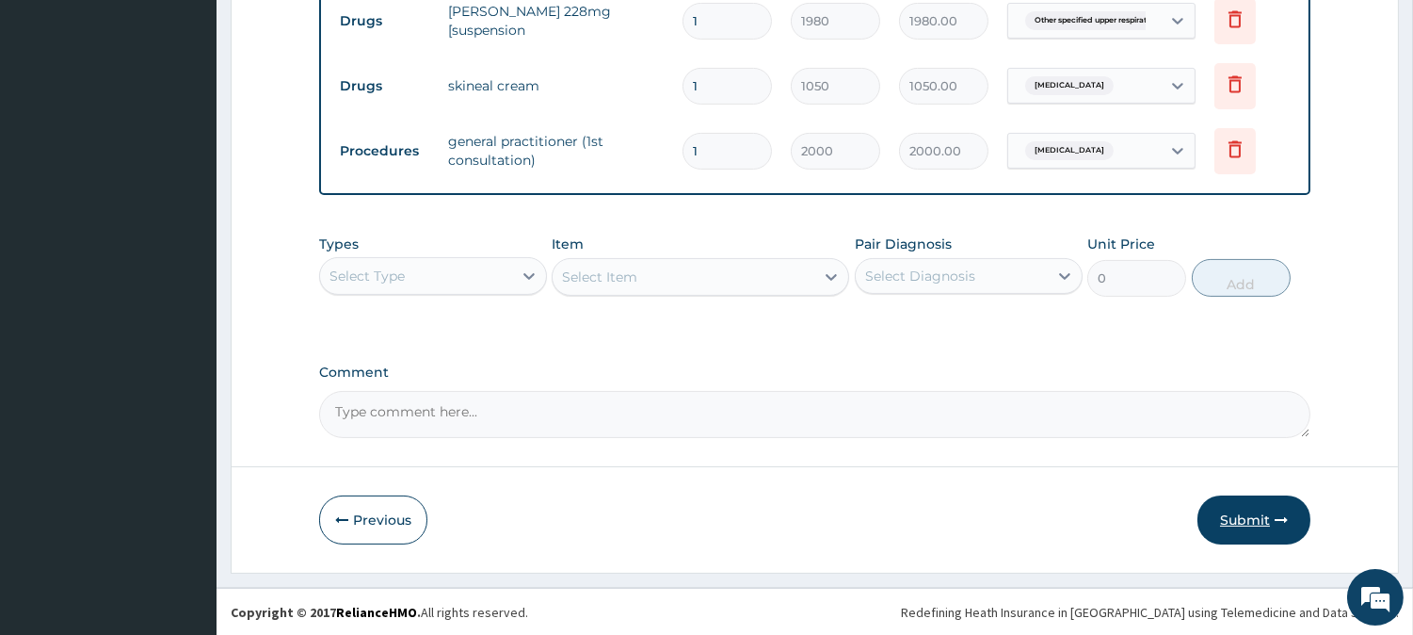
click at [1229, 508] on button "Submit" at bounding box center [1254, 519] width 113 height 49
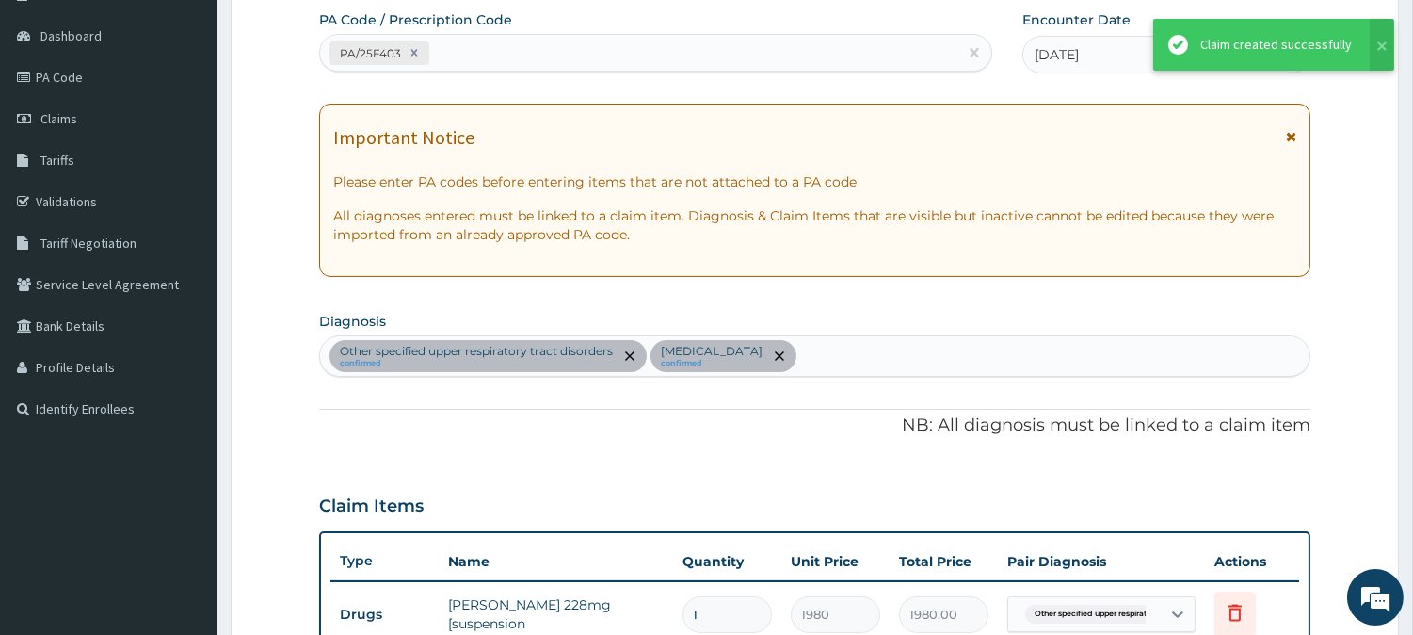
scroll to position [30, 0]
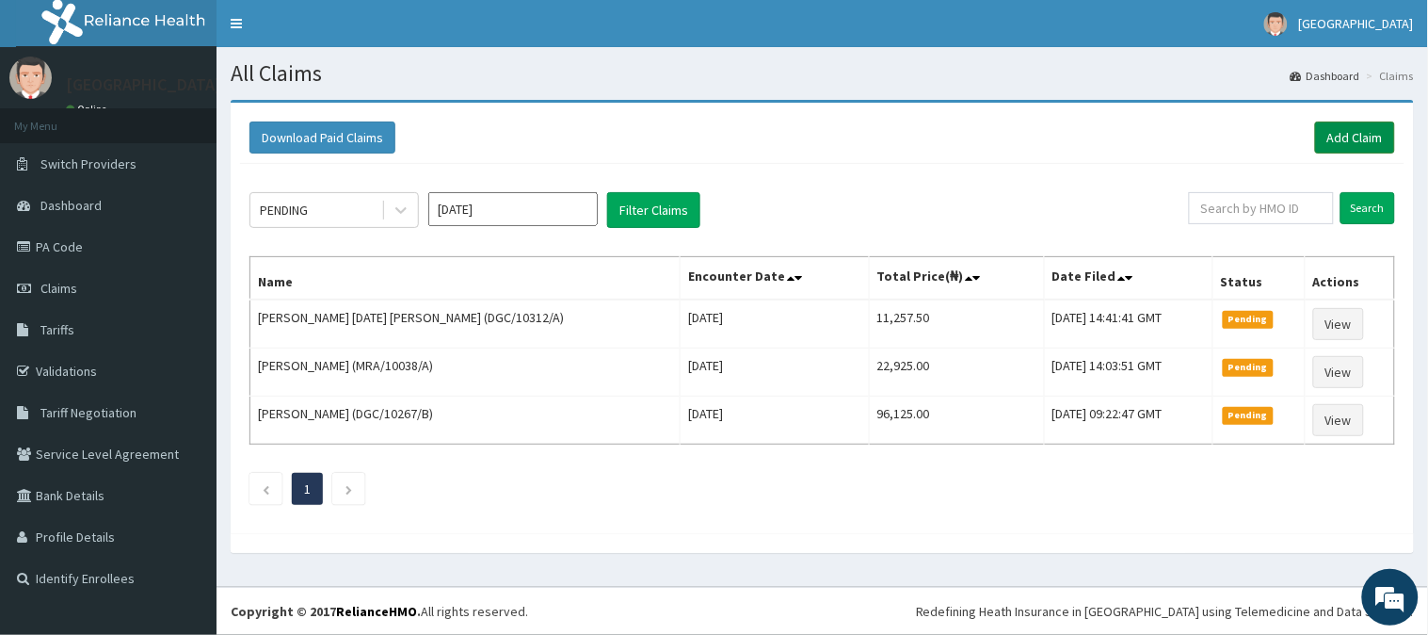
click at [1380, 142] on link "Add Claim" at bounding box center [1355, 137] width 80 height 32
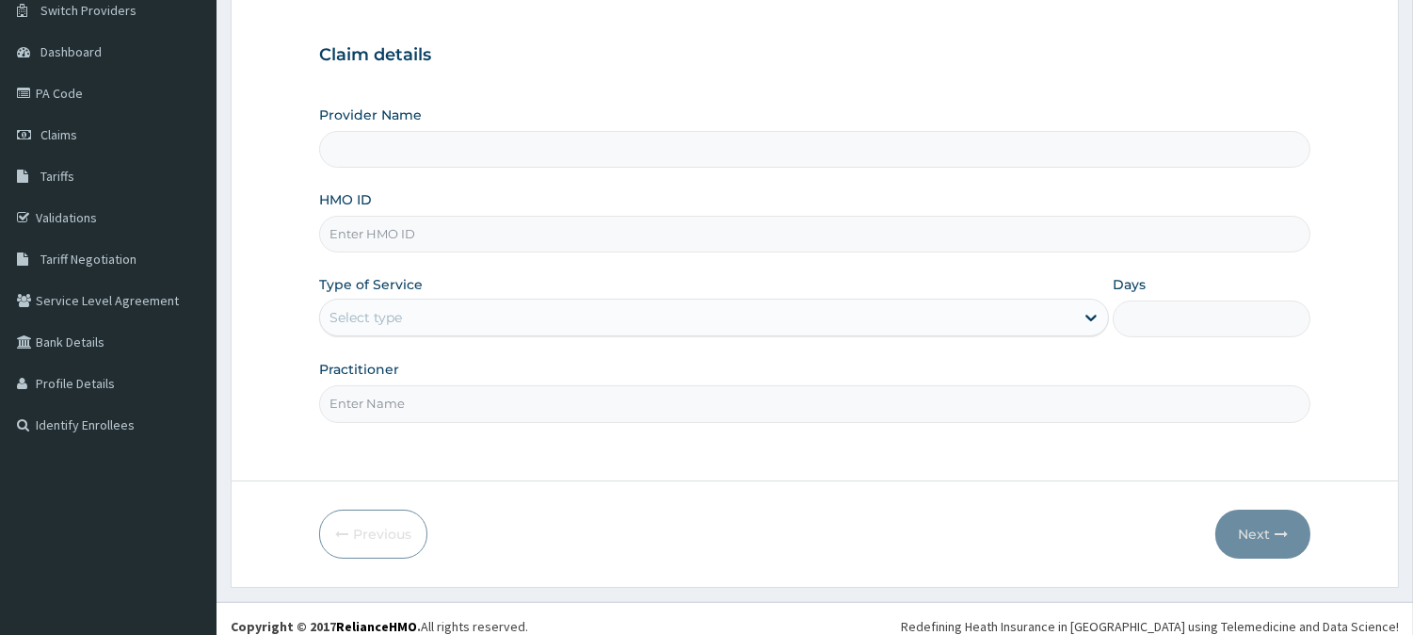
scroll to position [168, 0]
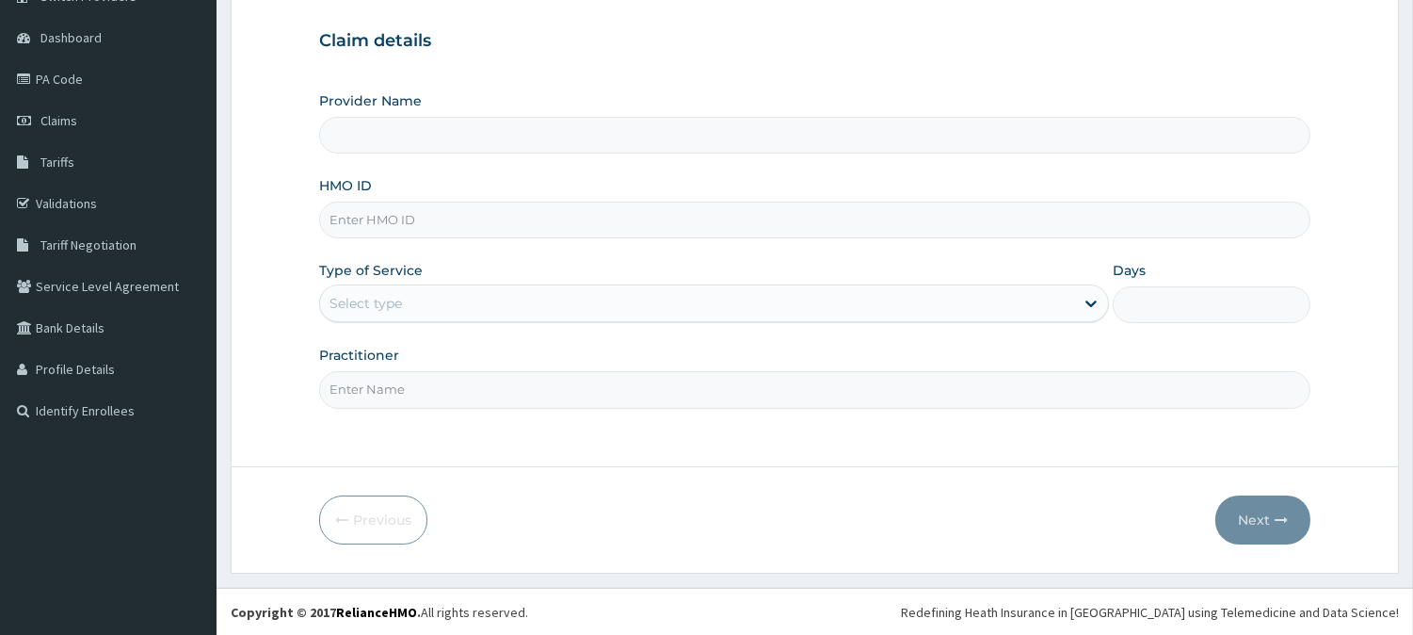
type input "BeachLand Specialist Hospital - [GEOGRAPHIC_DATA]"
click at [394, 222] on input "HMO ID" at bounding box center [815, 220] width 992 height 37
paste input "TVT/10064/A"
type input "TVT/10064/A"
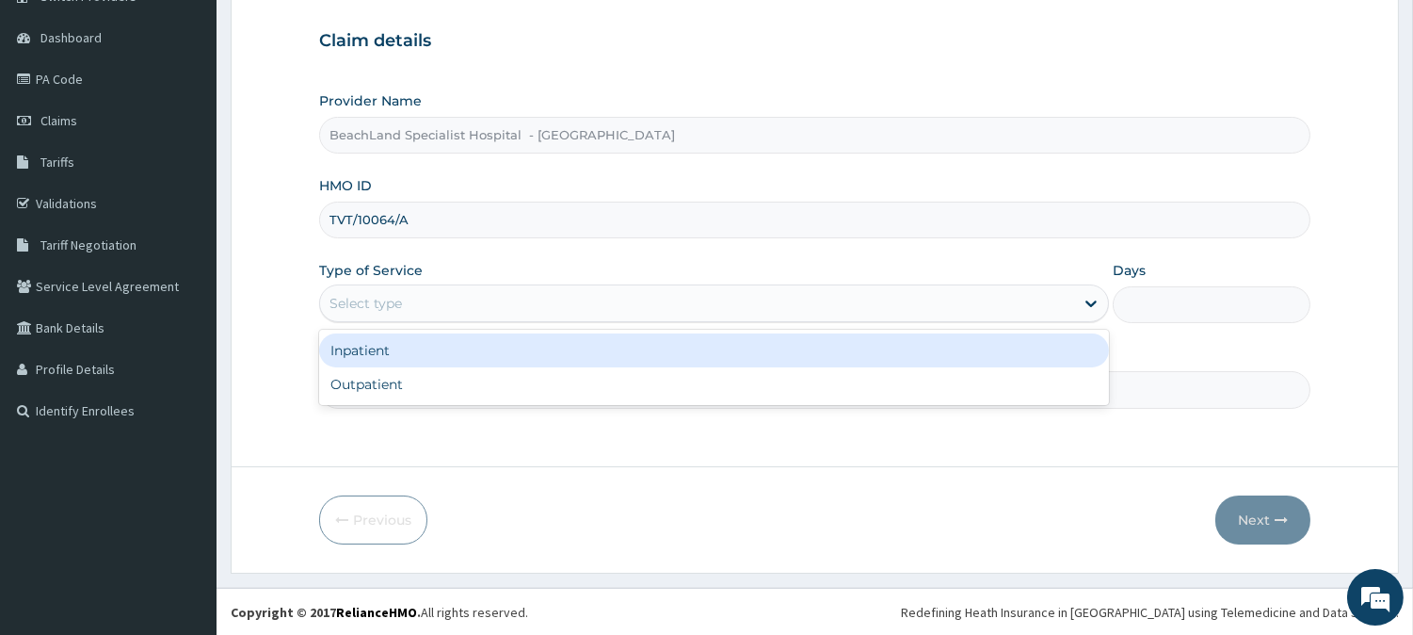
click at [371, 311] on div "Select type" at bounding box center [366, 303] width 73 height 19
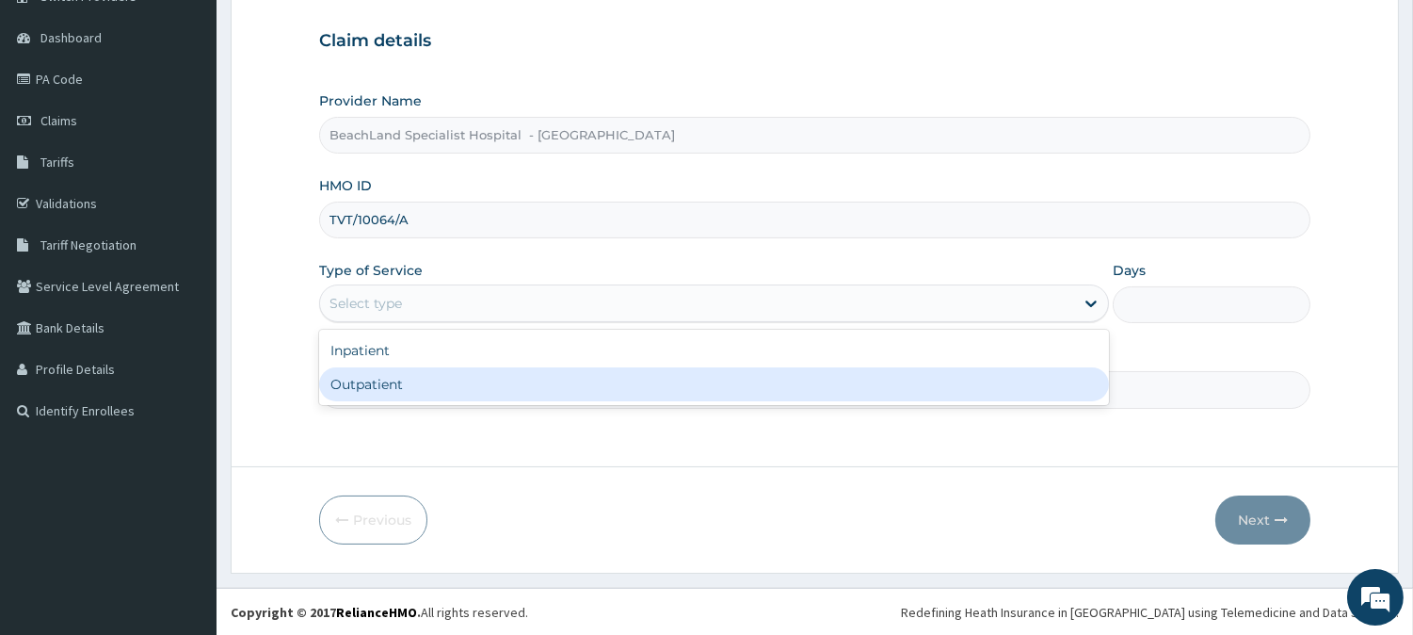
click at [377, 378] on div "Outpatient" at bounding box center [714, 384] width 790 height 34
type input "1"
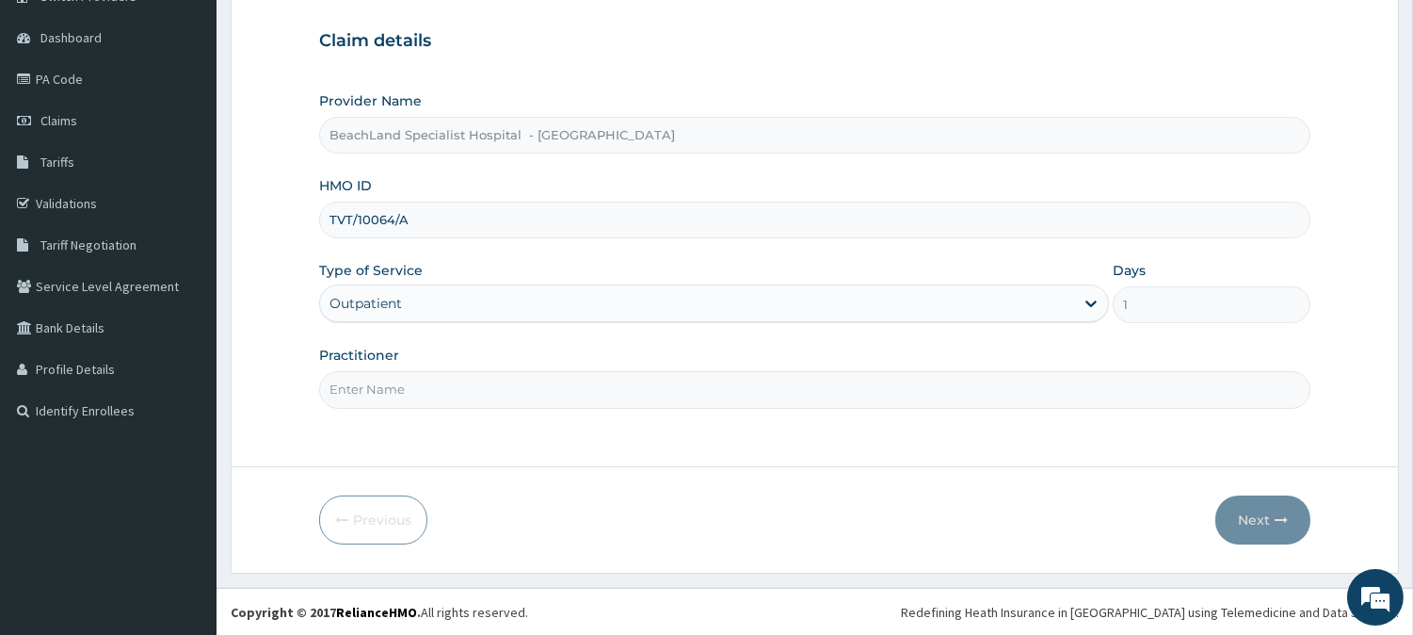
click at [367, 390] on input "Practitioner" at bounding box center [815, 389] width 992 height 37
type input "DR.AJALA"
click at [1269, 519] on button "Next" at bounding box center [1263, 519] width 95 height 49
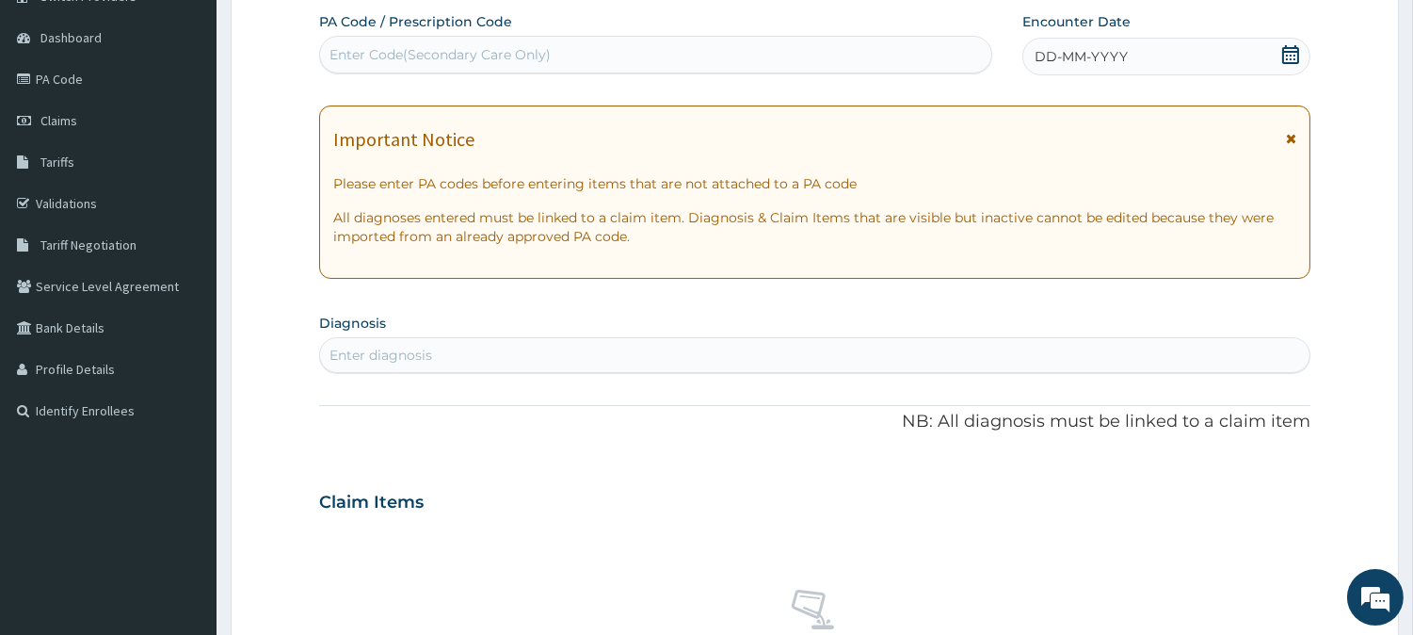
click at [465, 45] on div "Enter Code(Secondary Care Only)" at bounding box center [440, 54] width 221 height 19
paste input "PA/247464"
type input "PA/247464"
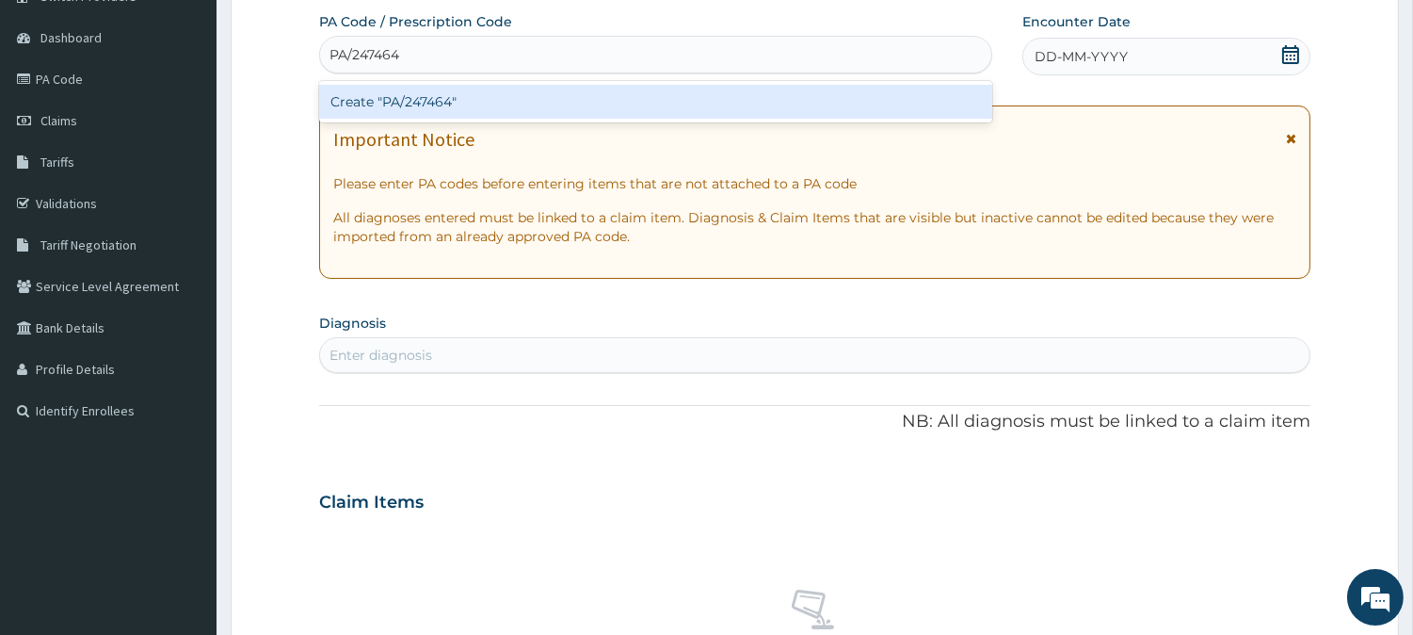
click at [549, 102] on div "Create "PA/247464"" at bounding box center [655, 102] width 673 height 34
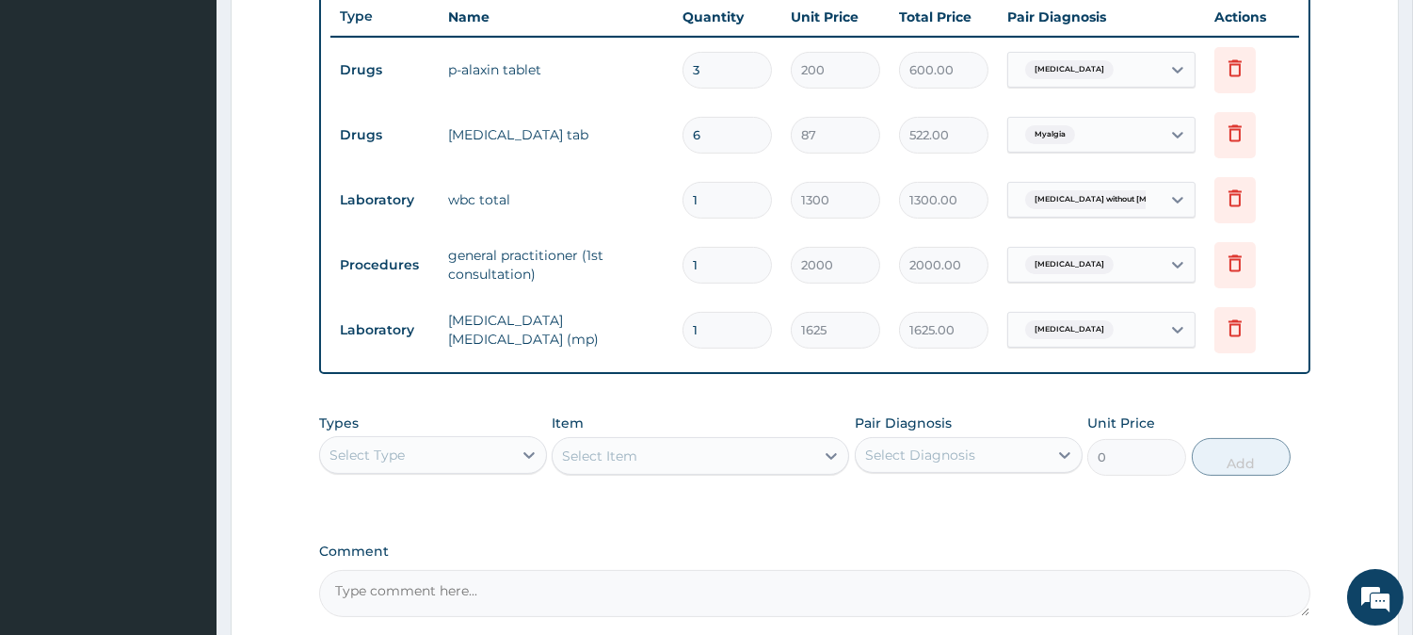
scroll to position [893, 0]
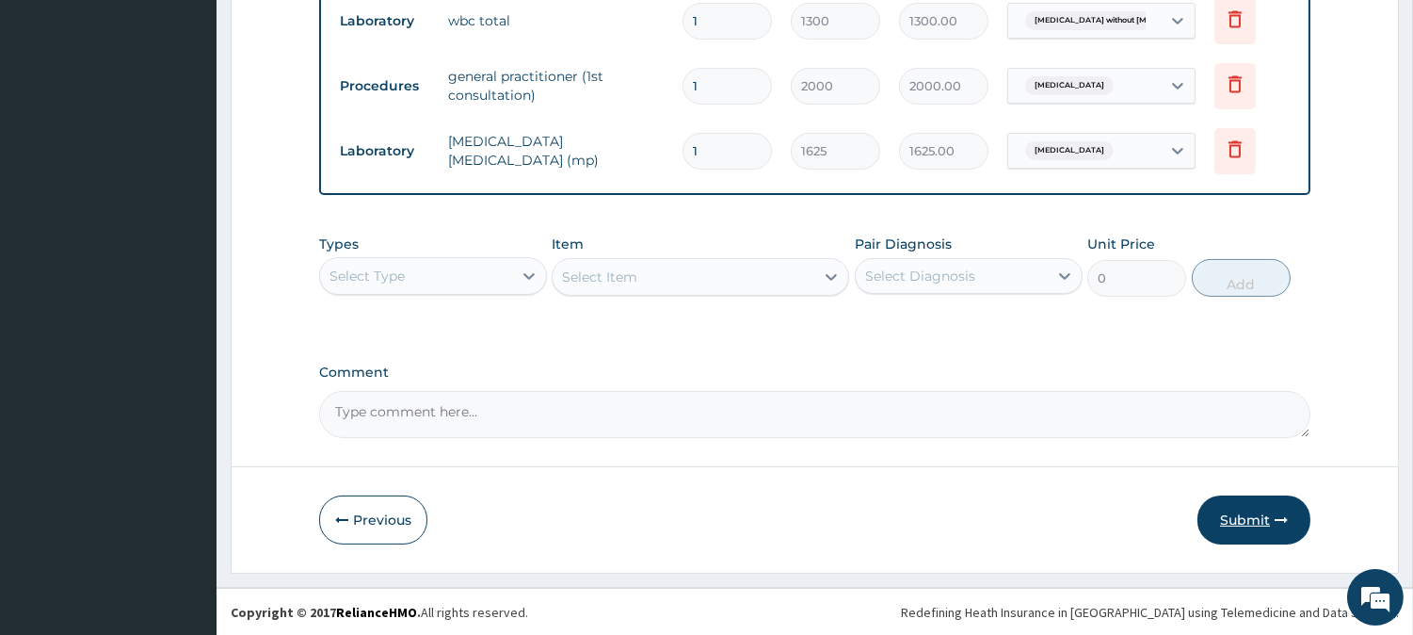
click at [1252, 516] on button "Submit" at bounding box center [1254, 519] width 113 height 49
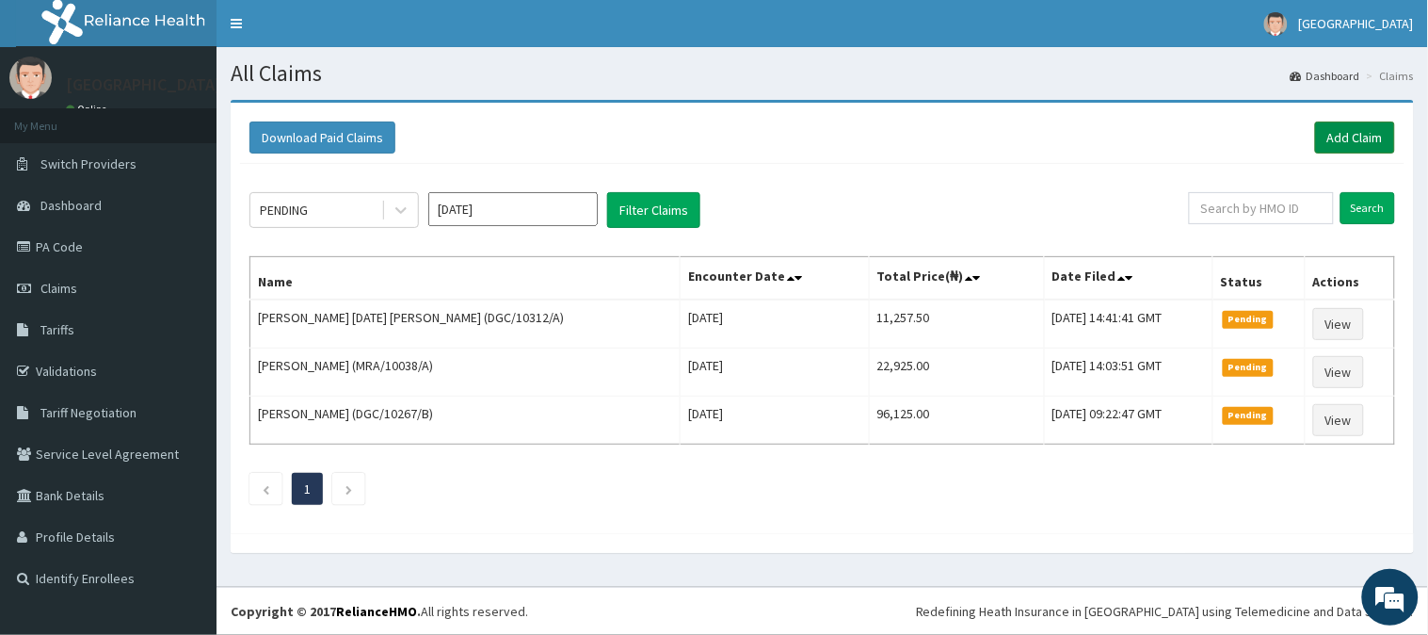
click at [1360, 136] on link "Add Claim" at bounding box center [1355, 137] width 80 height 32
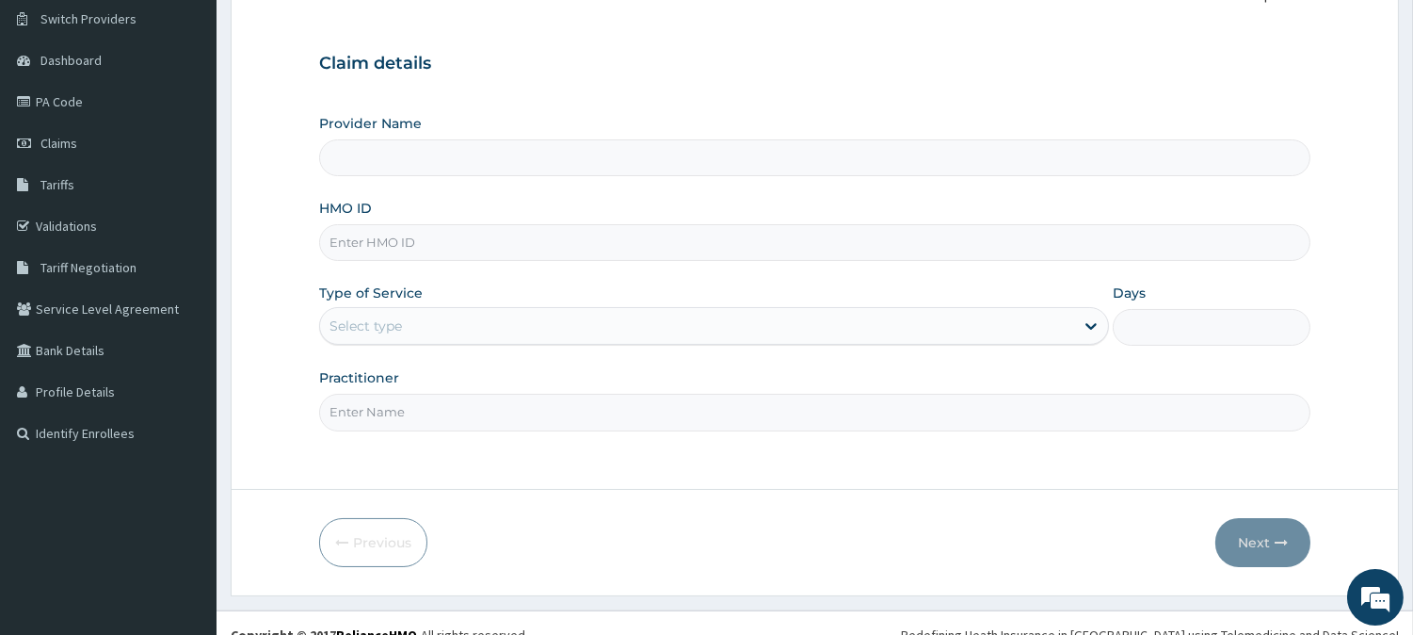
scroll to position [168, 0]
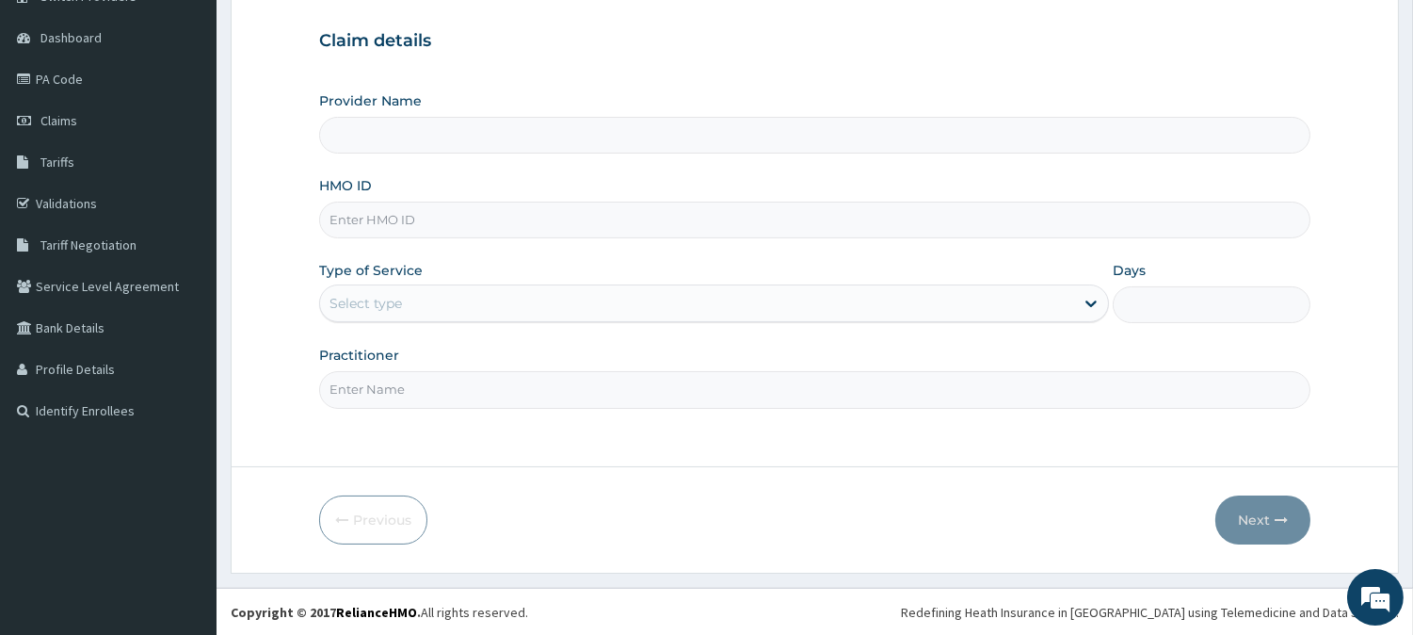
type input "BeachLand Specialist Hospital - Annex"
click at [378, 218] on input "HMO ID" at bounding box center [815, 220] width 992 height 37
paste input "TVT/10064/D"
type input "TVT/10064/D"
click at [417, 292] on div "Select type" at bounding box center [697, 303] width 754 height 30
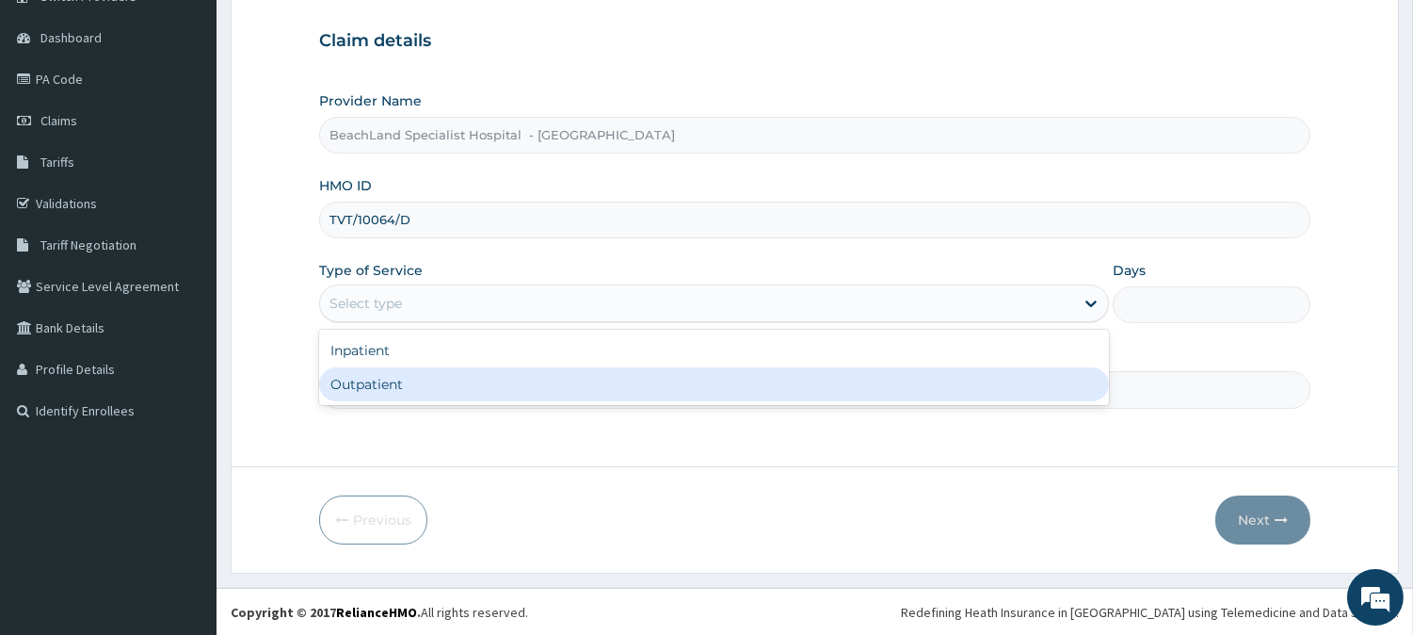
click at [444, 383] on div "Outpatient" at bounding box center [714, 384] width 790 height 34
type input "1"
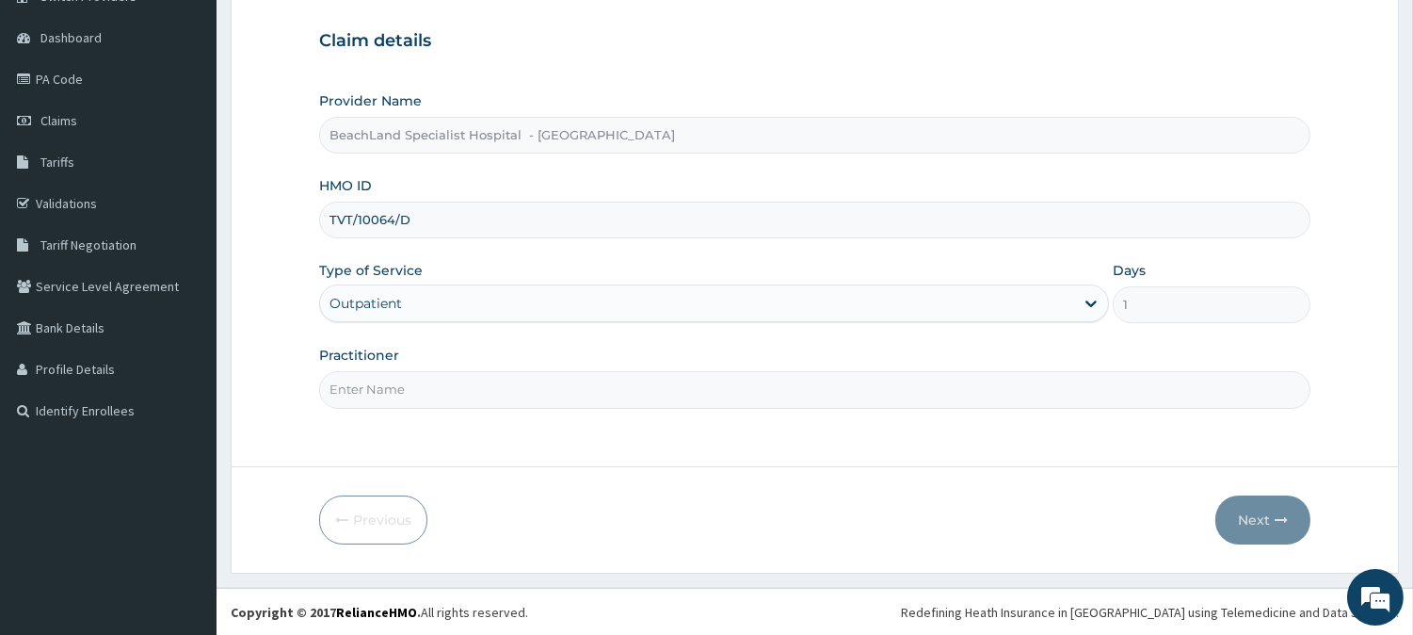
click at [419, 388] on input "Practitioner" at bounding box center [815, 389] width 992 height 37
type input "S"
type input "DR BOLAJI"
click at [1275, 527] on button "Next" at bounding box center [1263, 519] width 95 height 49
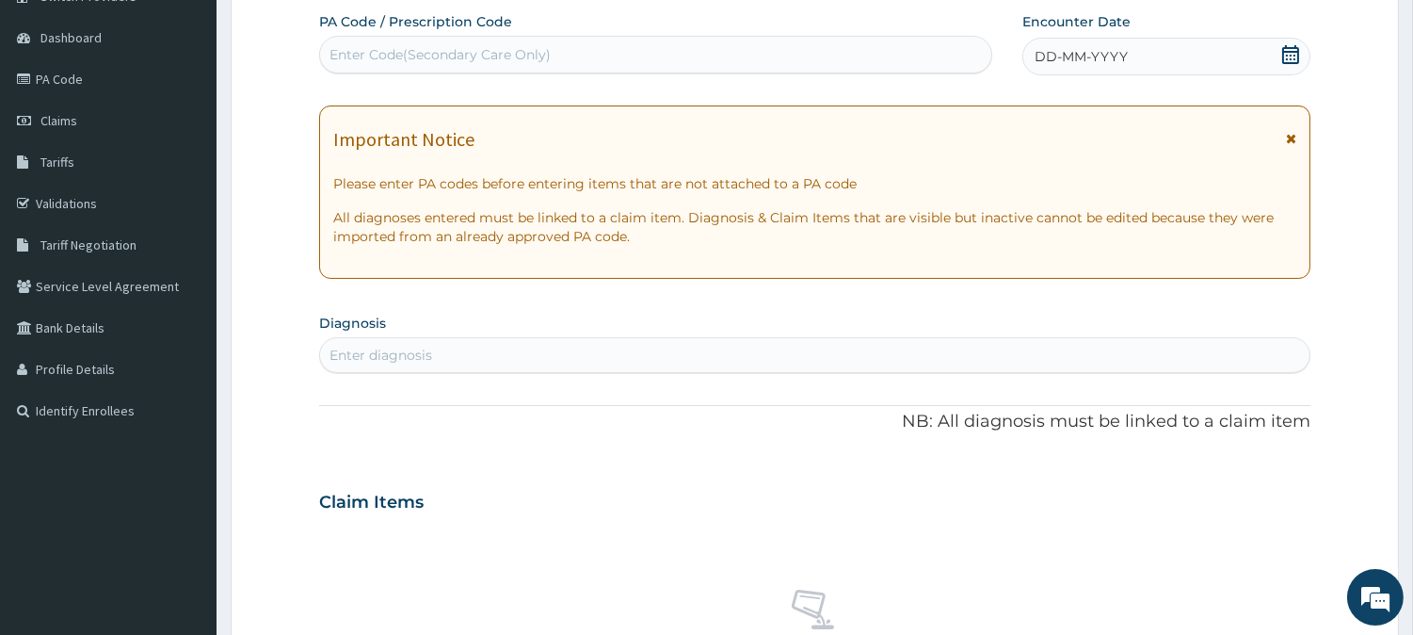
click at [549, 50] on div "Enter Code(Secondary Care Only)" at bounding box center [440, 54] width 221 height 19
paste input "PA/94077F"
type input "PA/94077F"
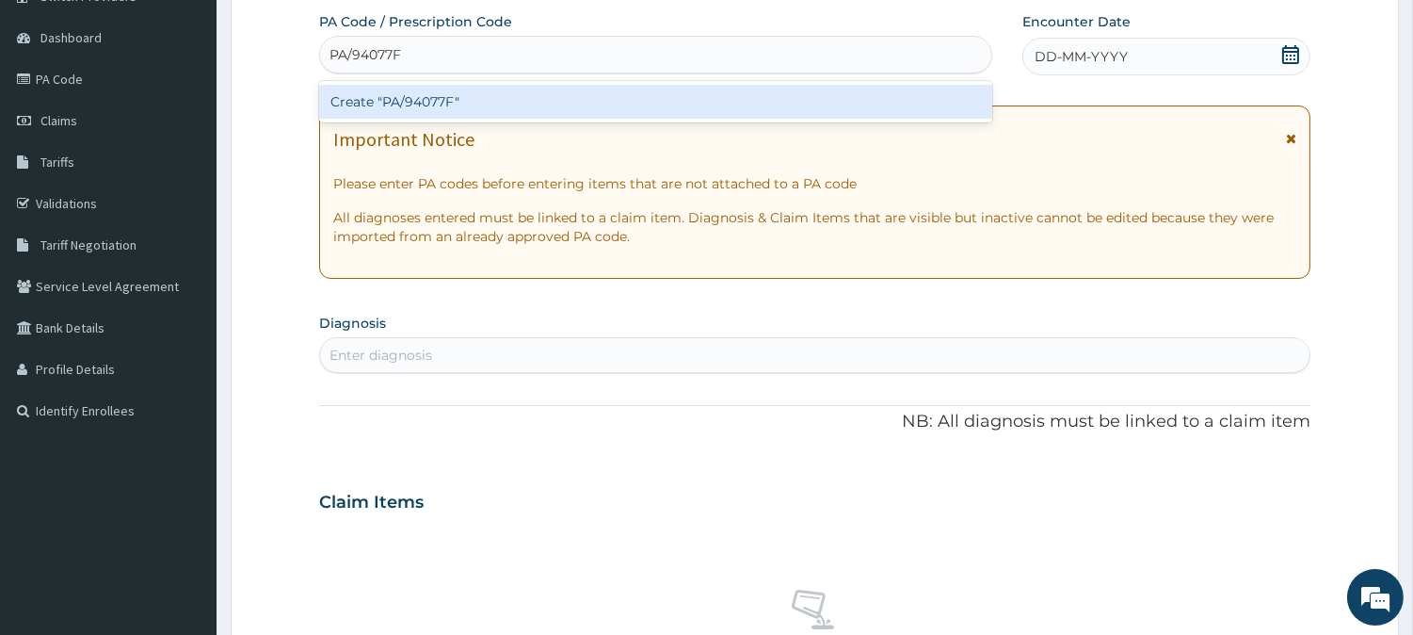
click at [580, 100] on div "Create "PA/94077F"" at bounding box center [655, 102] width 673 height 34
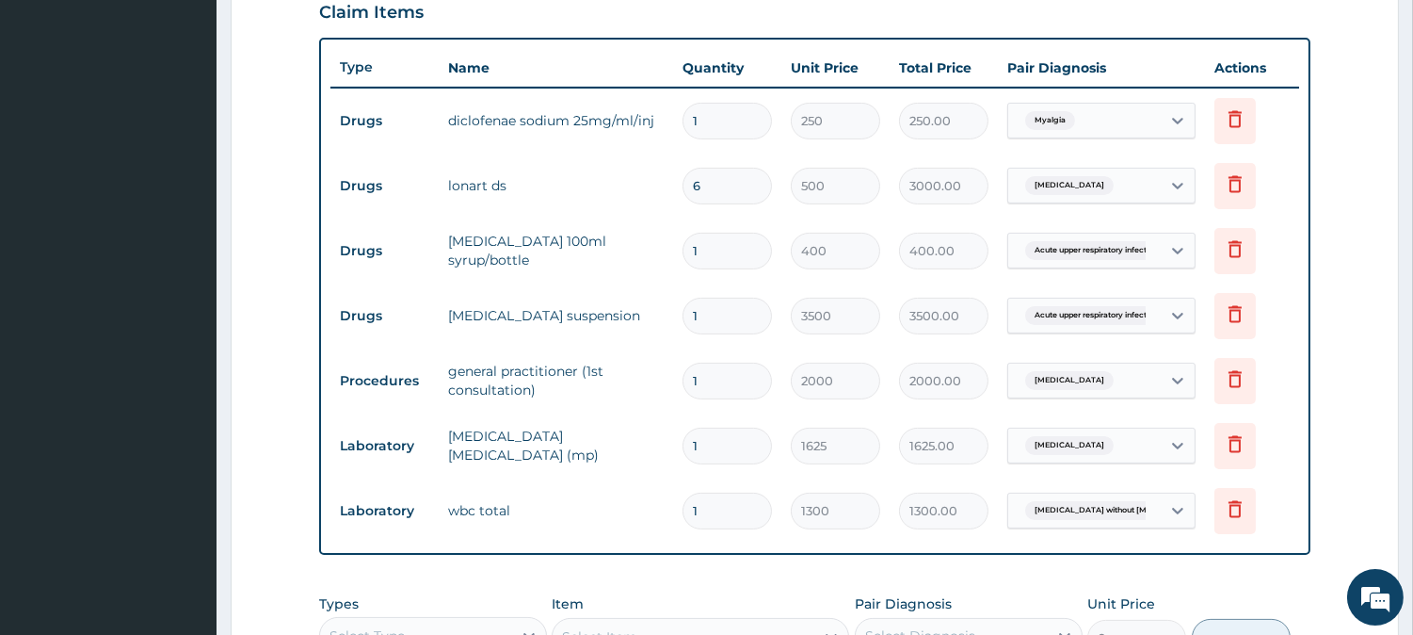
scroll to position [627, 0]
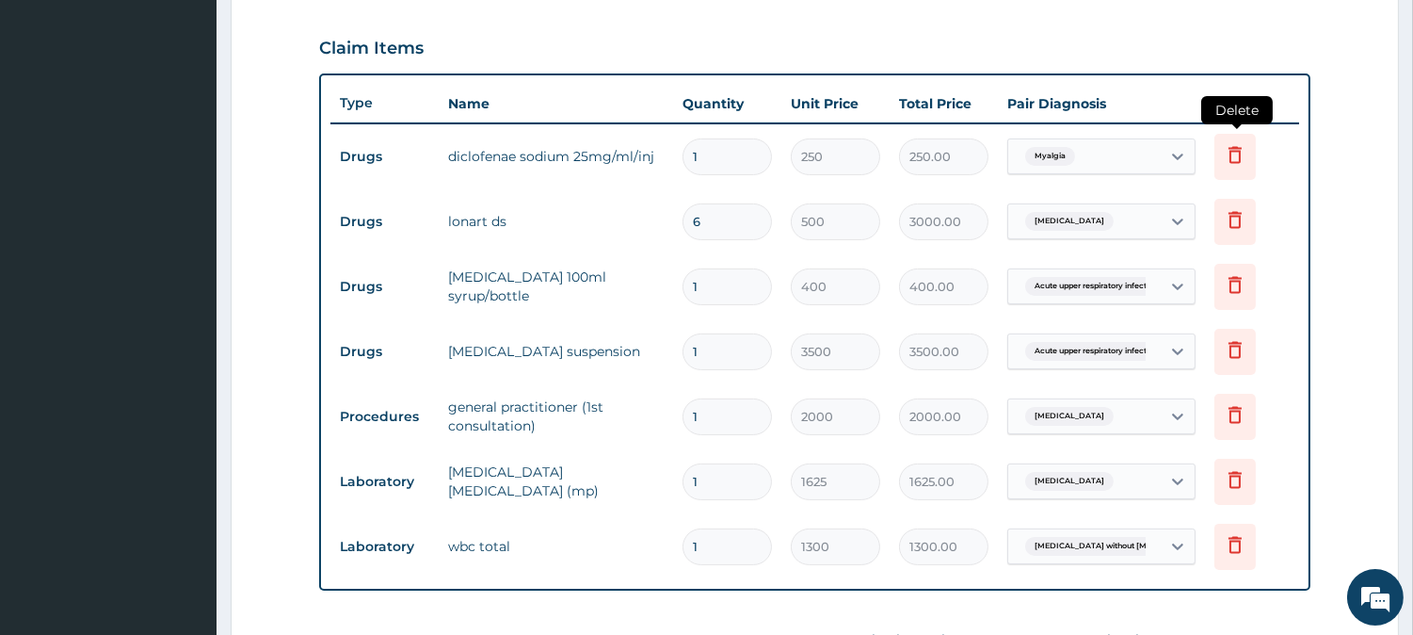
click at [1241, 161] on icon at bounding box center [1235, 154] width 23 height 23
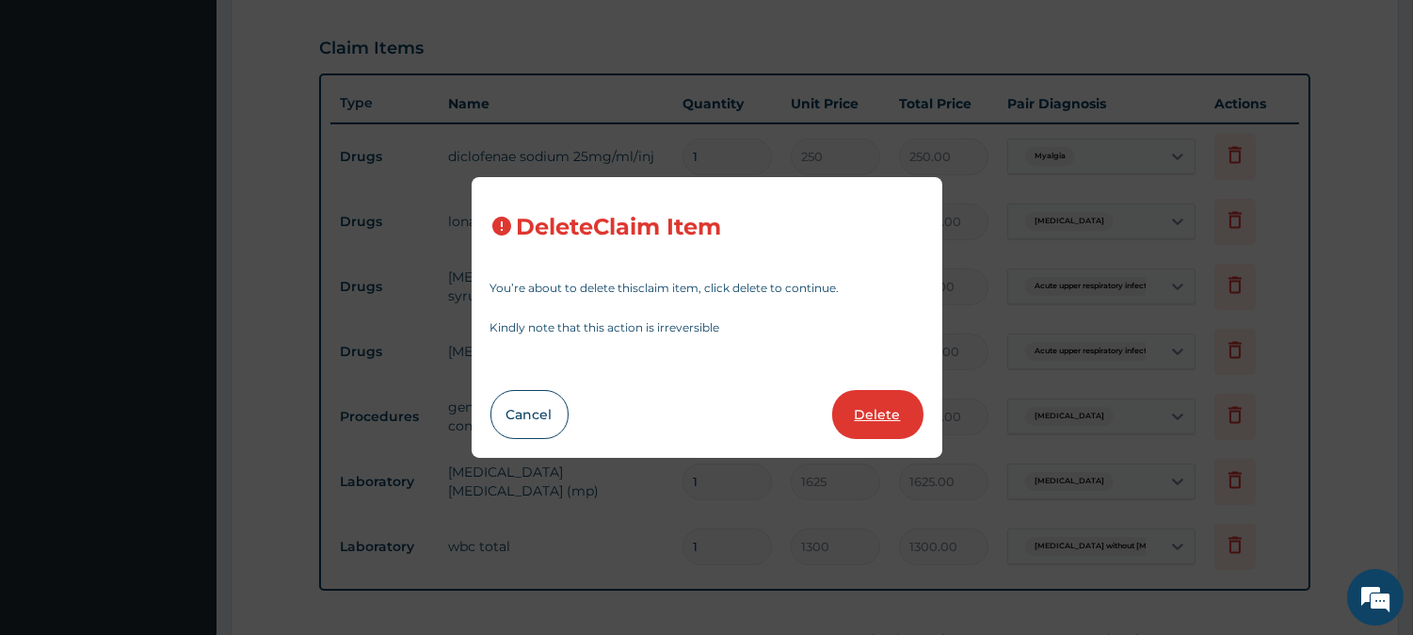
click at [883, 409] on button "Delete" at bounding box center [877, 414] width 91 height 49
type input "6"
type input "500"
type input "3000.00"
type input "1"
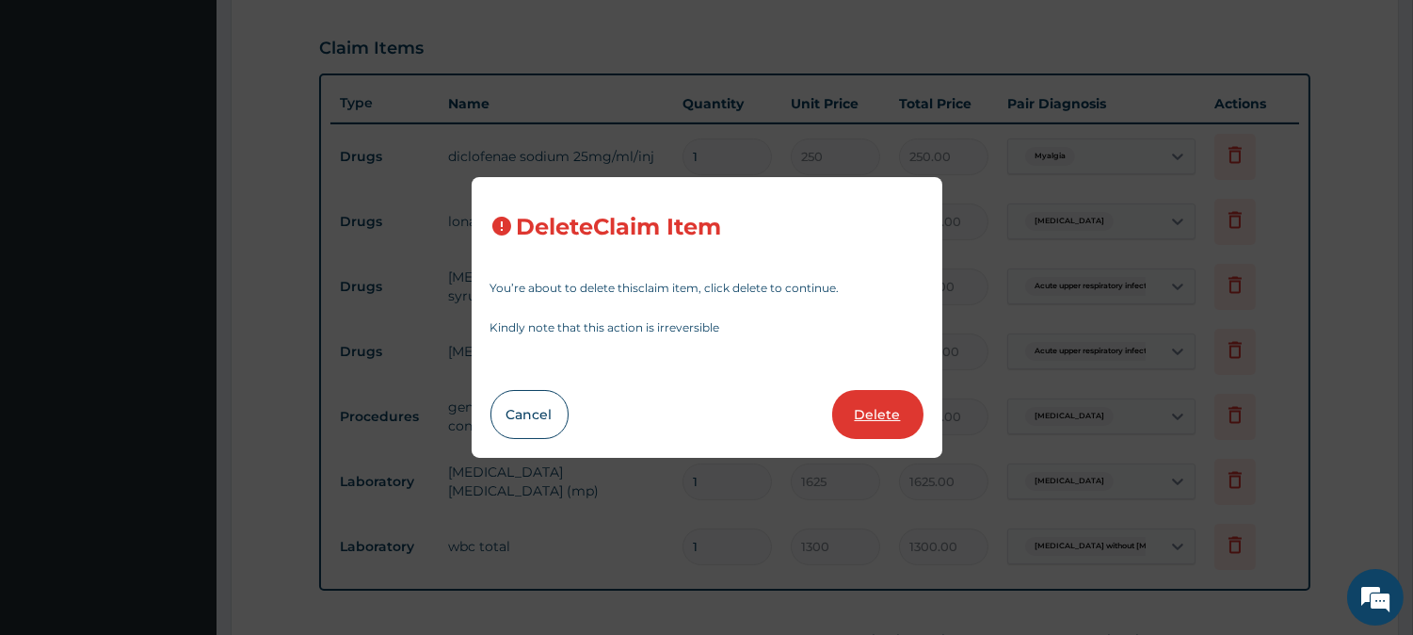
type input "400"
type input "400.00"
type input "3500"
type input "3500.00"
type input "2000"
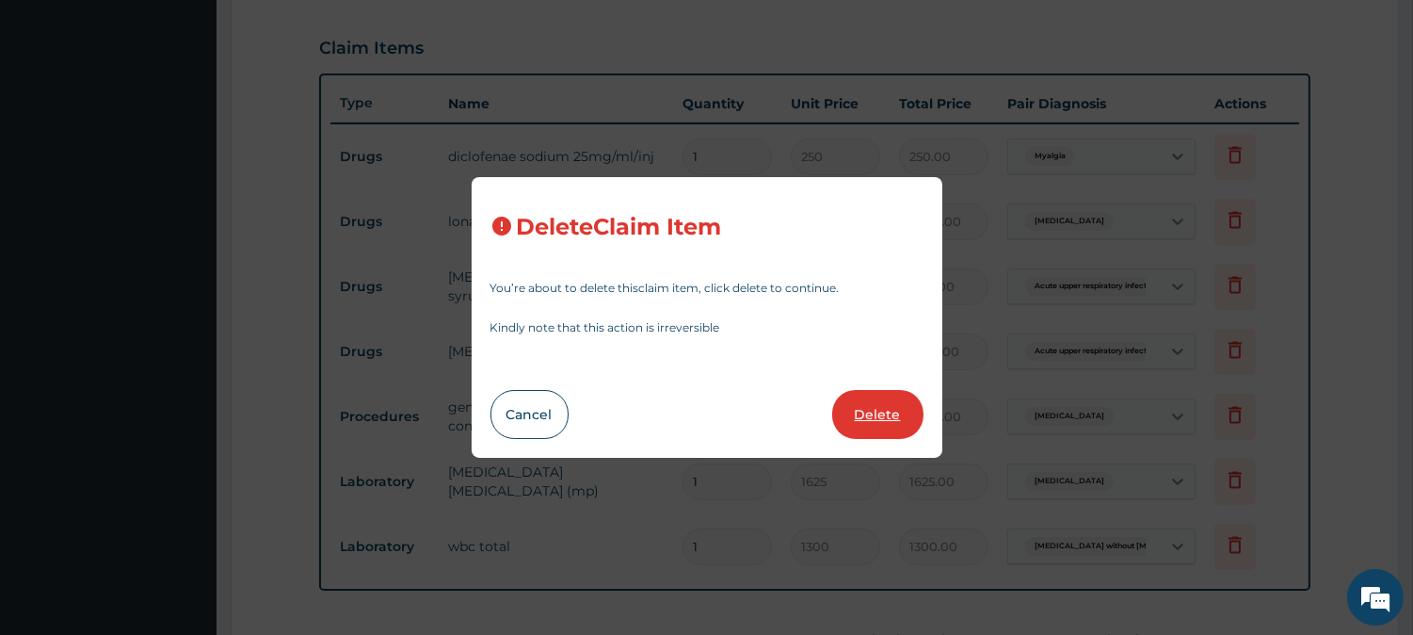
type input "2000.00"
type input "1625"
type input "1625.00"
type input "1300"
type input "1300.00"
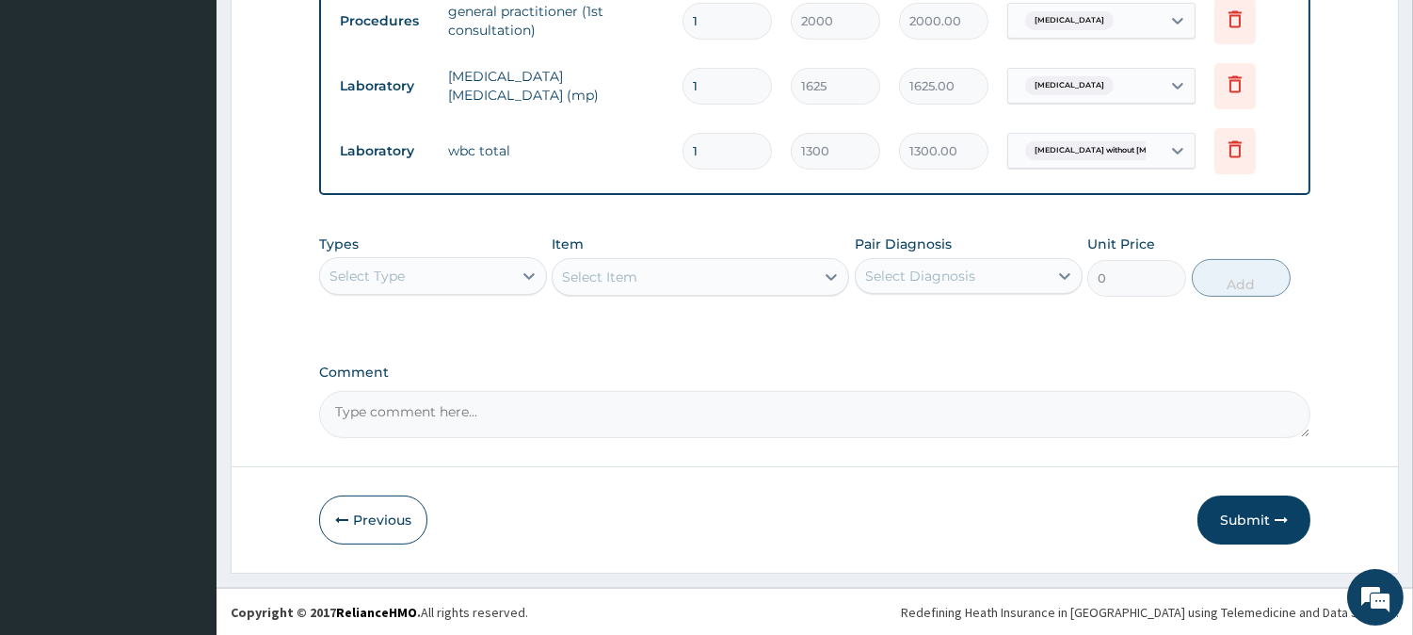
scroll to position [959, 0]
click at [1246, 508] on button "Submit" at bounding box center [1254, 518] width 113 height 49
click at [1246, 520] on button "Submit" at bounding box center [1254, 518] width 113 height 49
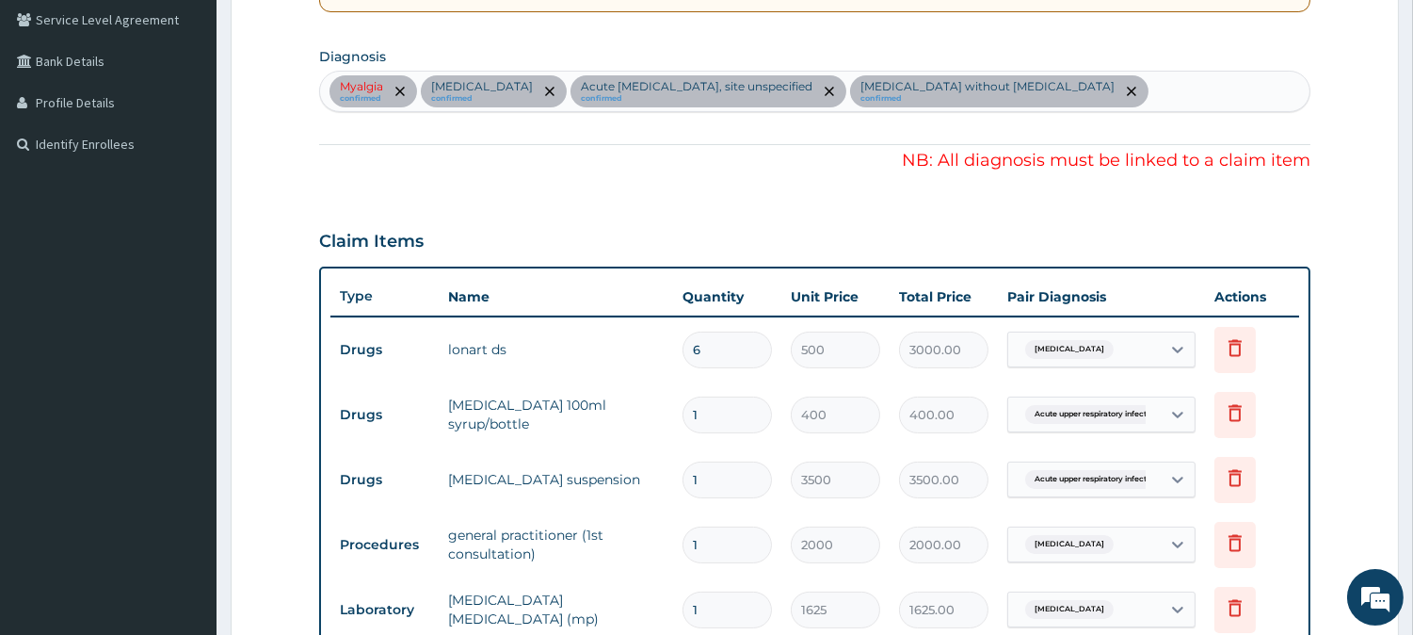
scroll to position [331, 0]
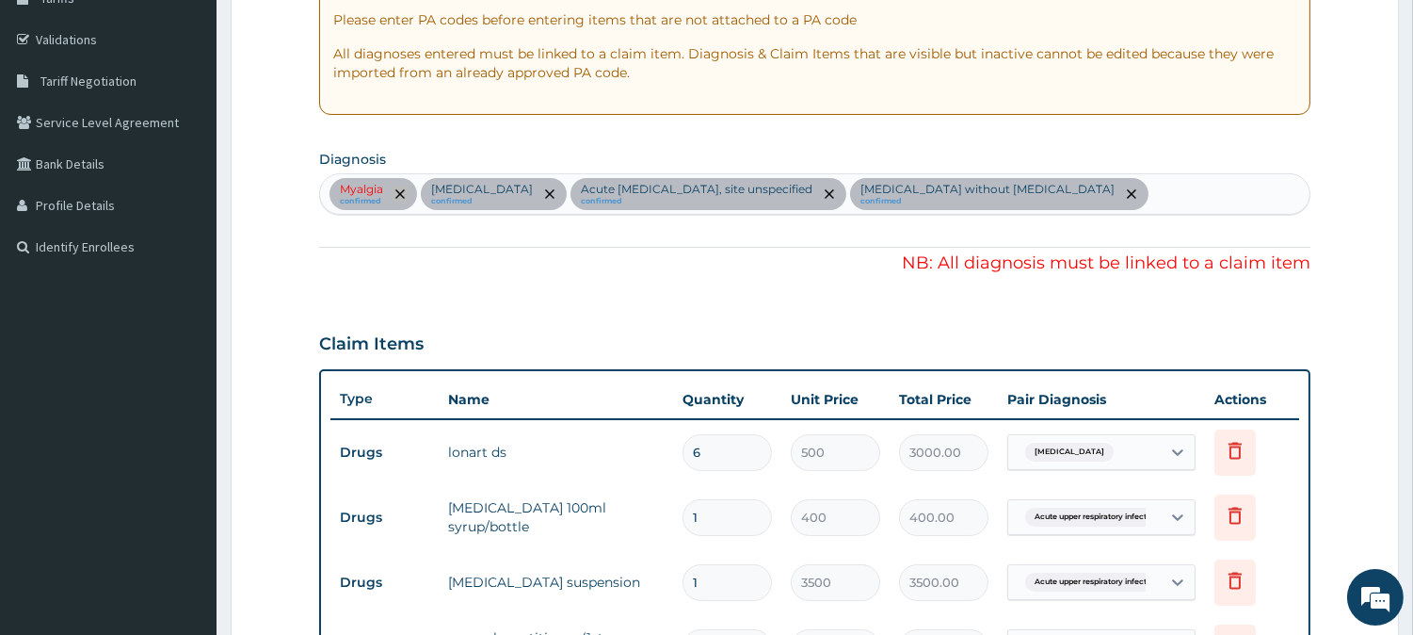
click at [401, 194] on icon "remove selection option" at bounding box center [399, 193] width 9 height 9
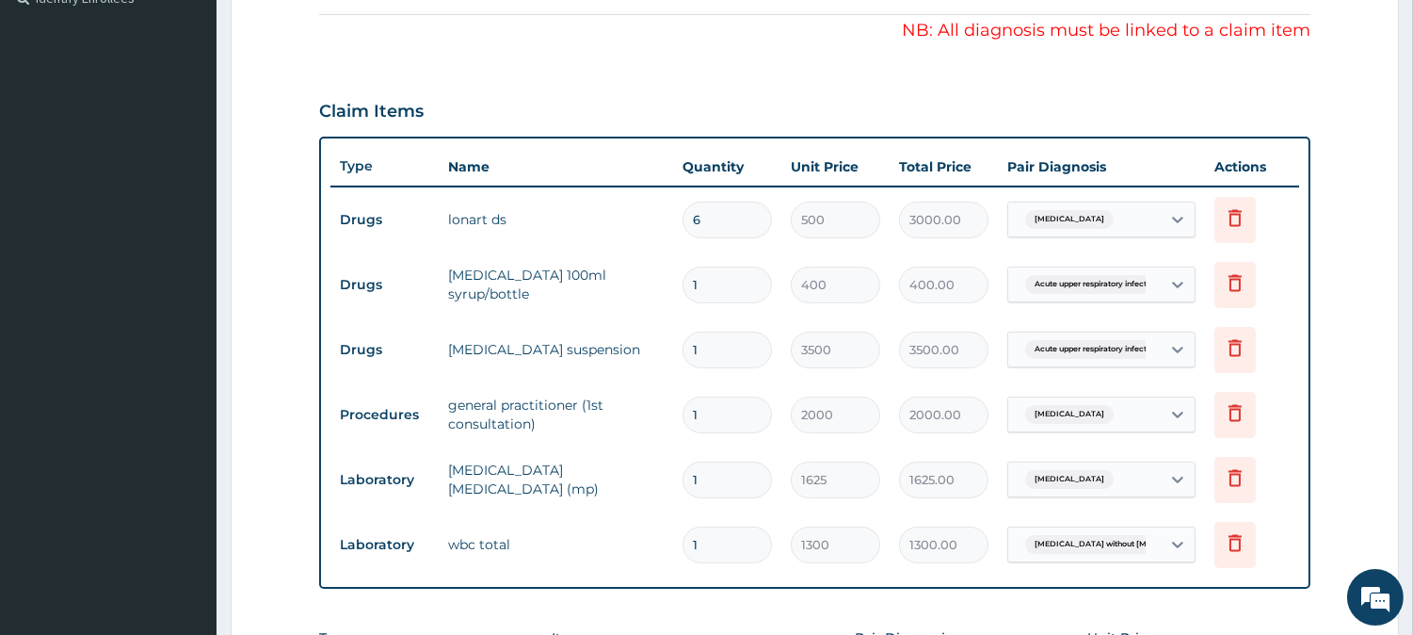
scroll to position [645, 0]
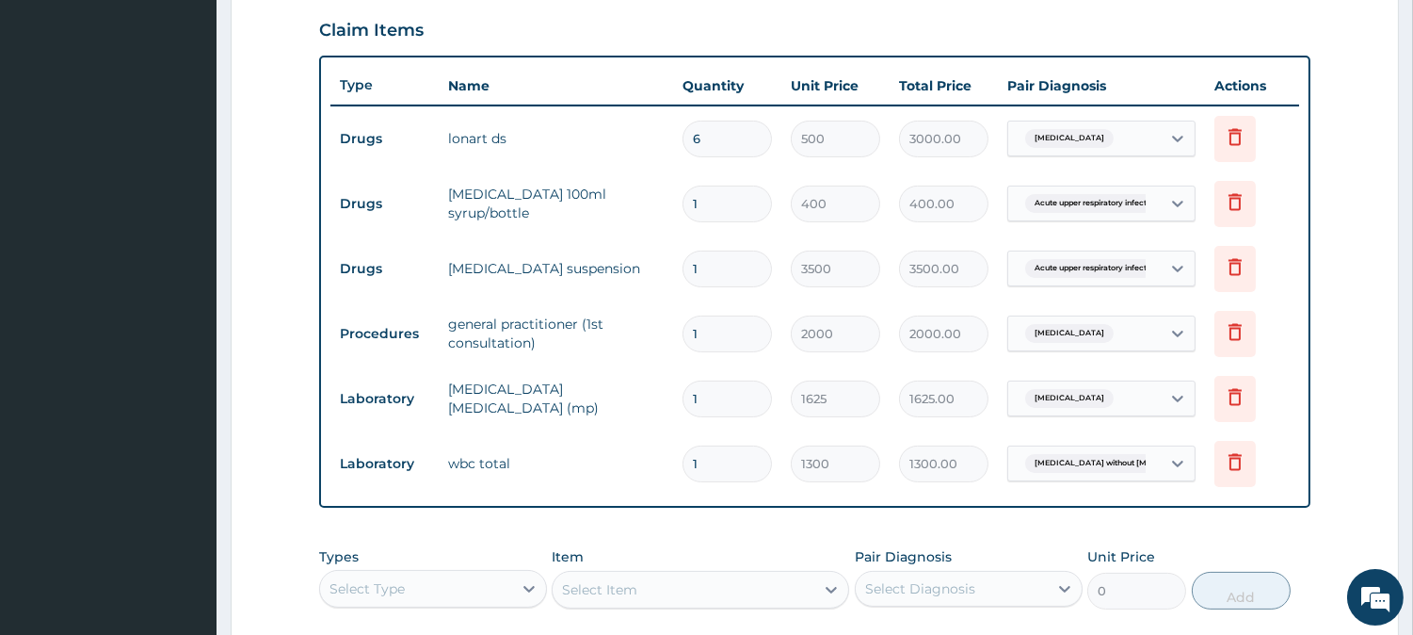
click at [1133, 228] on td "Acute upper respiratory infect..." at bounding box center [1101, 203] width 207 height 55
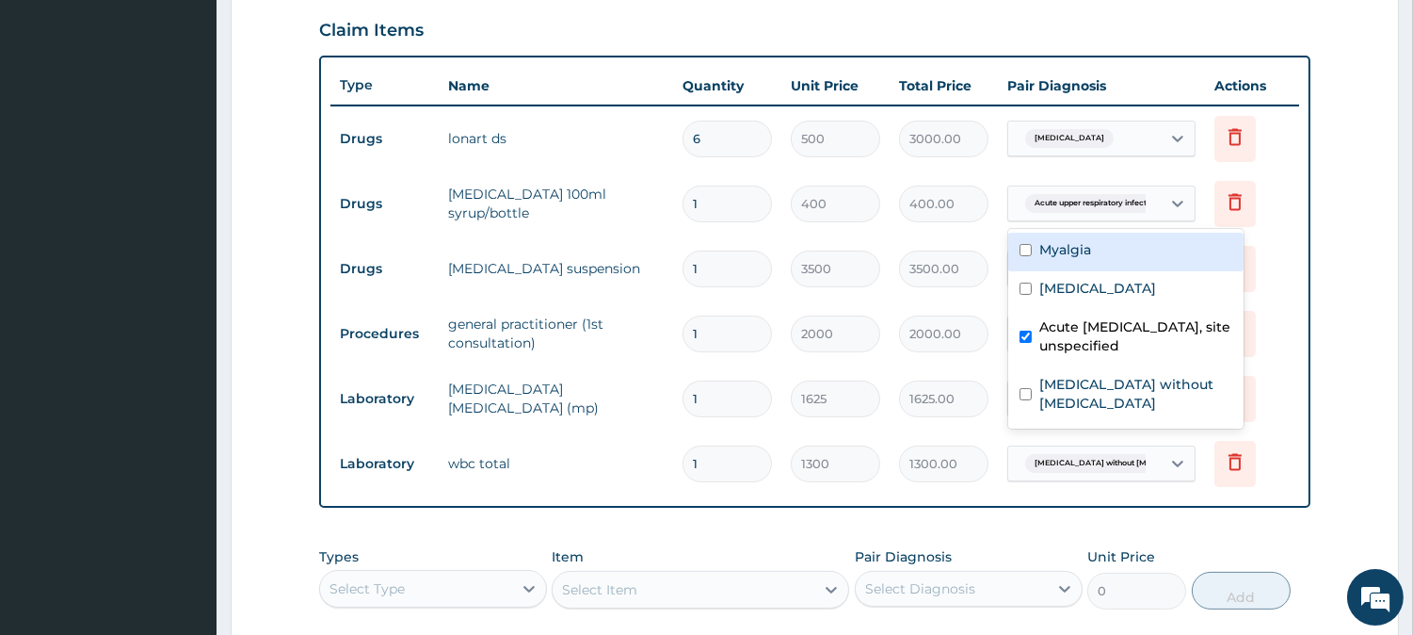
click at [1140, 211] on span "Acute upper respiratory infect..." at bounding box center [1093, 203] width 137 height 19
click at [1024, 246] on input "checkbox" at bounding box center [1026, 250] width 12 height 12
checkbox input "true"
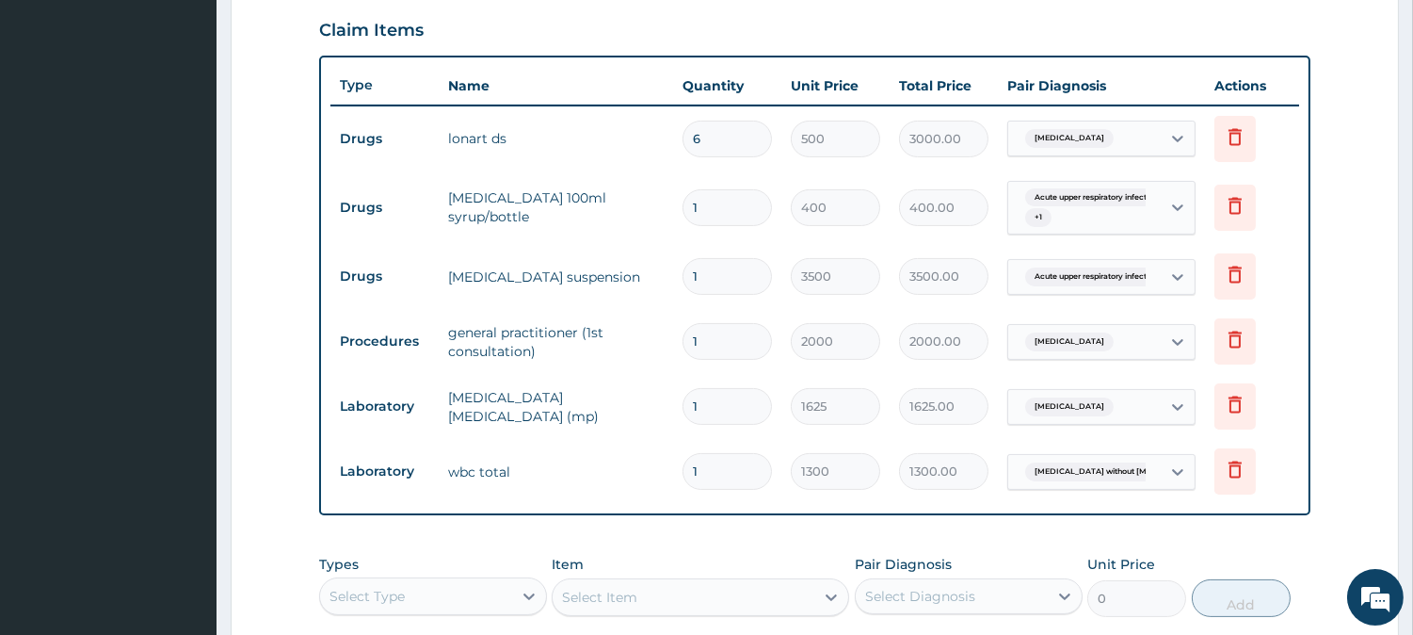
click at [1363, 455] on form "Step 2 of 2 PA Code / Prescription Code PA/94077F Encounter Date 13-10-2025 Imp…" at bounding box center [815, 174] width 1169 height 1439
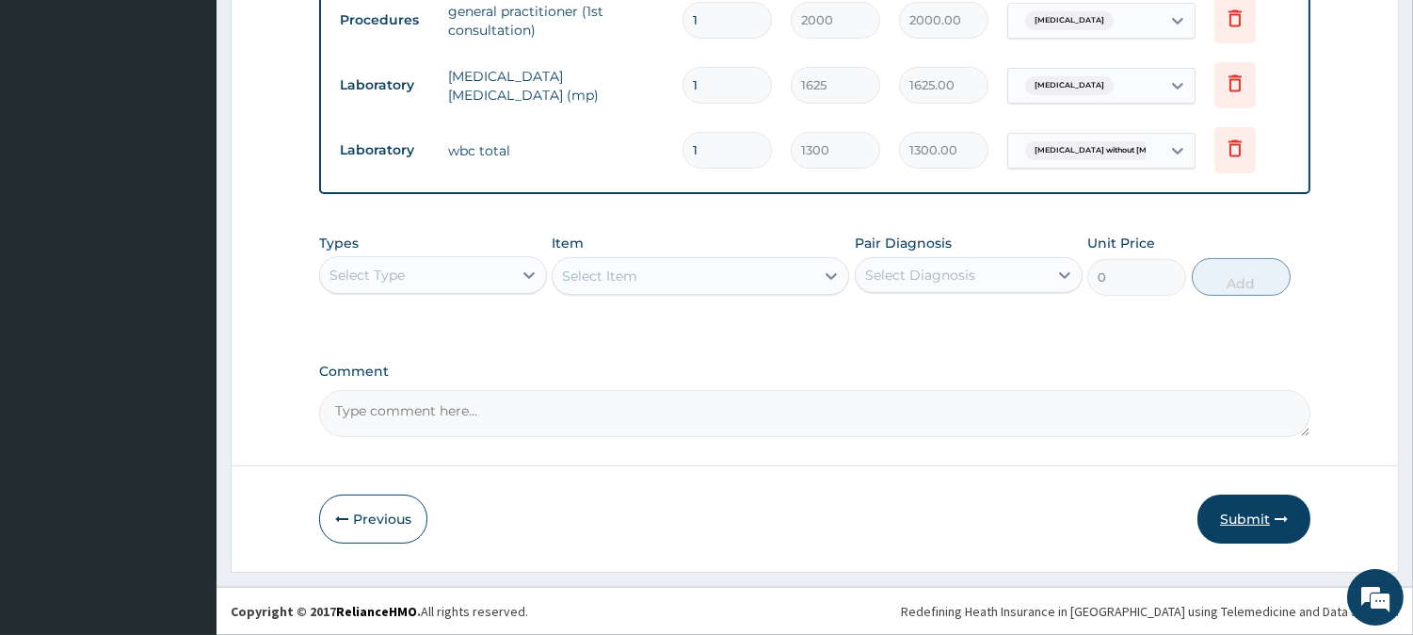
click at [1232, 503] on button "Submit" at bounding box center [1254, 518] width 113 height 49
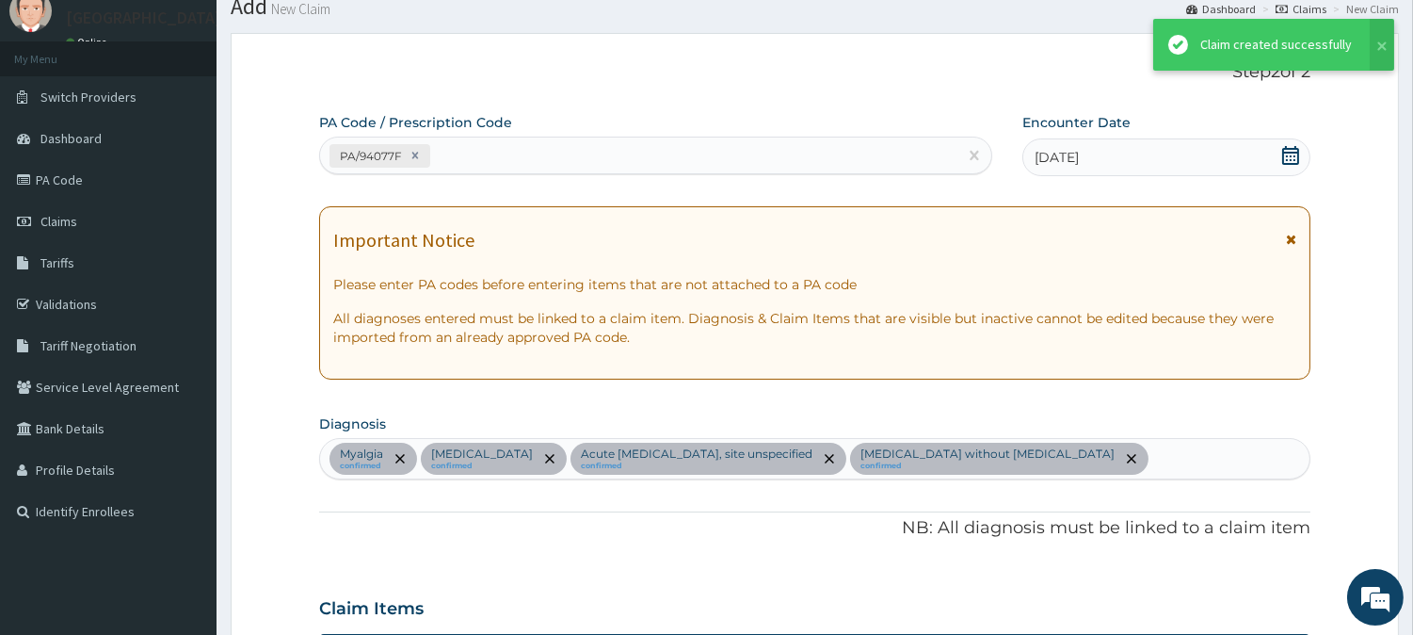
scroll to position [966, 0]
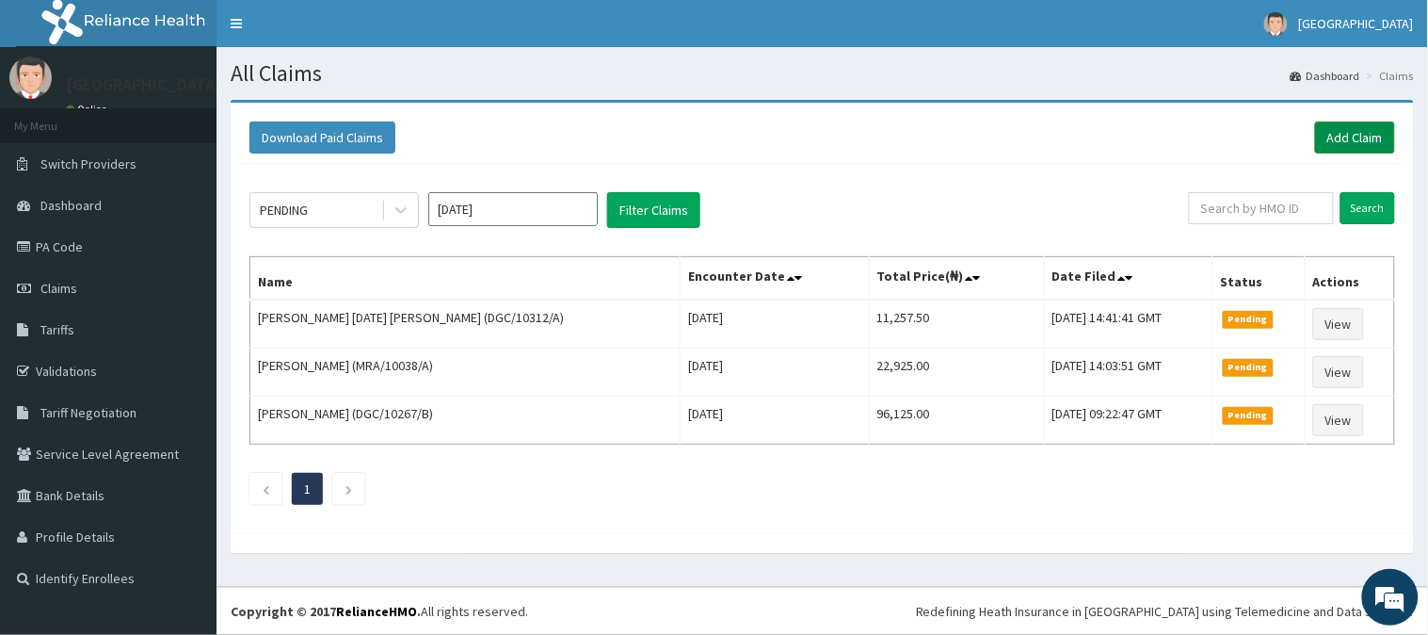
click at [1372, 142] on link "Add Claim" at bounding box center [1355, 137] width 80 height 32
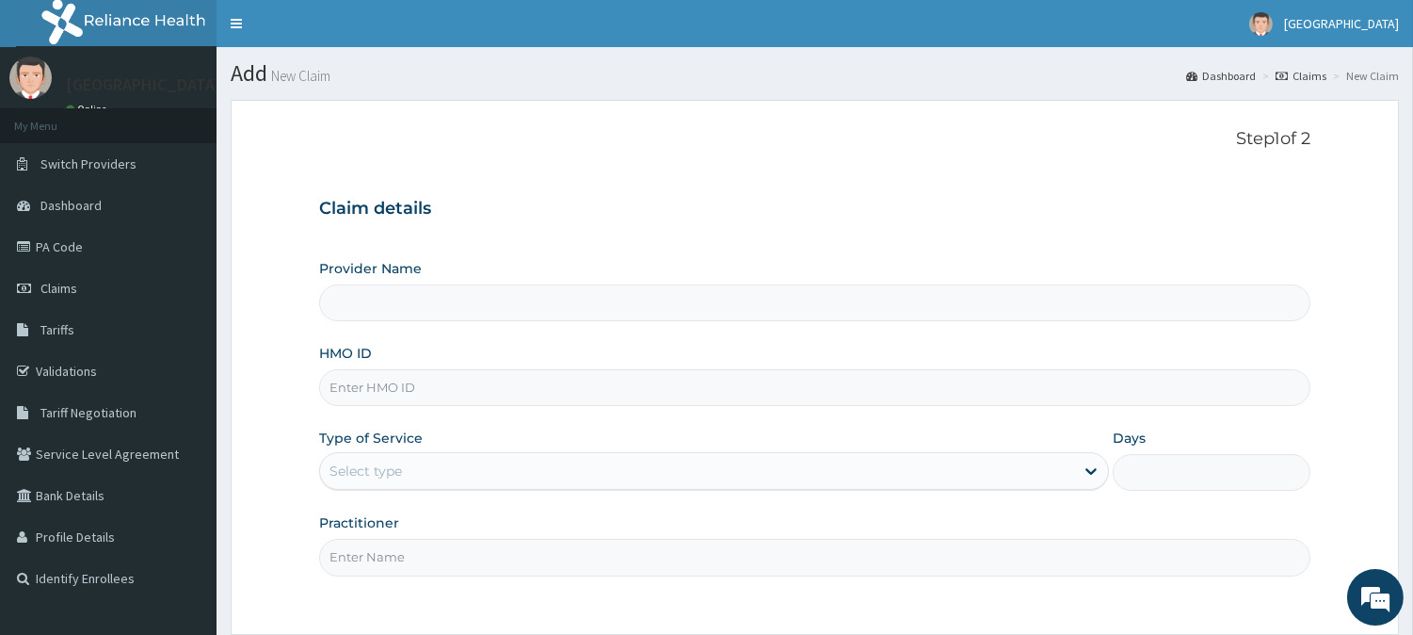
type input "BeachLand Specialist Hospital - [GEOGRAPHIC_DATA]"
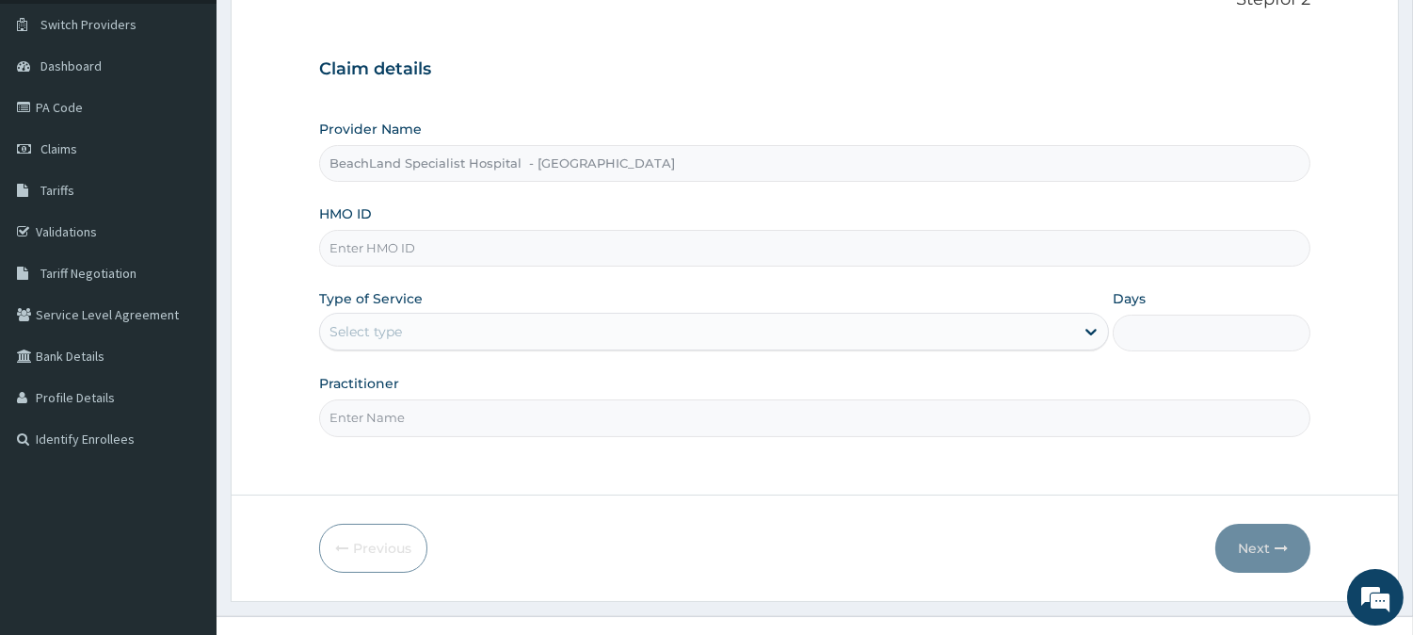
scroll to position [168, 0]
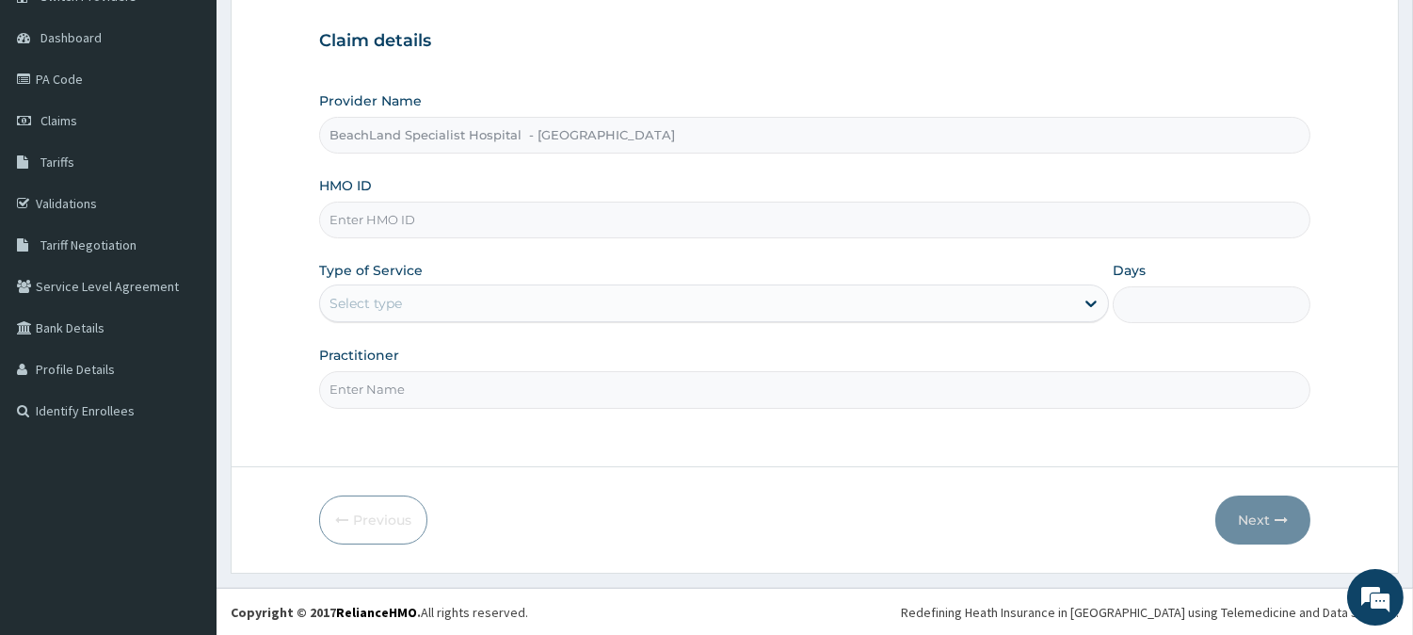
click at [364, 221] on input "HMO ID" at bounding box center [815, 220] width 992 height 37
paste input "GSY/10033/B"
type input "GSY/10033/B"
click at [496, 303] on div "Select type" at bounding box center [697, 303] width 754 height 30
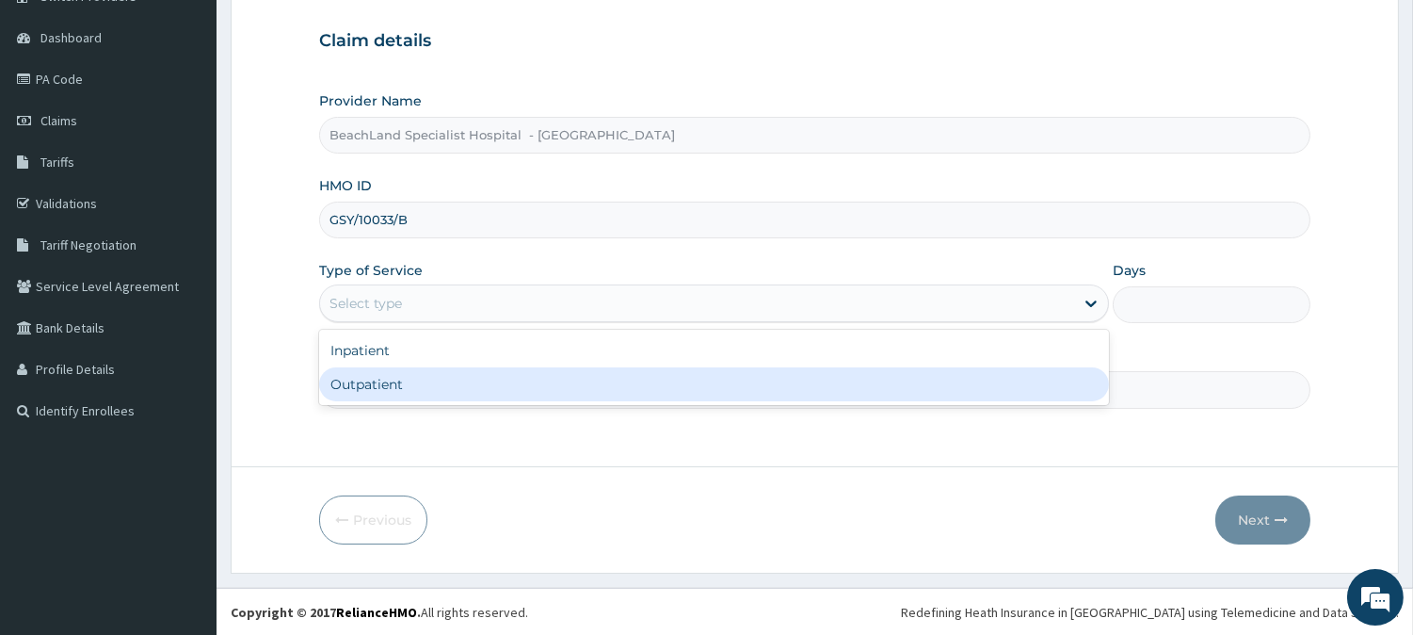
click at [444, 388] on div "Outpatient" at bounding box center [714, 384] width 790 height 34
type input "1"
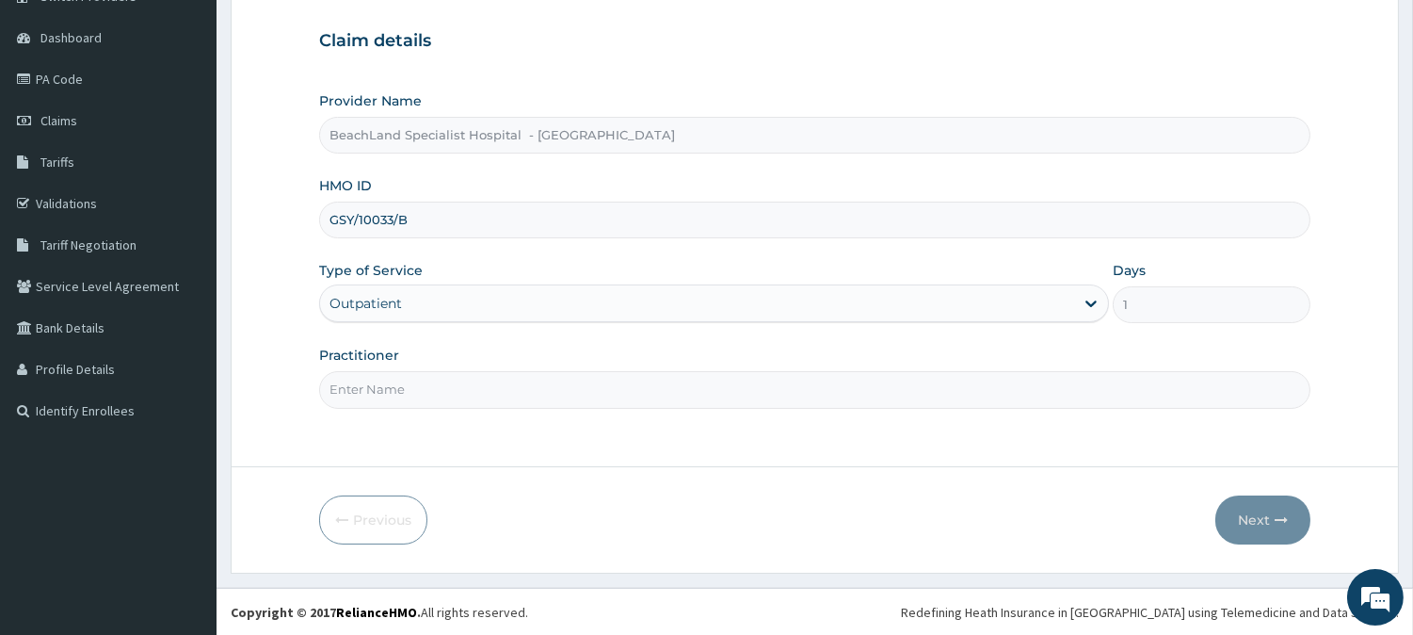
click at [420, 396] on input "Practitioner" at bounding box center [815, 389] width 992 height 37
type input "[PERSON_NAME]"
click at [1272, 519] on button "Next" at bounding box center [1263, 519] width 95 height 49
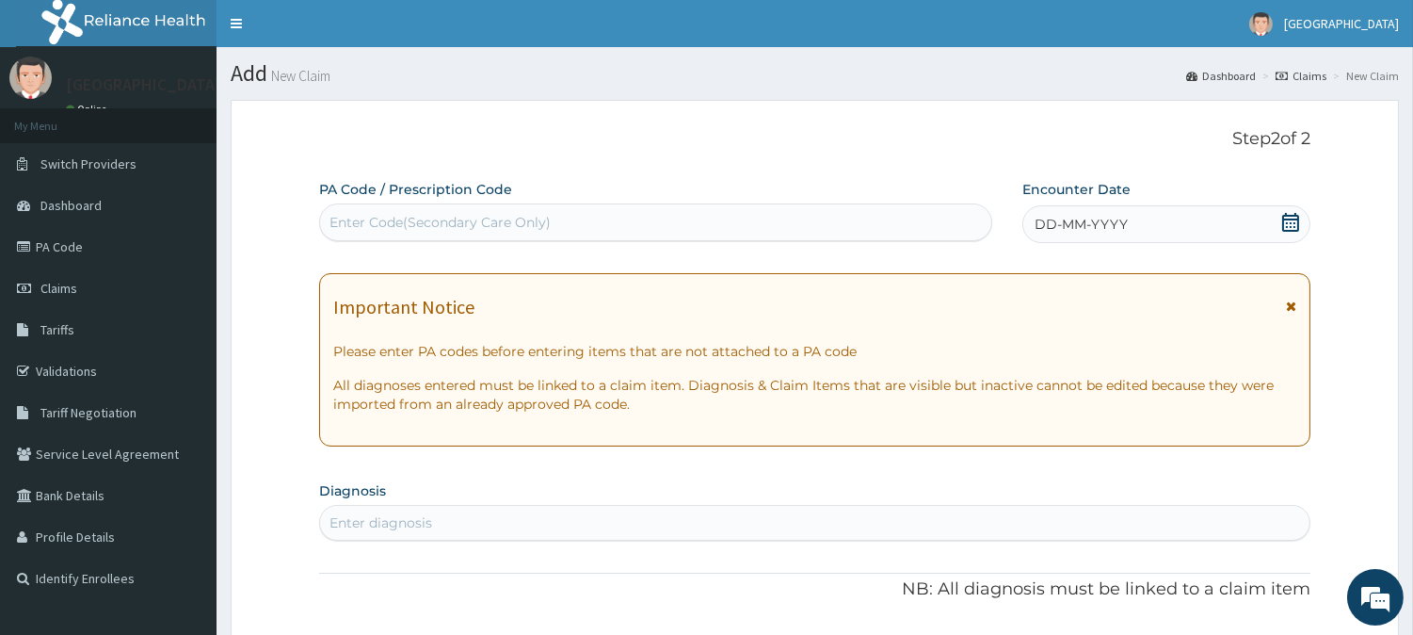
click at [768, 217] on div "Enter Code(Secondary Care Only)" at bounding box center [655, 222] width 671 height 30
paste input "PA/D263A2"
type input "PA/D263A2"
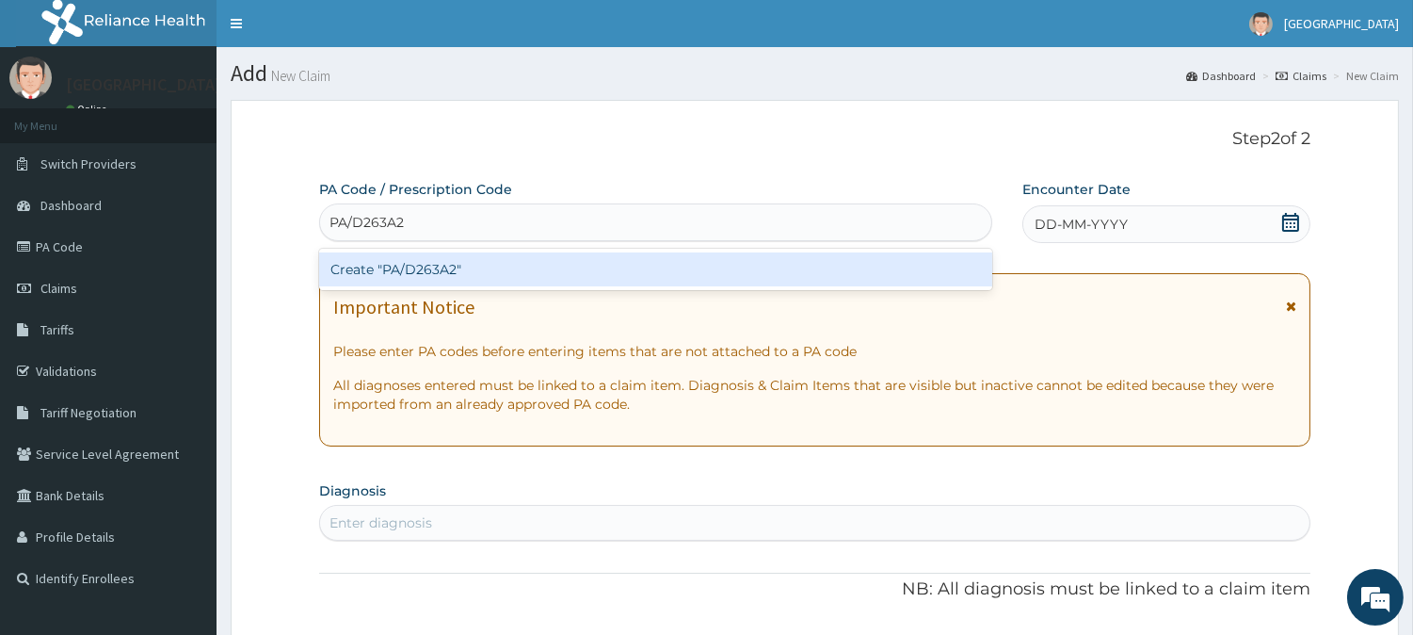
click at [725, 267] on div "Create "PA/D263A2"" at bounding box center [655, 269] width 673 height 34
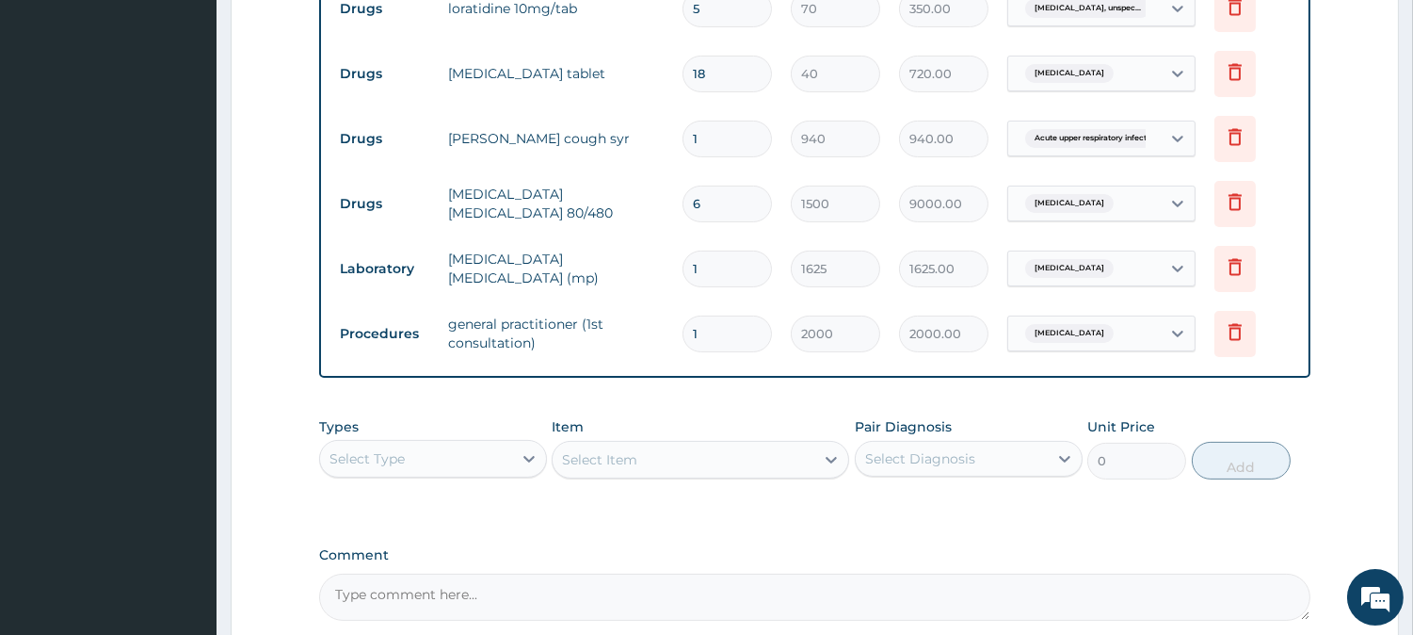
scroll to position [959, 0]
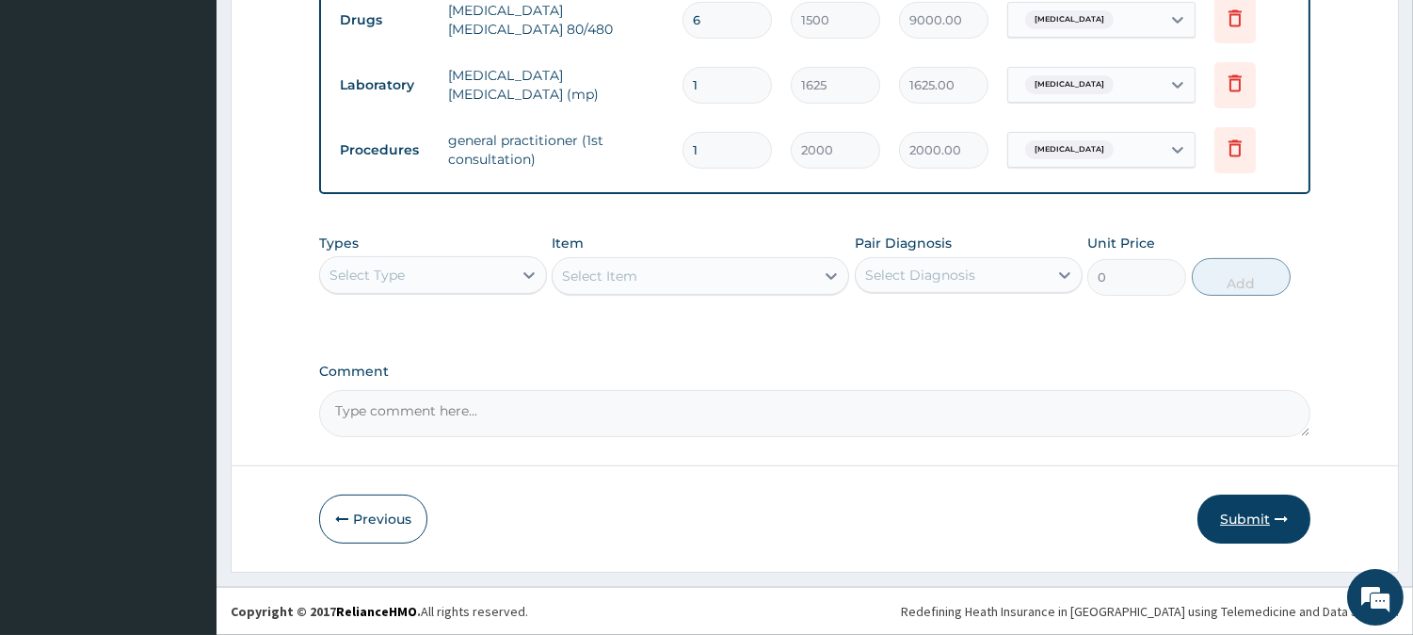
click at [1234, 513] on button "Submit" at bounding box center [1254, 518] width 113 height 49
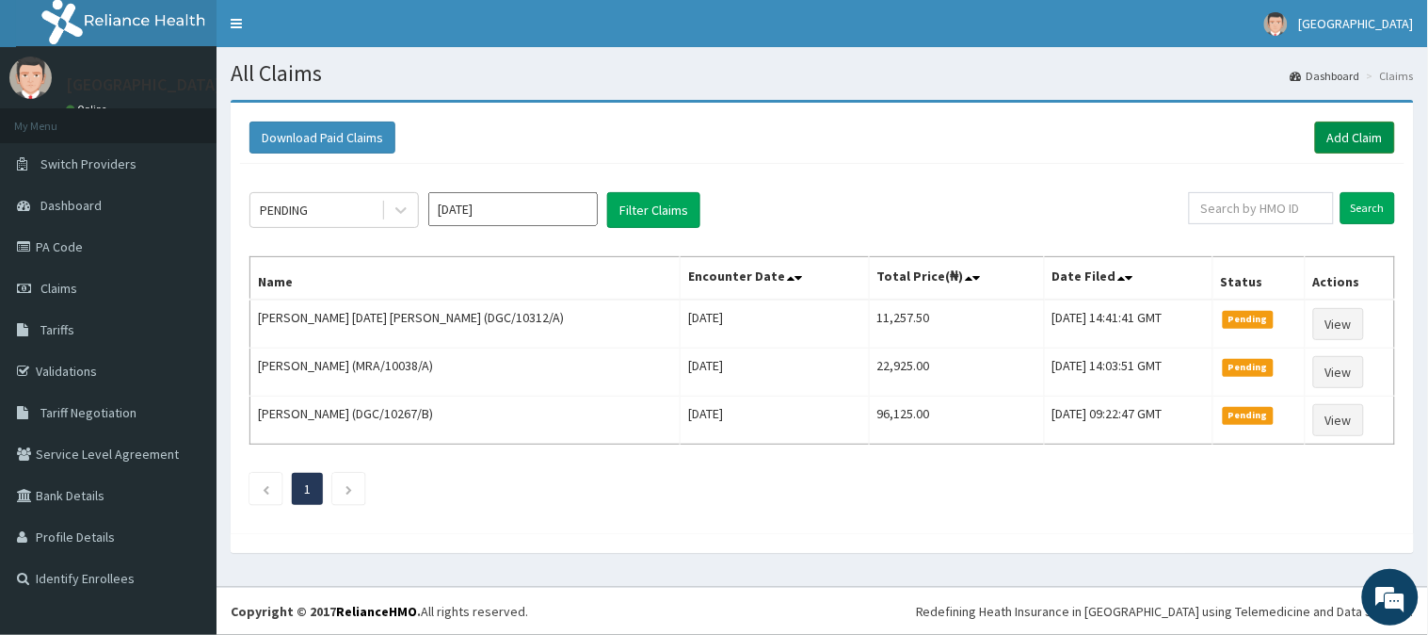
click at [1368, 133] on link "Add Claim" at bounding box center [1355, 137] width 80 height 32
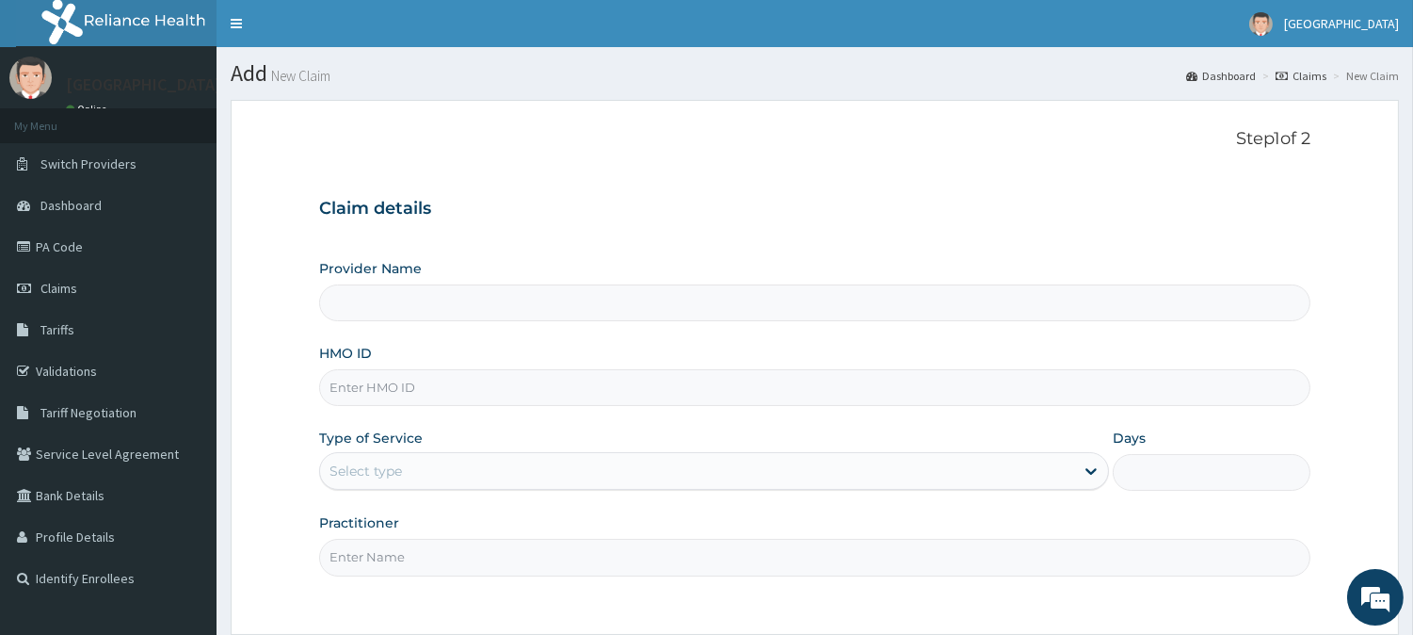
type input "BeachLand Specialist Hospital - [GEOGRAPHIC_DATA]"
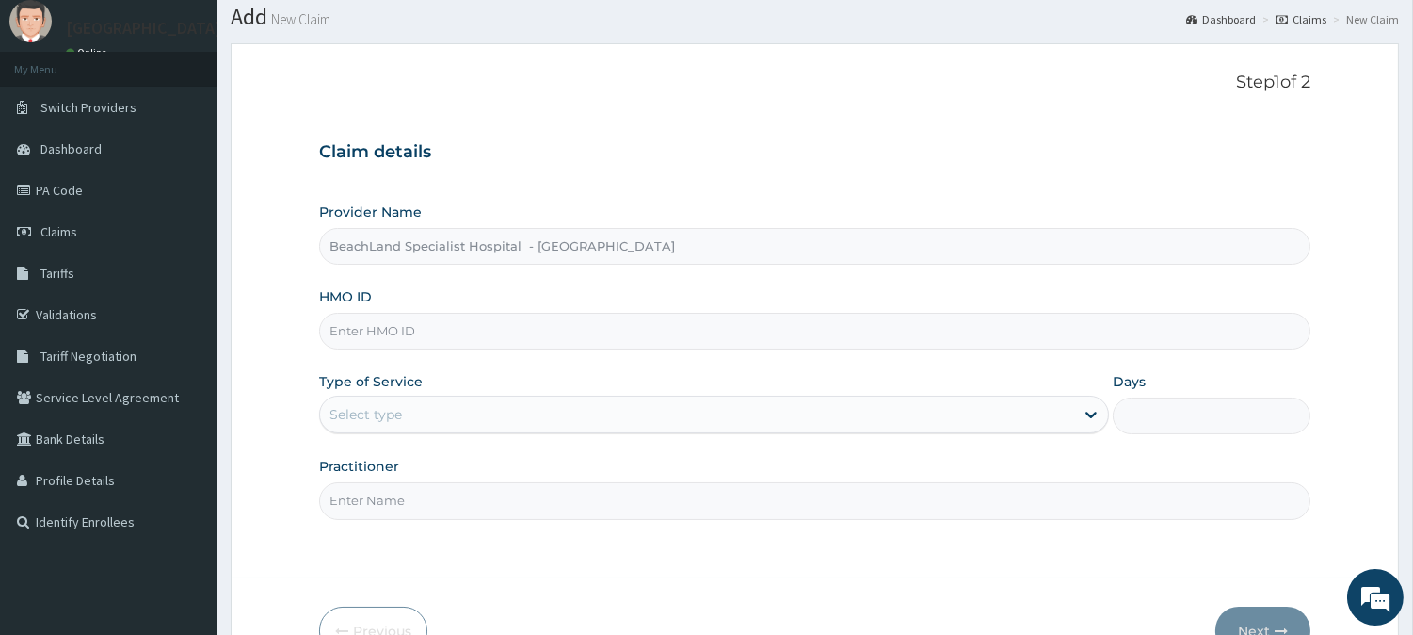
scroll to position [105, 0]
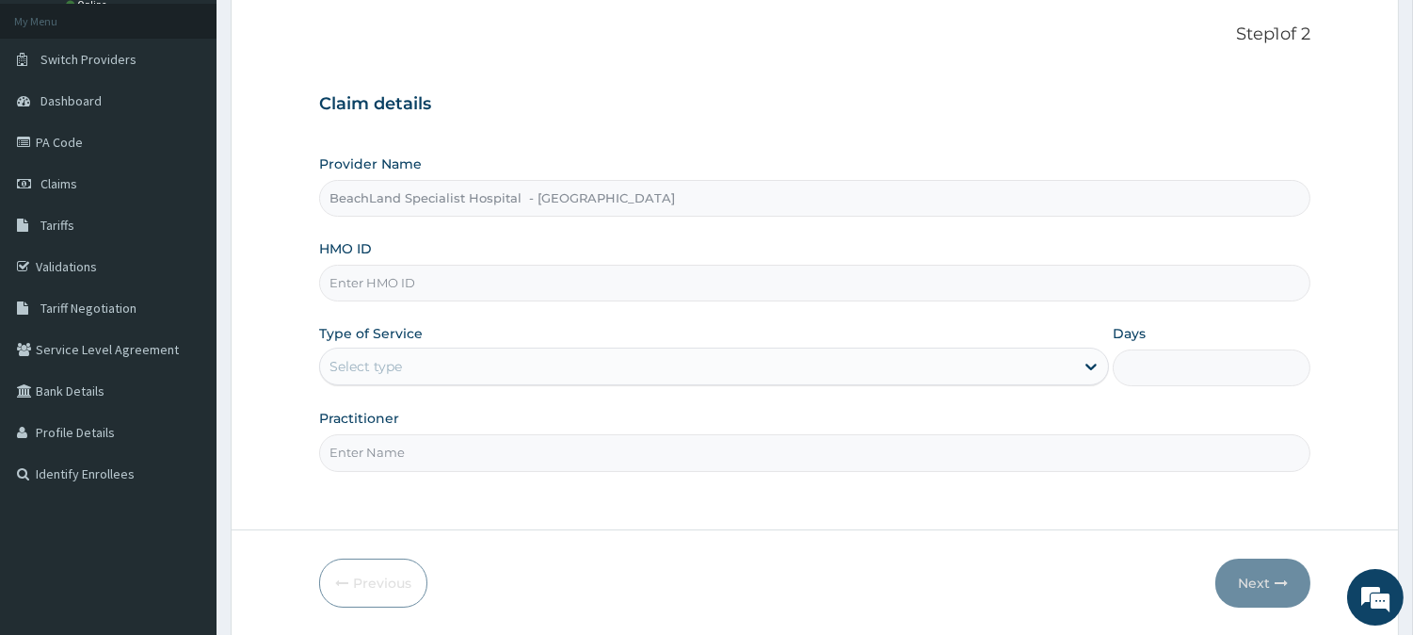
click at [401, 288] on input "HMO ID" at bounding box center [815, 283] width 992 height 37
paste input "HFI/10011/D"
type input "HFI/10011/D"
click at [339, 346] on div "Type of Service Select type" at bounding box center [714, 355] width 790 height 62
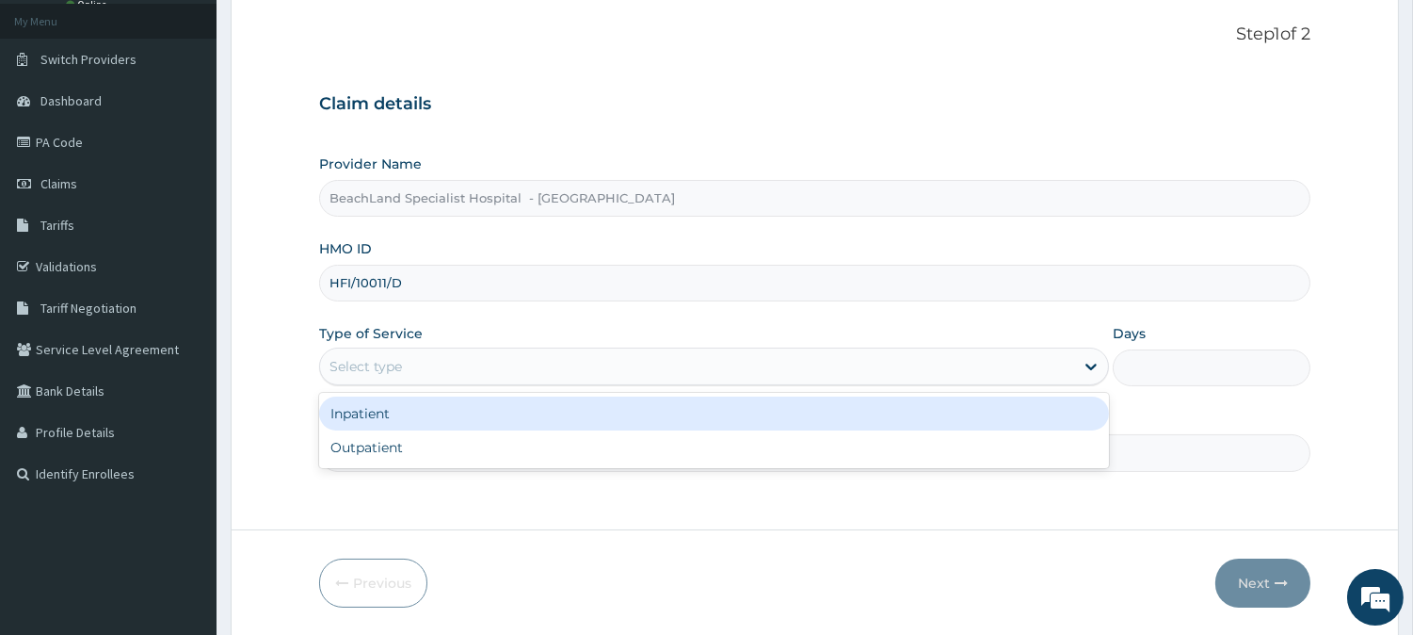
click at [397, 368] on div "Select type" at bounding box center [366, 366] width 73 height 19
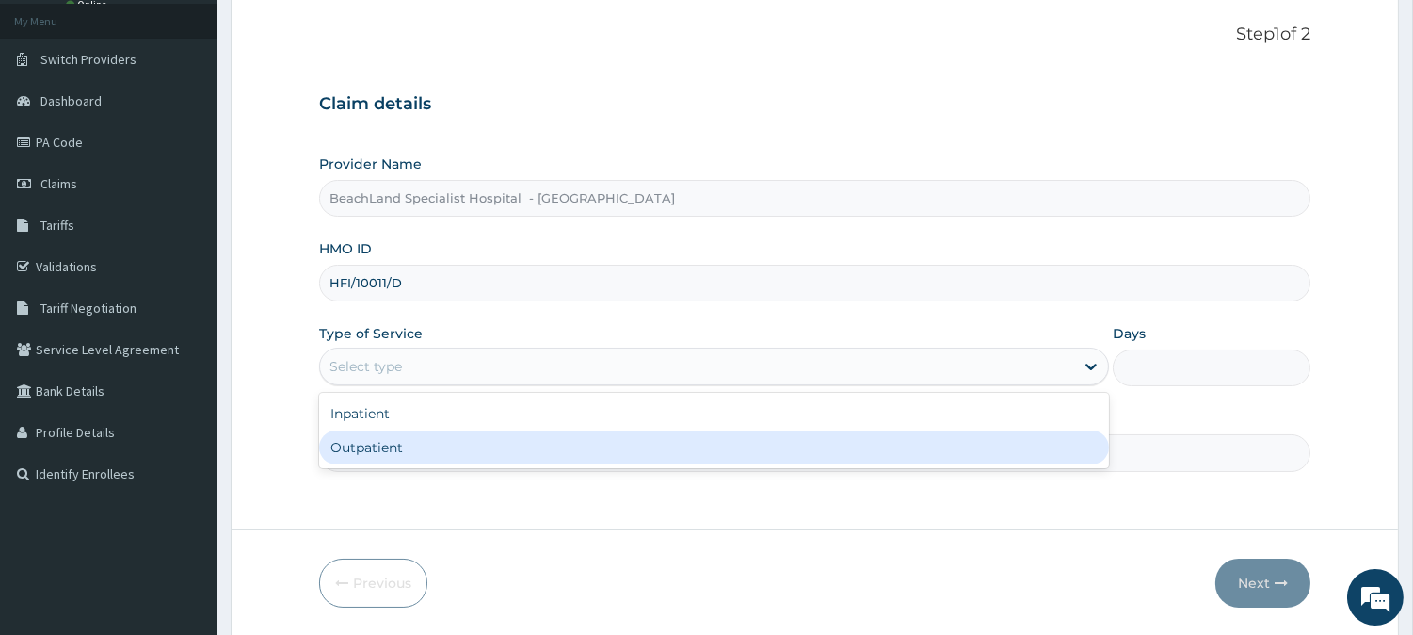
click at [398, 448] on div "Outpatient" at bounding box center [714, 447] width 790 height 34
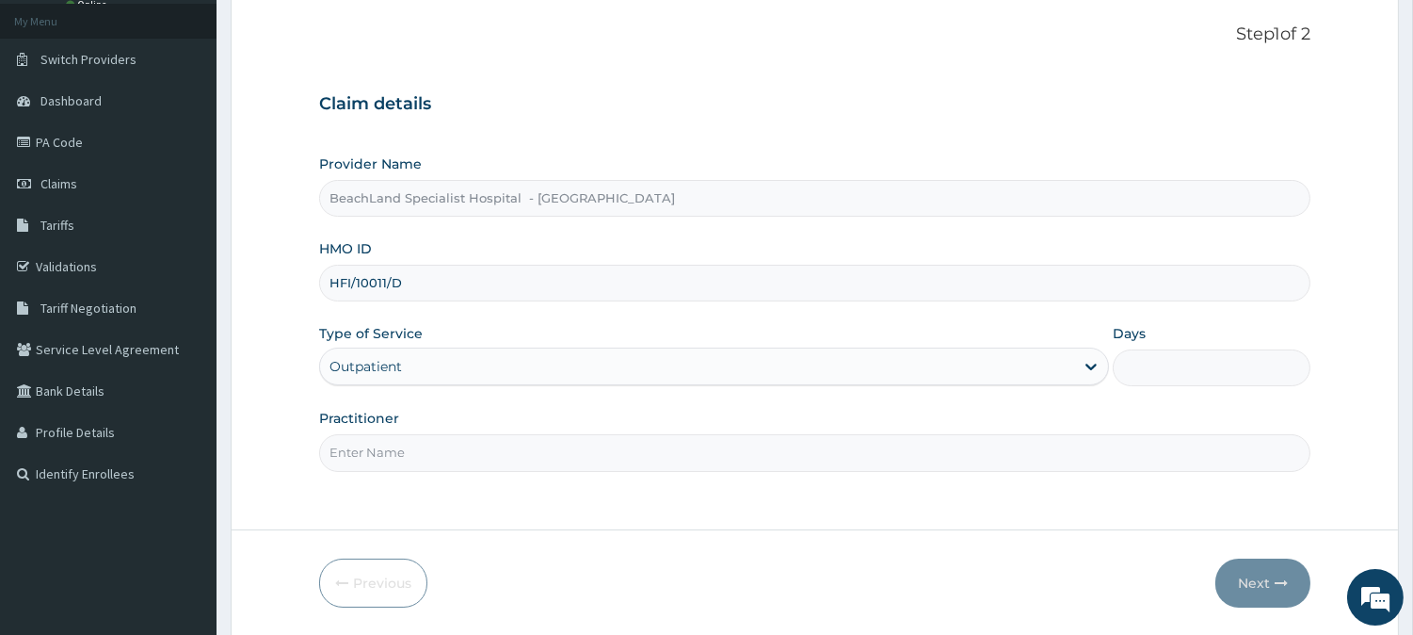
type input "1"
click at [398, 448] on input "Practitioner" at bounding box center [815, 452] width 992 height 37
type input "[PERSON_NAME]"
click at [1257, 570] on button "Next" at bounding box center [1263, 582] width 95 height 49
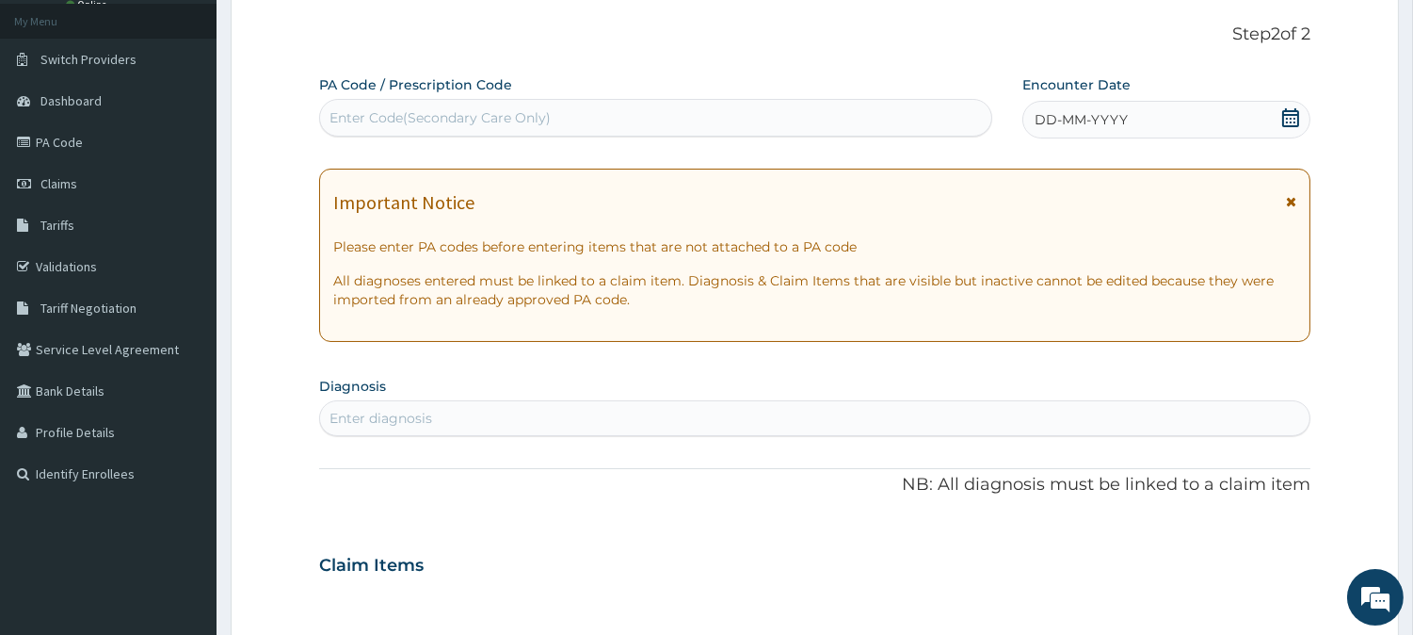
scroll to position [0, 0]
click at [513, 108] on div "Enter Code(Secondary Care Only)" at bounding box center [440, 117] width 221 height 19
paste input "PA/D171B2"
type input "PA/D171B2"
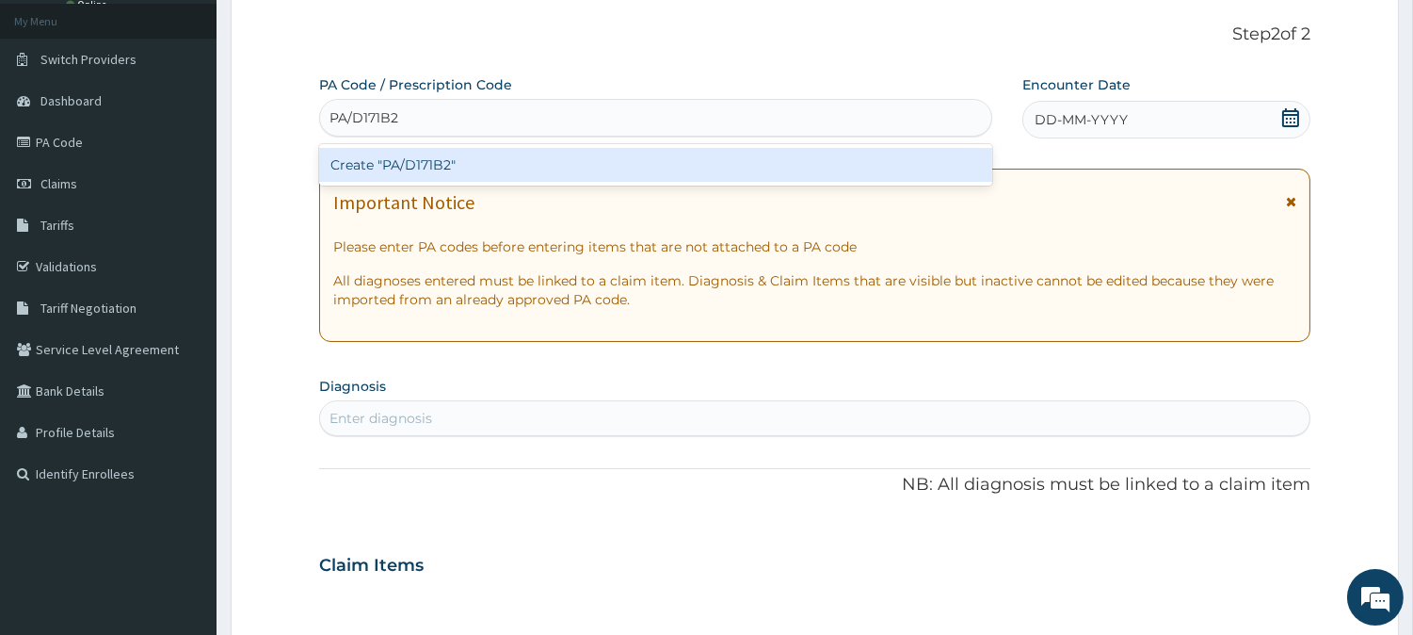
click at [474, 155] on div "Create "PA/D171B2"" at bounding box center [655, 165] width 673 height 34
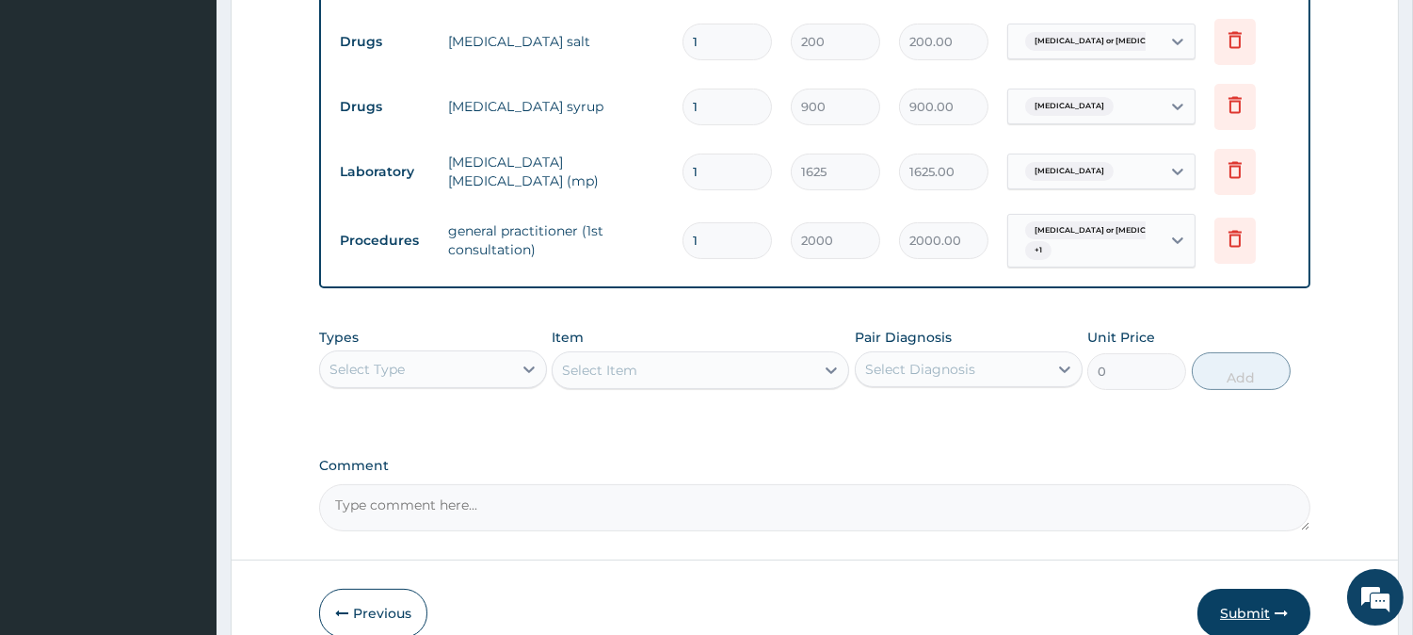
scroll to position [901, 0]
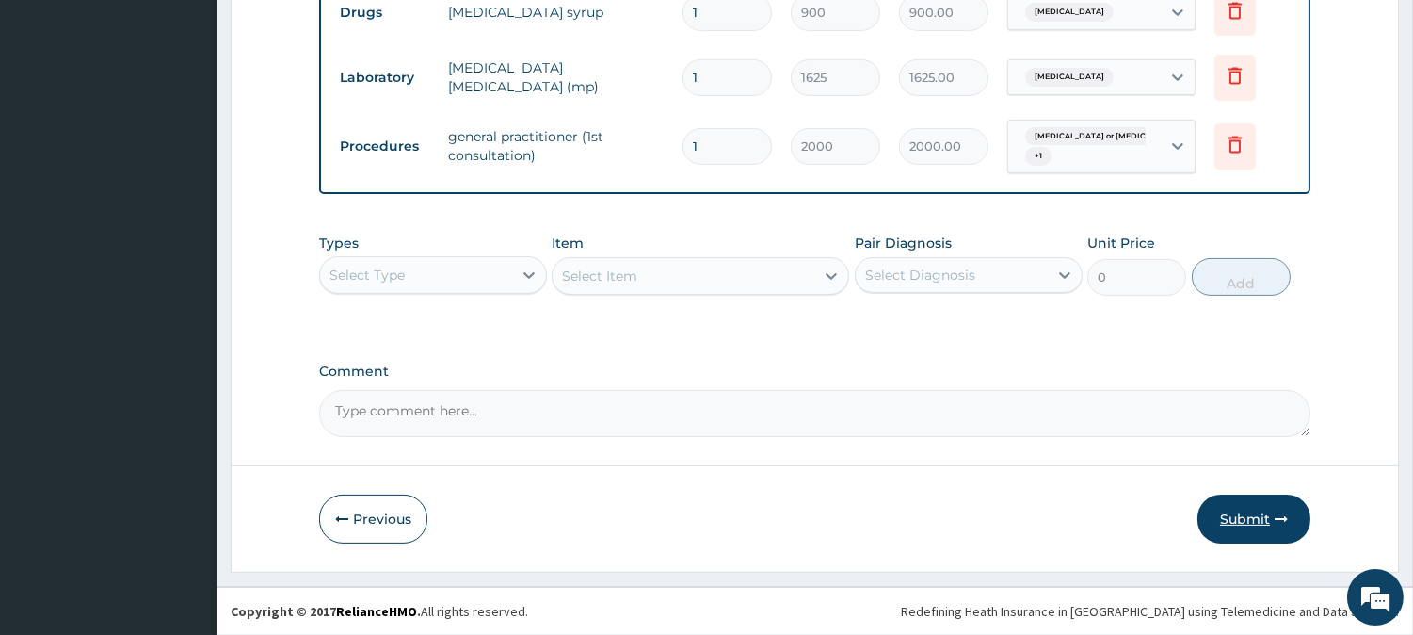
click at [1276, 523] on icon "button" at bounding box center [1281, 518] width 13 height 13
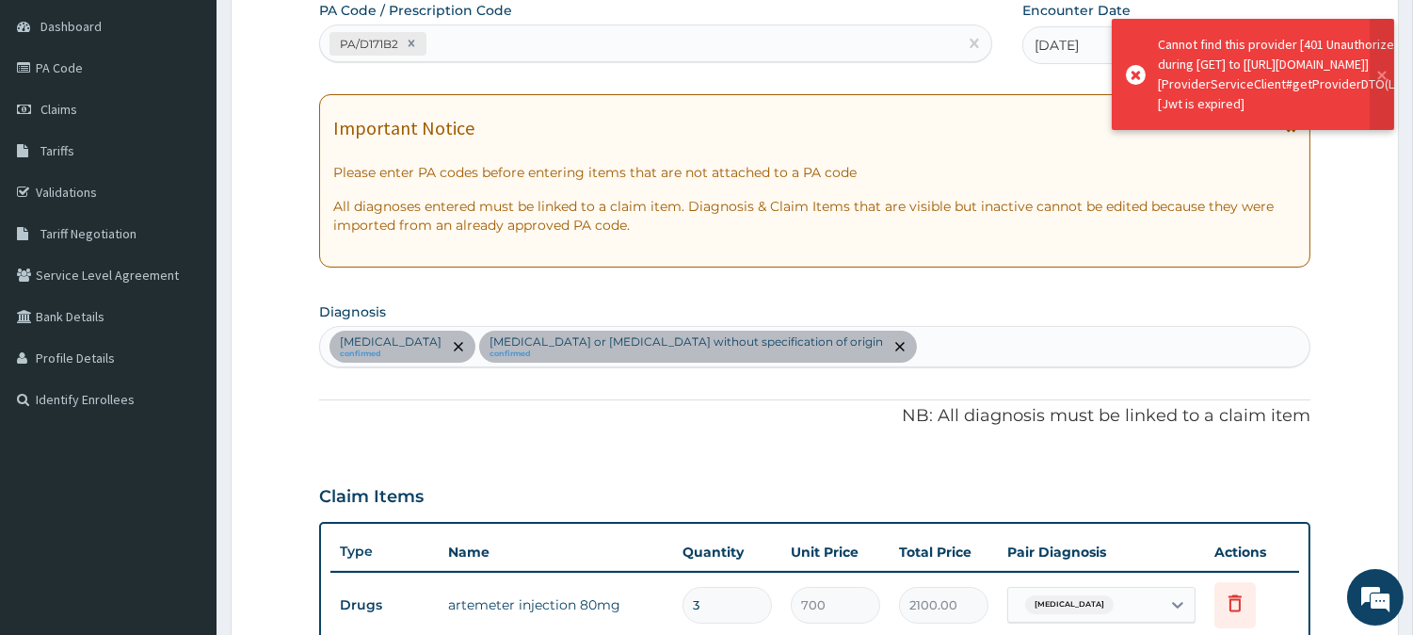
scroll to position [169, 0]
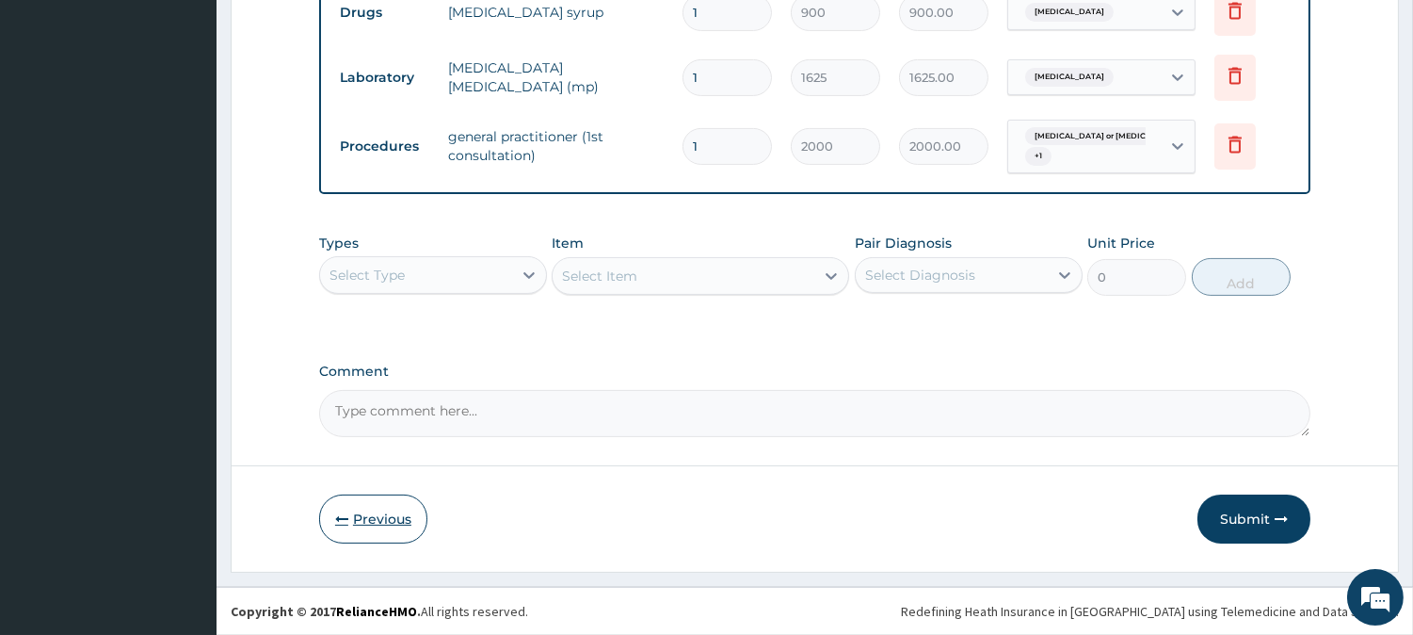
click at [373, 504] on button "Previous" at bounding box center [373, 518] width 108 height 49
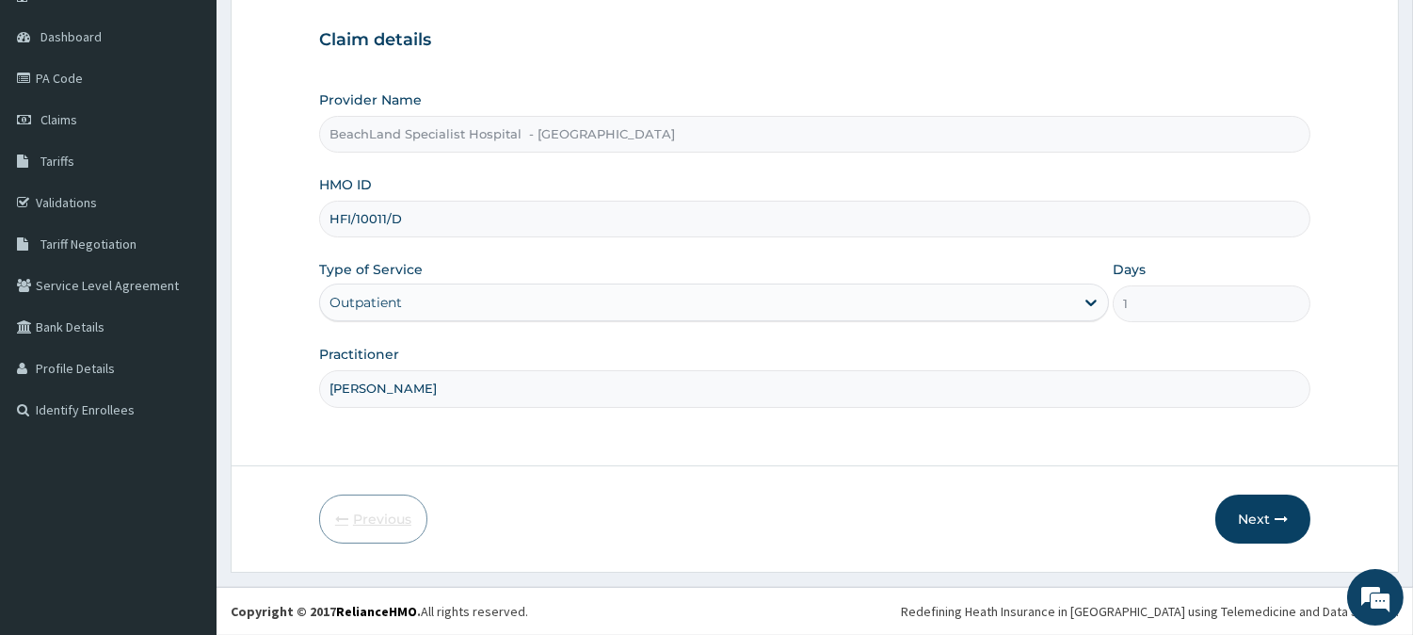
scroll to position [168, 0]
click at [1236, 507] on button "Next" at bounding box center [1263, 519] width 95 height 49
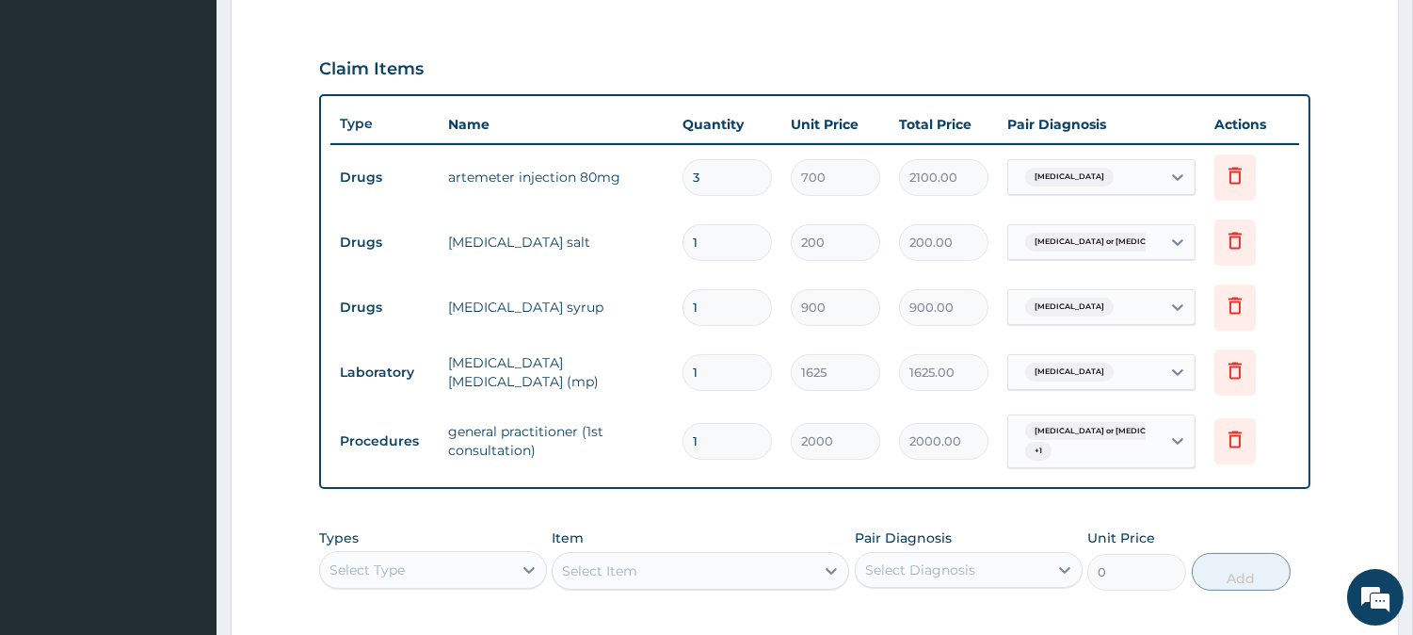
scroll to position [836, 0]
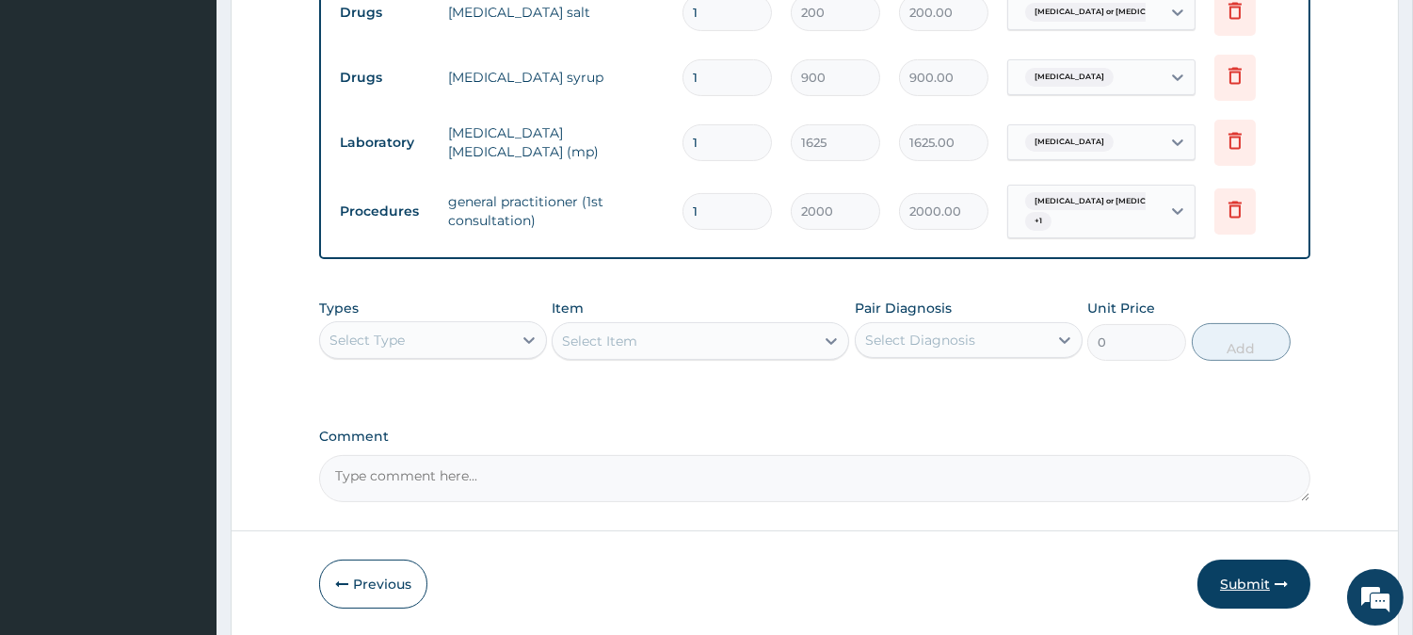
click at [1275, 585] on icon "button" at bounding box center [1281, 583] width 13 height 13
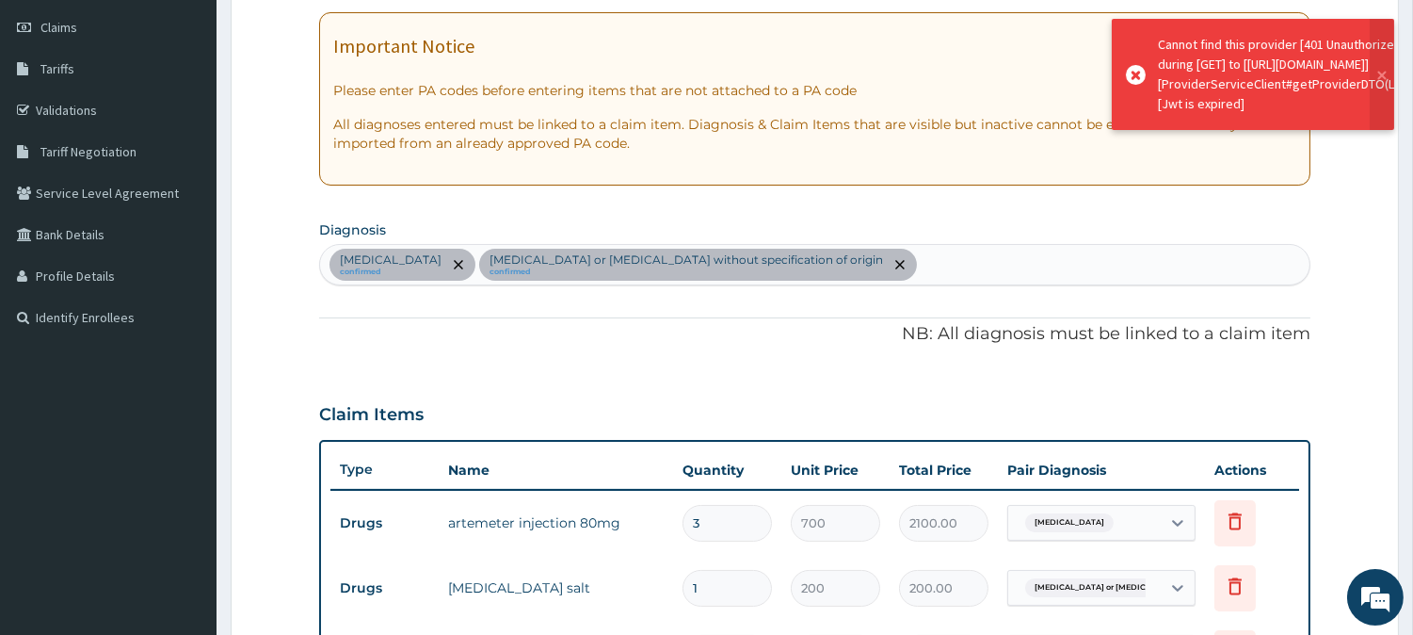
scroll to position [105, 0]
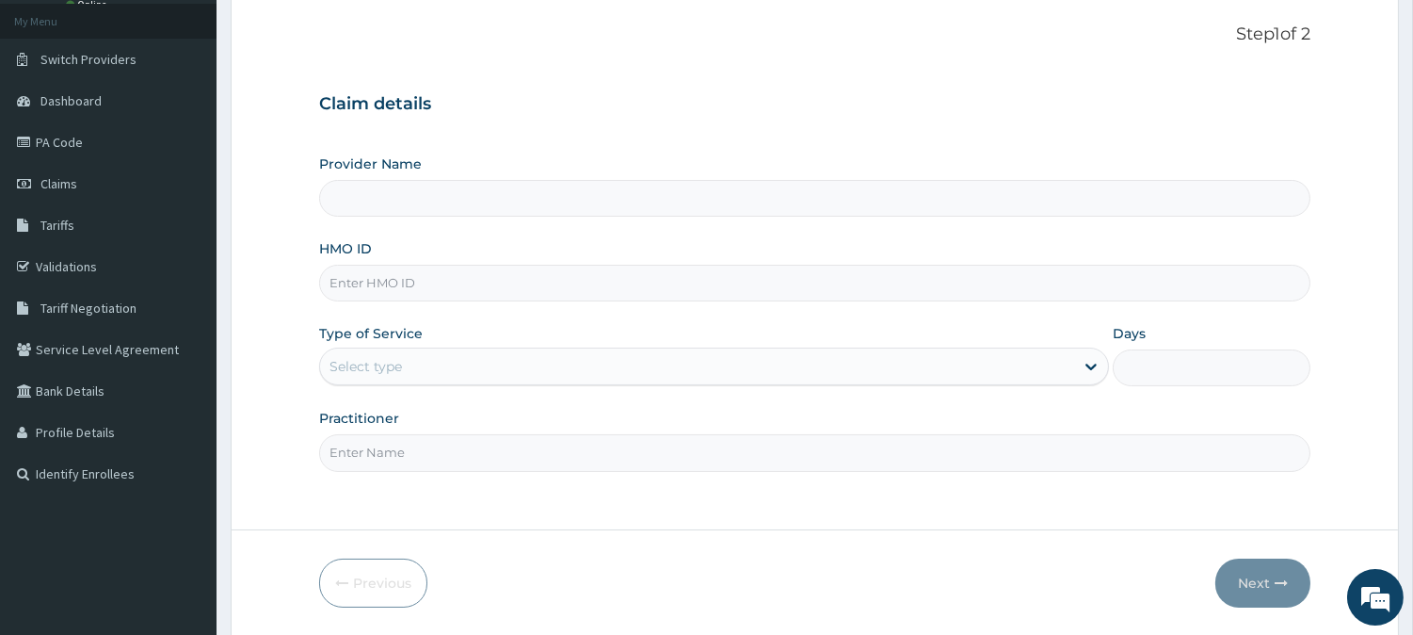
type input "BeachLand Specialist Hospital - [GEOGRAPHIC_DATA]"
click at [341, 286] on input "HMO ID" at bounding box center [815, 283] width 992 height 37
paste input "HFI/10011/D"
type input "HFI/10011/D"
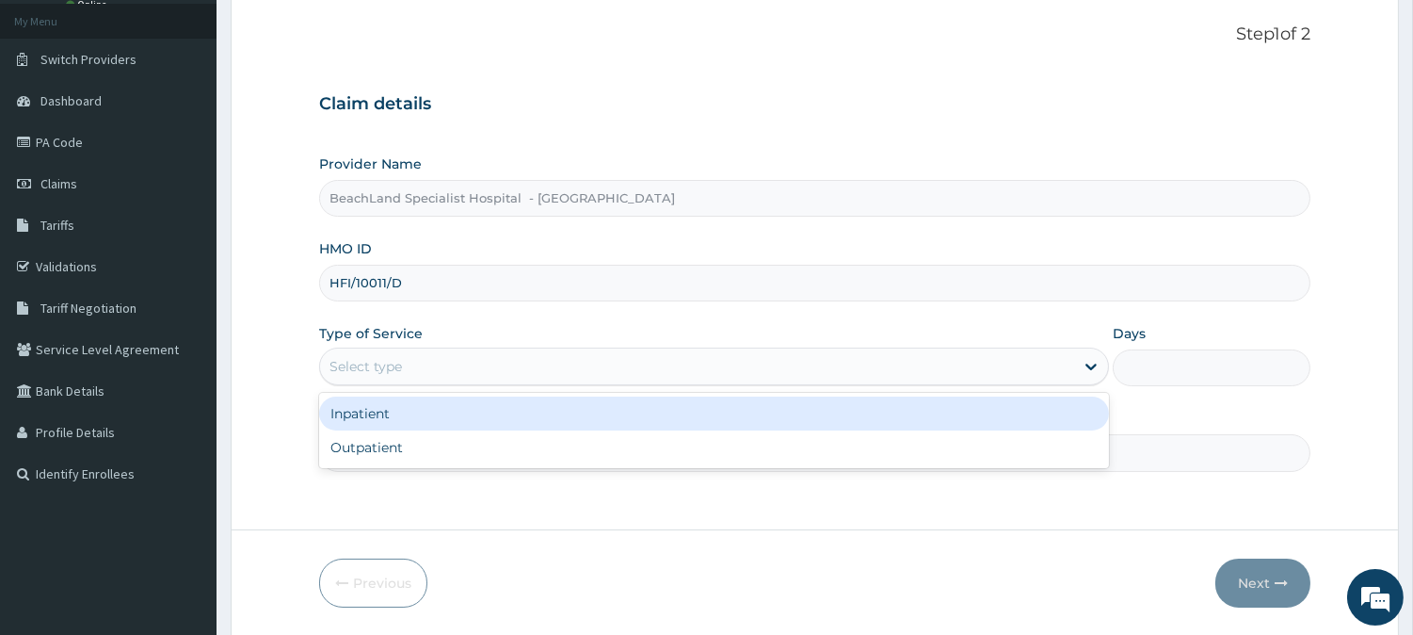
click at [367, 367] on div "Select type" at bounding box center [366, 366] width 73 height 19
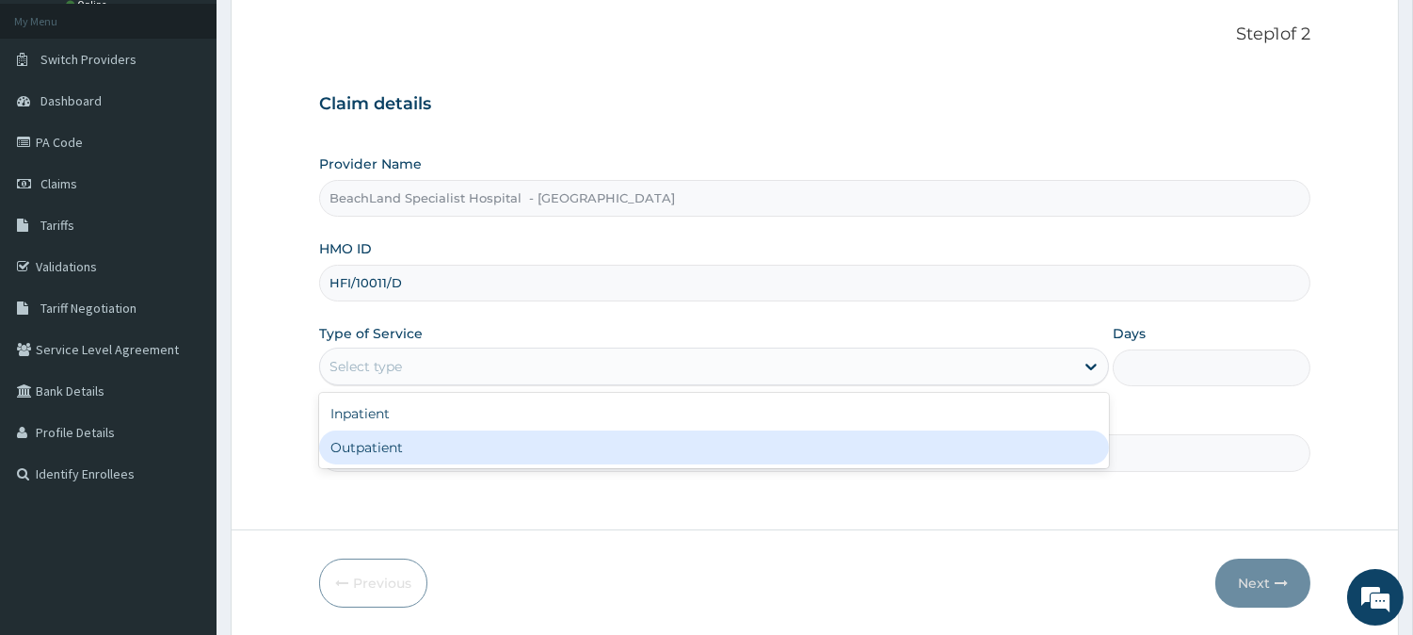
click at [395, 447] on div "Outpatient" at bounding box center [714, 447] width 790 height 34
type input "1"
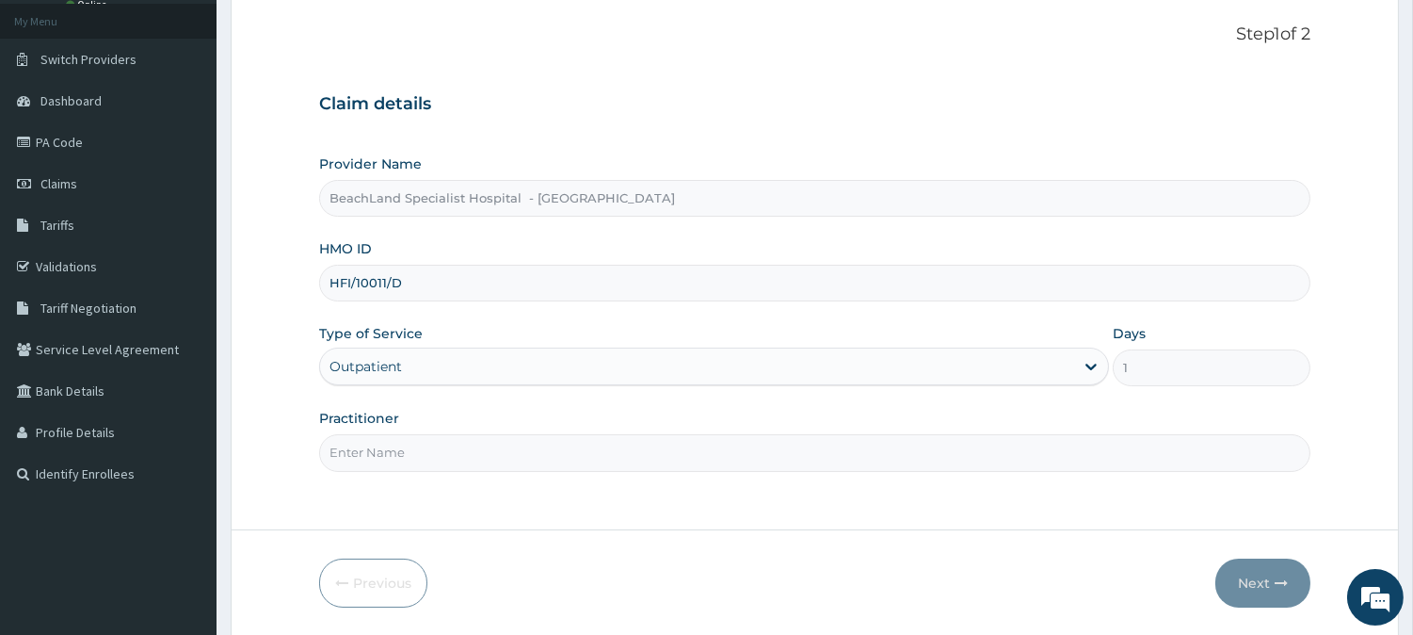
click at [397, 445] on input "Practitioner" at bounding box center [815, 452] width 992 height 37
type input "DR.AJALA"
click at [1247, 581] on button "Next" at bounding box center [1263, 582] width 95 height 49
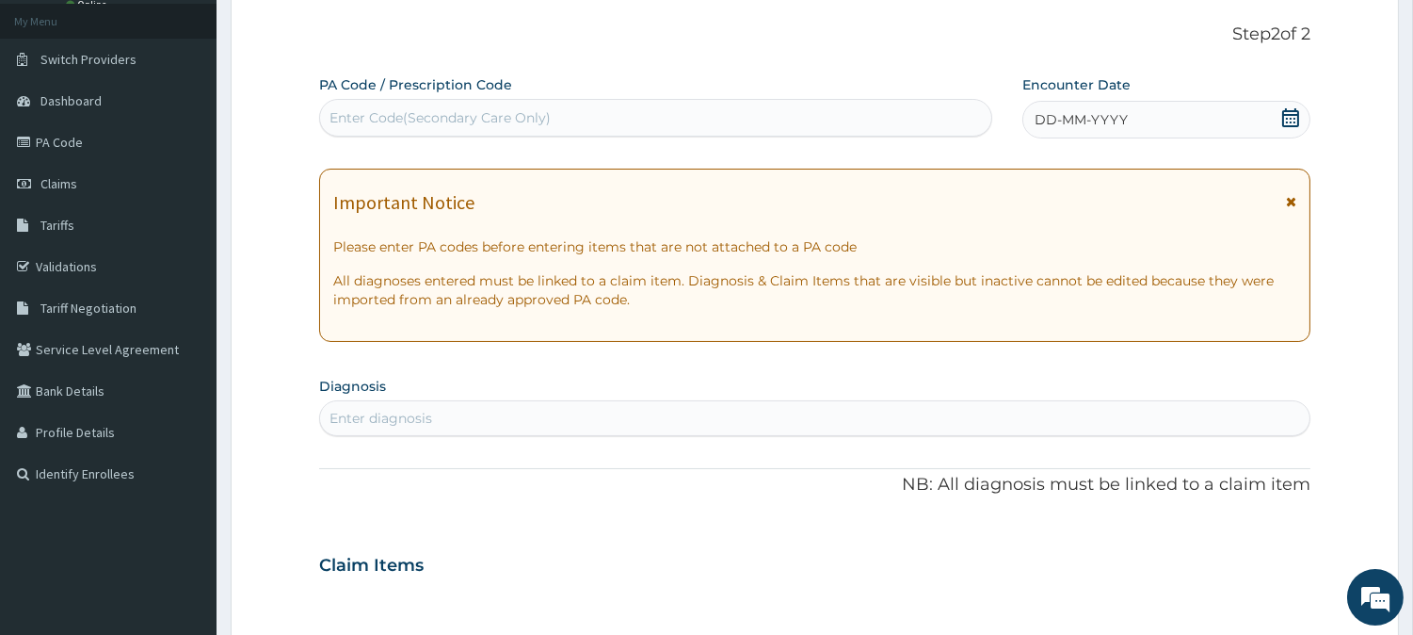
click at [621, 117] on div "Enter Code(Secondary Care Only)" at bounding box center [655, 118] width 671 height 30
paste input "PA/D171B2"
type input "PA/D171B2"
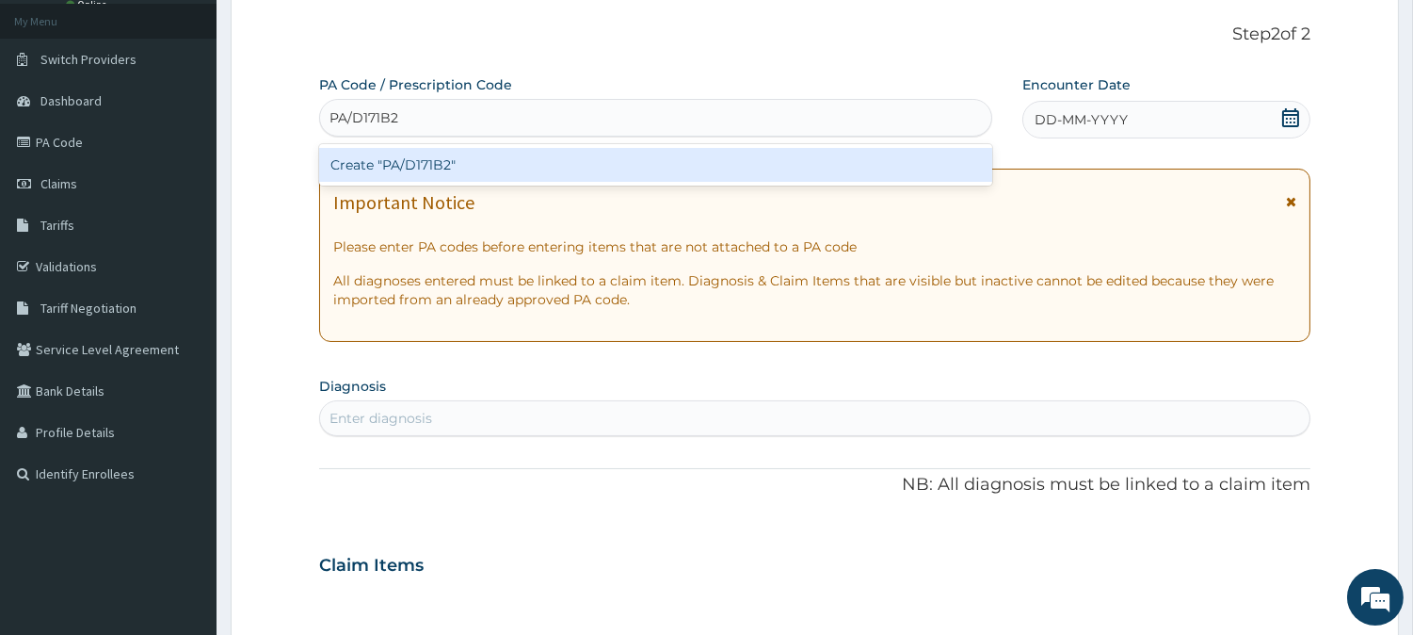
click at [551, 157] on div "Create "PA/D171B2"" at bounding box center [655, 165] width 673 height 34
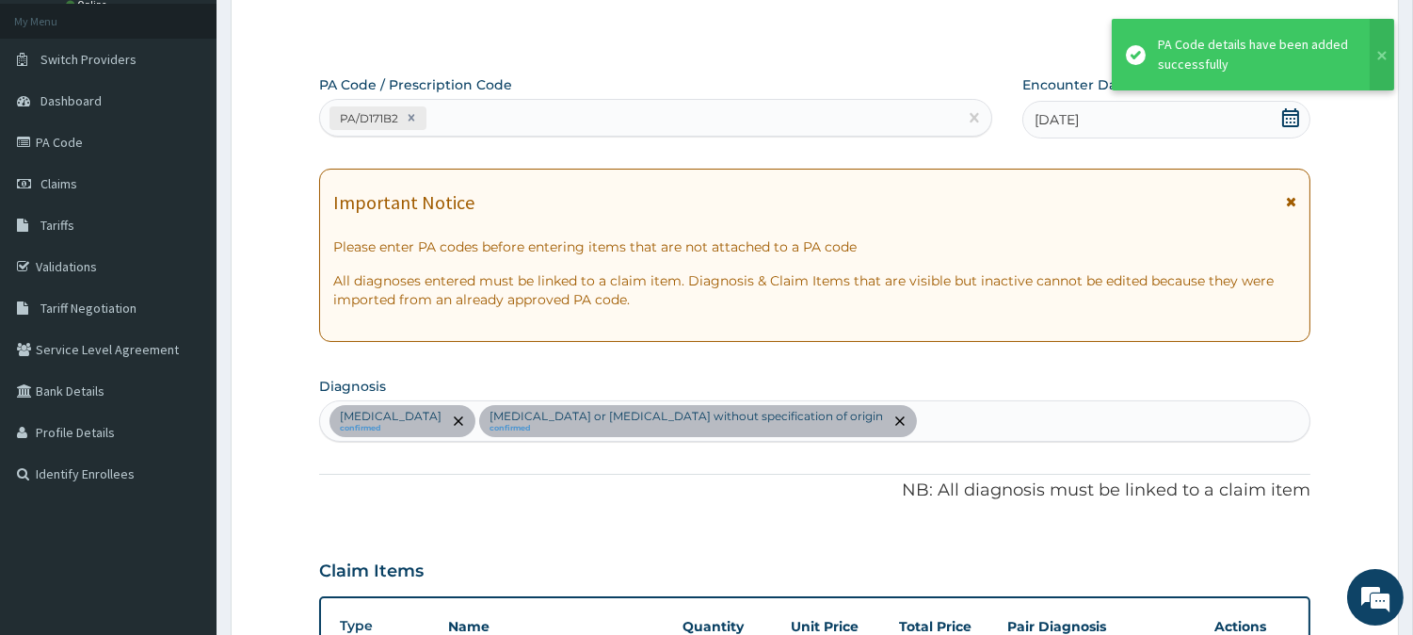
scroll to position [731, 0]
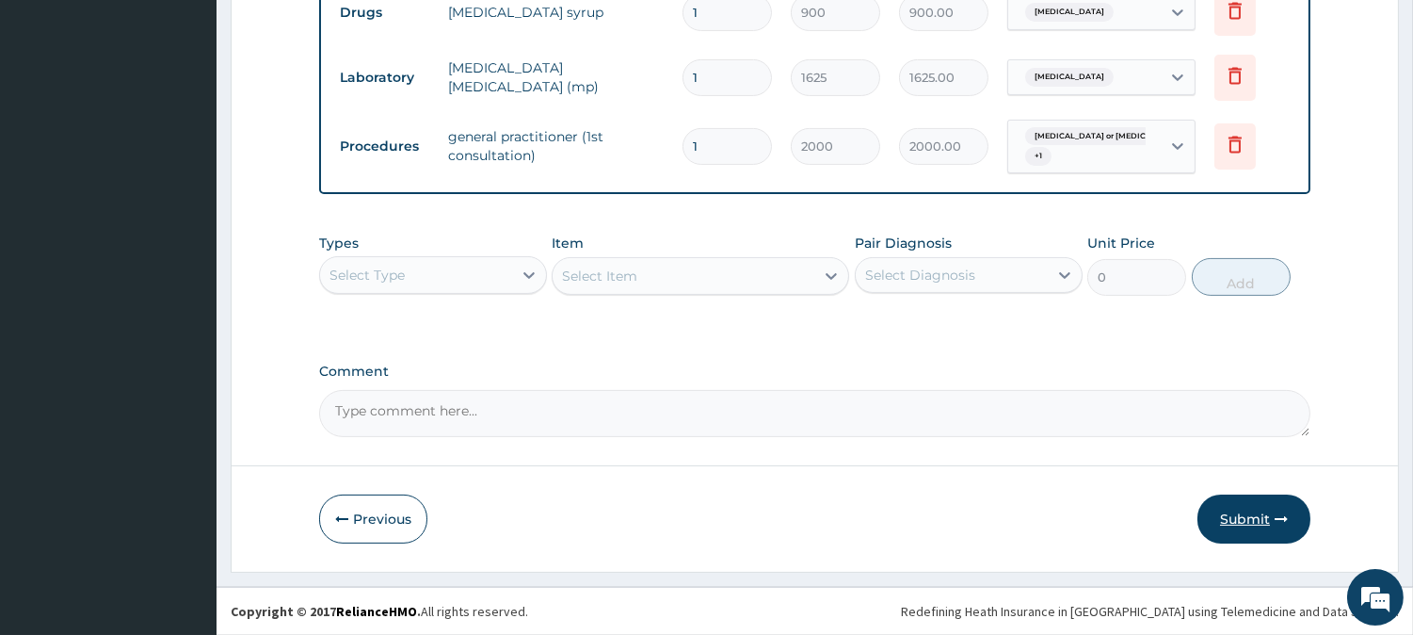
click at [1273, 516] on button "Submit" at bounding box center [1254, 518] width 113 height 49
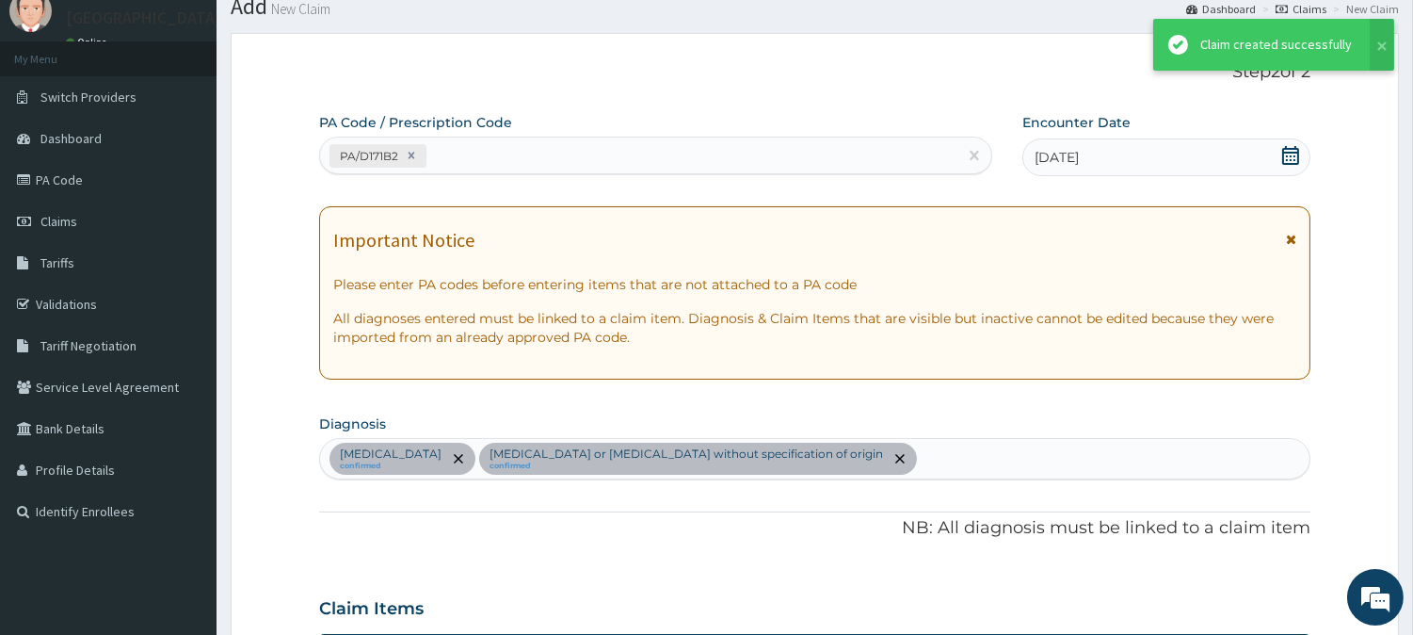
scroll to position [901, 0]
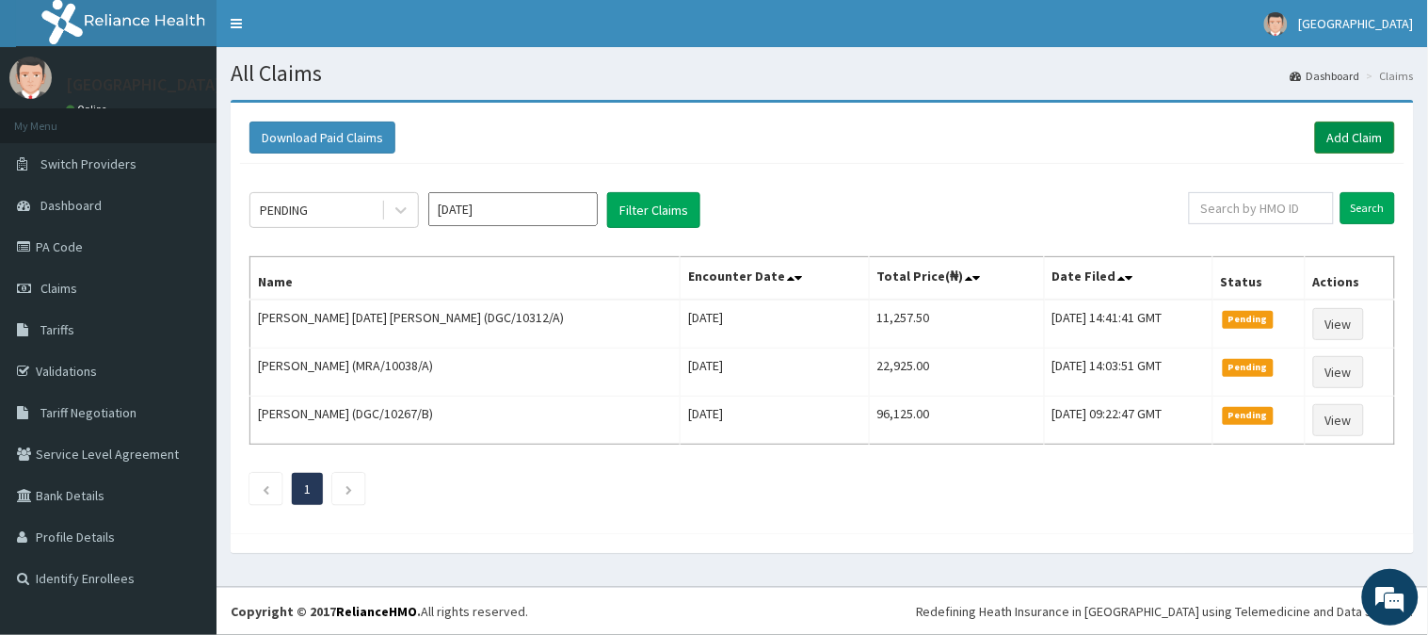
click at [1352, 141] on link "Add Claim" at bounding box center [1355, 137] width 80 height 32
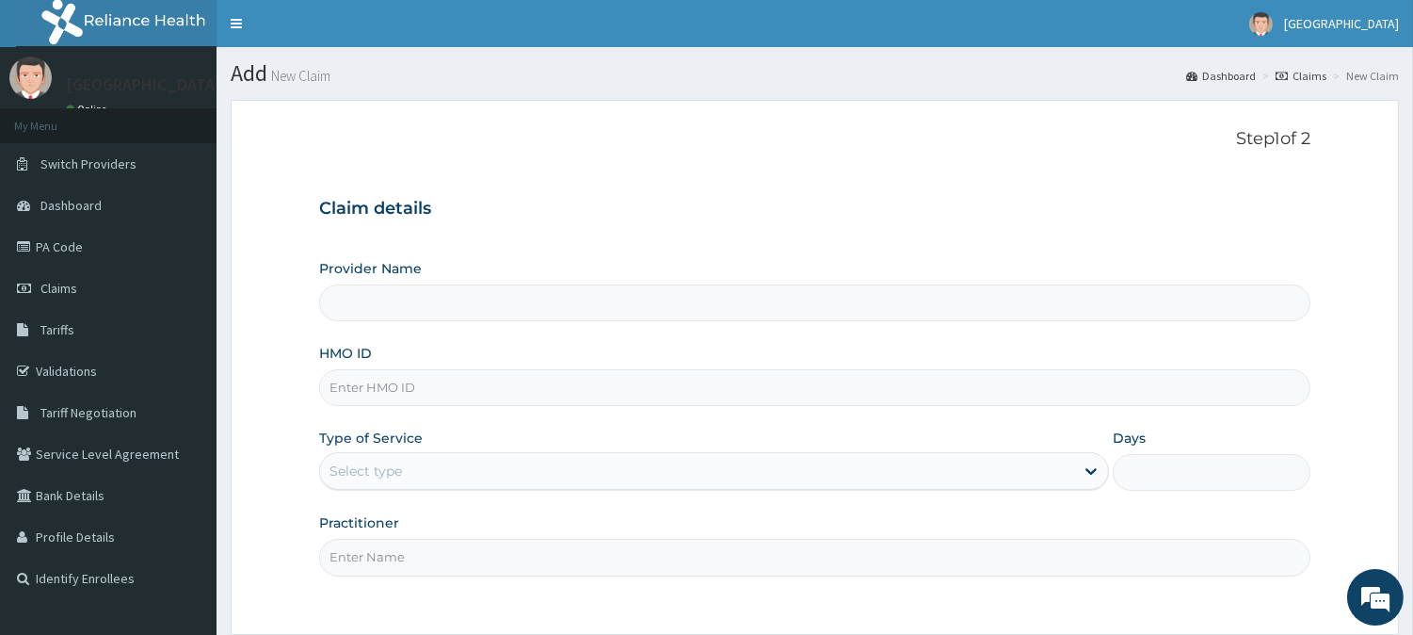
type input "BeachLand Specialist Hospital - [GEOGRAPHIC_DATA]"
click at [339, 387] on input "HMO ID" at bounding box center [815, 387] width 992 height 37
paste input "TLF/10074/A"
type input "TLF/10074/A"
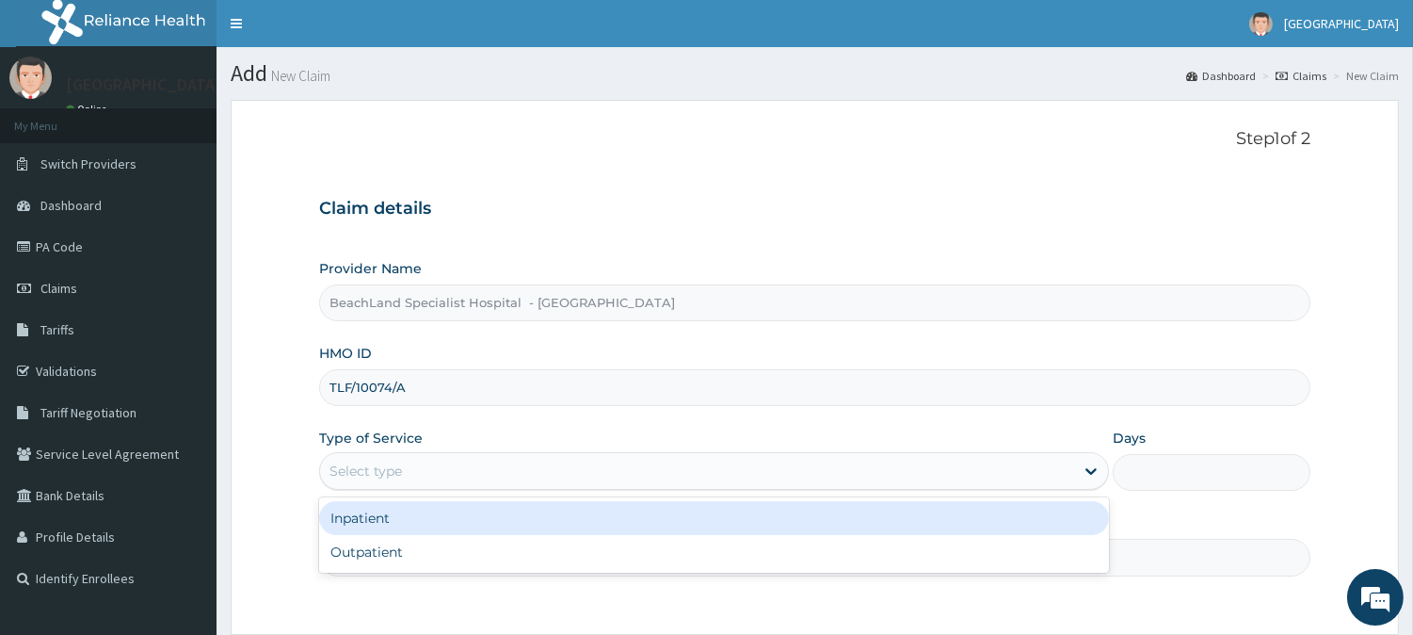
click at [342, 466] on div "Select type" at bounding box center [366, 470] width 73 height 19
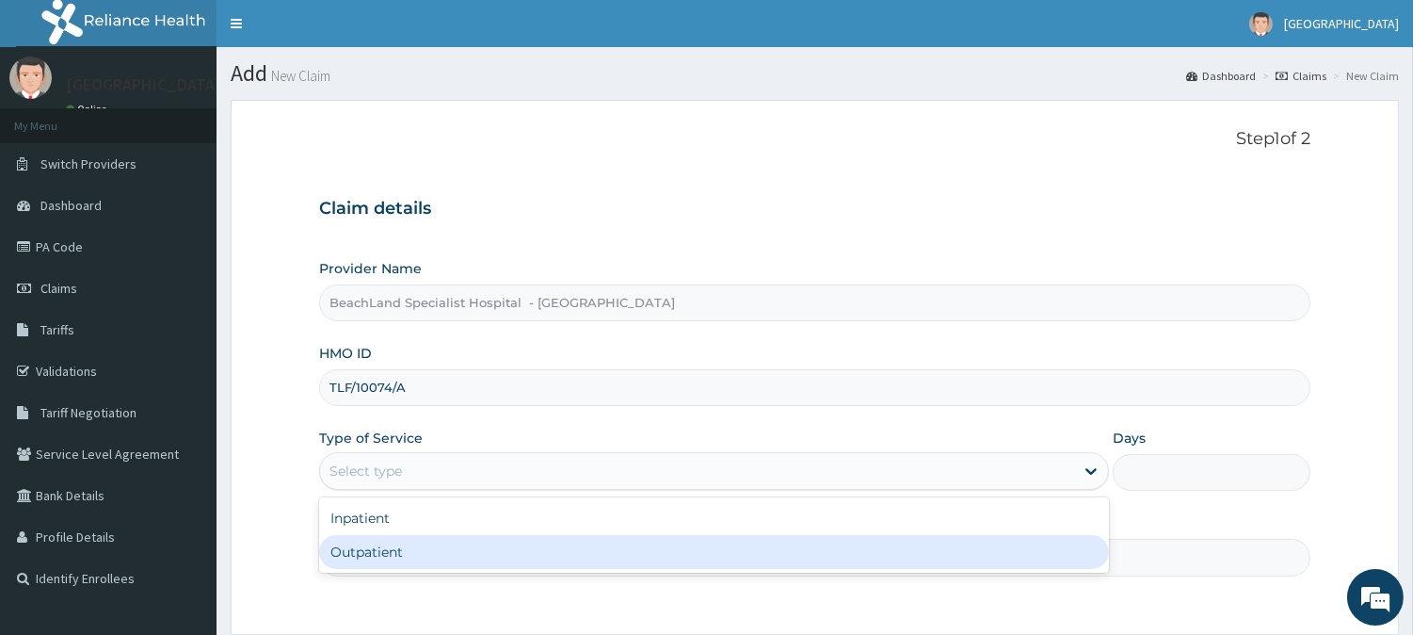
click at [384, 559] on div "Outpatient" at bounding box center [714, 552] width 790 height 34
type input "1"
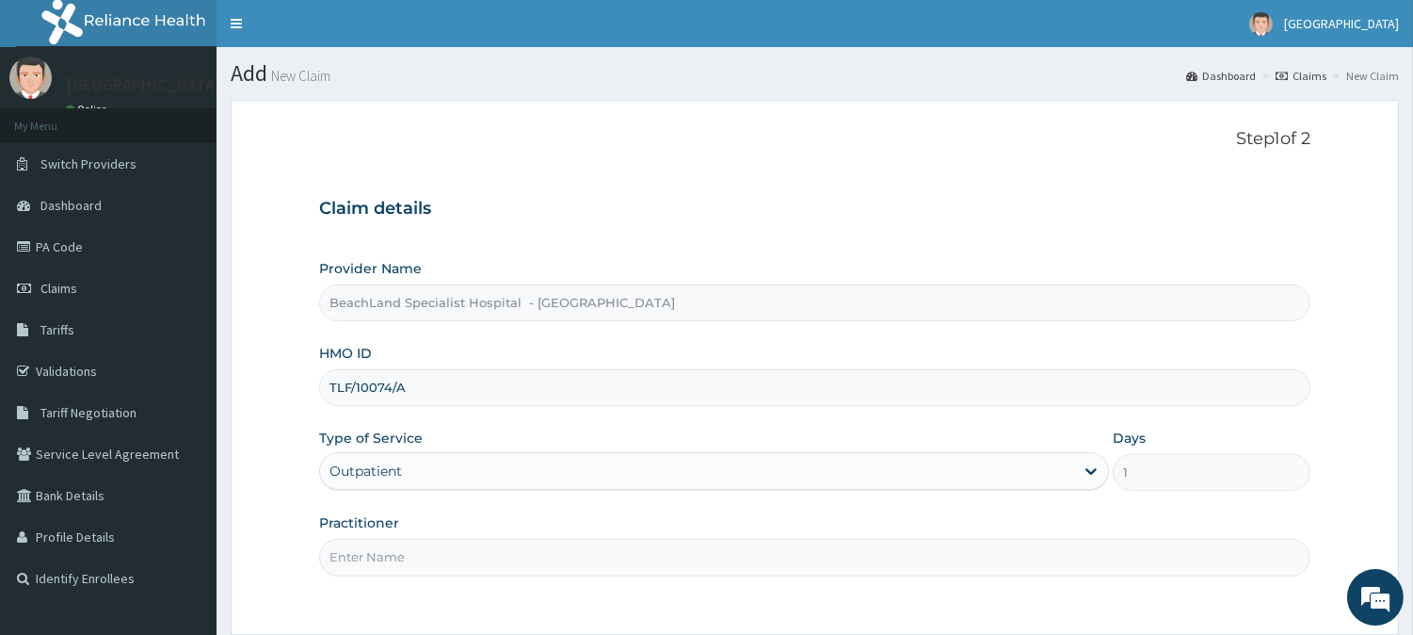
click at [391, 556] on input "Practitioner" at bounding box center [815, 557] width 992 height 37
type input "[PERSON_NAME]"
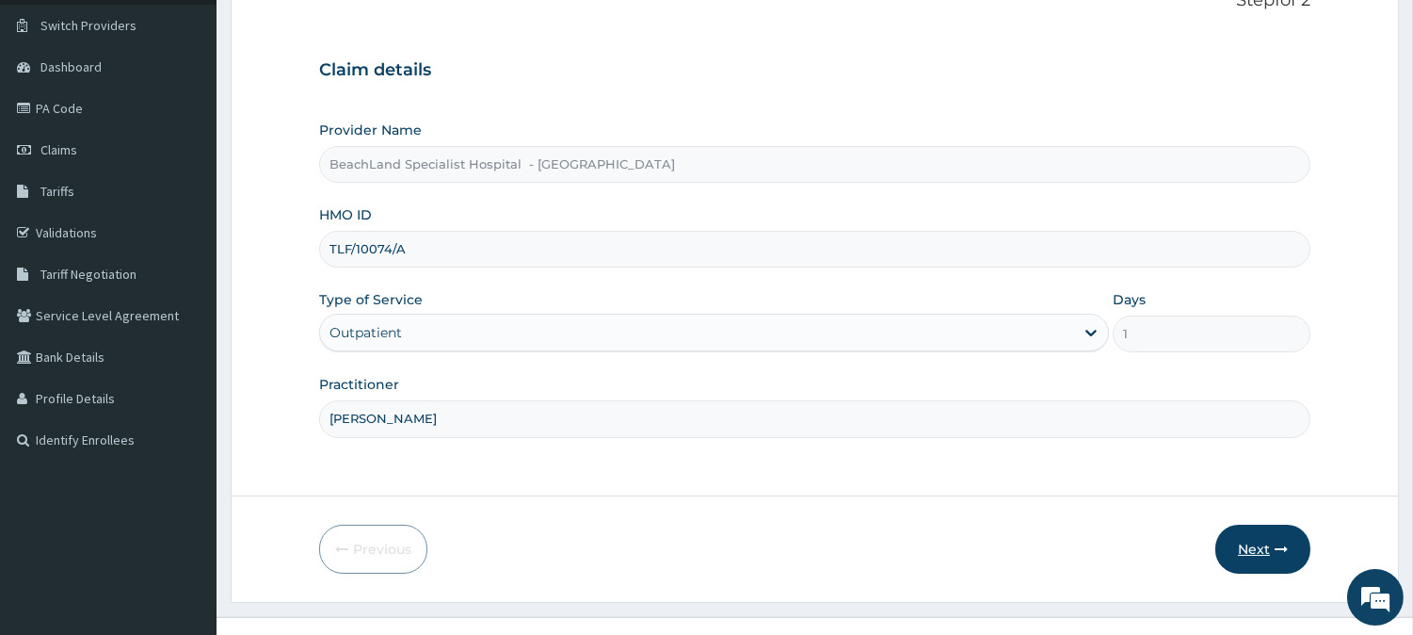
scroll to position [168, 0]
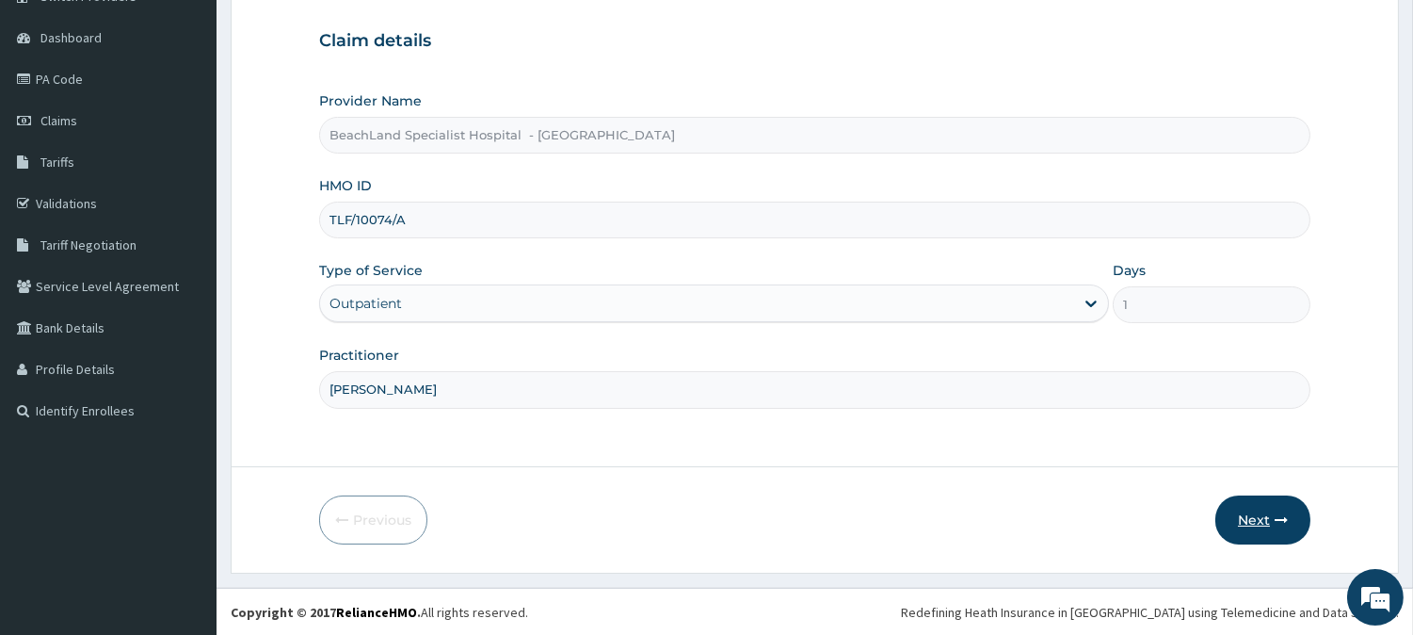
click at [1222, 519] on button "Next" at bounding box center [1263, 519] width 95 height 49
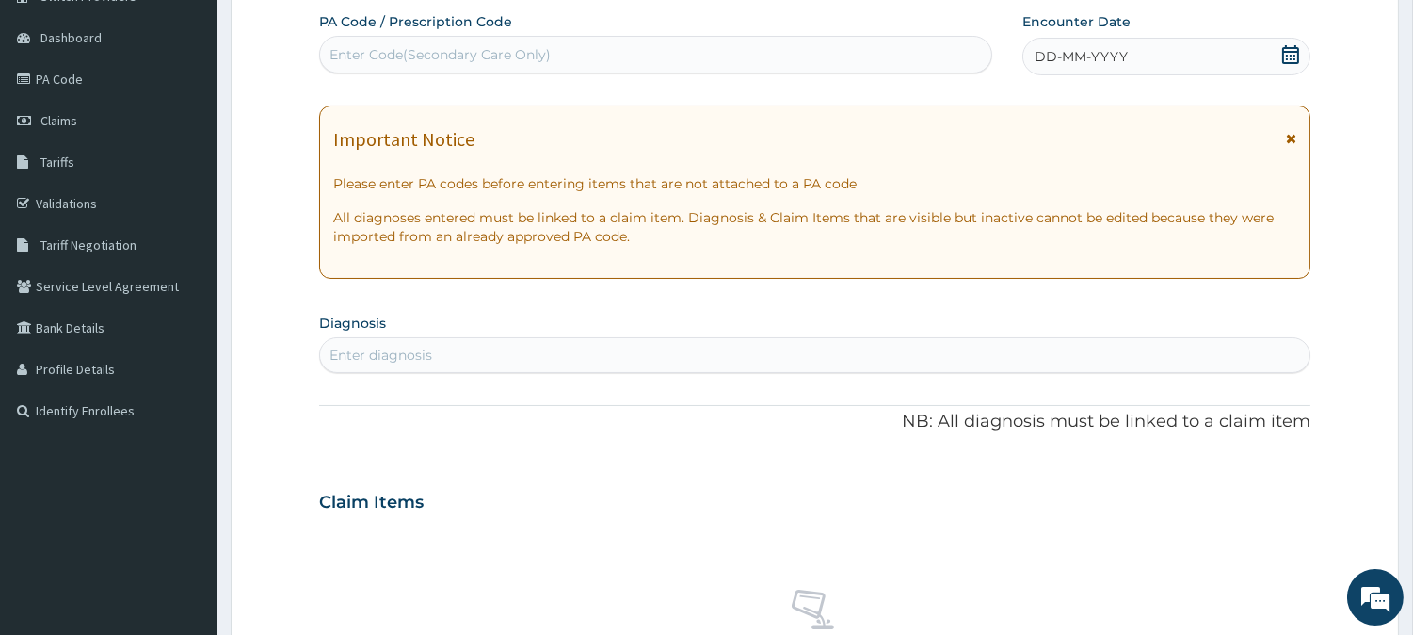
click at [420, 49] on div "Enter Code(Secondary Care Only)" at bounding box center [440, 54] width 221 height 19
paste input "PA/18E2DC"
type input "PA/18E2DC"
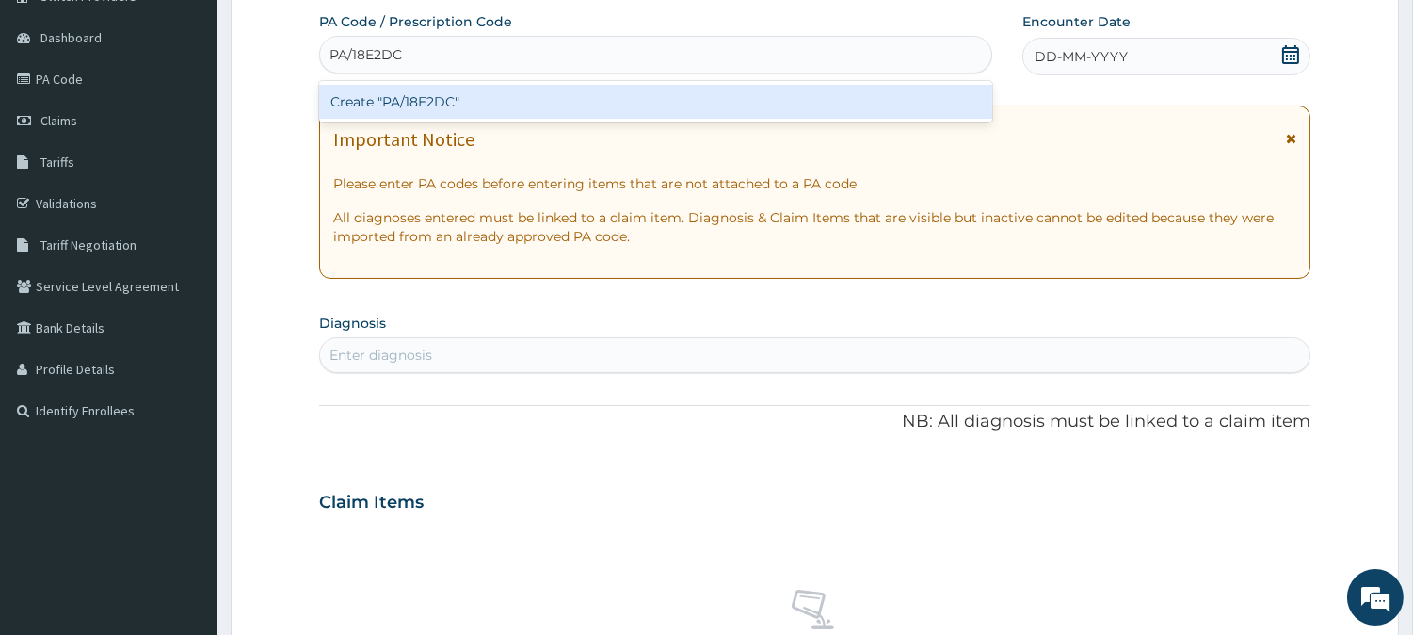
click at [401, 105] on div "Create "PA/18E2DC"" at bounding box center [655, 102] width 673 height 34
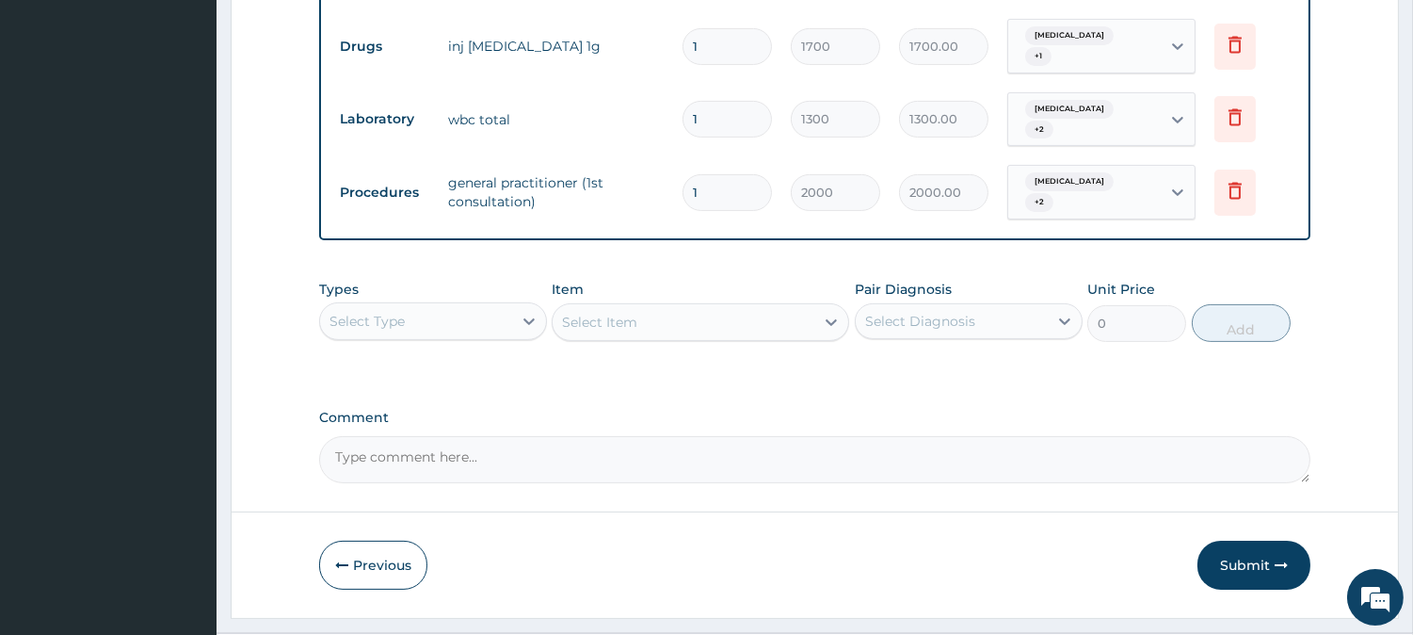
scroll to position [928, 0]
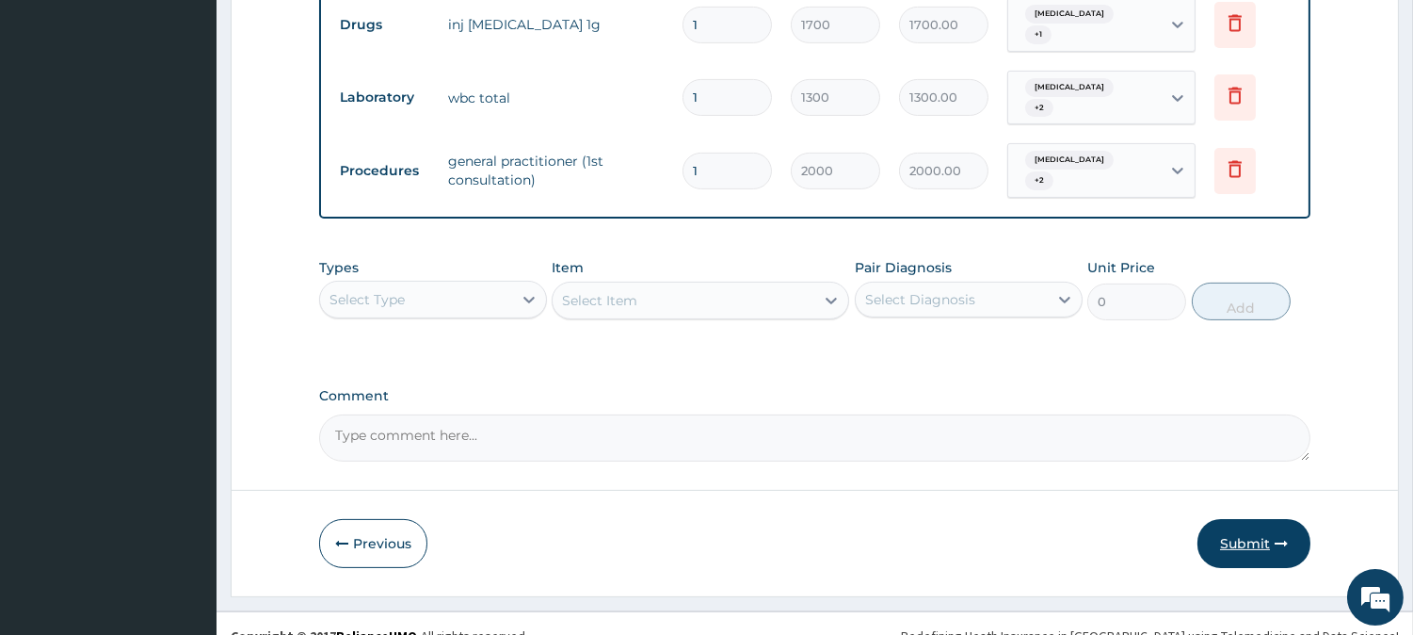
click at [1219, 519] on button "Submit" at bounding box center [1254, 543] width 113 height 49
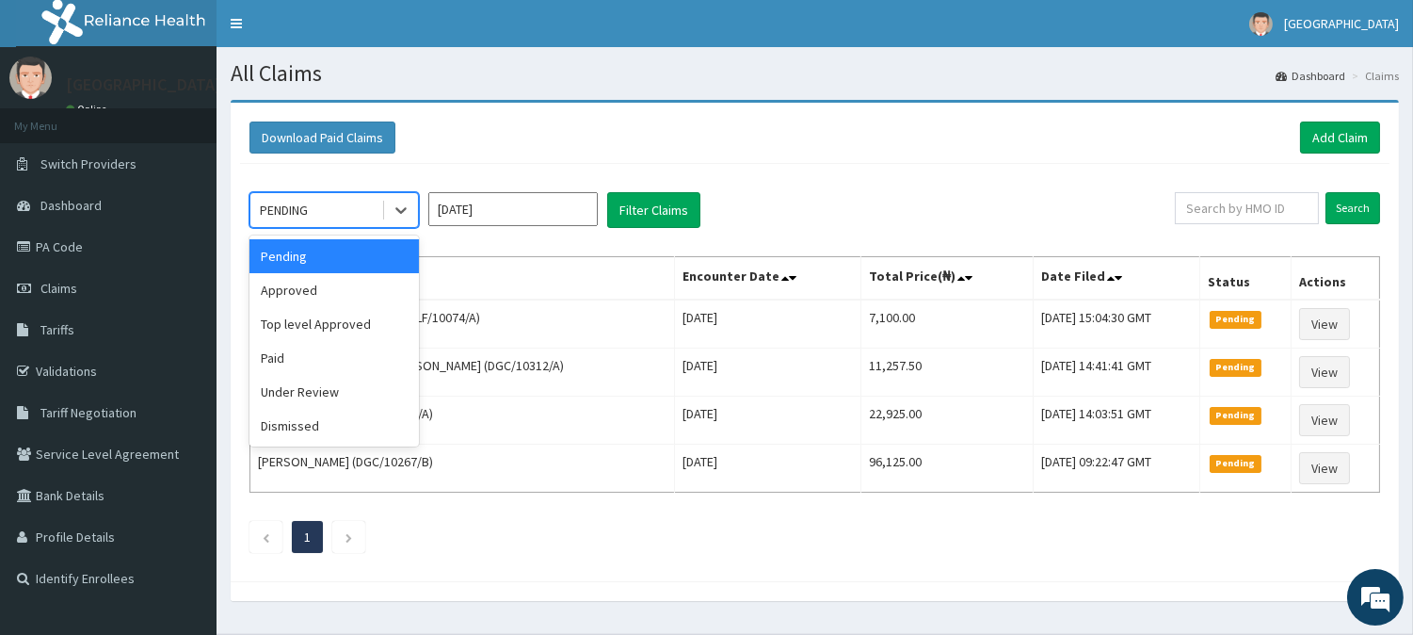
click at [336, 215] on div "PENDING" at bounding box center [315, 210] width 131 height 30
click at [325, 282] on div "Approved" at bounding box center [334, 290] width 169 height 34
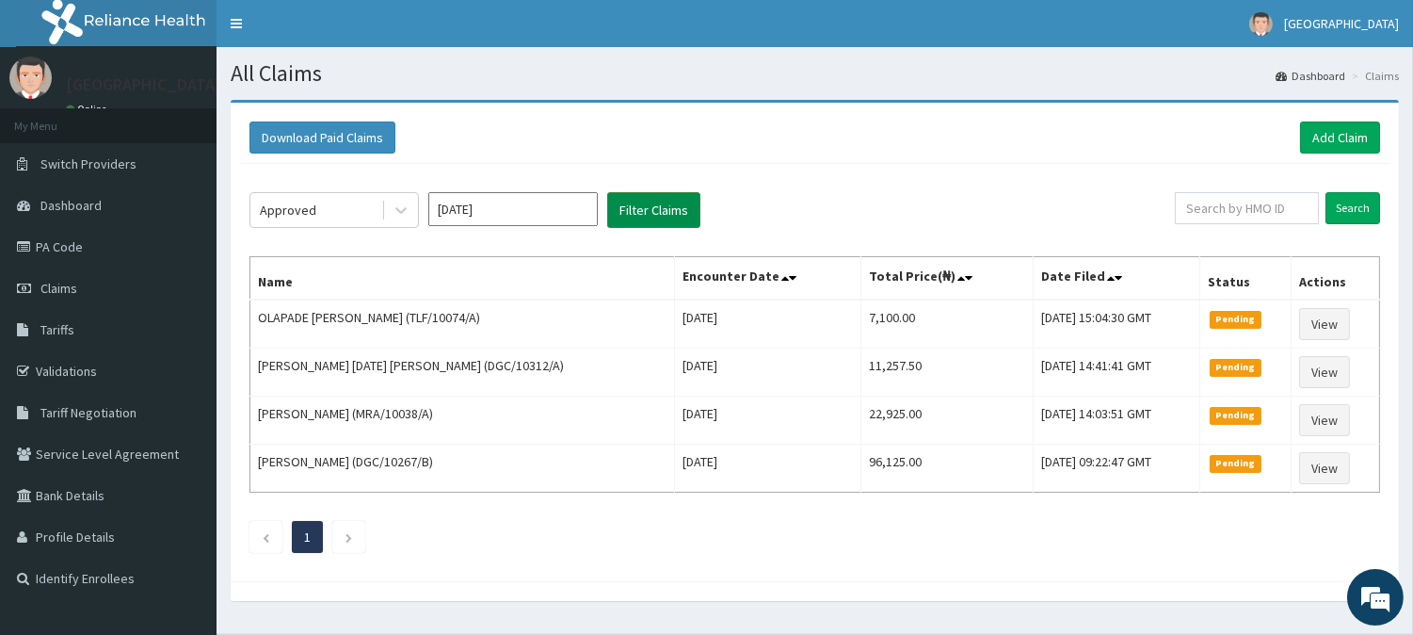
click at [669, 213] on button "Filter Claims" at bounding box center [653, 210] width 93 height 36
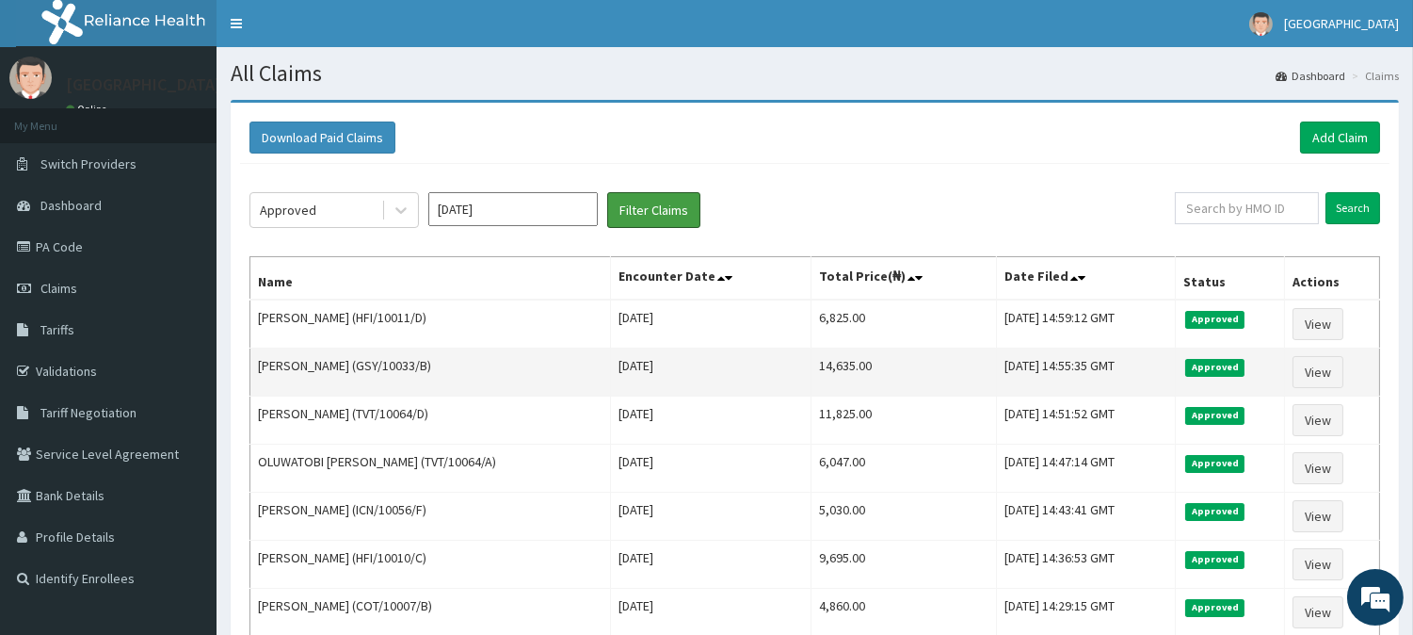
scroll to position [105, 0]
